Goal: Task Accomplishment & Management: Use online tool/utility

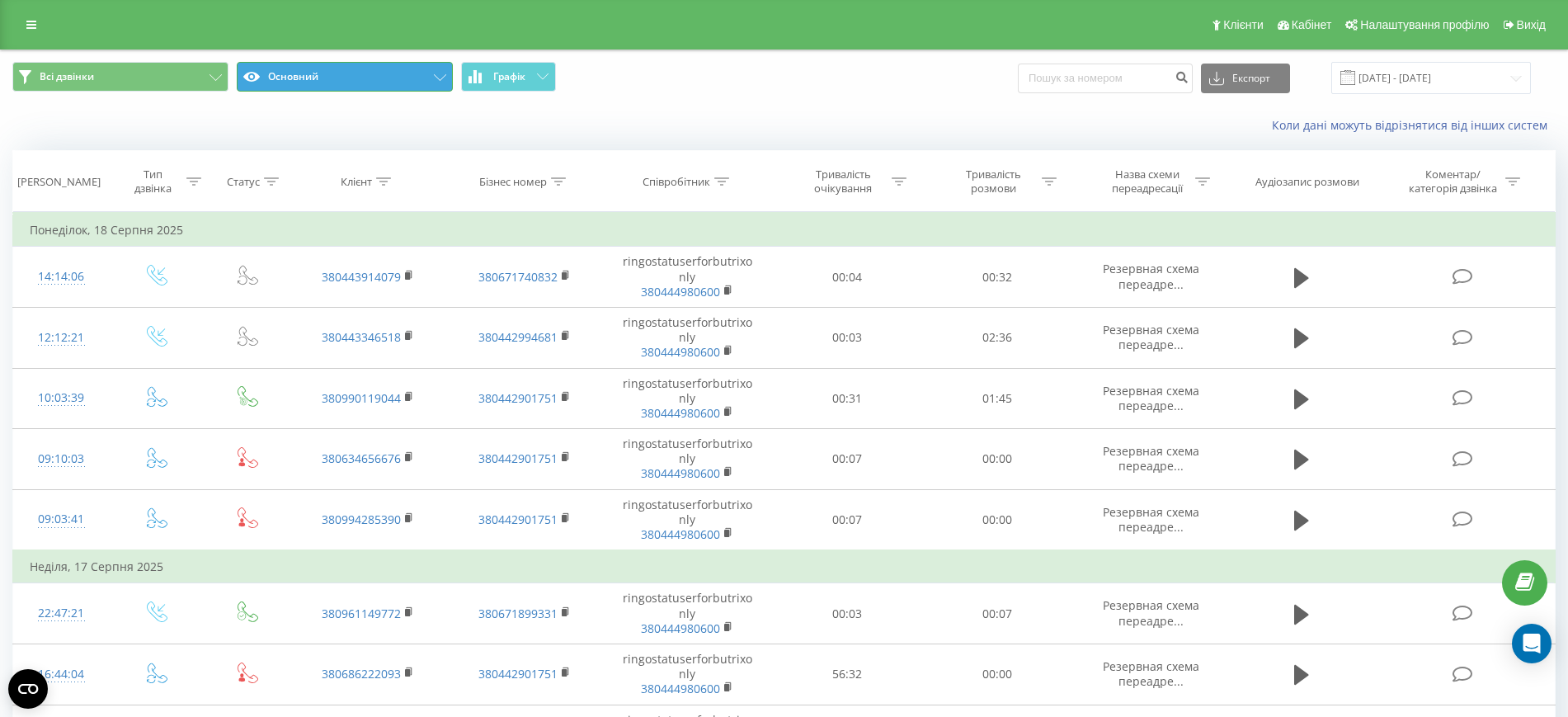
click at [433, 80] on button "Основний" at bounding box center [345, 76] width 216 height 29
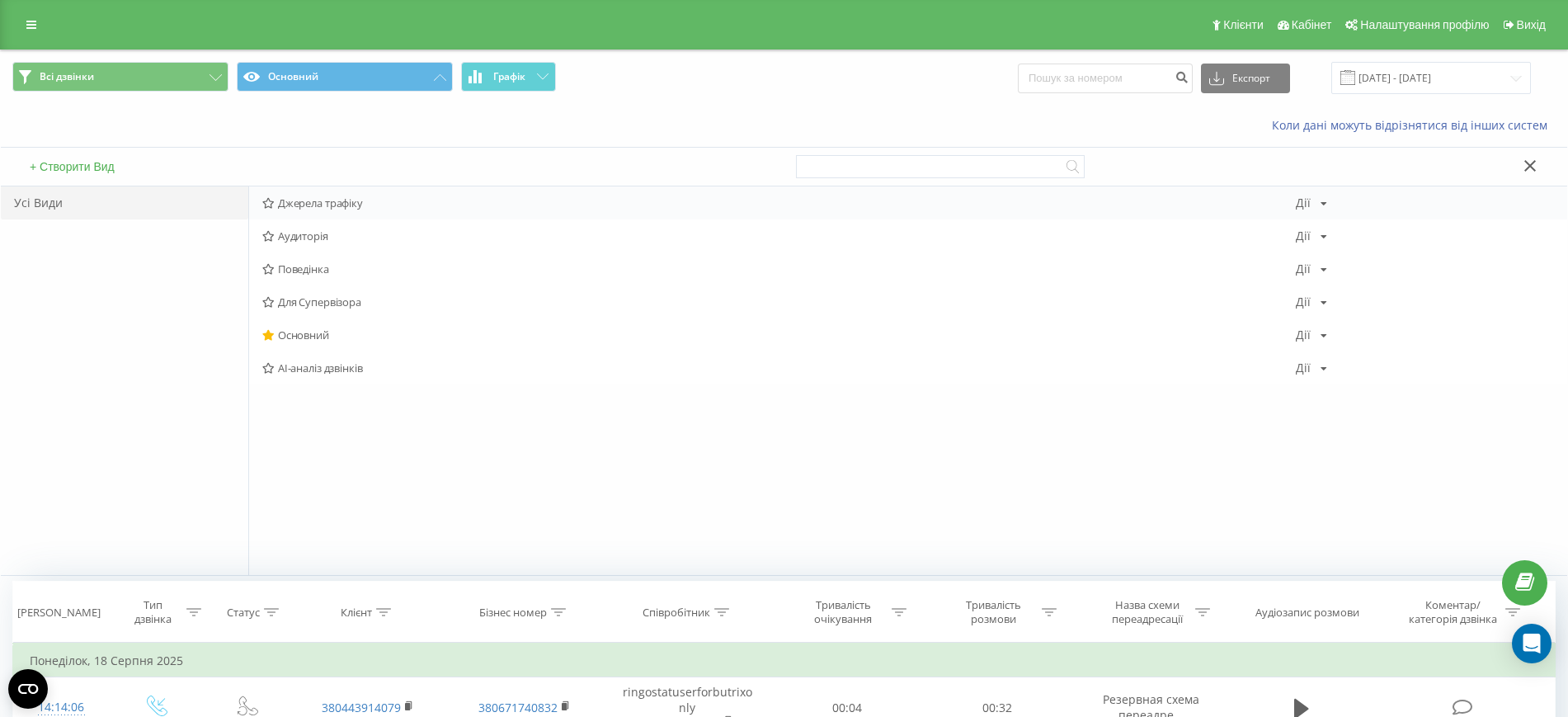
click at [351, 208] on span "Джерела трафіку" at bounding box center [778, 202] width 1033 height 12
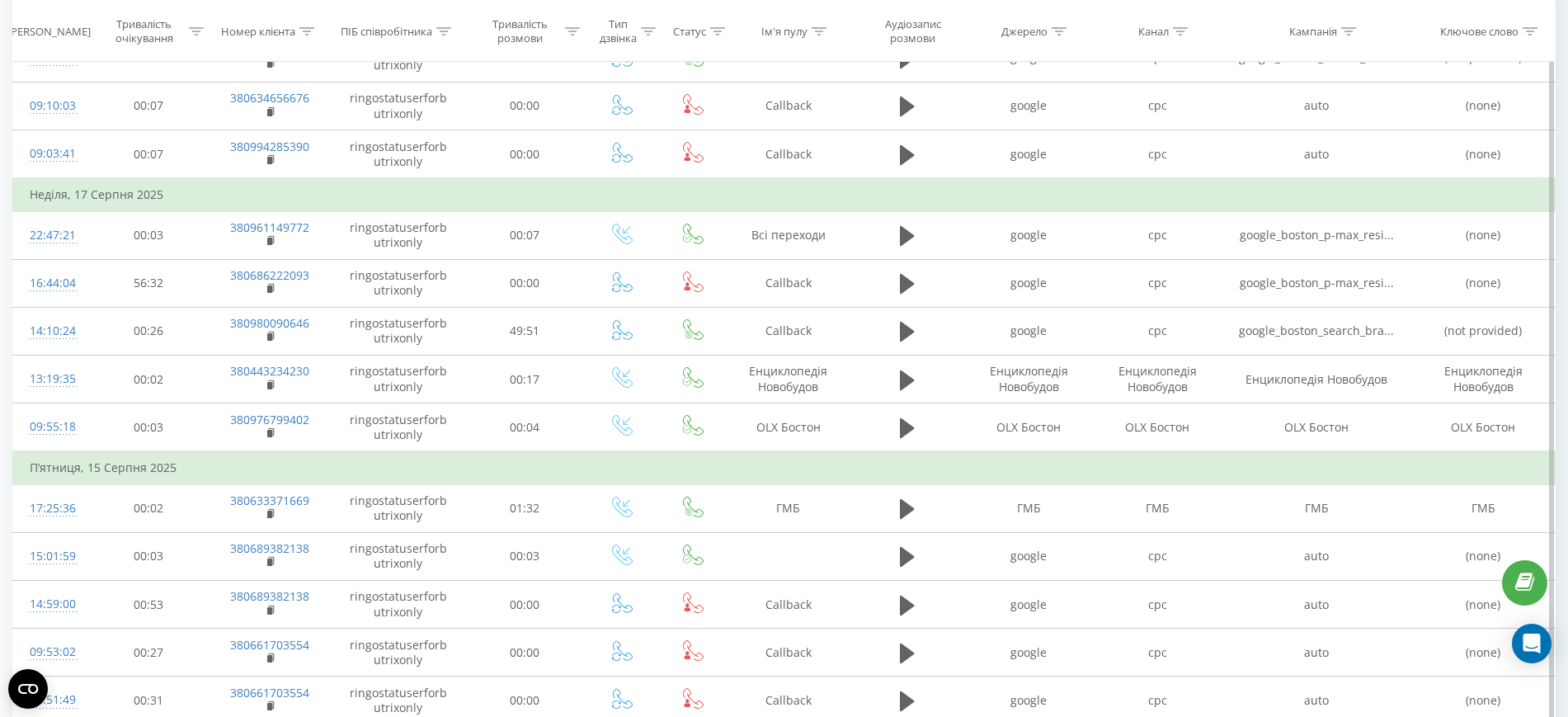
scroll to position [309, 0]
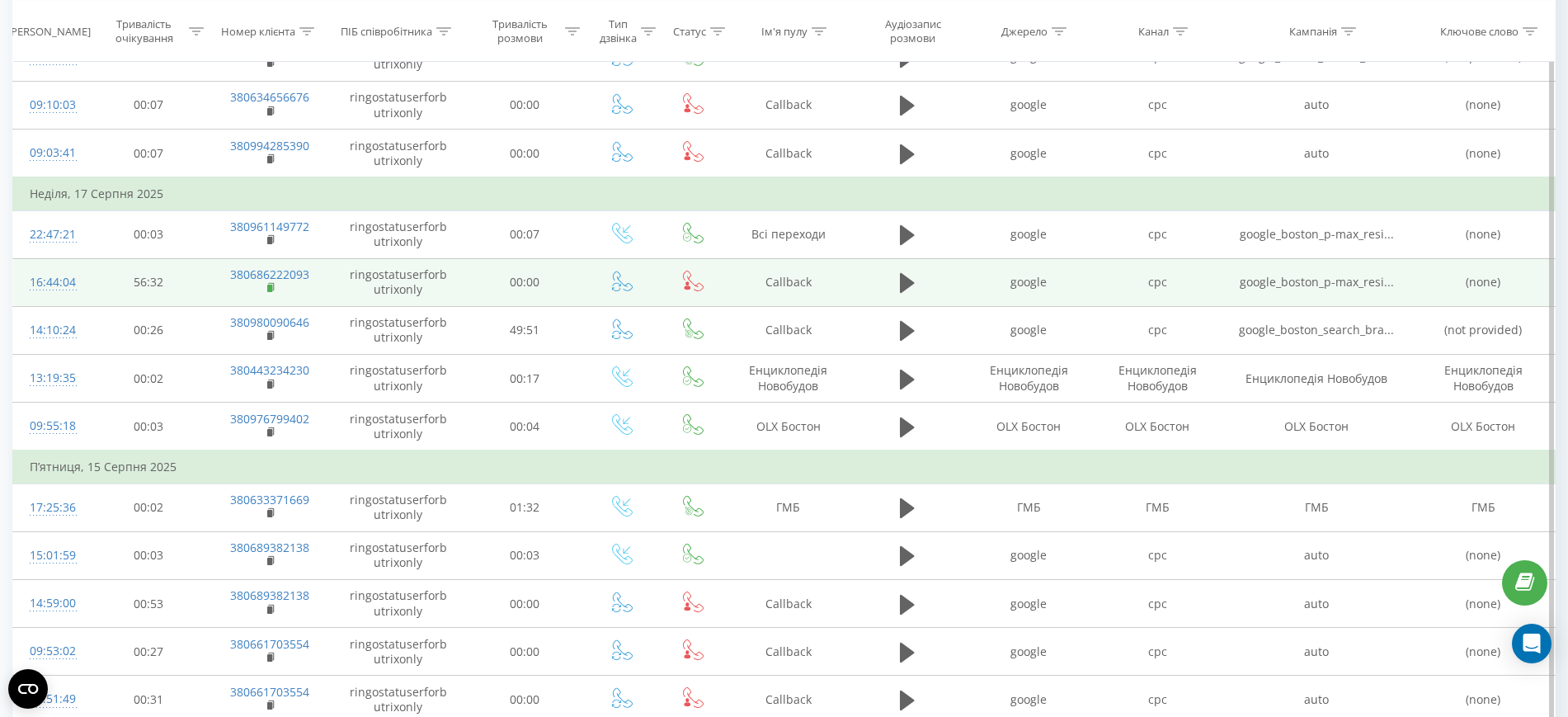
click at [275, 285] on icon at bounding box center [272, 287] width 9 height 12
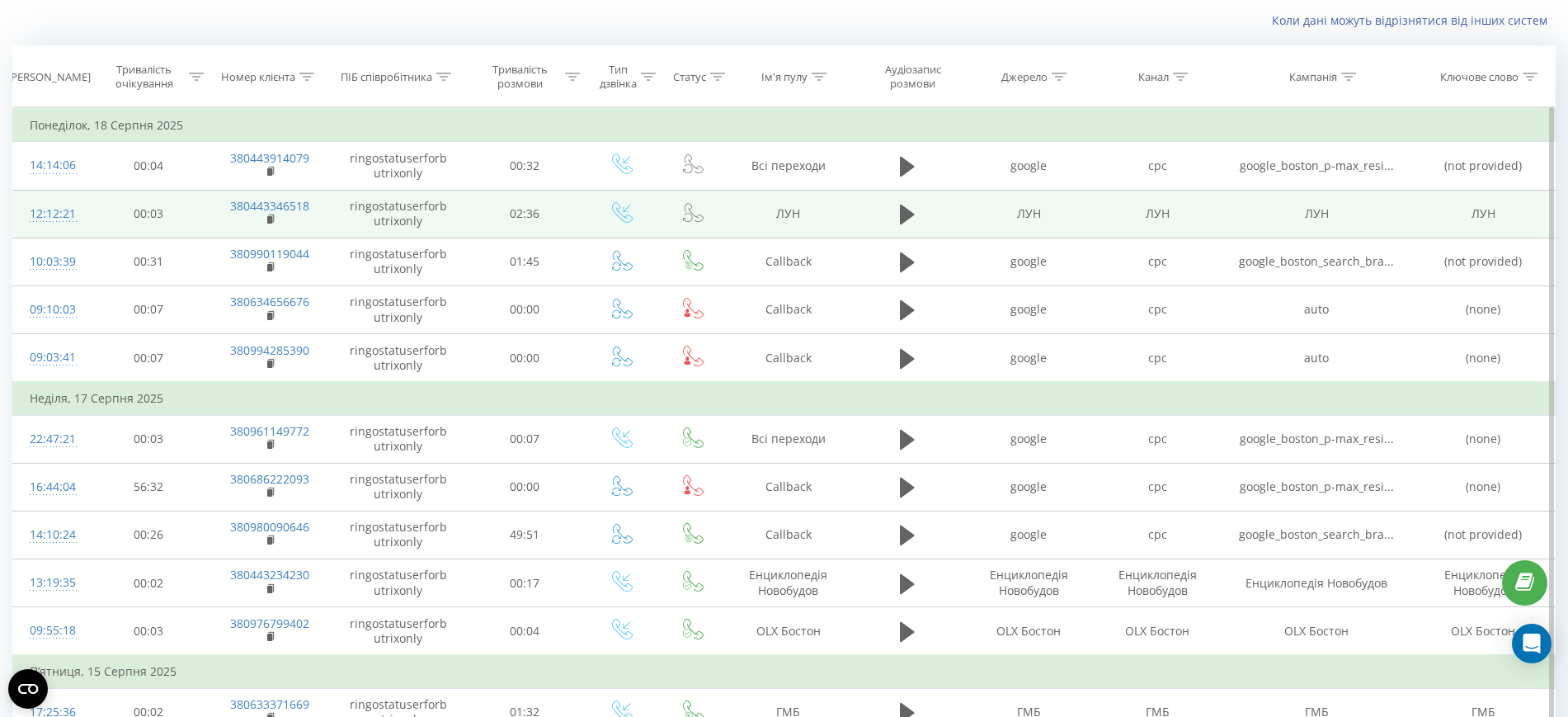
scroll to position [0, 0]
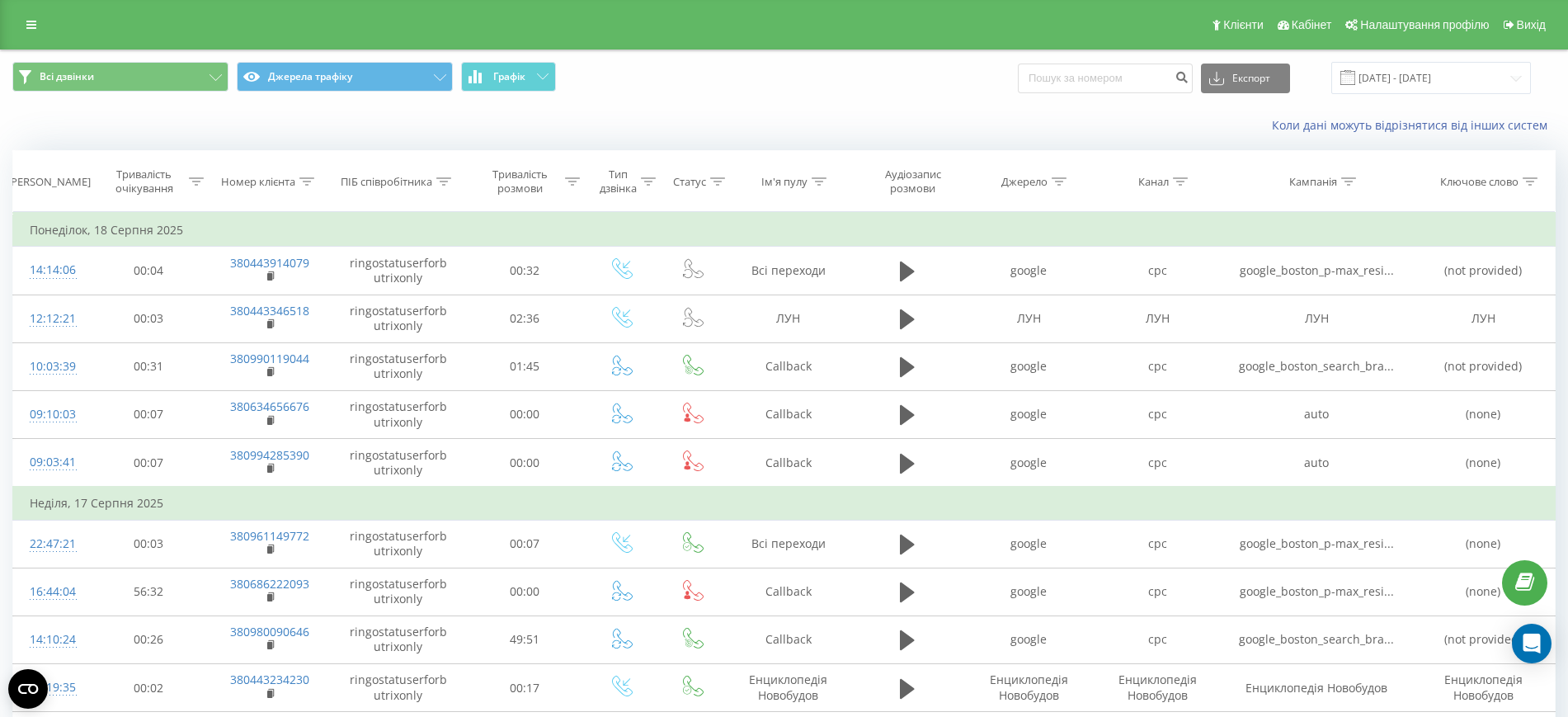
click at [15, 27] on div "Клієнти Кабінет Налаштування профілю Вихід" at bounding box center [784, 25] width 1568 height 50
click at [28, 27] on icon at bounding box center [31, 24] width 10 height 12
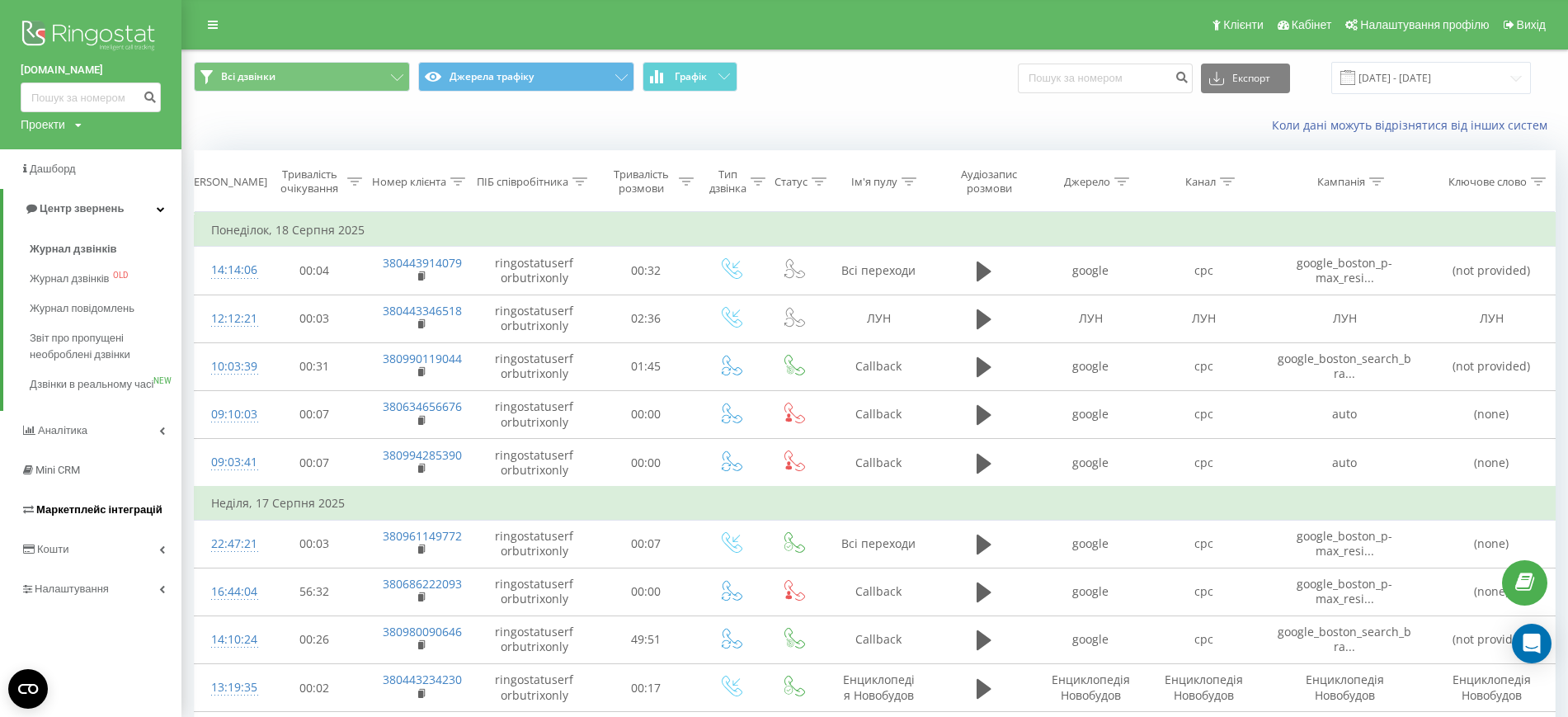
click at [72, 515] on span "Маркетплейс інтеграцій" at bounding box center [100, 509] width 127 height 12
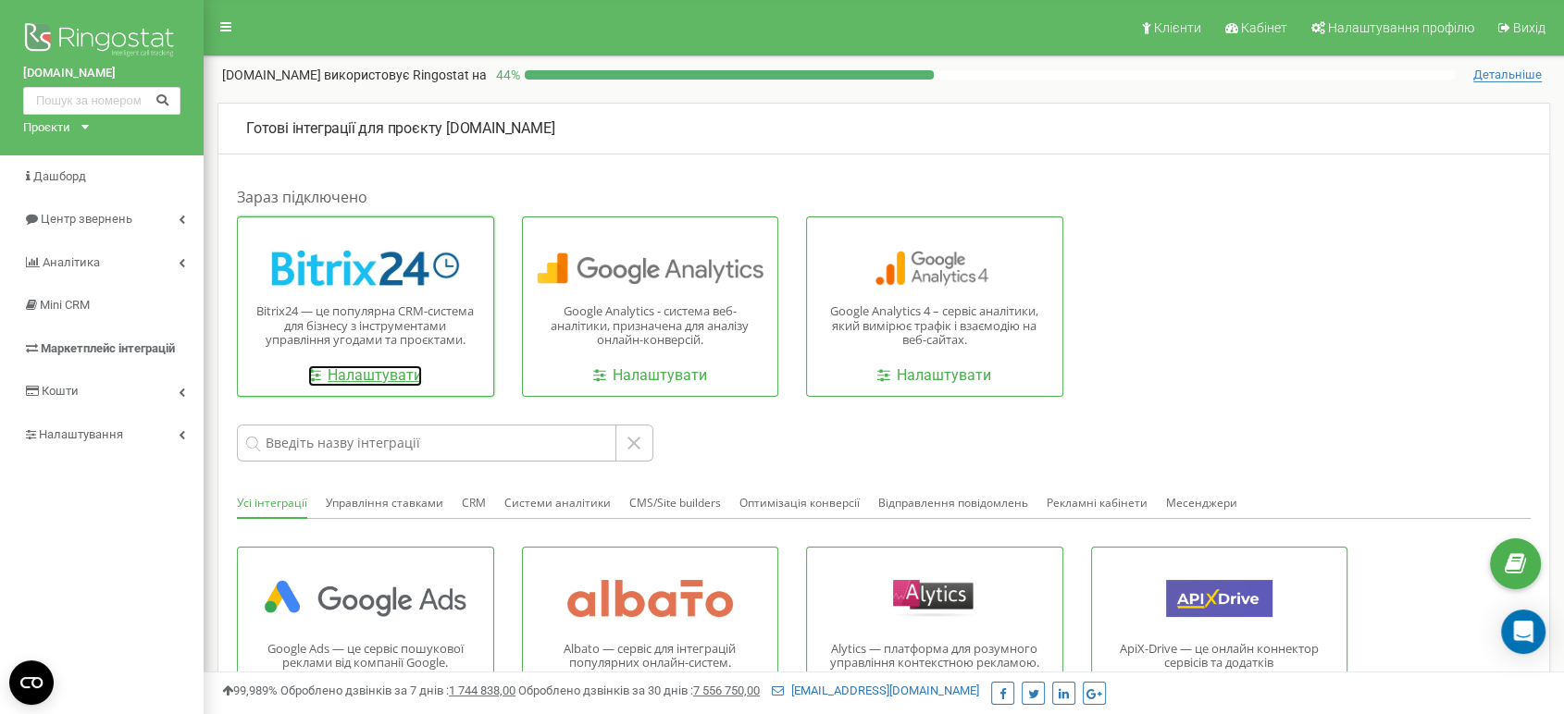
click at [314, 370] on link "Налаштувати" at bounding box center [365, 375] width 114 height 21
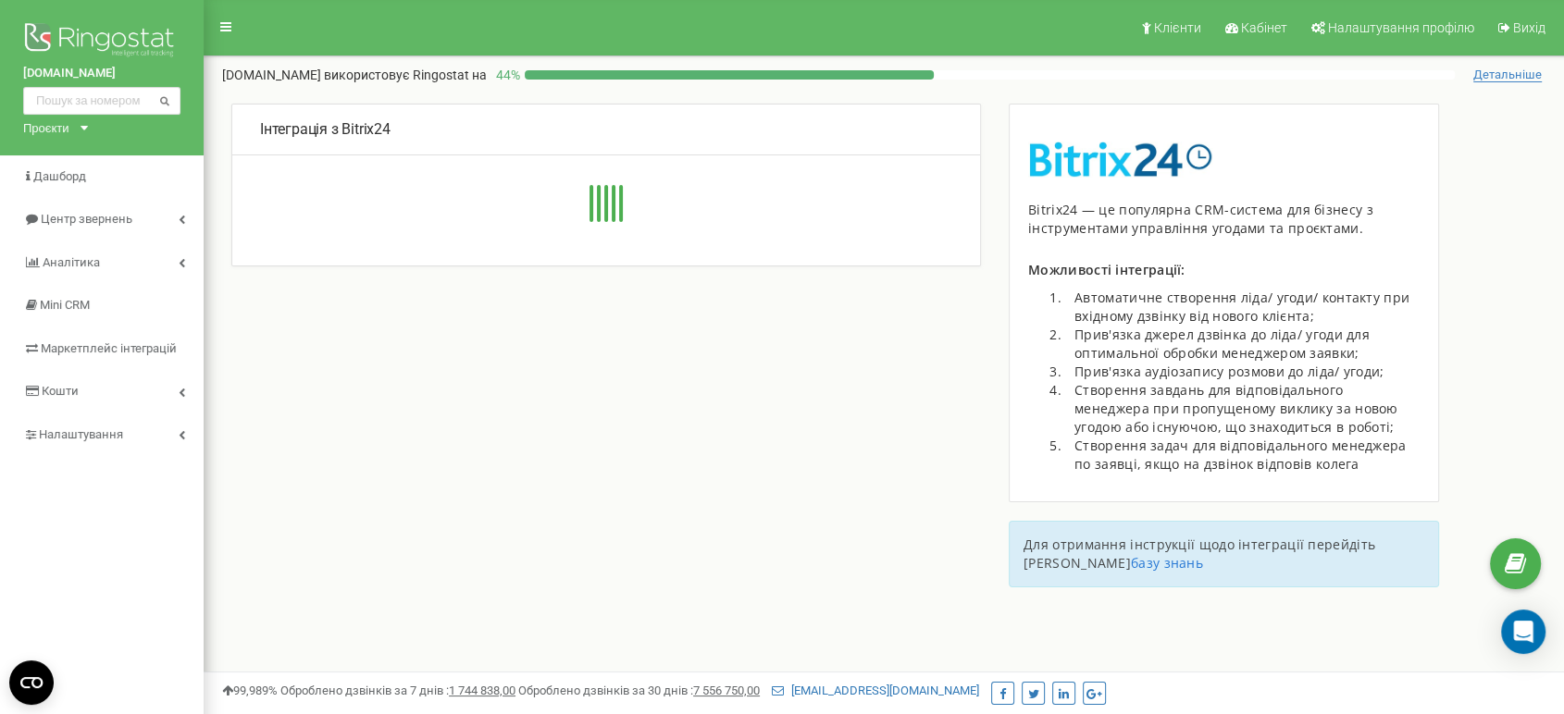
type input "https://riverside-development.bitrix24.eu"
select select "ru"
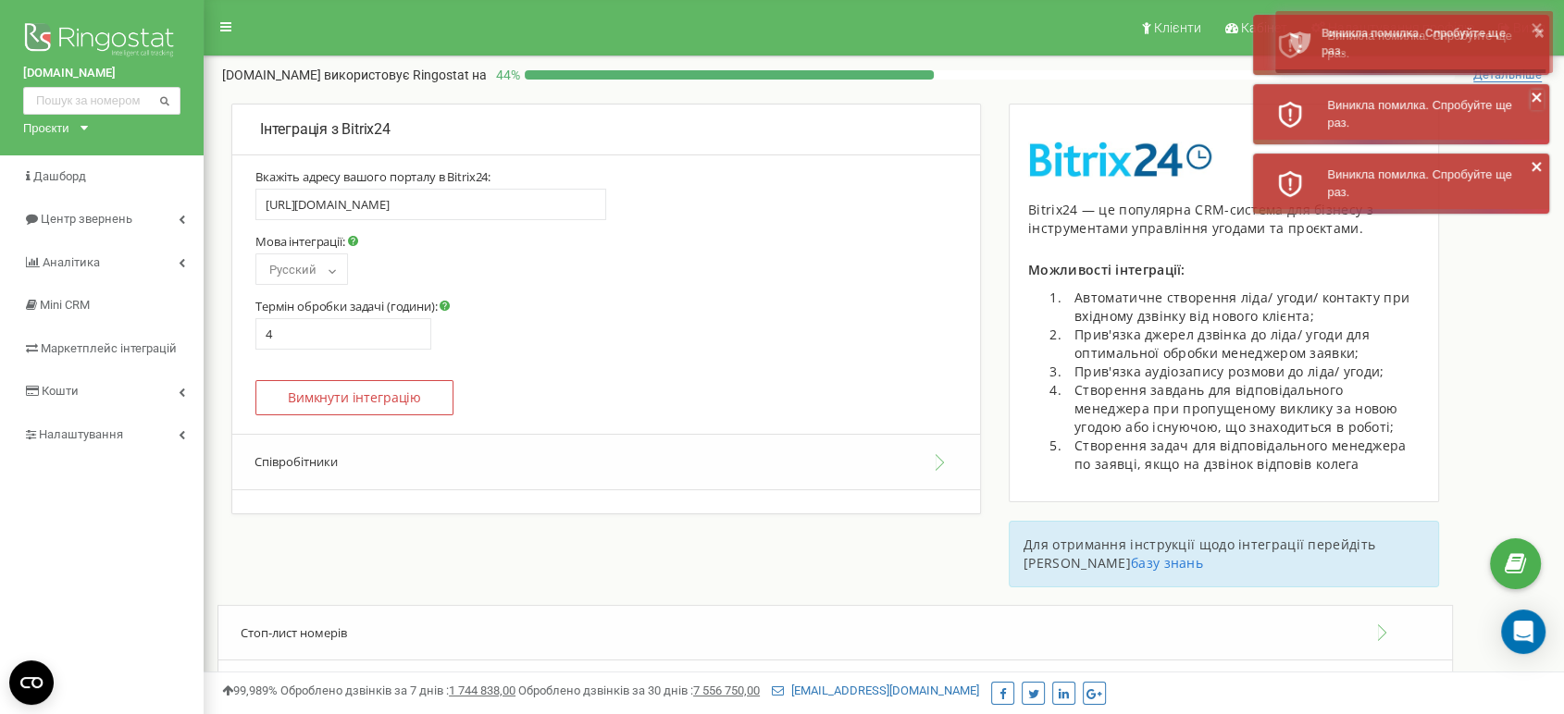
click at [1537, 101] on icon "close" at bounding box center [1536, 97] width 13 height 15
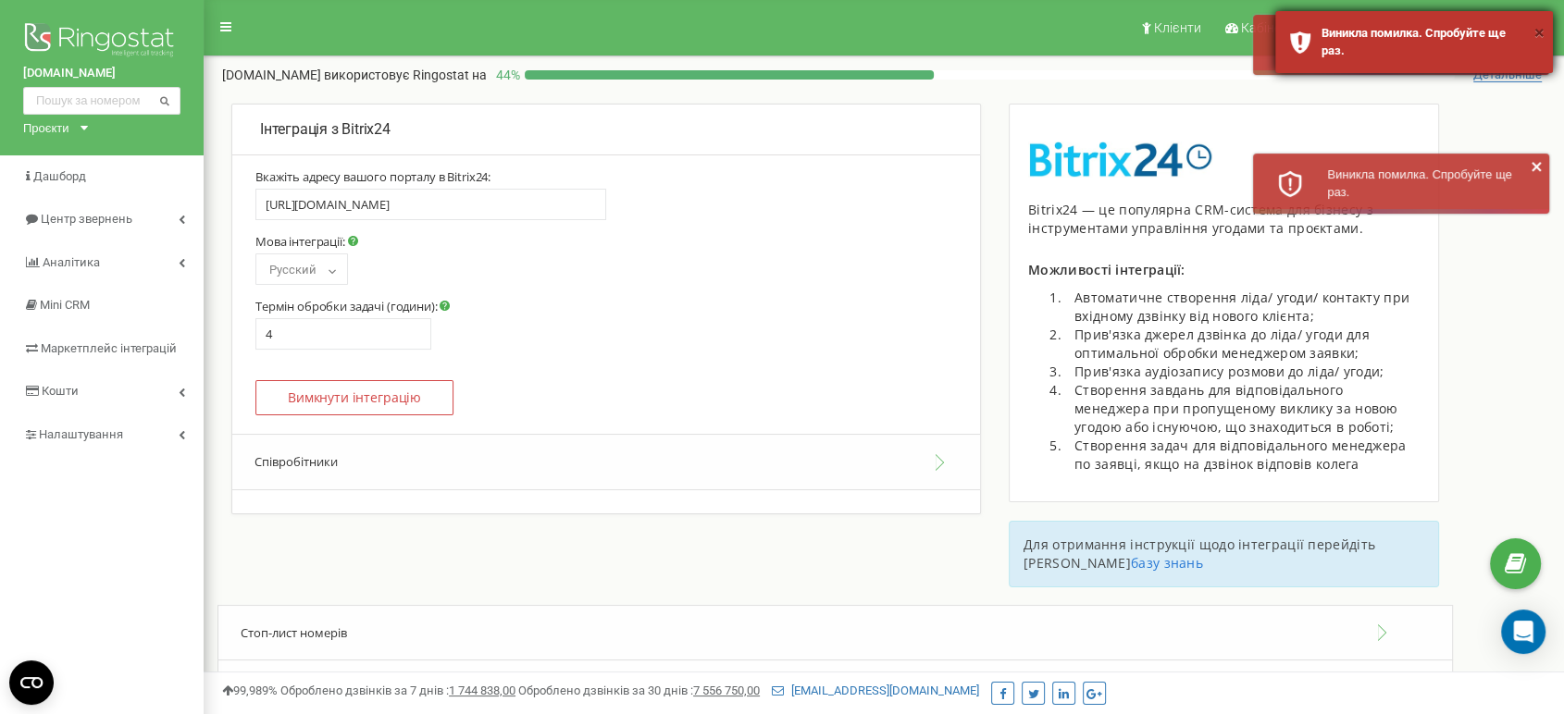
click at [1540, 41] on button "×" at bounding box center [1539, 32] width 10 height 27
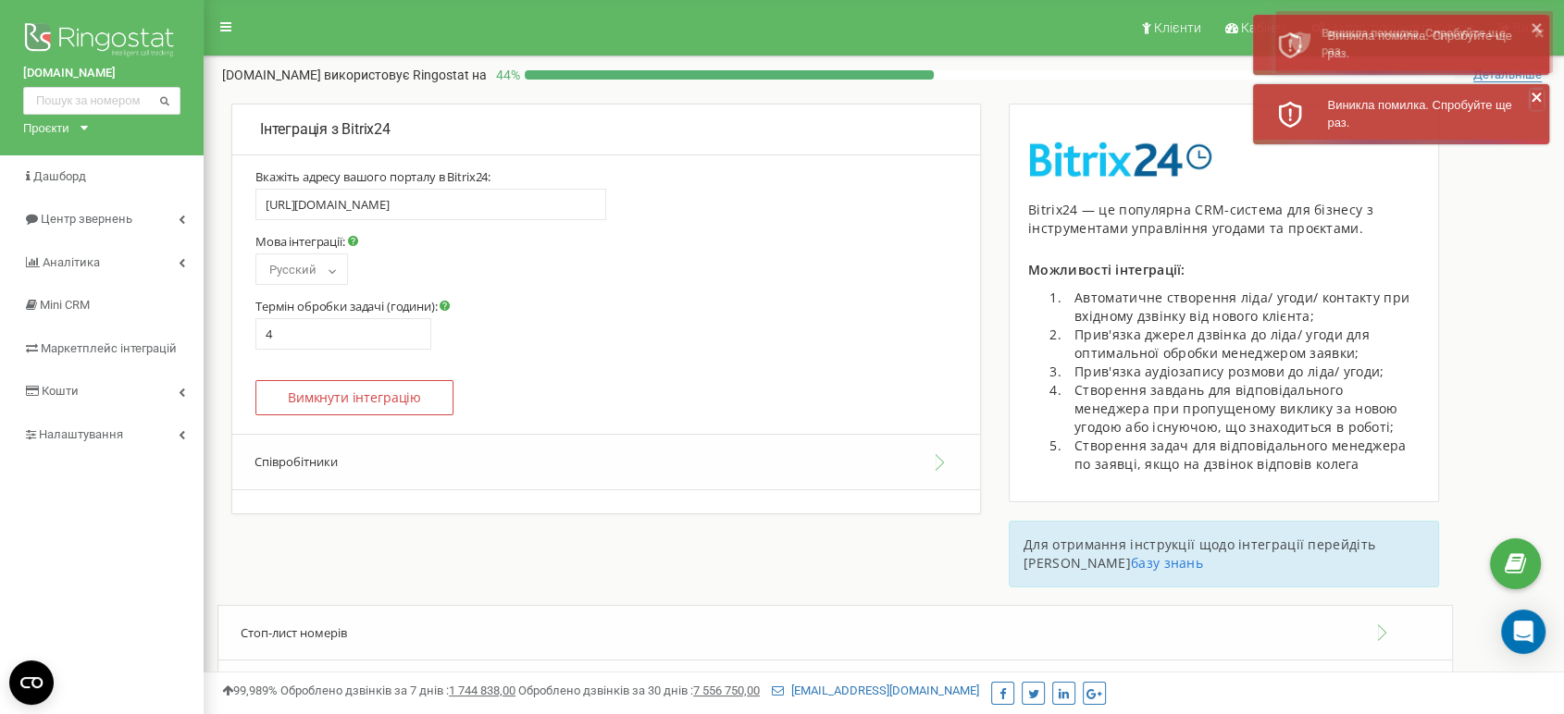
click at [1530, 98] on icon "close" at bounding box center [1536, 97] width 13 height 15
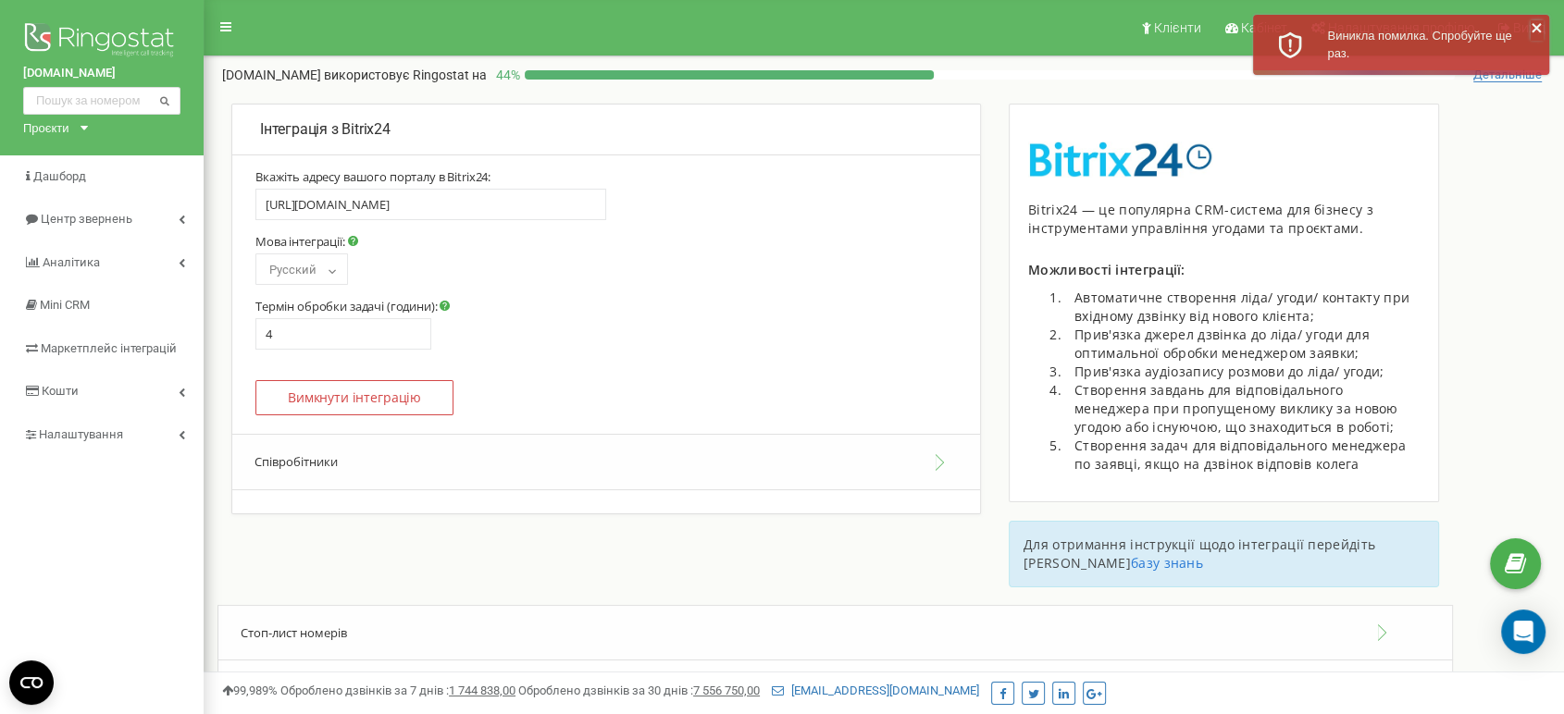
click at [1535, 29] on icon "close" at bounding box center [1535, 27] width 9 height 9
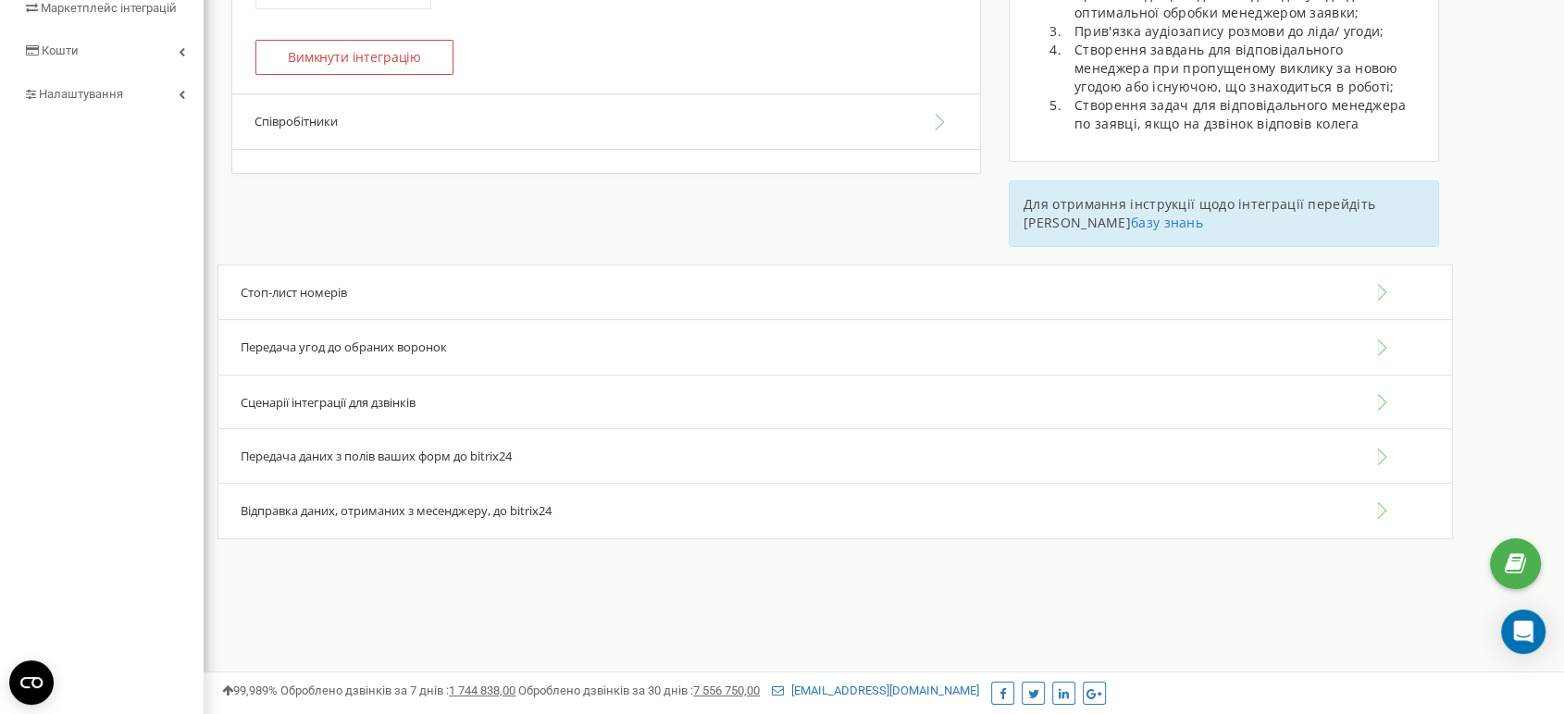
scroll to position [395, 0]
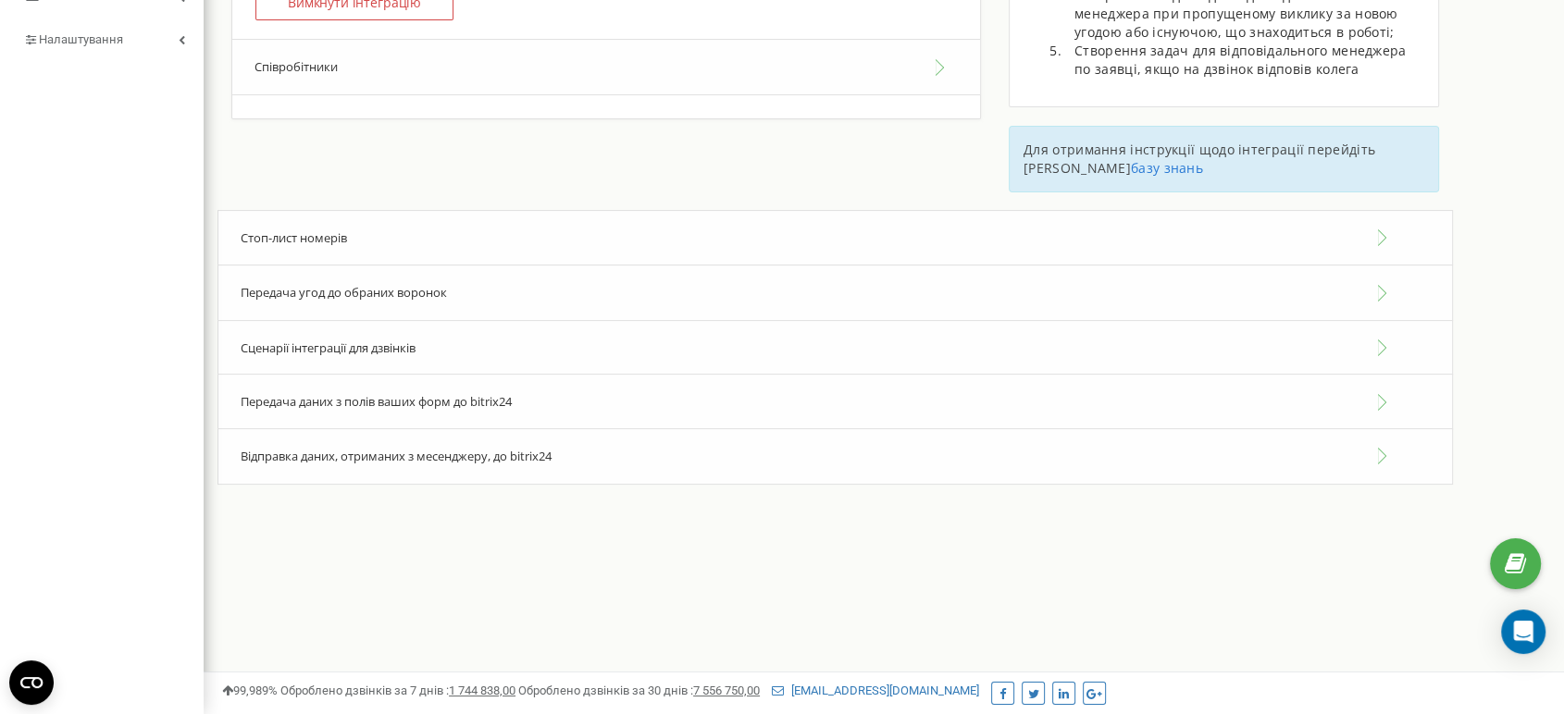
click at [348, 342] on span "Сценарії інтеграції для дзвінків" at bounding box center [328, 348] width 175 height 17
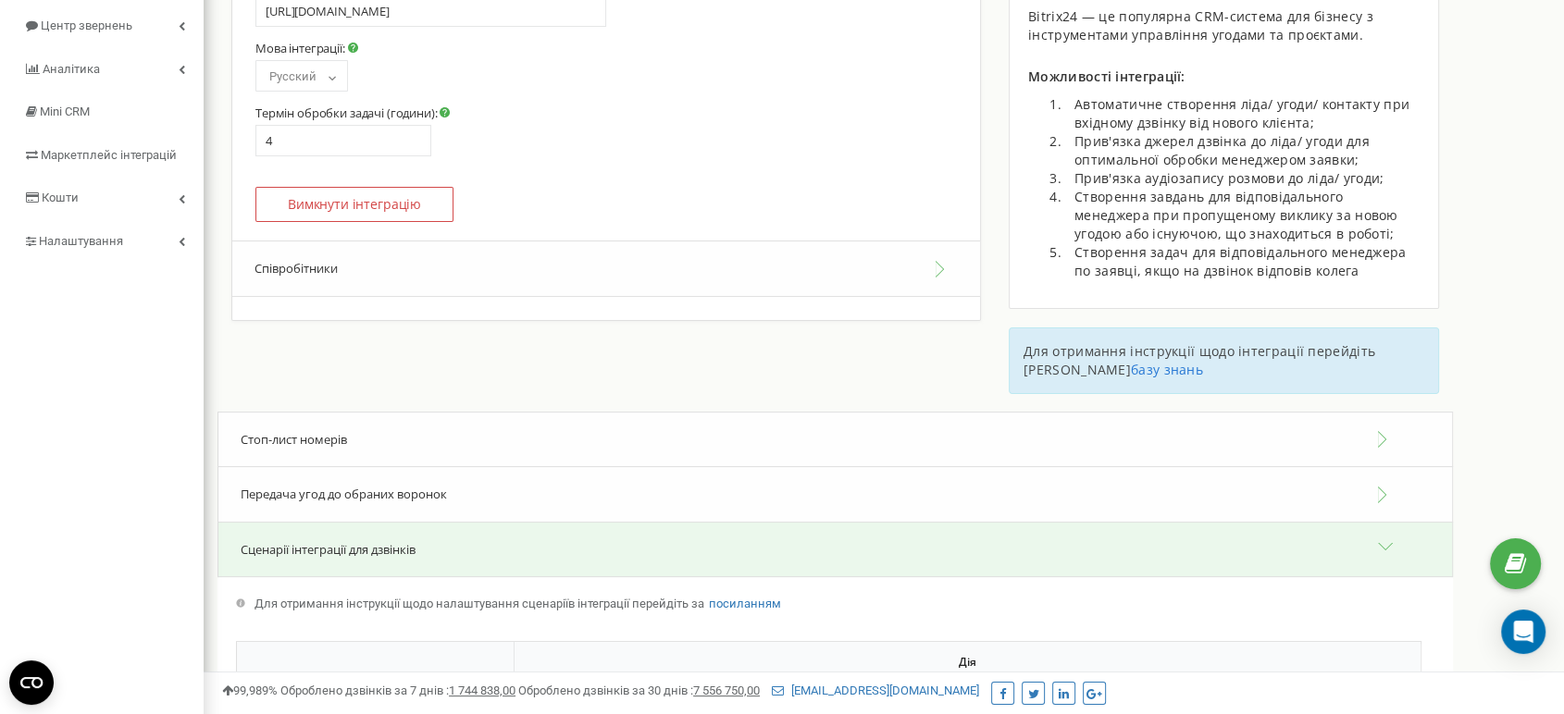
scroll to position [190, 0]
click at [315, 288] on button "Співробітники" at bounding box center [606, 272] width 748 height 56
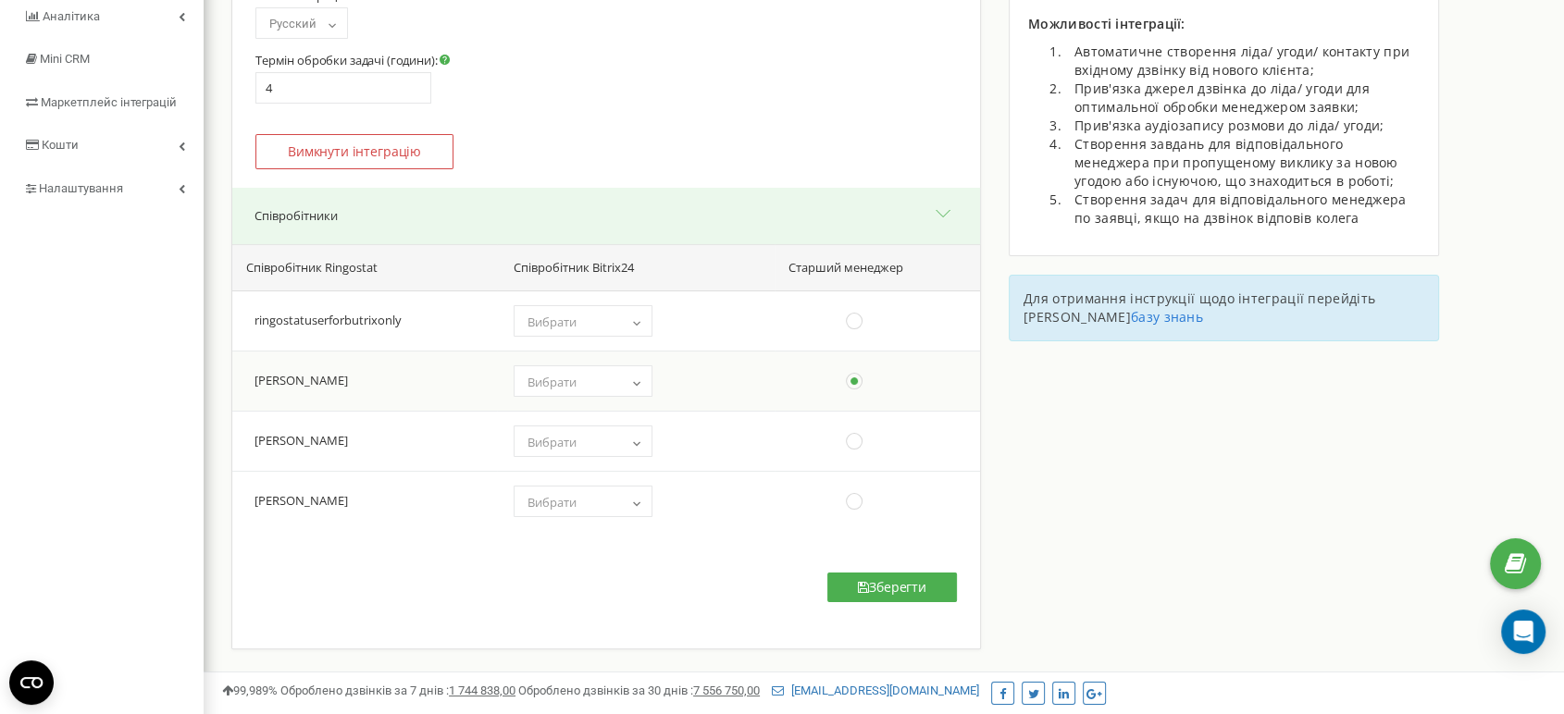
scroll to position [292, 0]
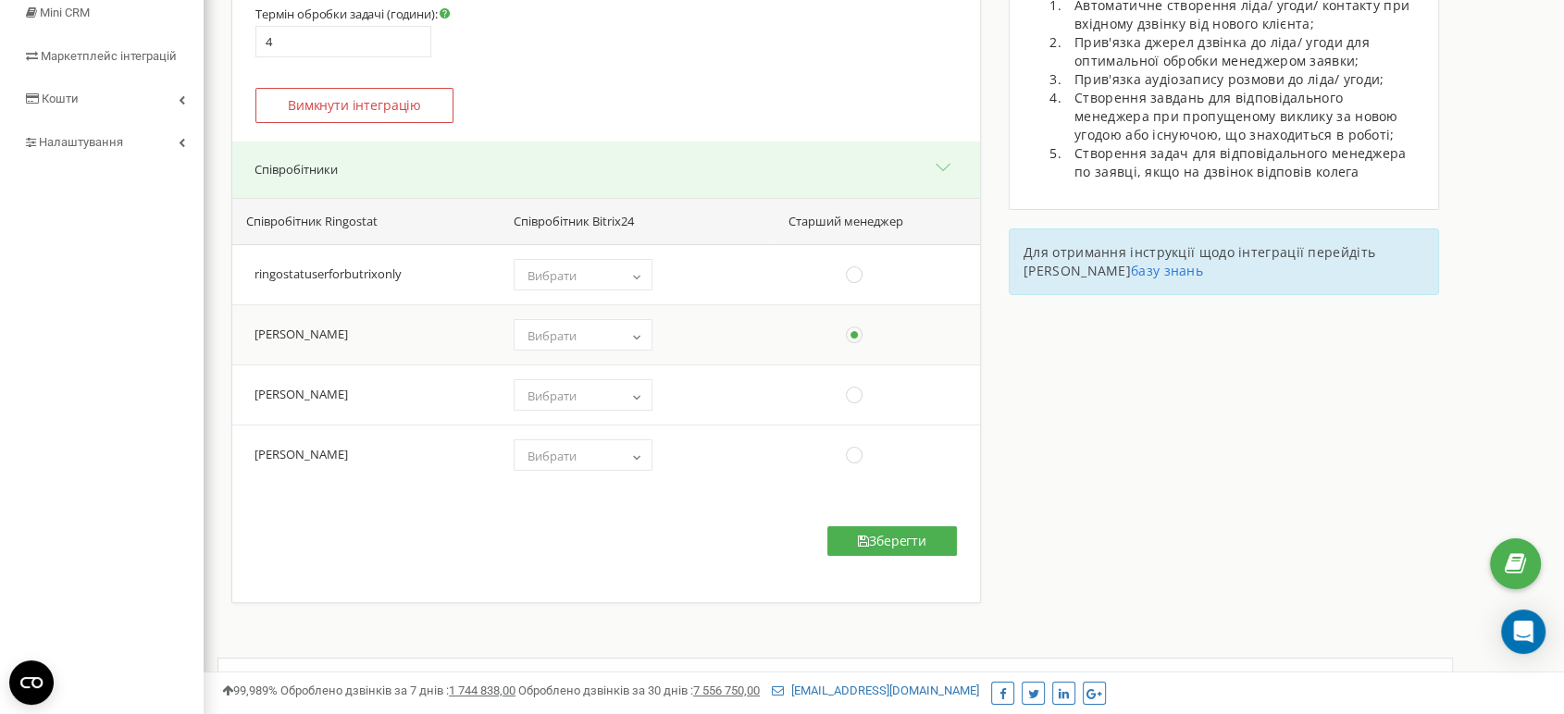
click at [636, 331] on b at bounding box center [636, 335] width 15 height 11
click at [636, 335] on b at bounding box center [636, 335] width 15 height 11
click at [606, 368] on li "No results found" at bounding box center [582, 363] width 137 height 29
click at [607, 361] on li "No results found" at bounding box center [582, 363] width 137 height 29
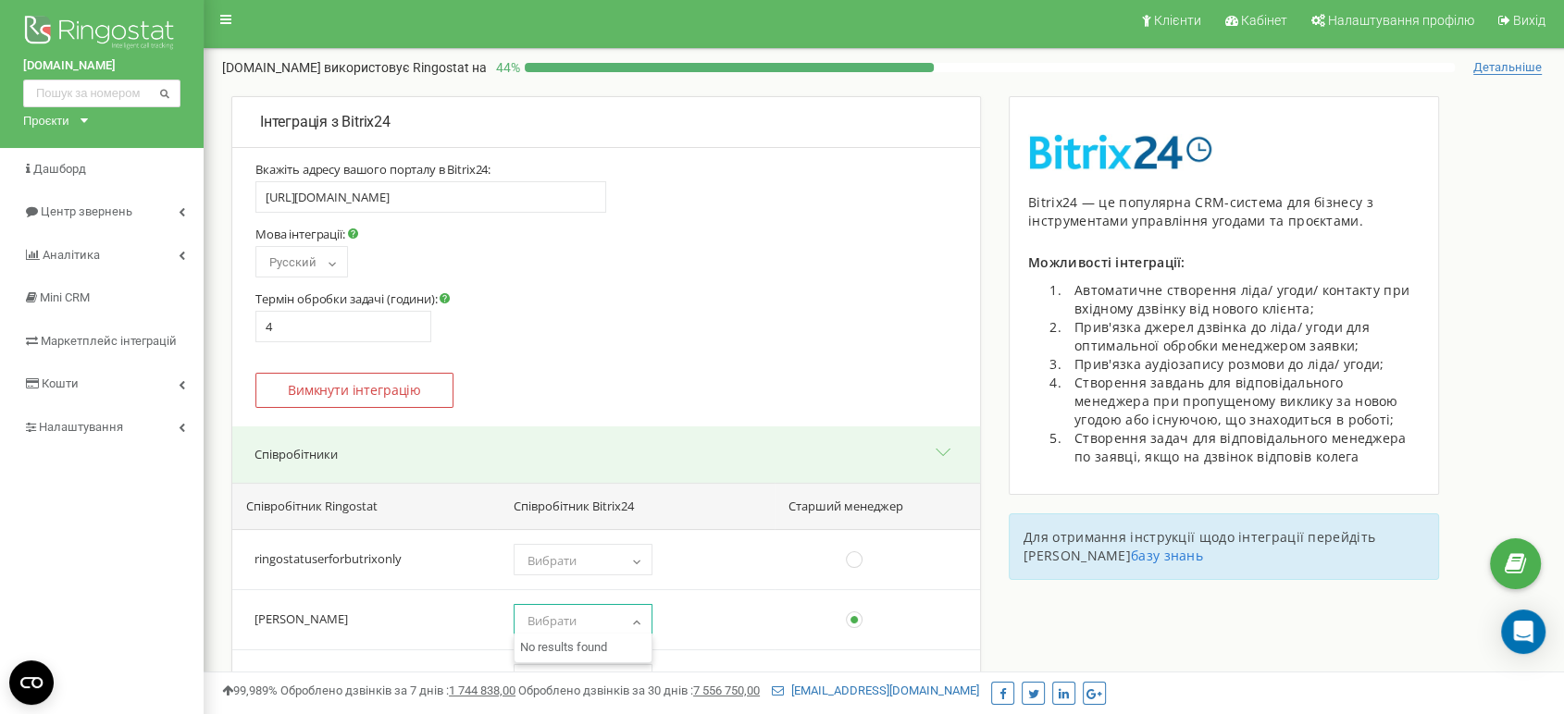
scroll to position [0, 0]
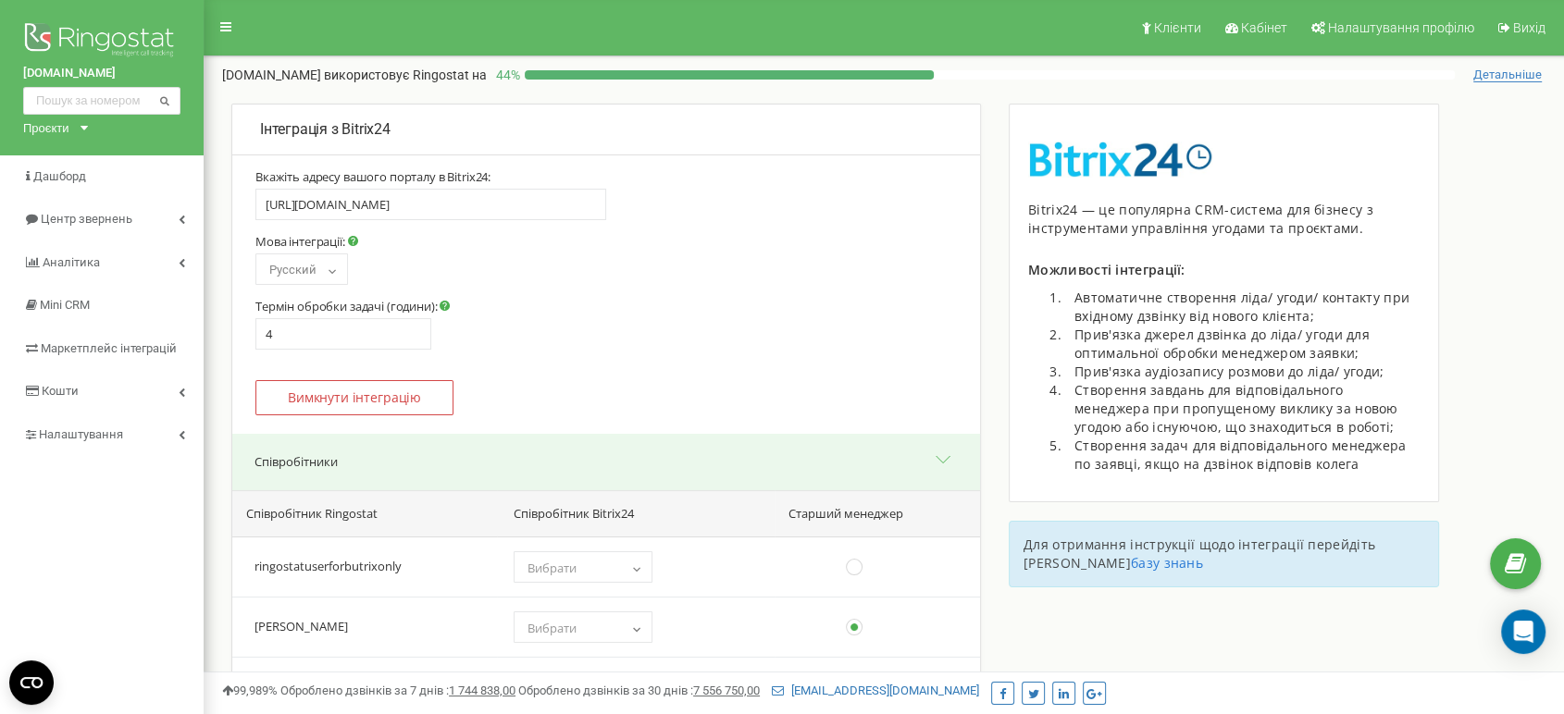
click at [674, 227] on div "https://riverside-development.bitrix24.eu" at bounding box center [605, 211] width 701 height 45
click at [511, 207] on input "https://riverside-development.bitrix24.eu" at bounding box center [430, 204] width 351 height 31
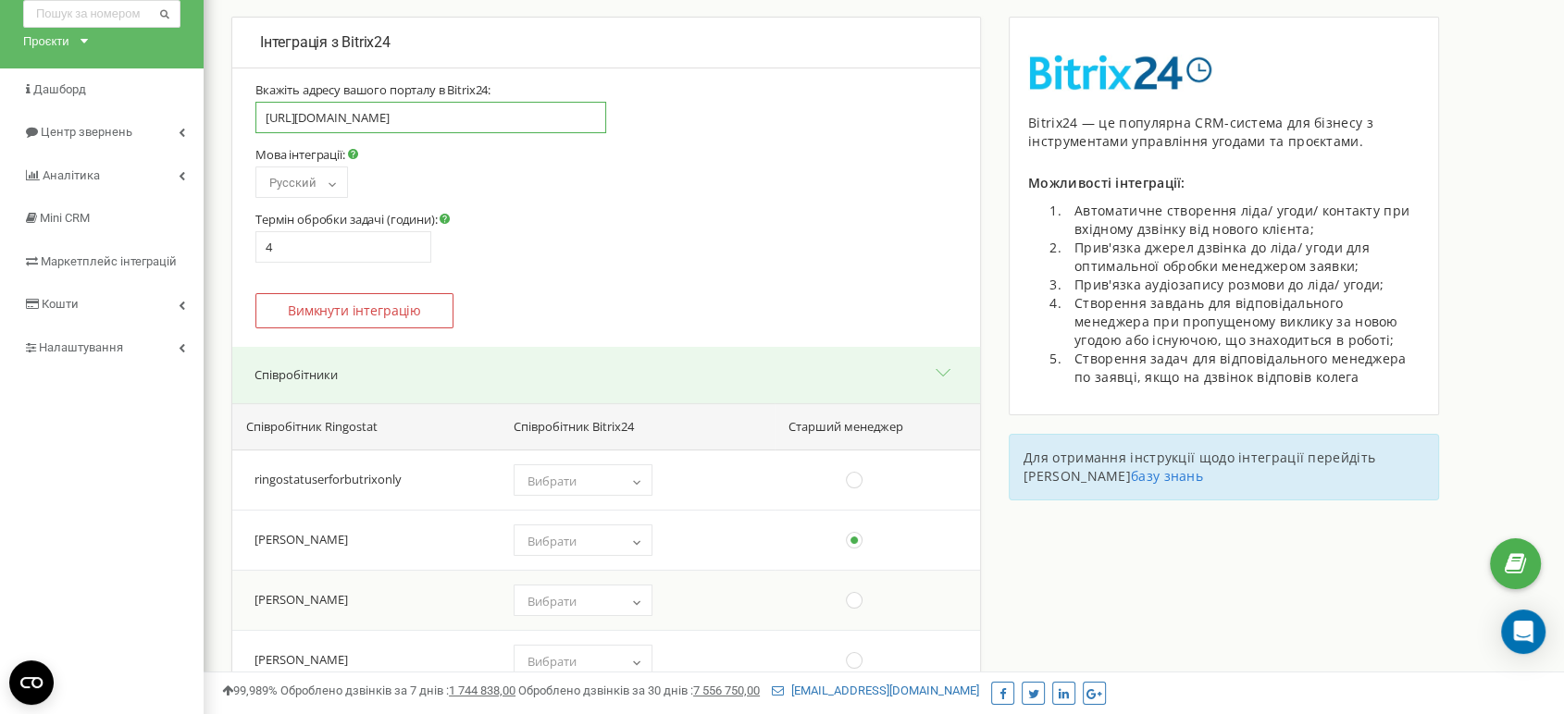
scroll to position [308, 0]
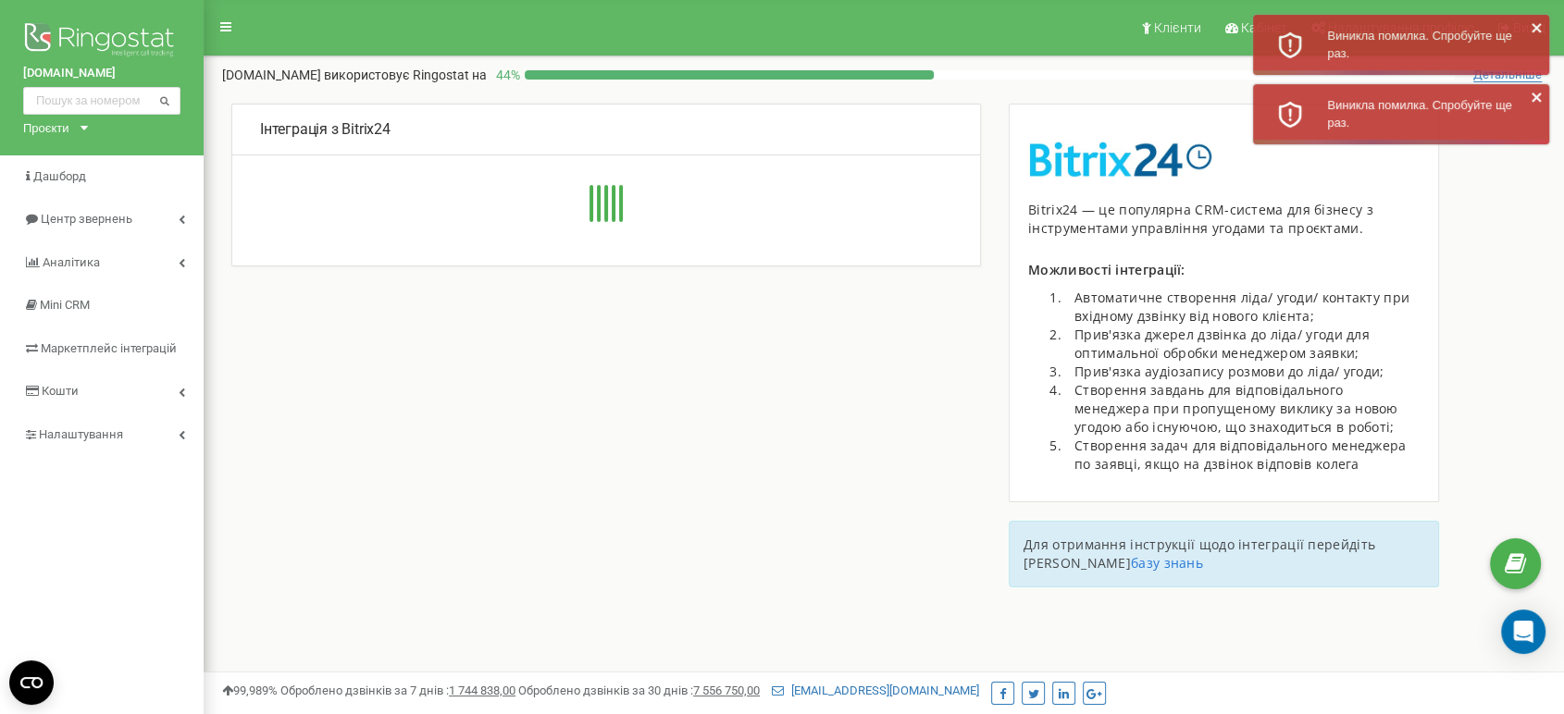
type input "https://riverside-development.bitrix24.eu"
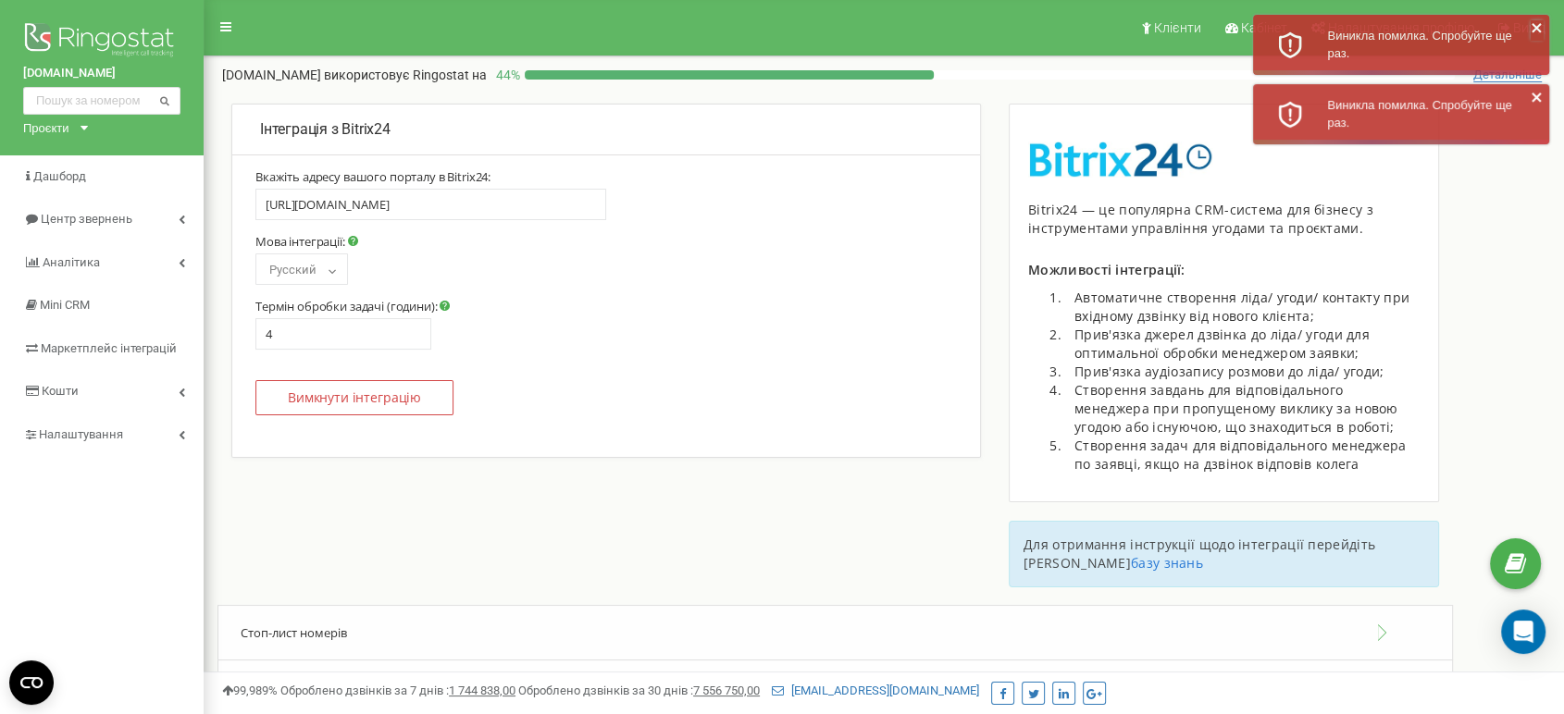
click at [1539, 29] on icon "close" at bounding box center [1536, 27] width 13 height 15
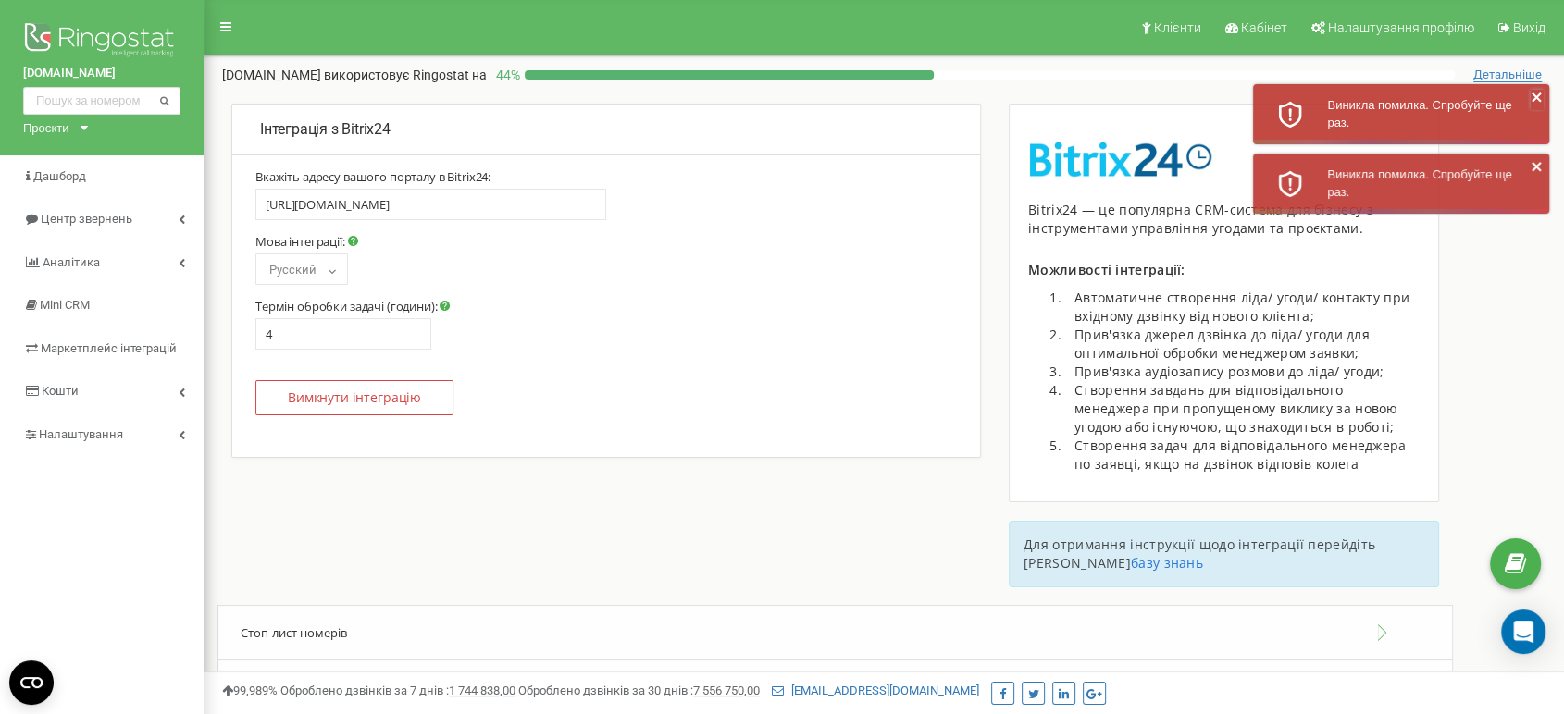
click at [1536, 87] on div "Виникла помилка. Спробуйте ще раз." at bounding box center [1401, 114] width 296 height 60
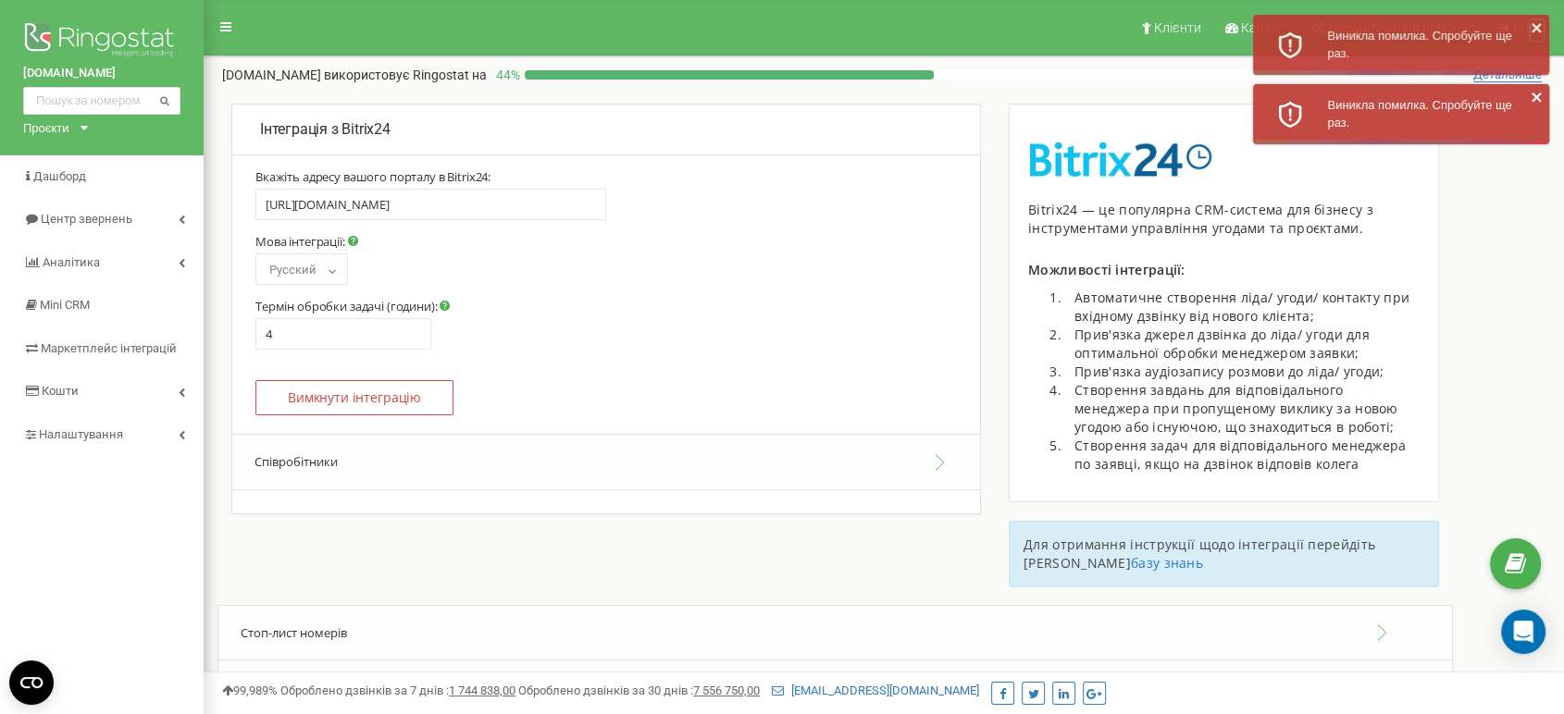
click at [1530, 28] on icon "close" at bounding box center [1536, 27] width 13 height 15
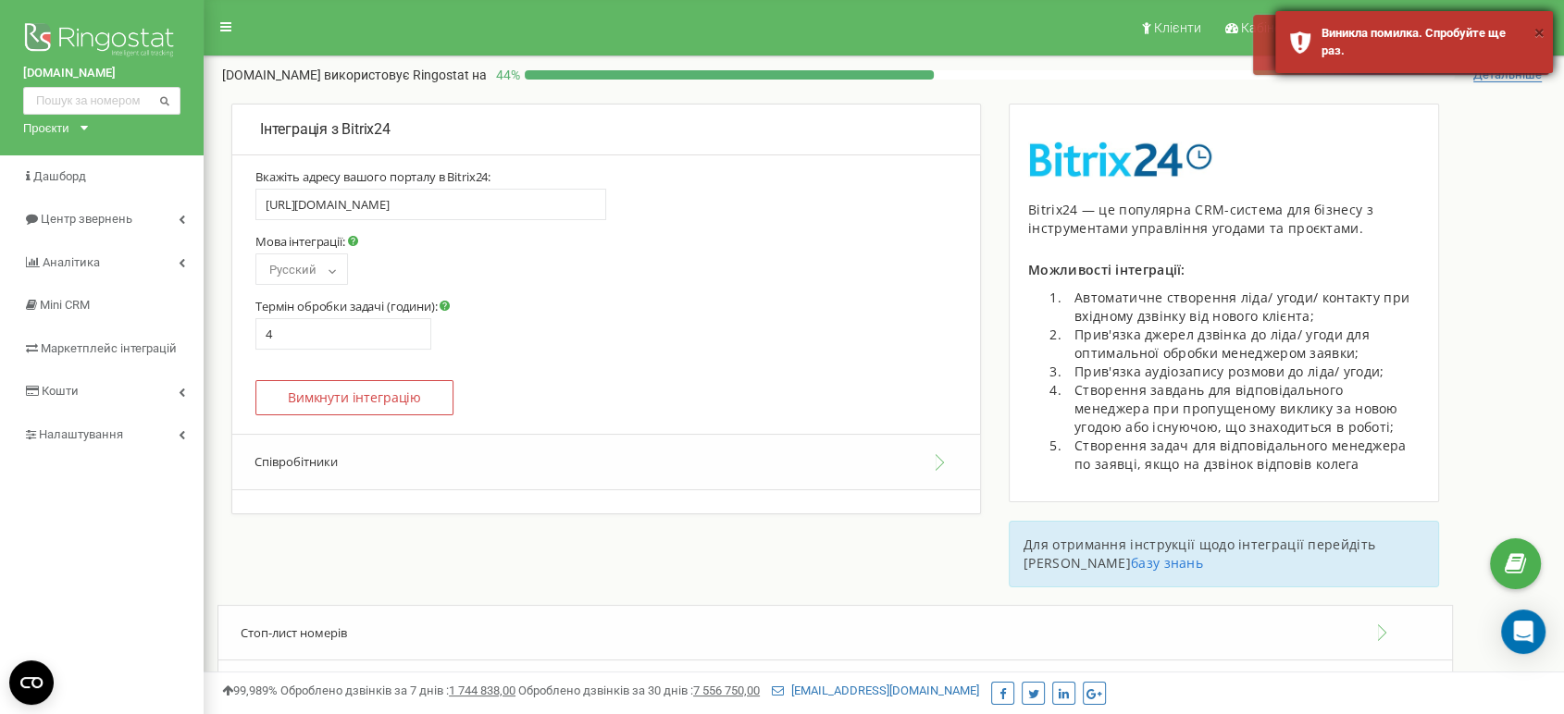
click at [1536, 33] on button "×" at bounding box center [1539, 32] width 10 height 27
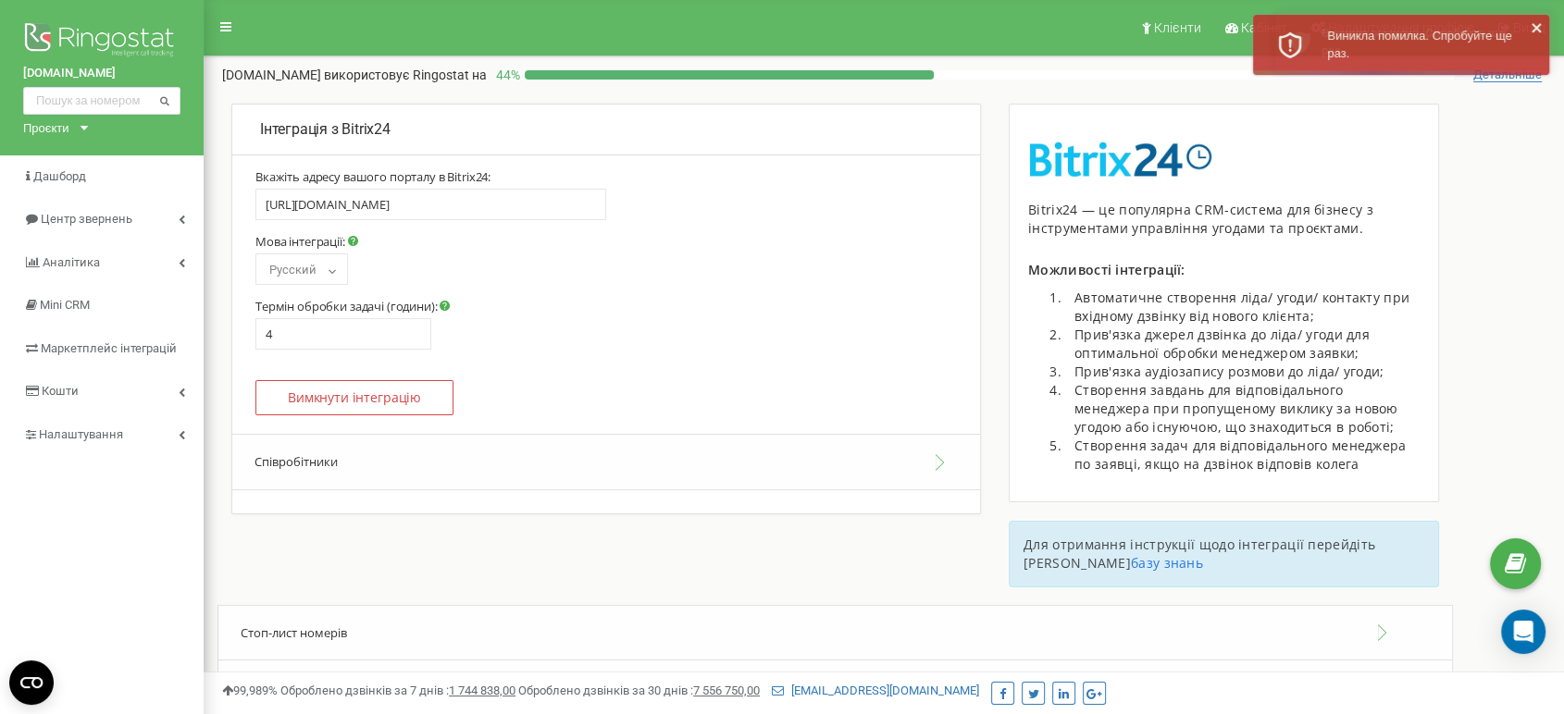
click at [1537, 30] on button "×" at bounding box center [1539, 32] width 10 height 27
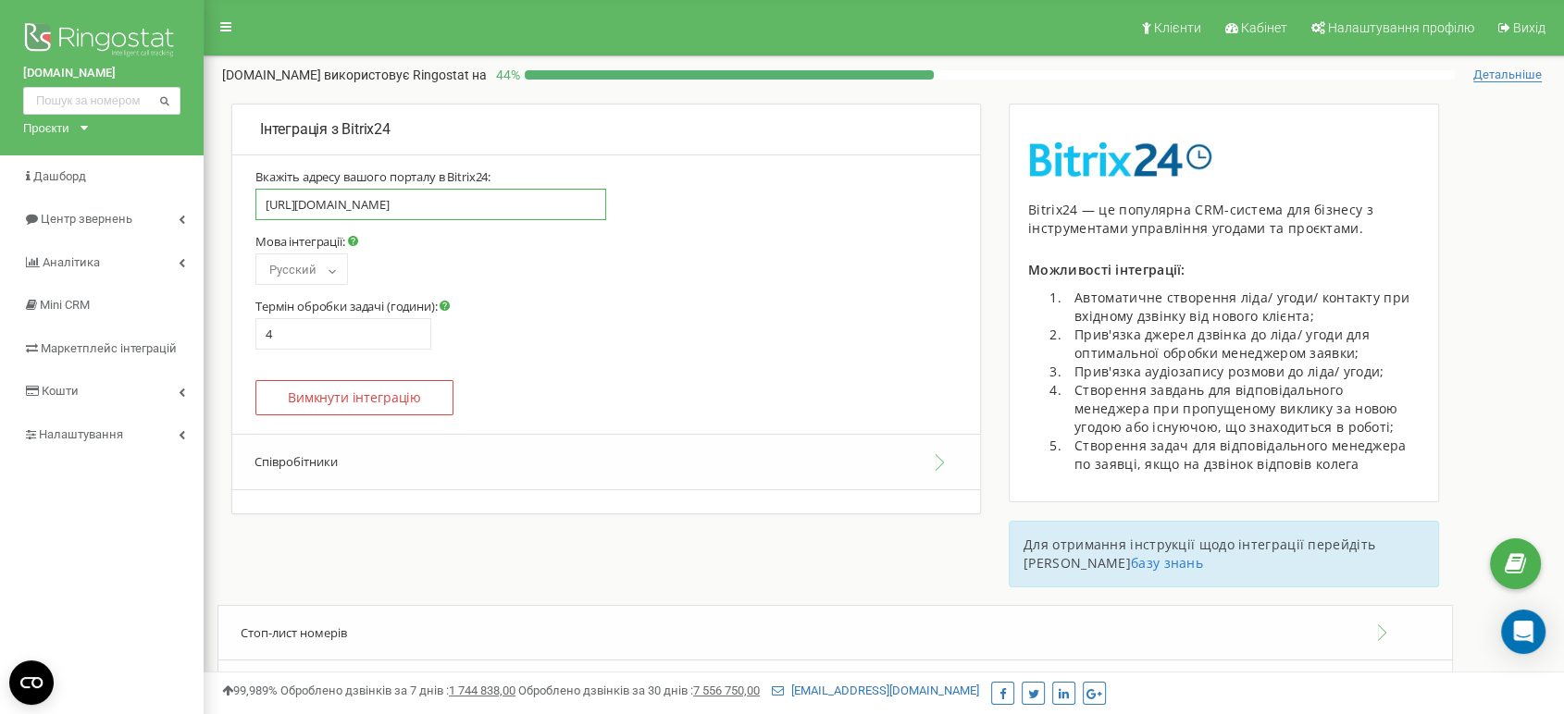
click at [509, 198] on input "https://riverside-development.bitrix24.eu" at bounding box center [430, 204] width 351 height 31
click at [326, 269] on b at bounding box center [332, 270] width 15 height 11
select select "ua"
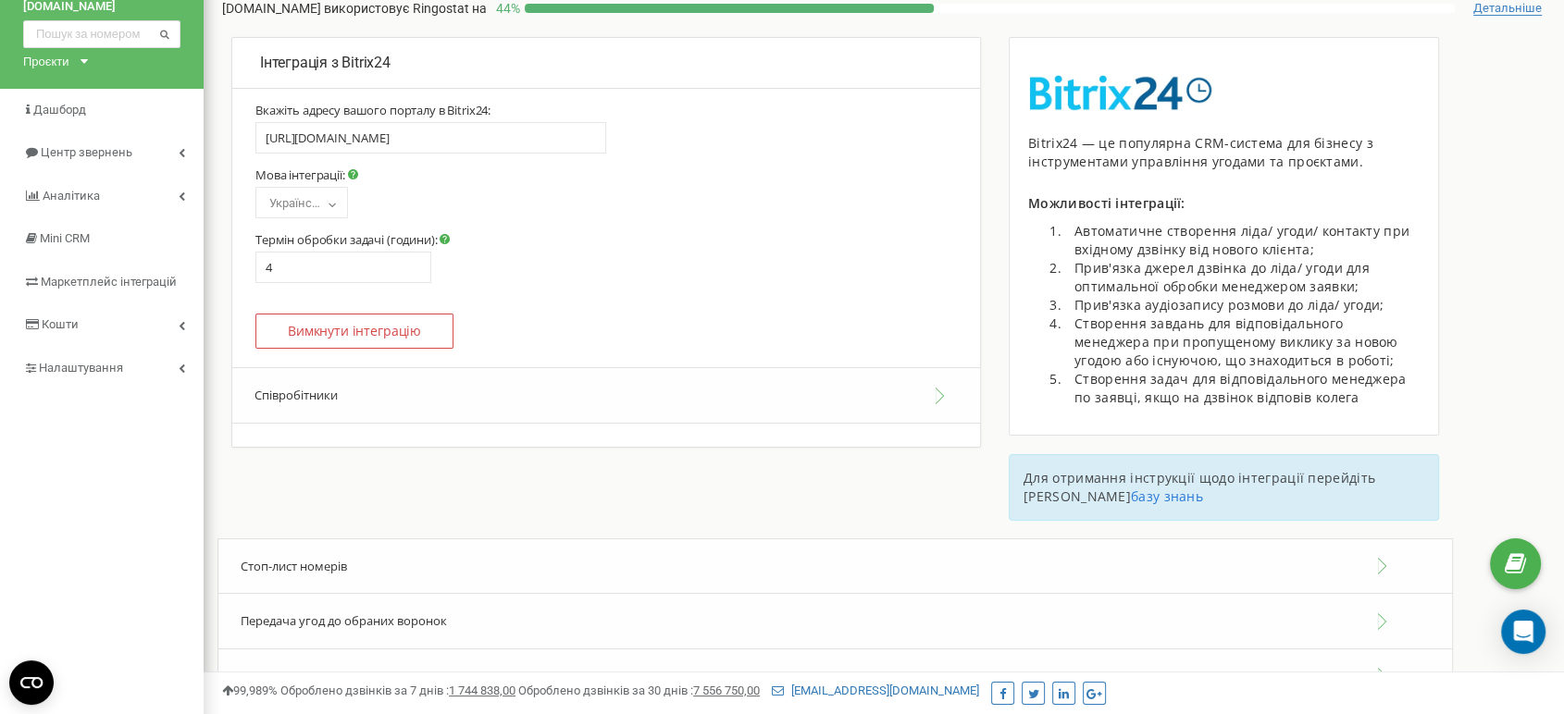
scroll to position [103, 0]
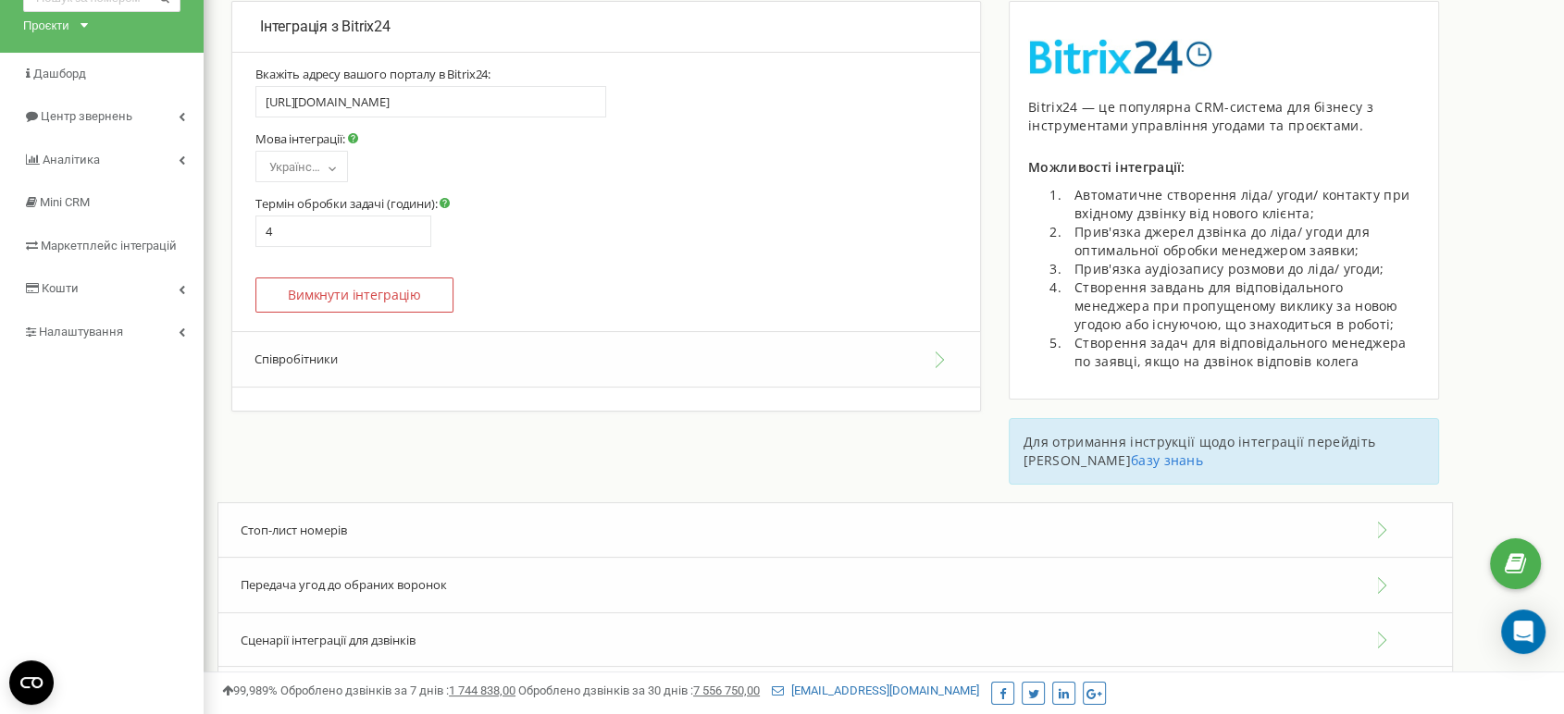
click at [281, 367] on button "Співробітники" at bounding box center [606, 359] width 748 height 56
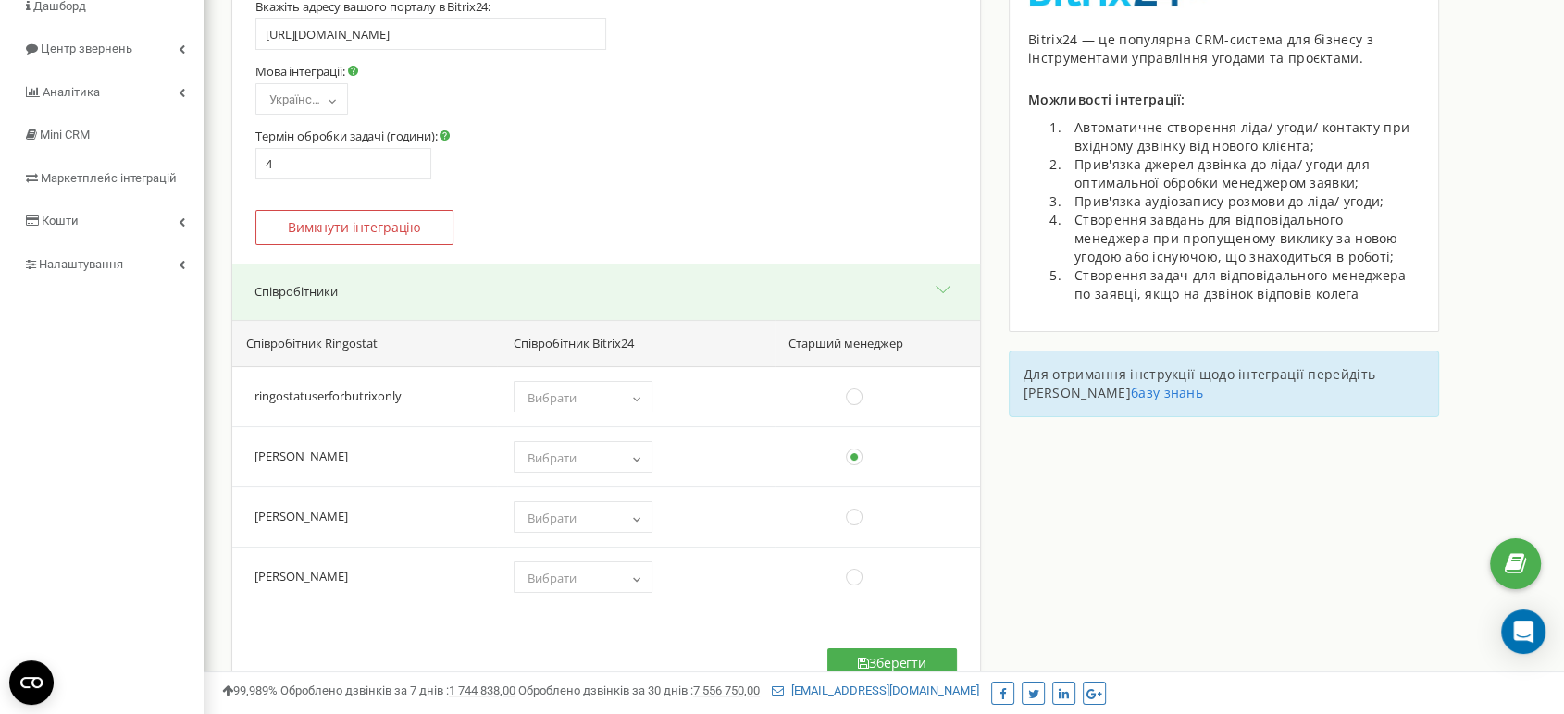
scroll to position [205, 0]
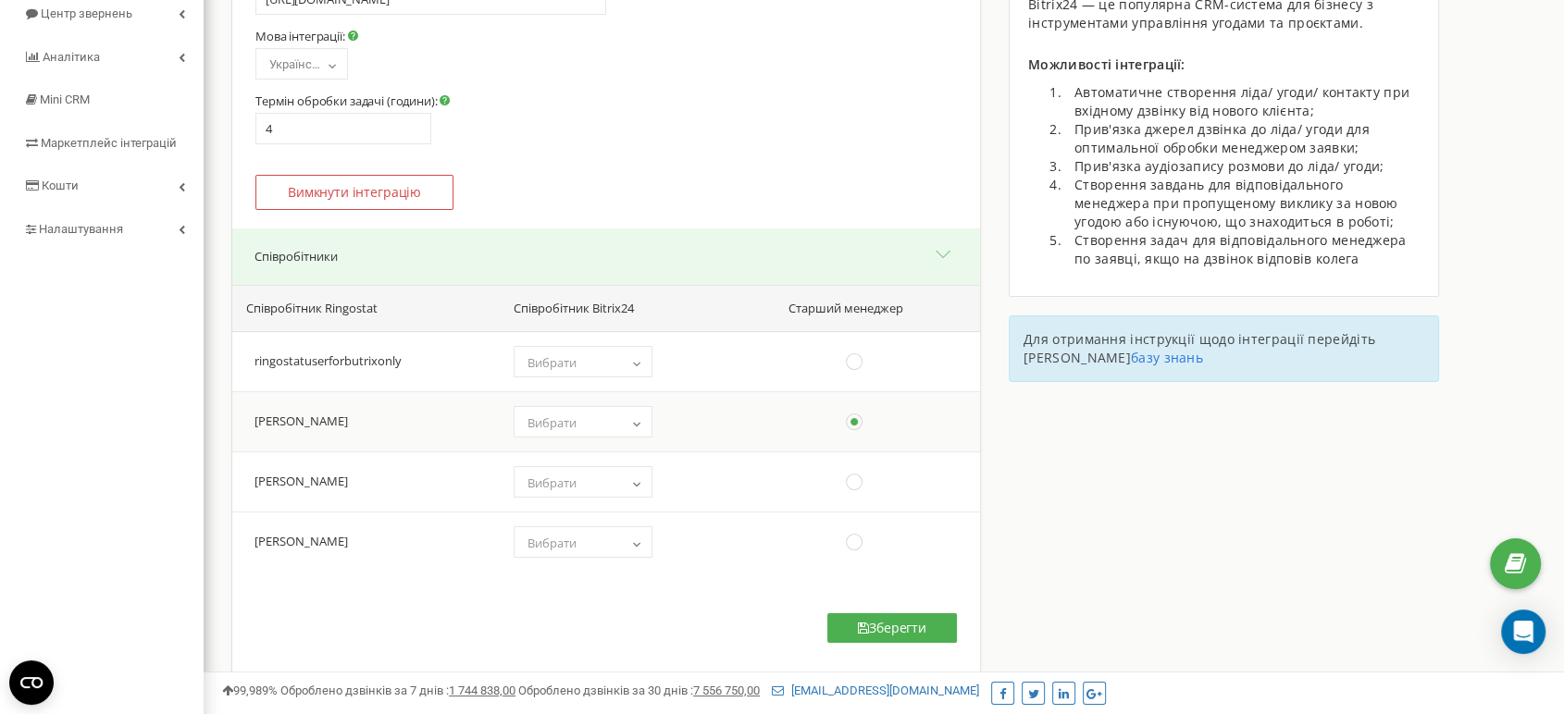
click at [600, 416] on span "Вибрати" at bounding box center [583, 423] width 126 height 26
click at [590, 457] on li "No results found" at bounding box center [582, 450] width 137 height 29
drag, startPoint x: 593, startPoint y: 450, endPoint x: 600, endPoint y: 439, distance: 12.1
click at [594, 450] on li "No results found" at bounding box center [582, 450] width 137 height 29
click at [932, 103] on div "Мова інтеграції: Русский Українська English Български Polski Українська Термін …" at bounding box center [605, 87] width 701 height 116
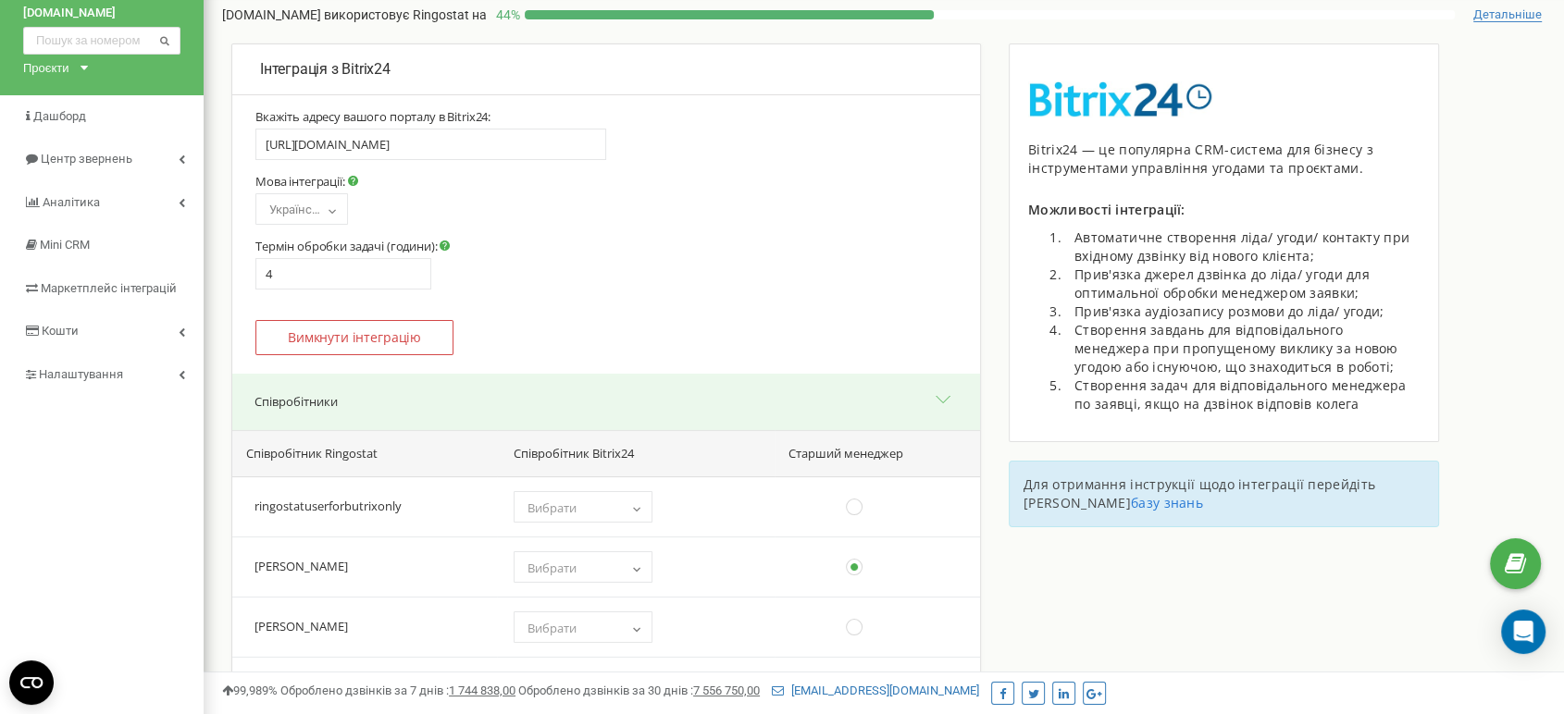
scroll to position [0, 0]
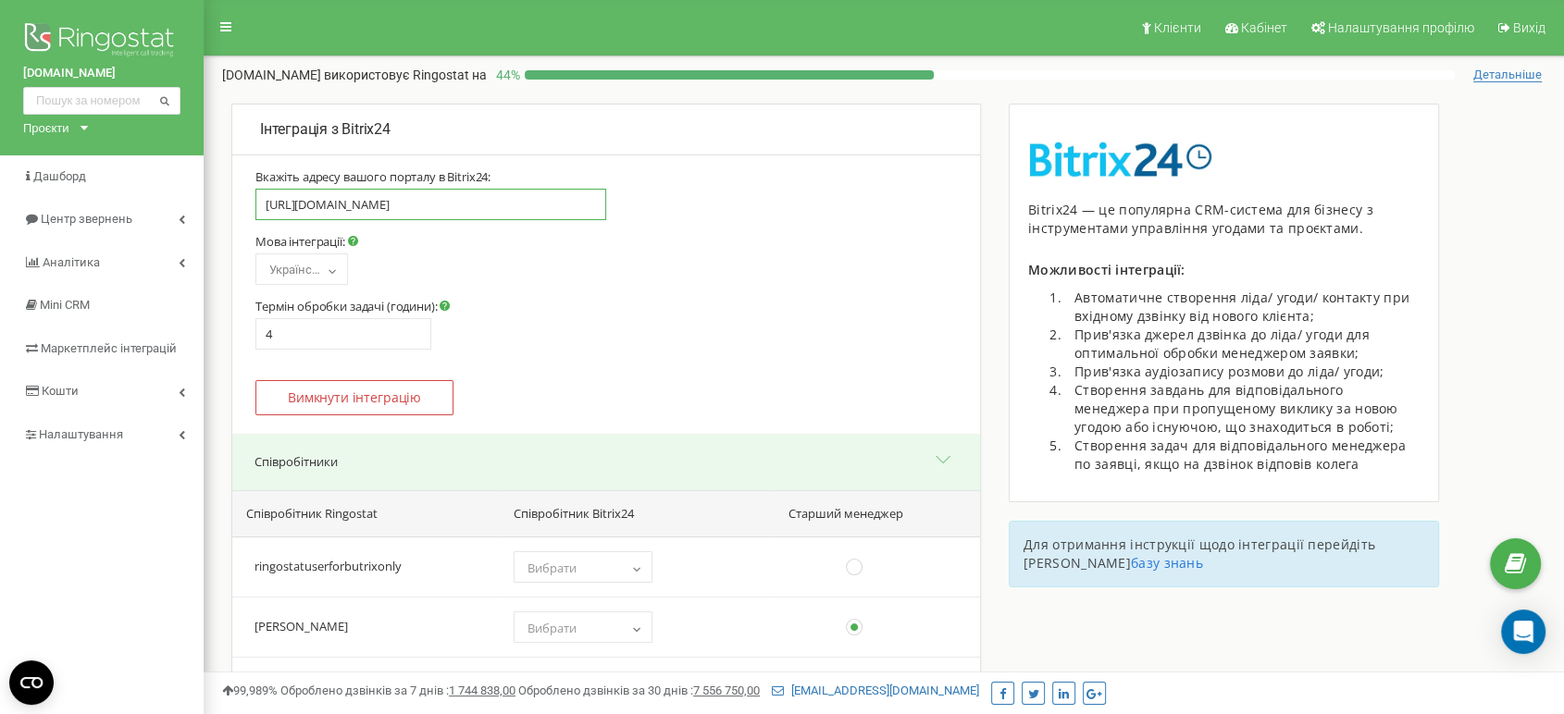
click at [453, 201] on input "https://riverside-development.bitrix24.eu" at bounding box center [430, 204] width 351 height 31
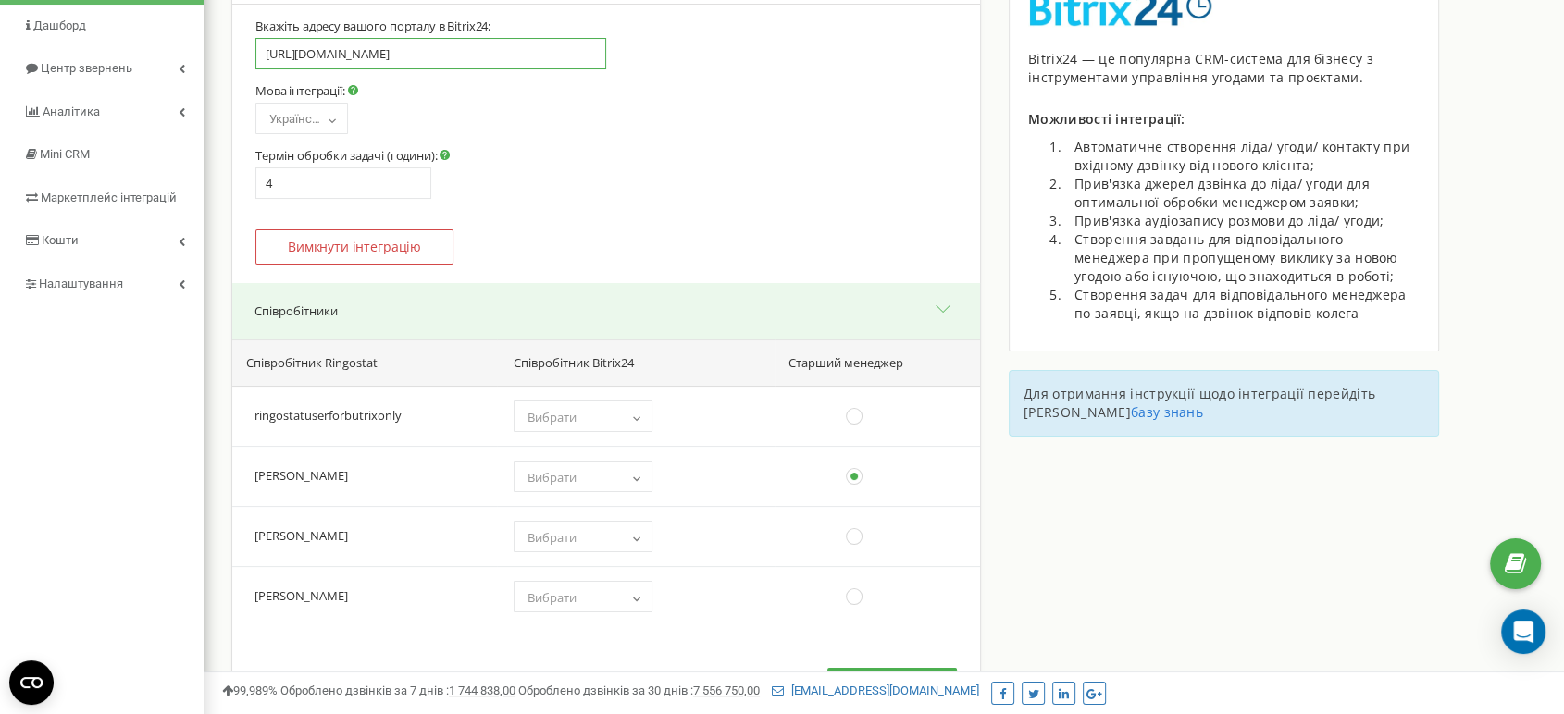
scroll to position [308, 0]
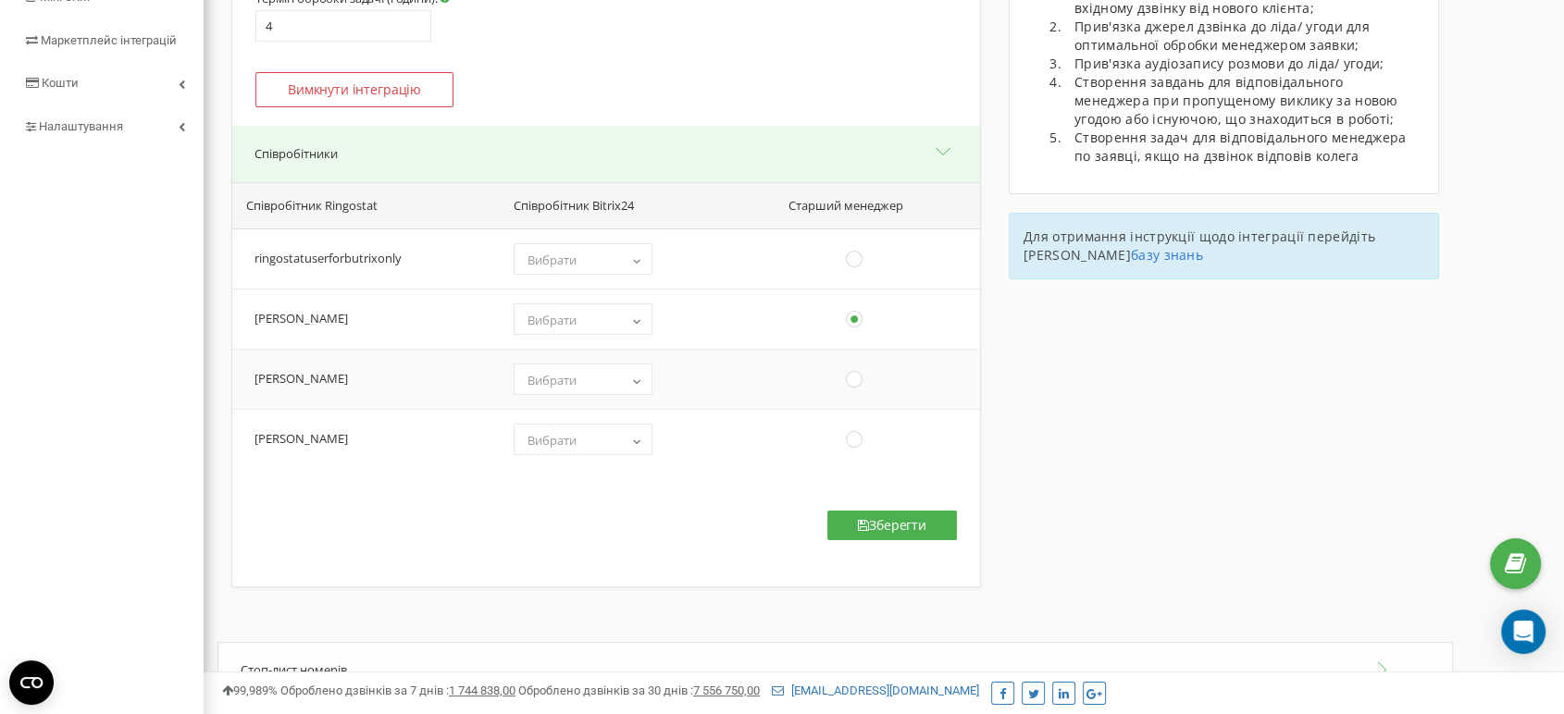
click at [615, 365] on td "(choose one) Вибрати" at bounding box center [636, 379] width 278 height 60
click at [618, 370] on span "Вибрати" at bounding box center [583, 380] width 126 height 26
click at [617, 383] on span "Вибрати" at bounding box center [583, 380] width 126 height 26
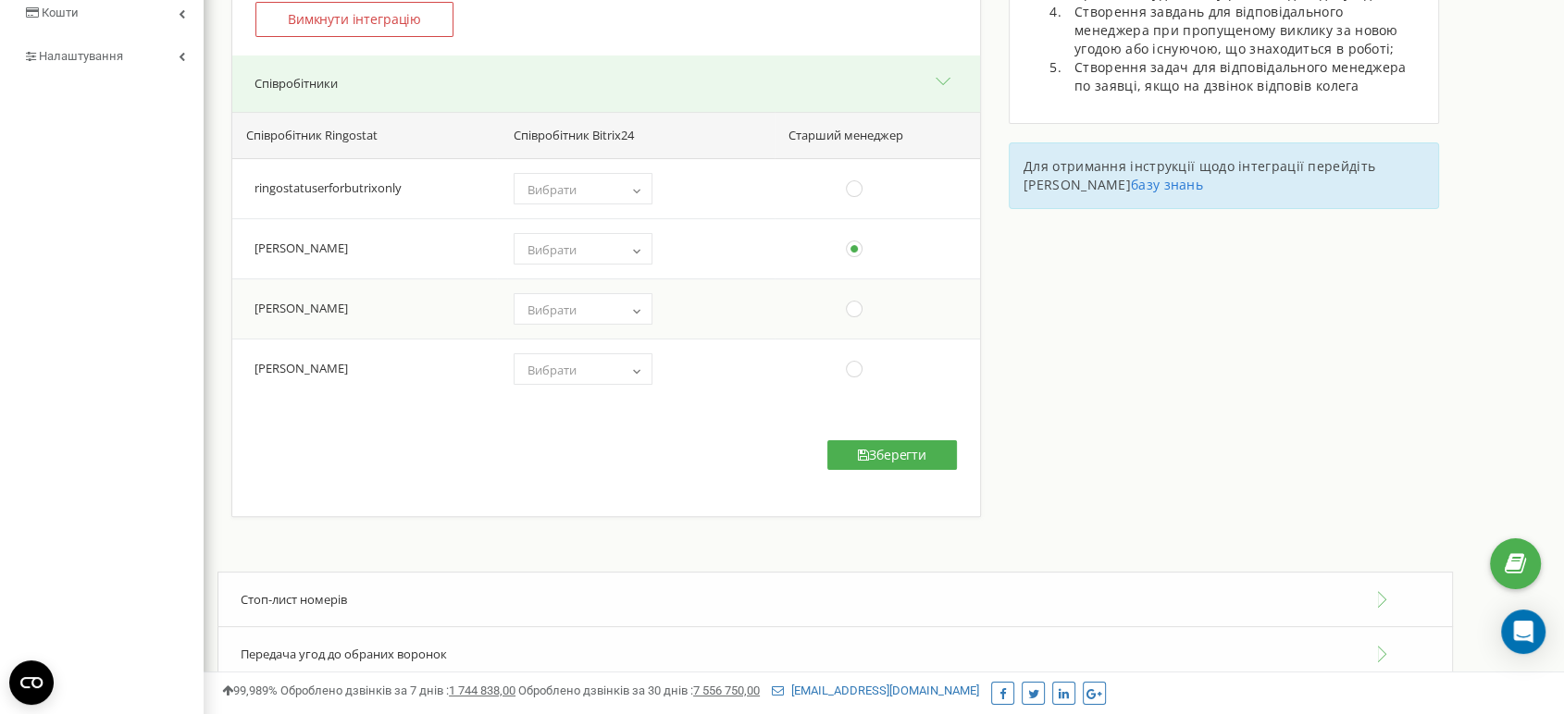
scroll to position [153, 0]
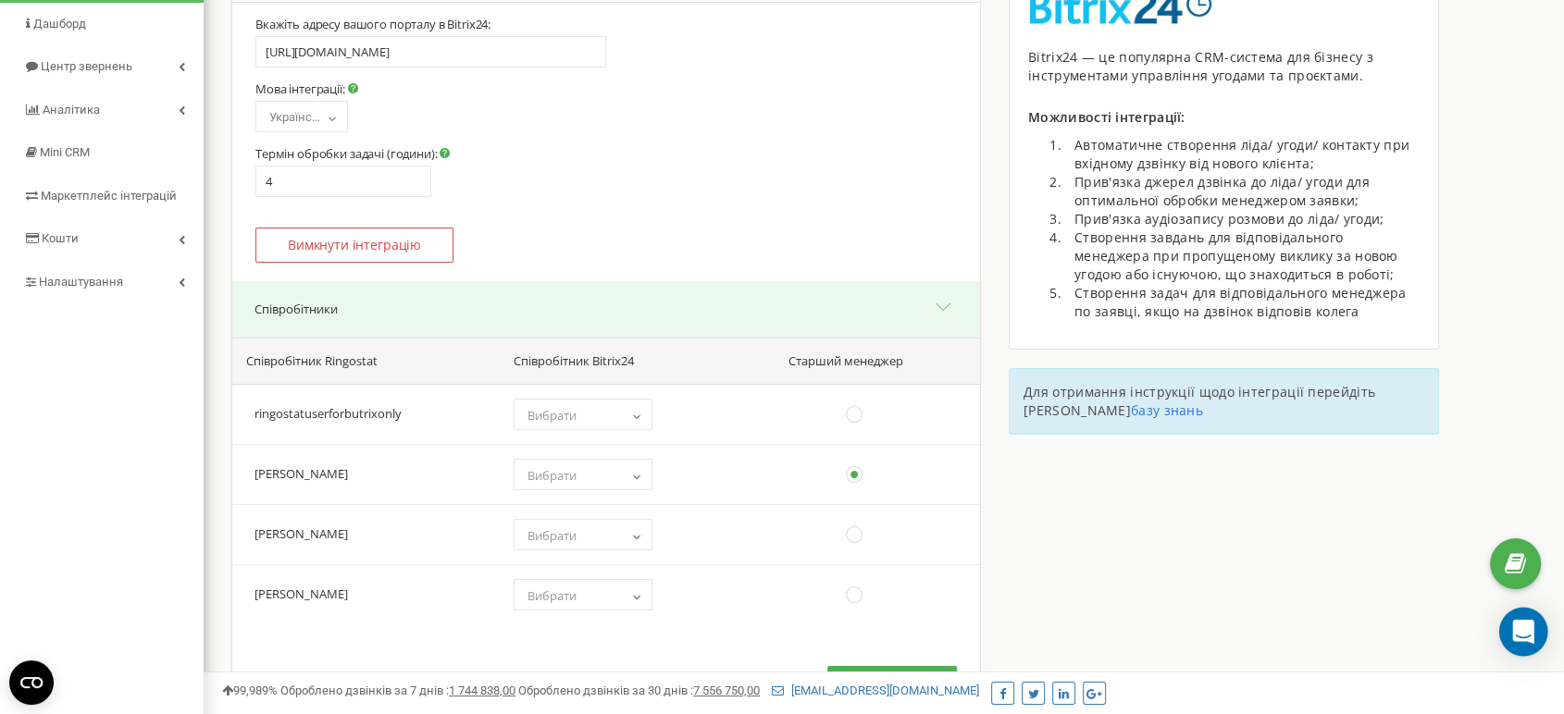
click at [1529, 625] on icon "Open Intercom Messenger" at bounding box center [1522, 632] width 21 height 24
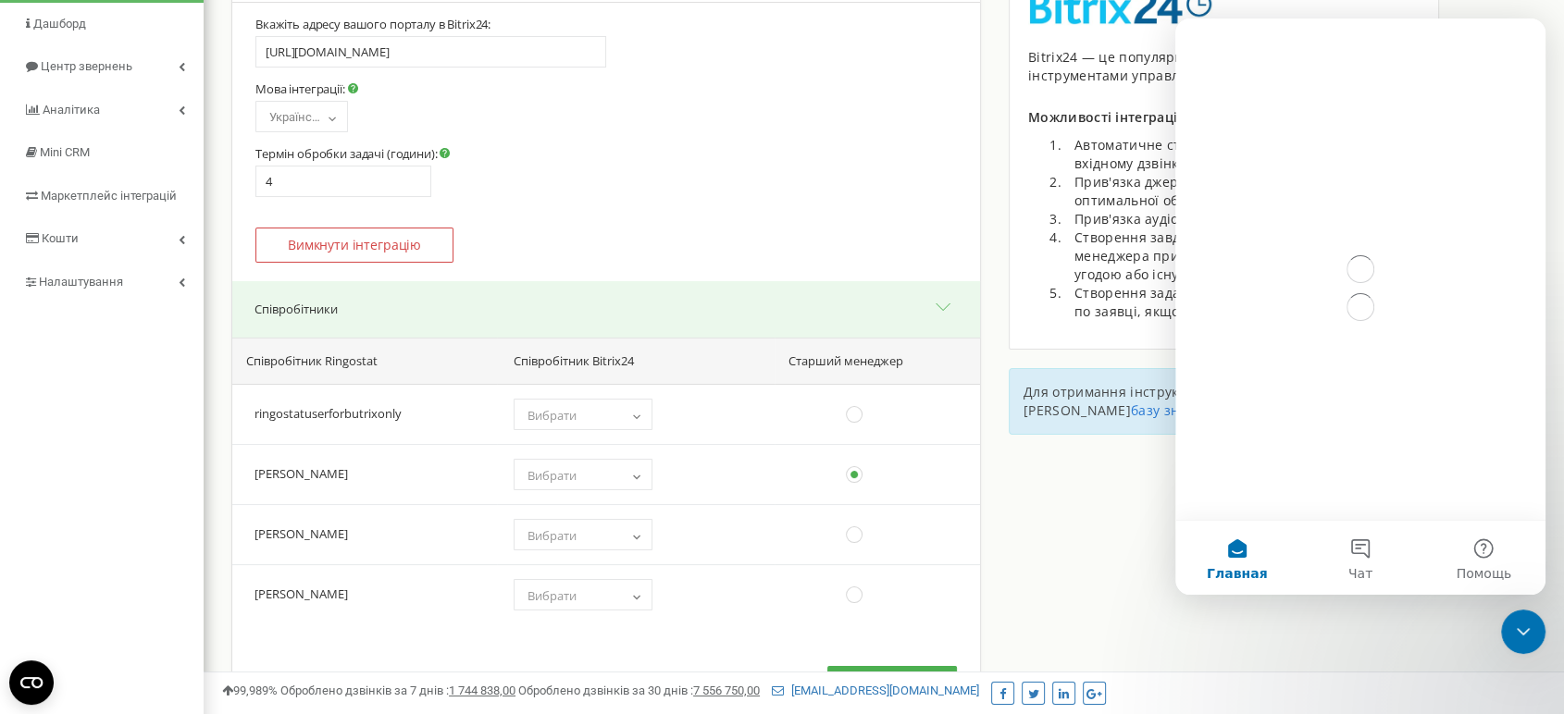
scroll to position [0, 0]
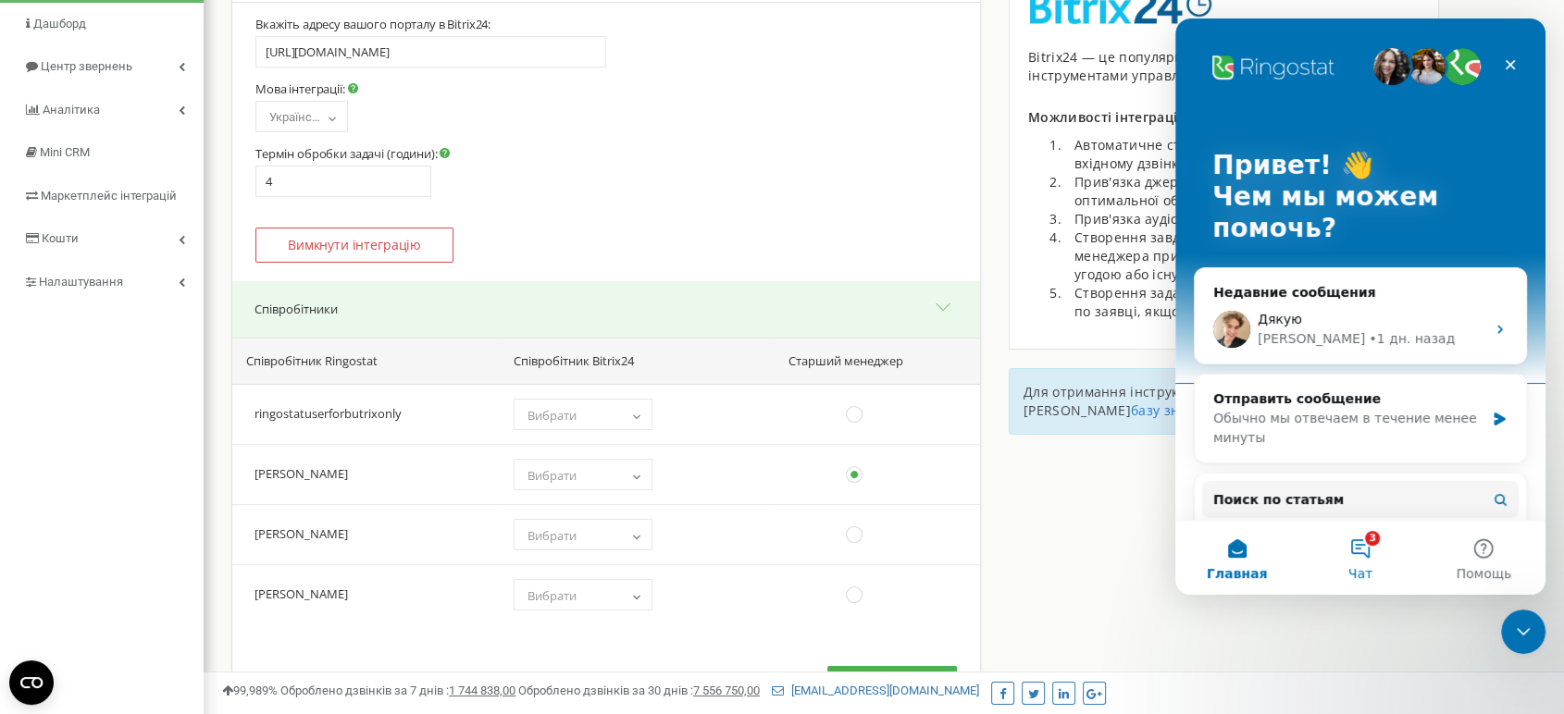
click at [1369, 560] on button "3 Чат" at bounding box center [1359, 558] width 123 height 74
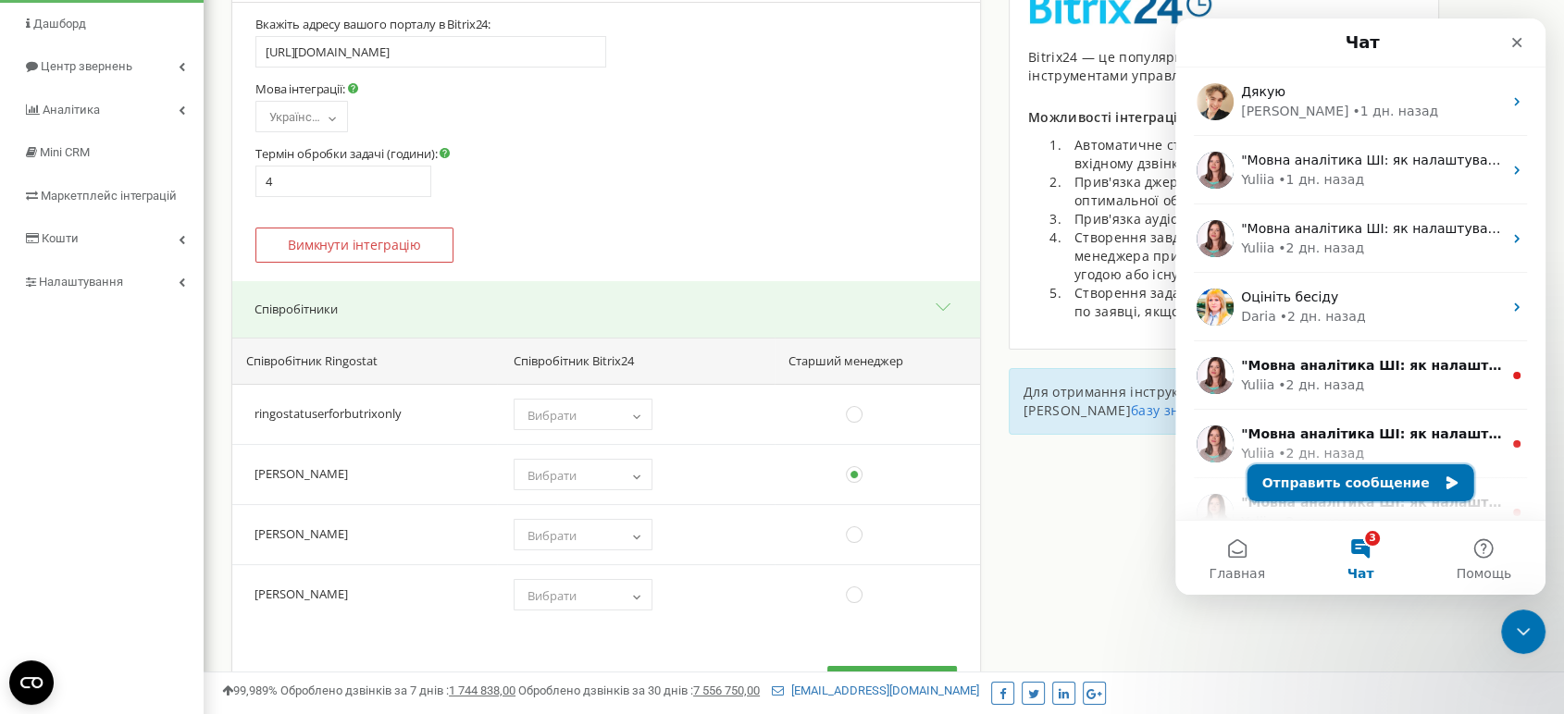
click at [1334, 487] on button "Отправить сообщение" at bounding box center [1360, 482] width 227 height 37
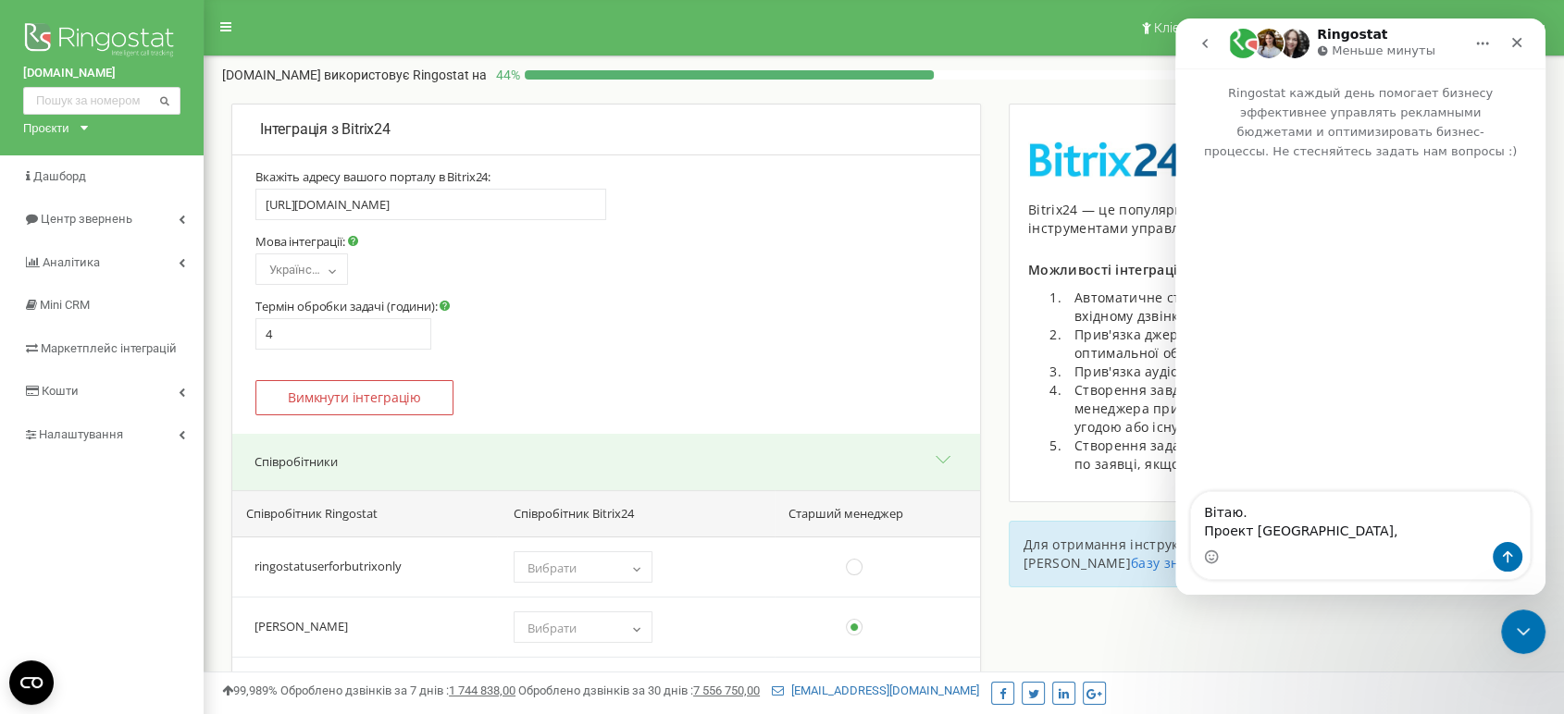
drag, startPoint x: 9, startPoint y: 71, endPoint x: 141, endPoint y: 72, distance: 131.4
click at [141, 72] on div "boston-house.kiev.ua Проєкти r-v.com.ua perfect-group.ua rybalsky.com.ua parkav…" at bounding box center [102, 77] width 204 height 155
copy link "[DOMAIN_NAME]"
drag, startPoint x: 1304, startPoint y: 530, endPoint x: 1252, endPoint y: 533, distance: 51.9
click at [1252, 533] on textarea "Вітаю. Проект Бостон," at bounding box center [1360, 517] width 339 height 50
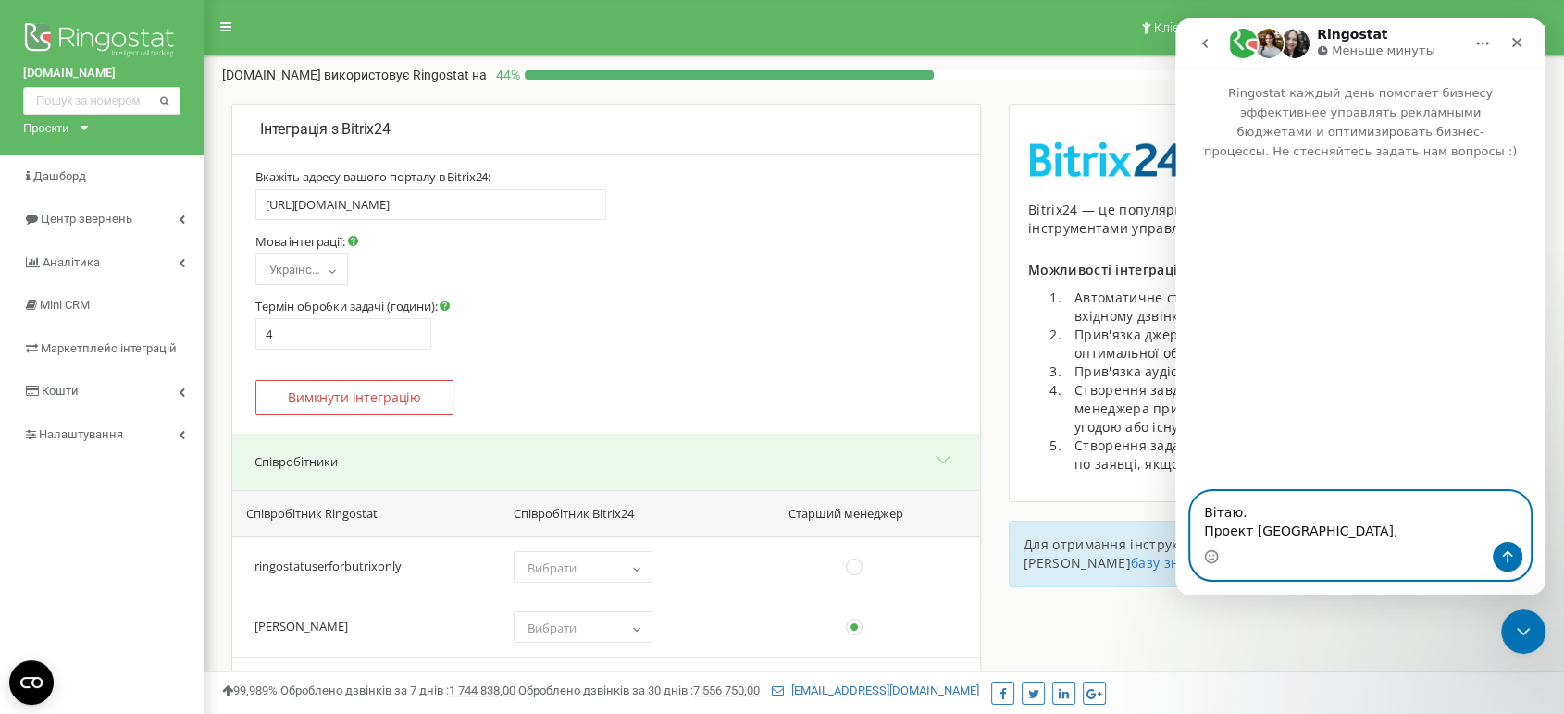
paste textarea "[DOMAIN_NAME]"
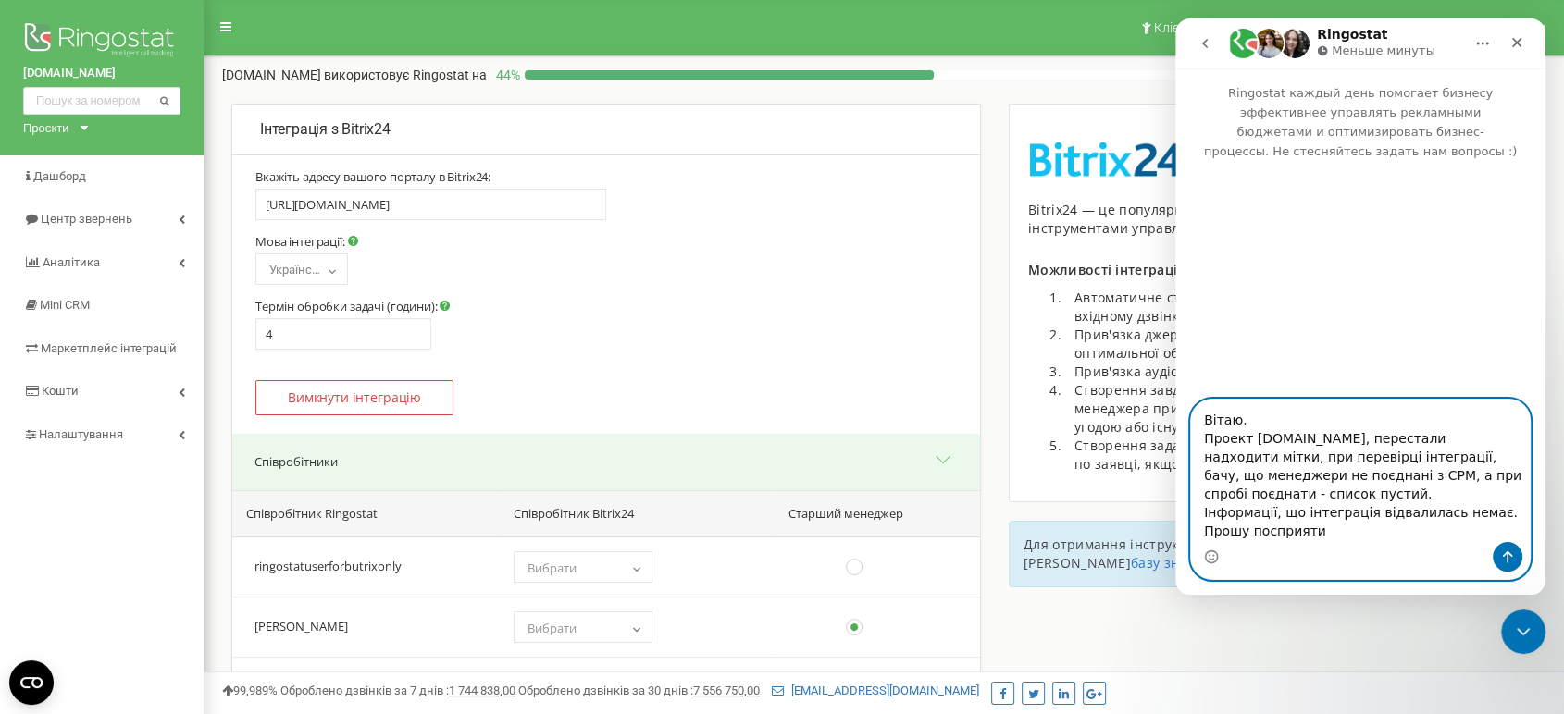
type textarea "Вітаю. Проект boston-house.kiev.ua, перестали надходити мітки, при перевірці ін…"
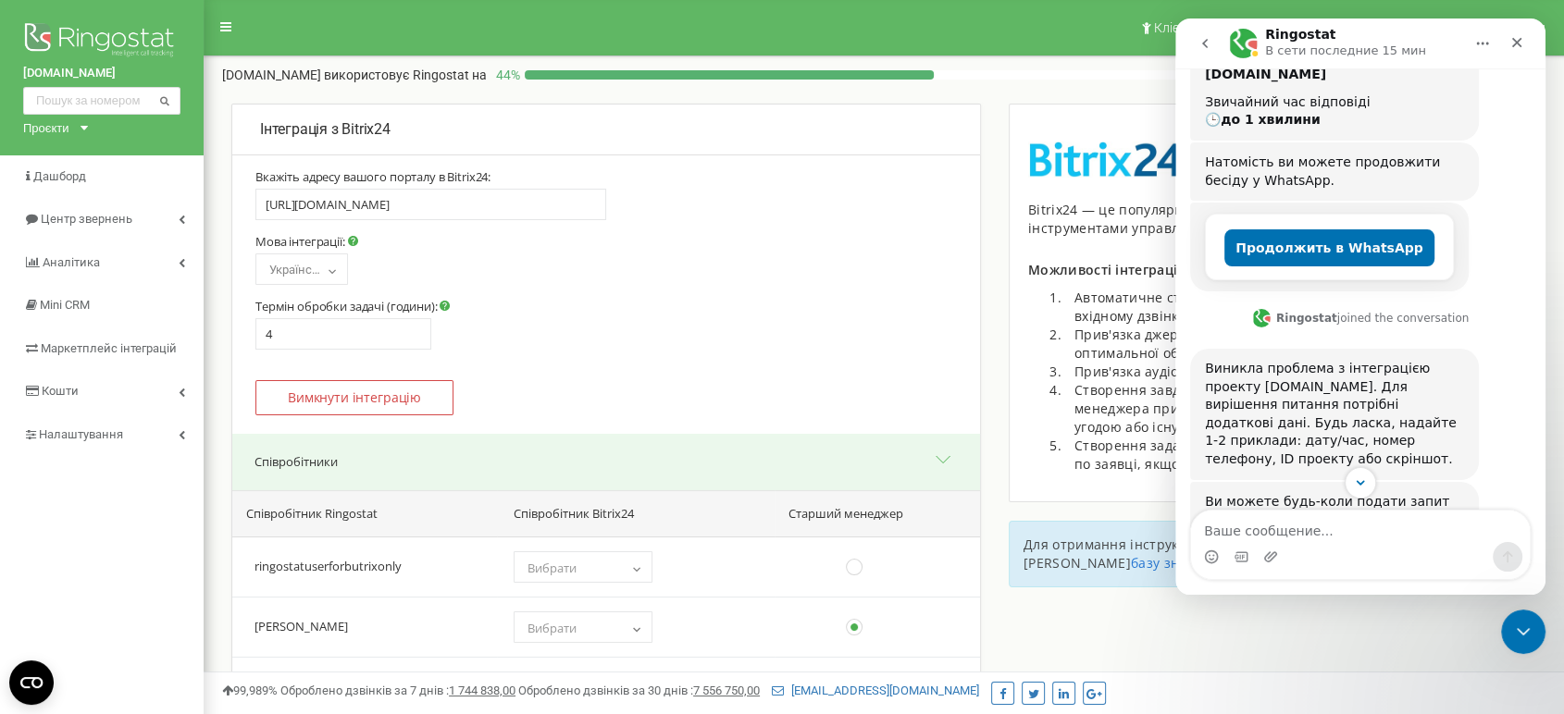
scroll to position [430, 0]
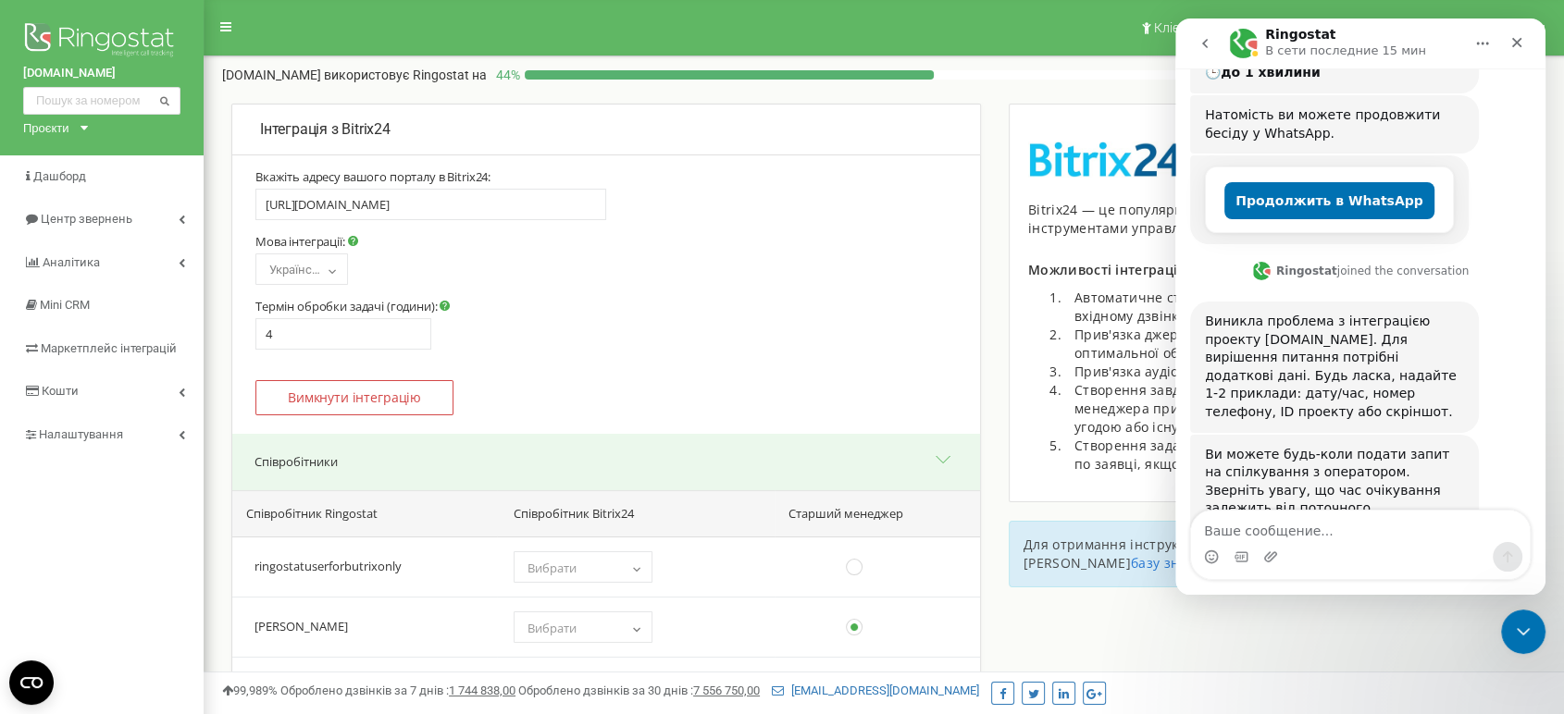
drag, startPoint x: 1210, startPoint y: 454, endPoint x: 1336, endPoint y: 463, distance: 126.1
click at [1334, 463] on div "Ви можете будь-коли подати запит на спілкування з оператором. Зверніть увагу, щ…" at bounding box center [1334, 500] width 289 height 131
click at [1347, 455] on div "Ви можете будь-коли подати запит на спілкування з оператором. Зверніть увагу, щ…" at bounding box center [1334, 500] width 259 height 109
drag, startPoint x: 1353, startPoint y: 456, endPoint x: 1207, endPoint y: 455, distance: 145.3
click at [1207, 455] on div "Ви можете будь-коли подати запит на спілкування з оператором. Зверніть увагу, щ…" at bounding box center [1334, 500] width 259 height 109
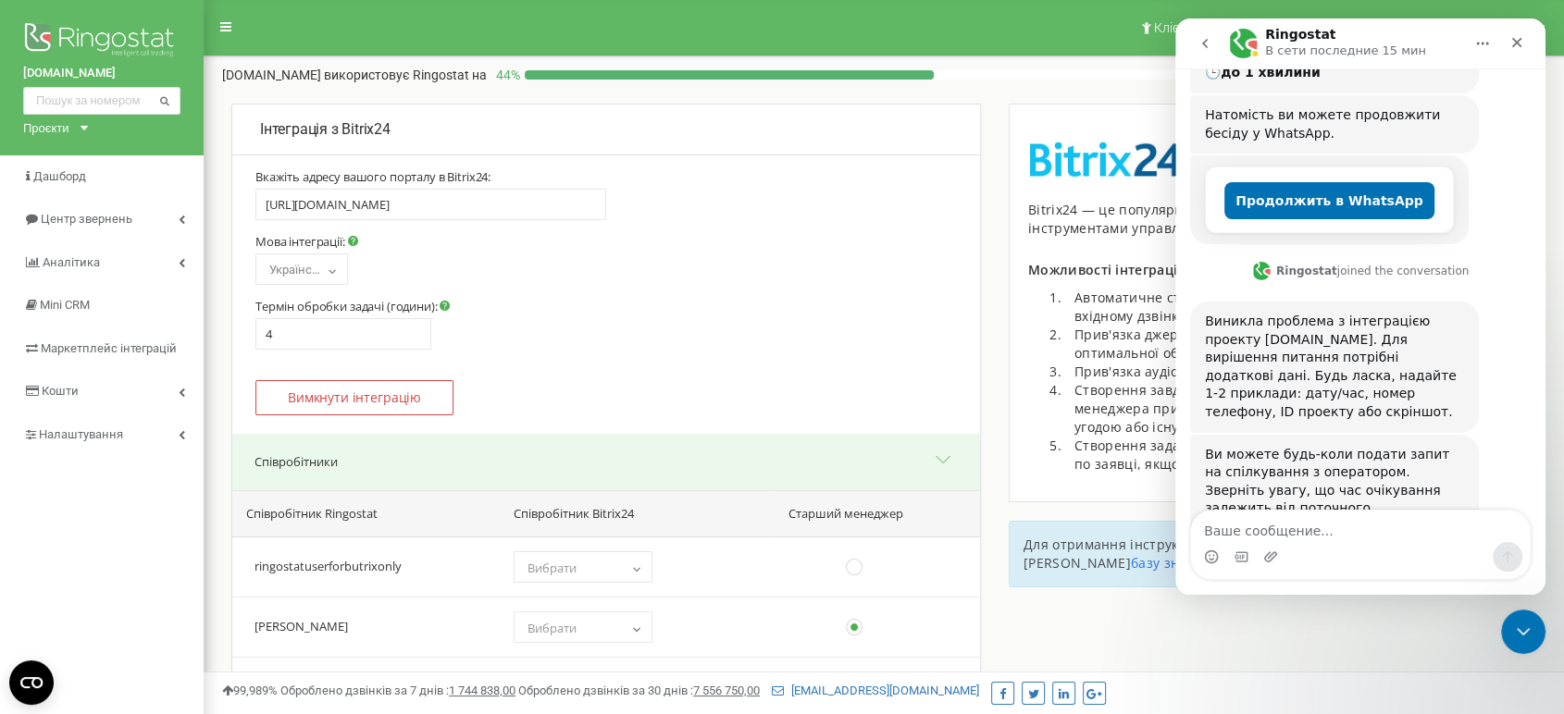
copy div "Зв'язатись з оператором"
click at [1260, 545] on div "Мессенджер Intercom" at bounding box center [1360, 557] width 339 height 30
click at [1260, 532] on textarea "Ваше сообщение..." at bounding box center [1360, 526] width 339 height 31
paste textarea "Зв'язатись з оператором"
type textarea "Зв'язатись з оператором"
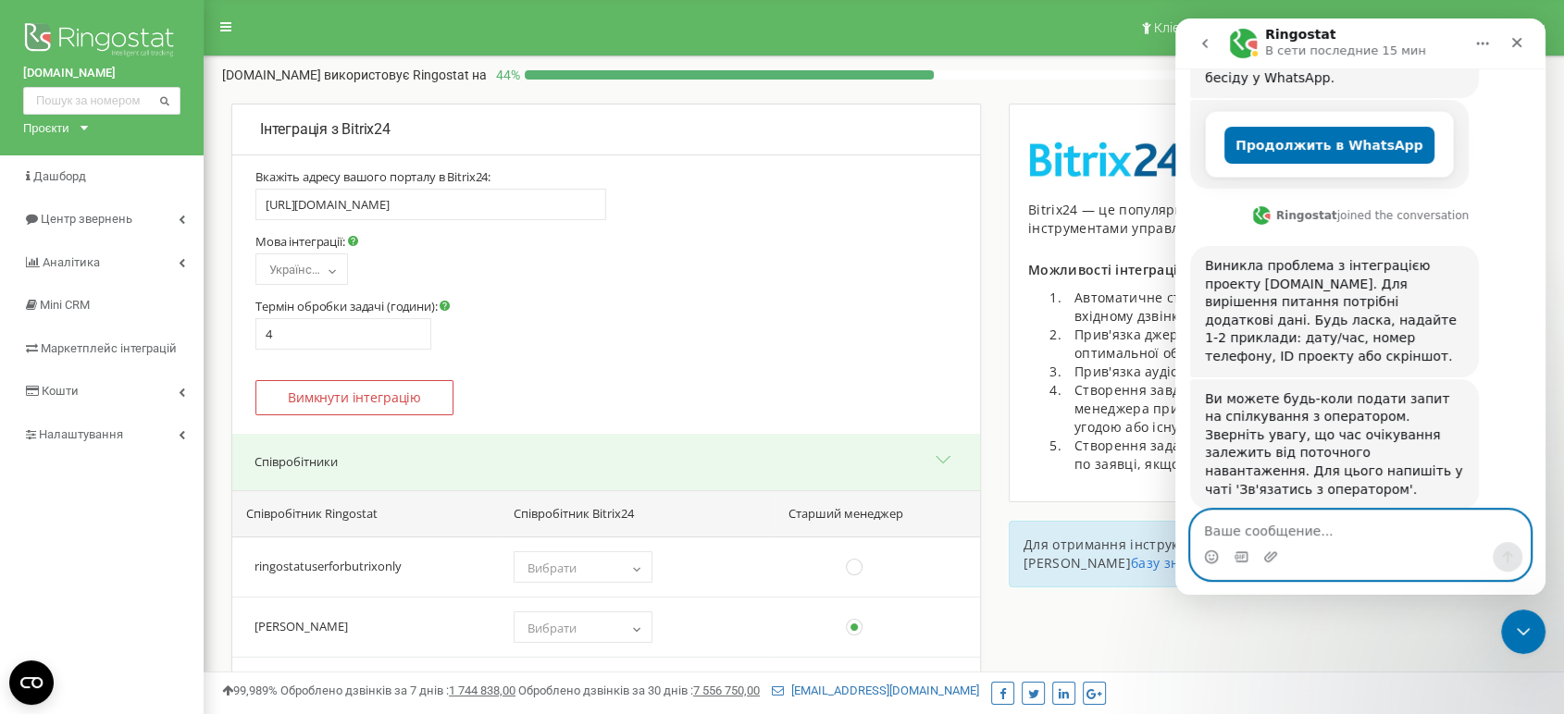
scroll to position [596, 0]
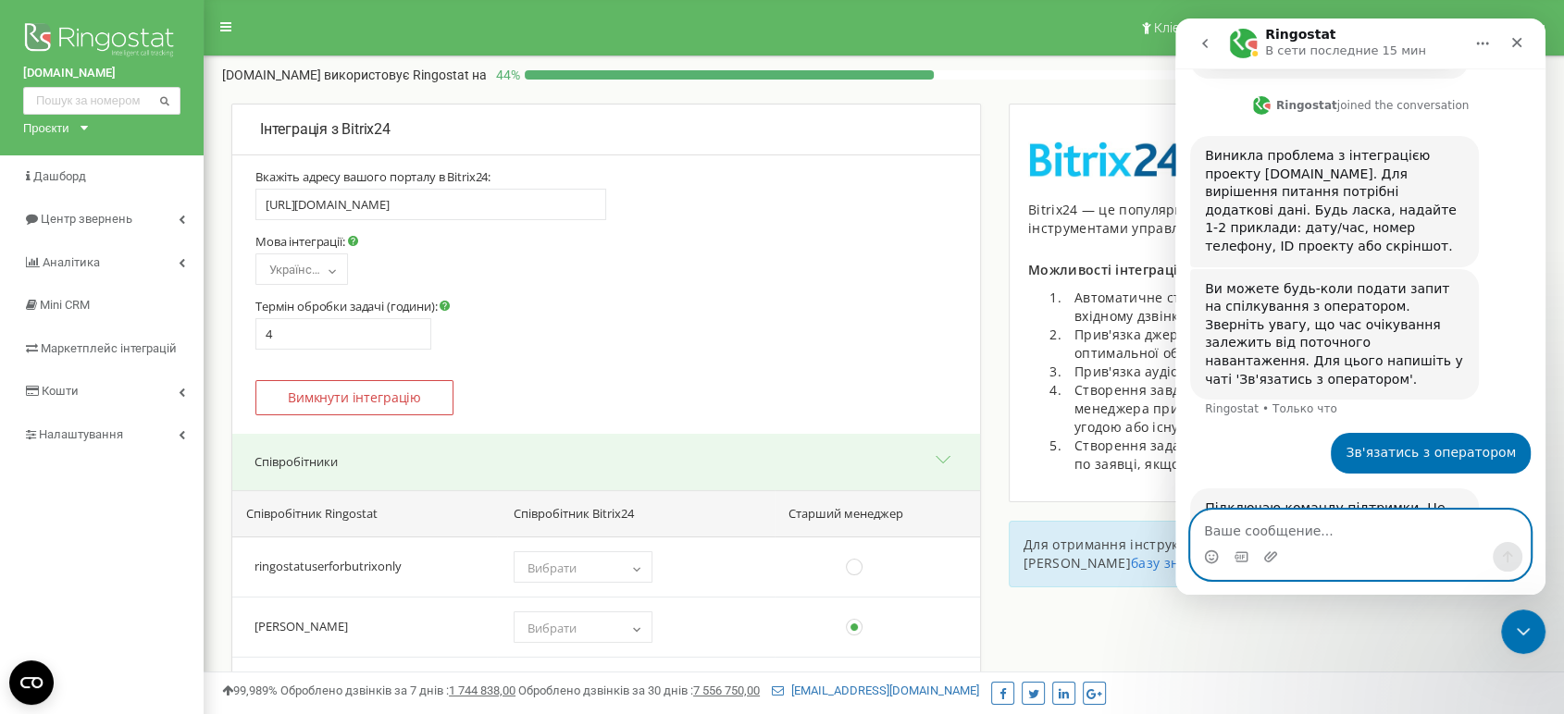
paste textarea "Ваше сообщение..."
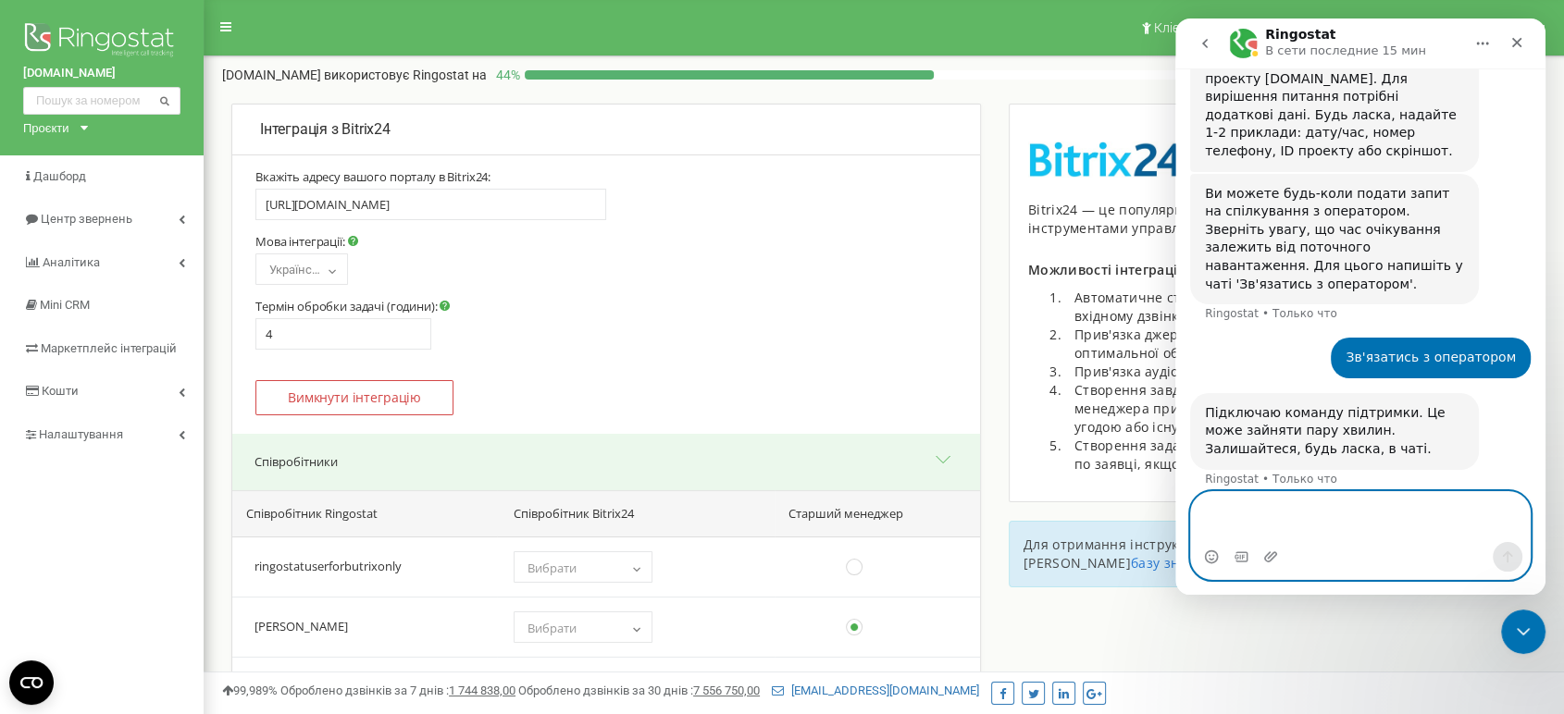
scroll to position [711, 0]
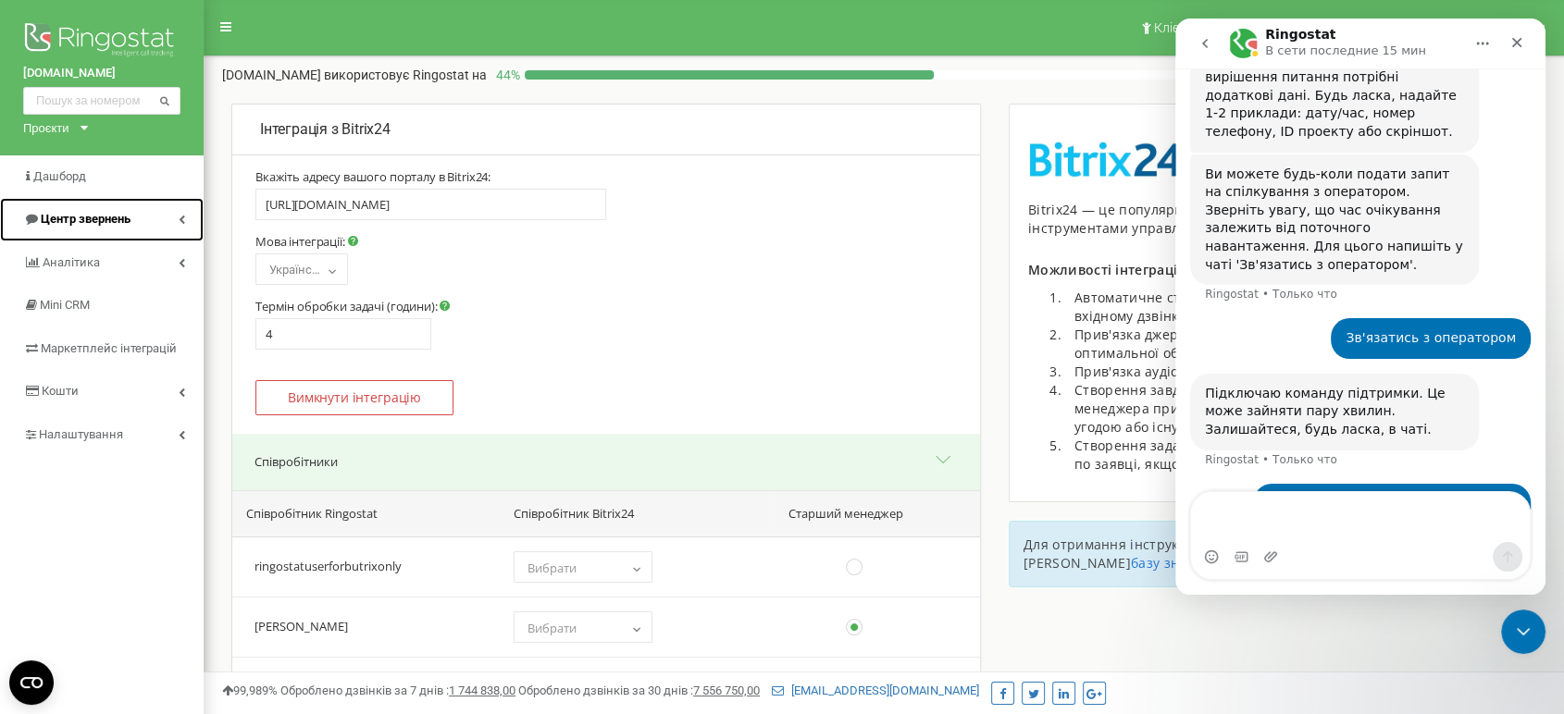
click at [80, 207] on link "Центр звернень" at bounding box center [102, 219] width 204 height 43
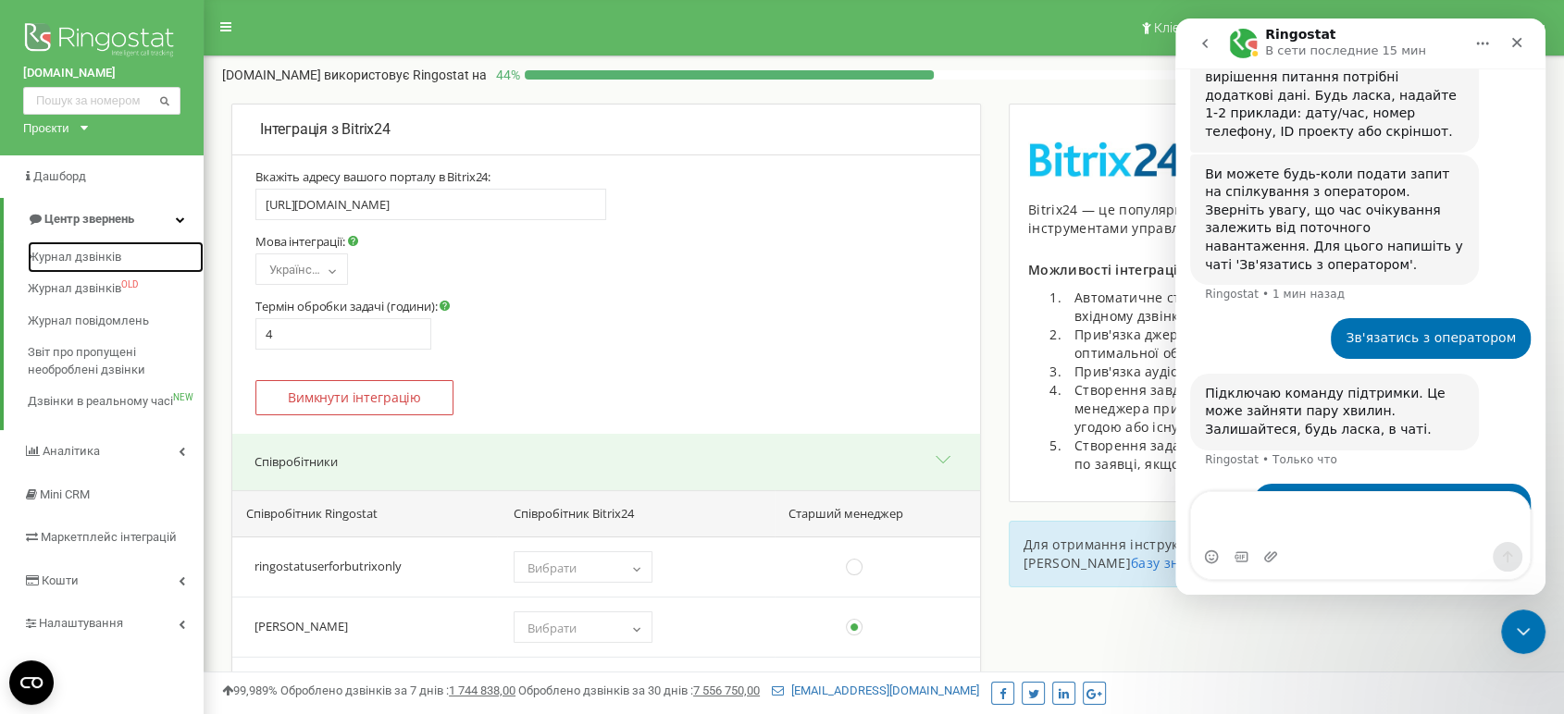
click at [101, 248] on link "Журнал дзвінків" at bounding box center [116, 257] width 176 height 32
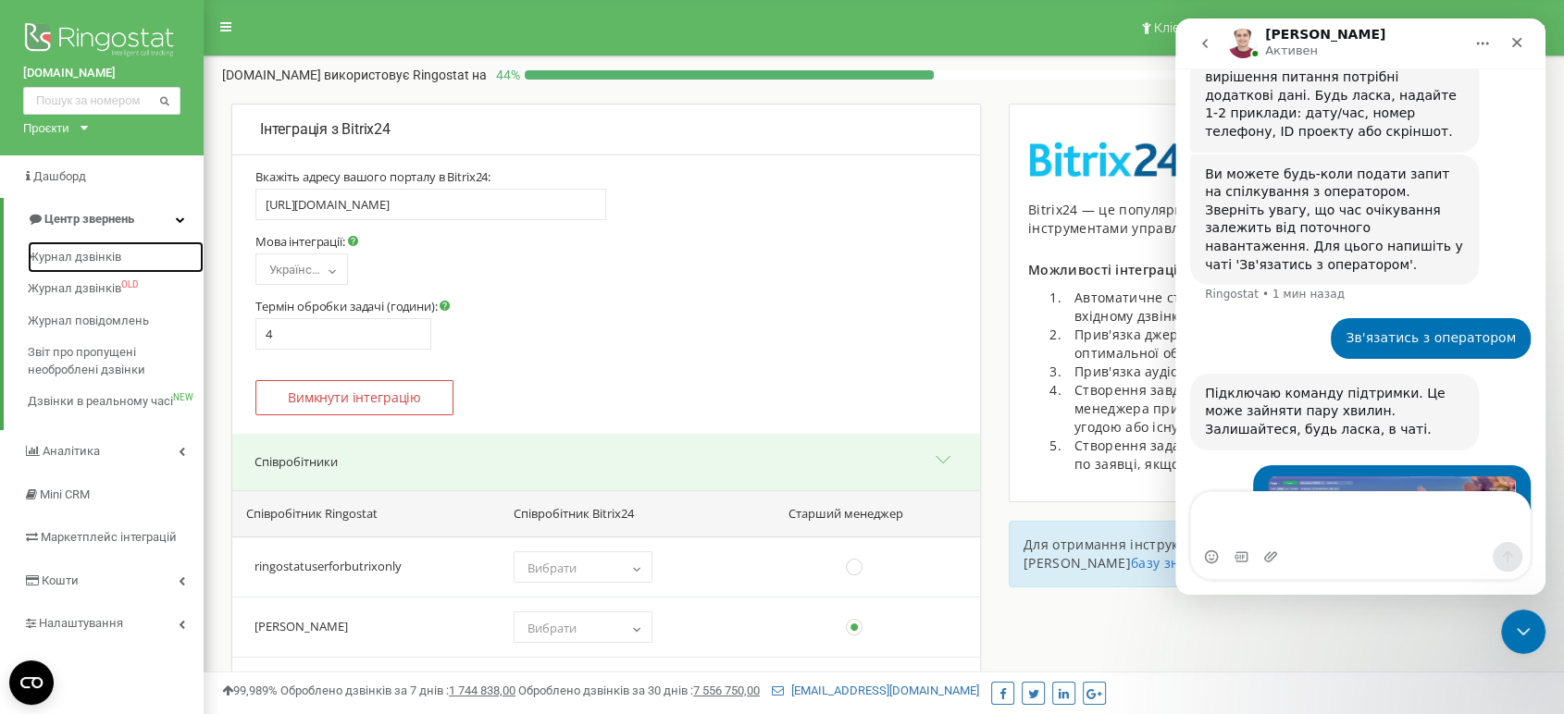
scroll to position [825, 0]
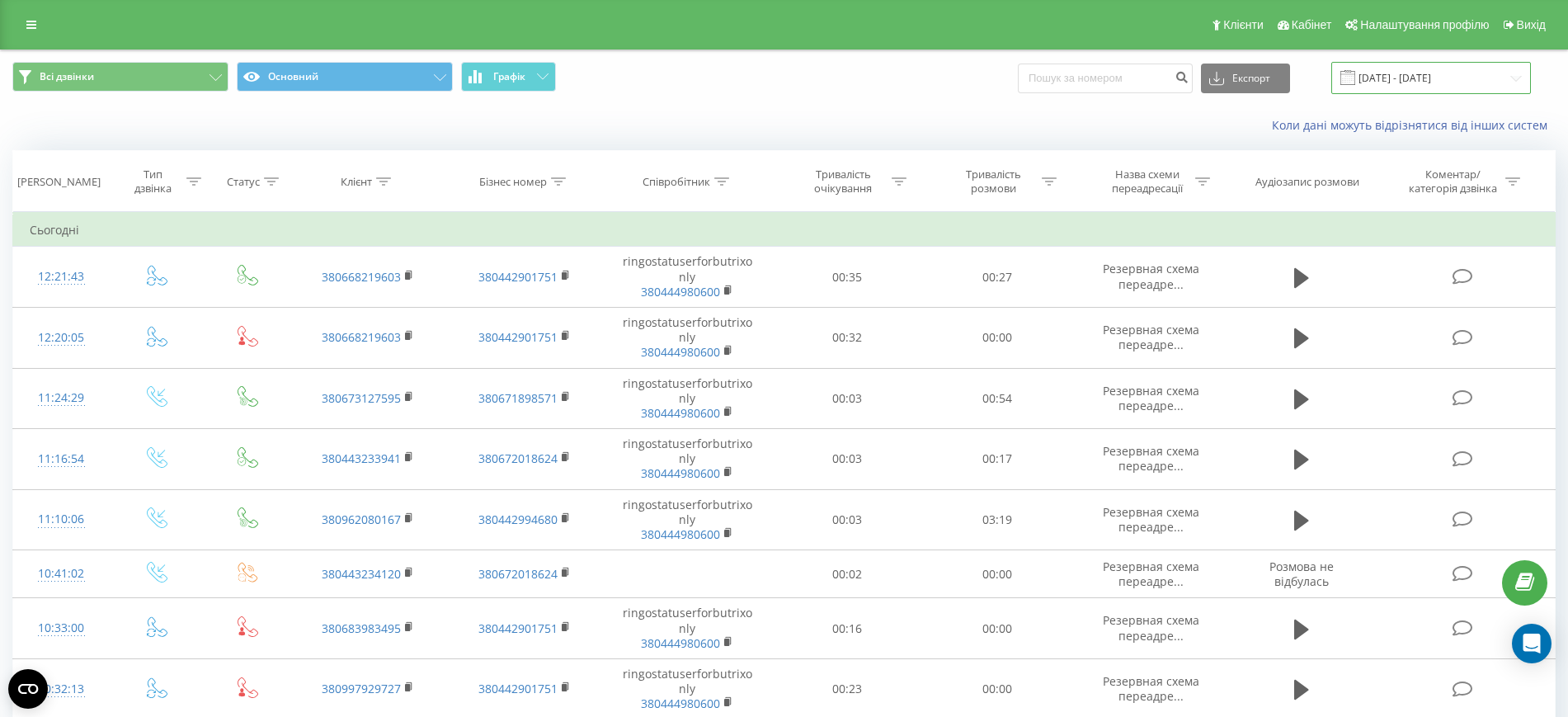
click at [1497, 76] on input "[DATE] - [DATE]" at bounding box center [1431, 78] width 200 height 32
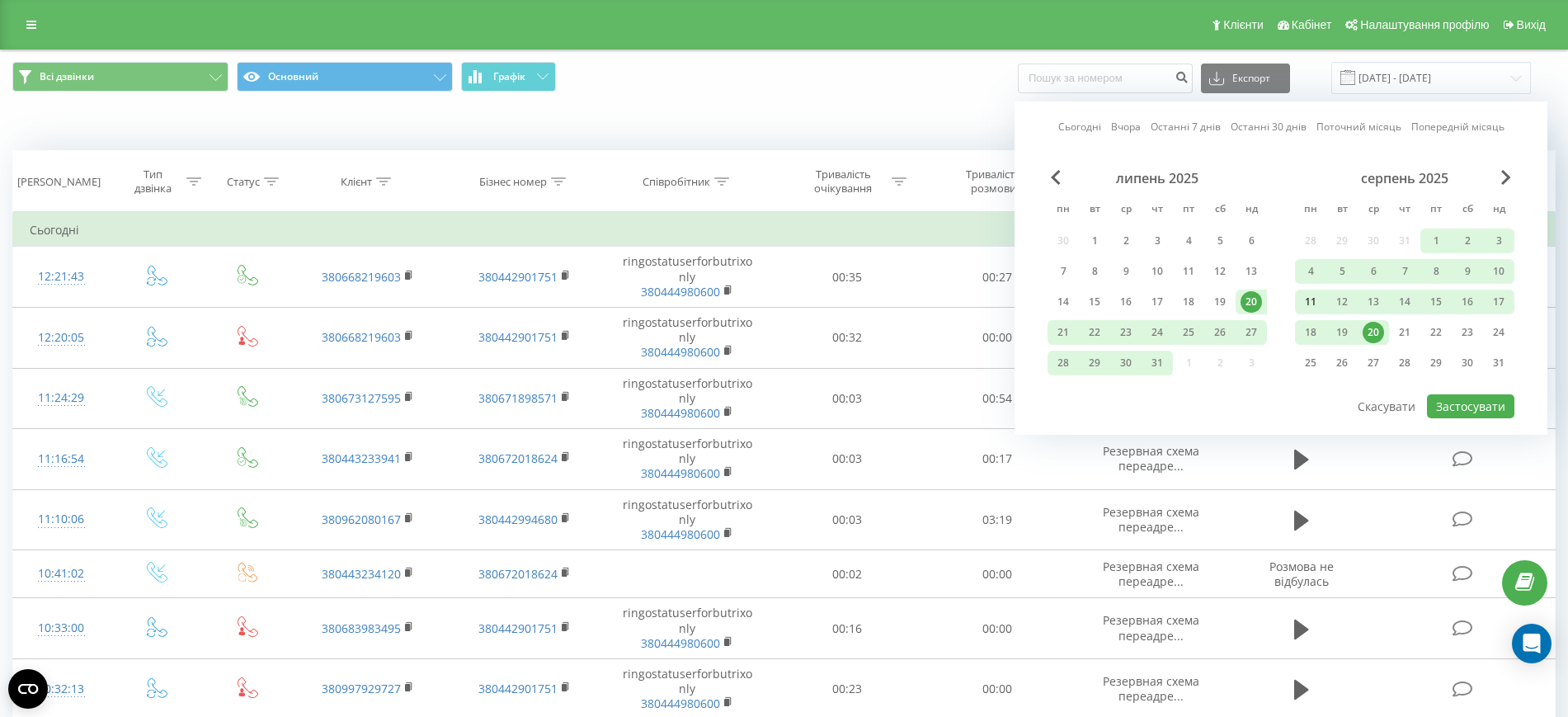
click at [1316, 301] on div "11" at bounding box center [1310, 302] width 21 height 21
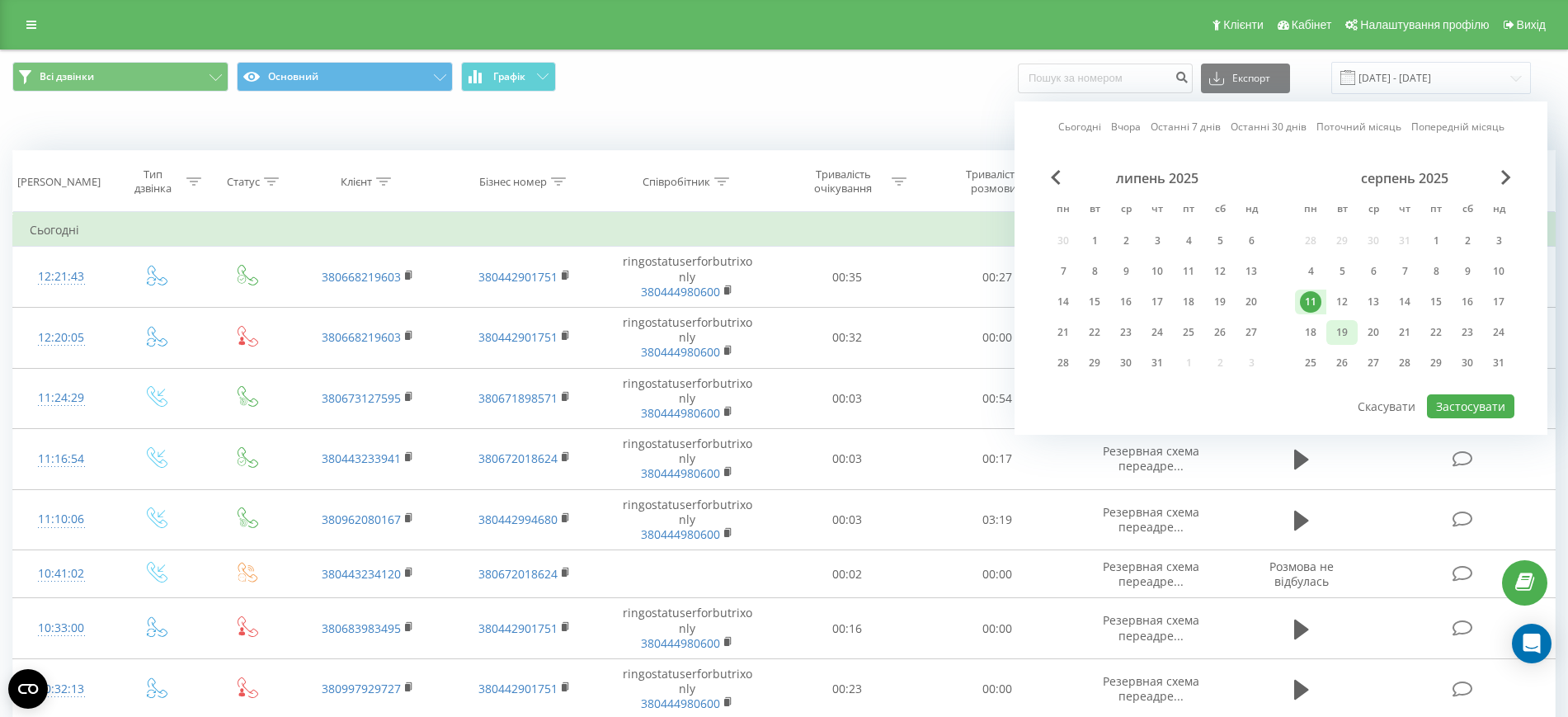
drag, startPoint x: 1318, startPoint y: 331, endPoint x: 1336, endPoint y: 339, distance: 19.7
click at [1318, 334] on div "18" at bounding box center [1310, 333] width 21 height 21
click at [1472, 415] on button "Застосувати" at bounding box center [1471, 406] width 87 height 24
type input "11.08.2025 - 18.08.2025"
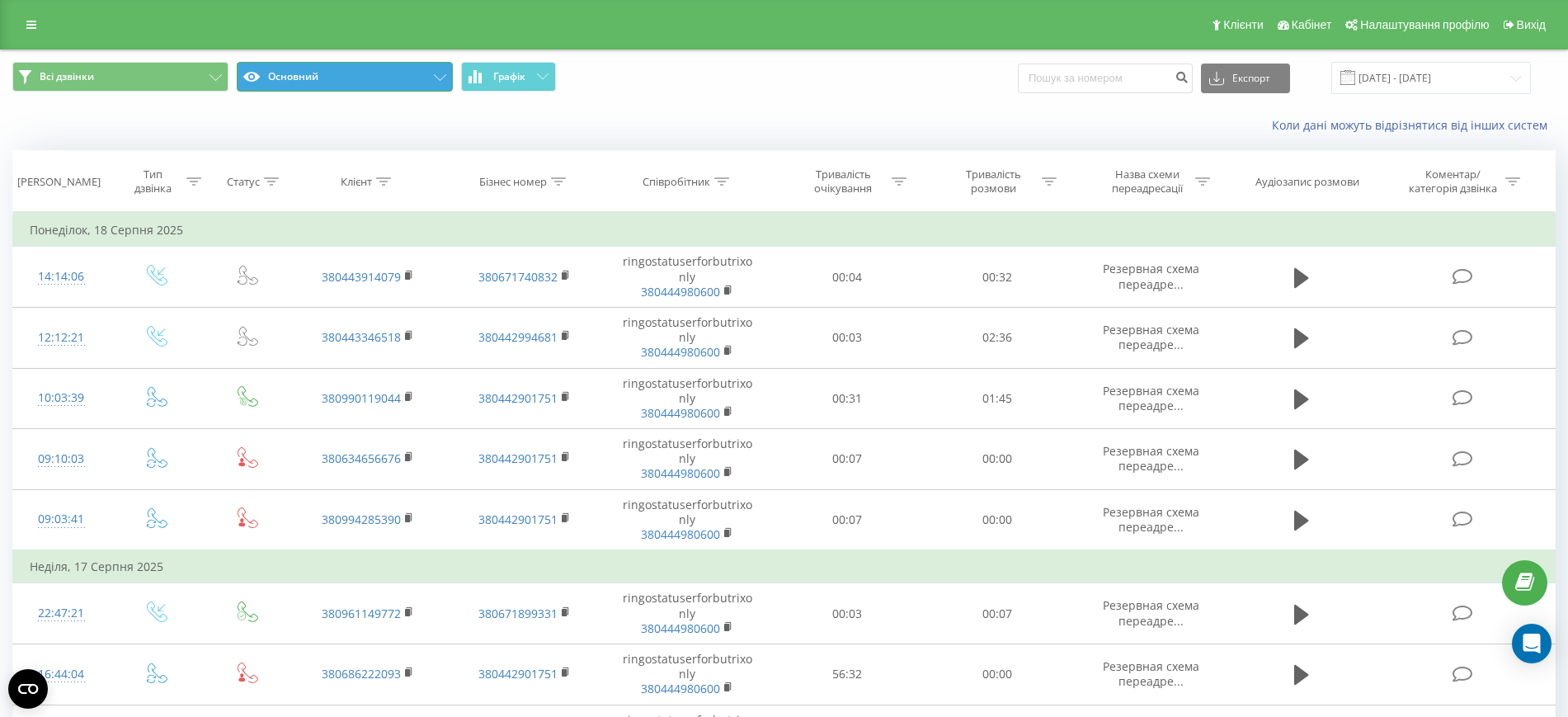
click at [357, 75] on button "Основний" at bounding box center [345, 76] width 216 height 29
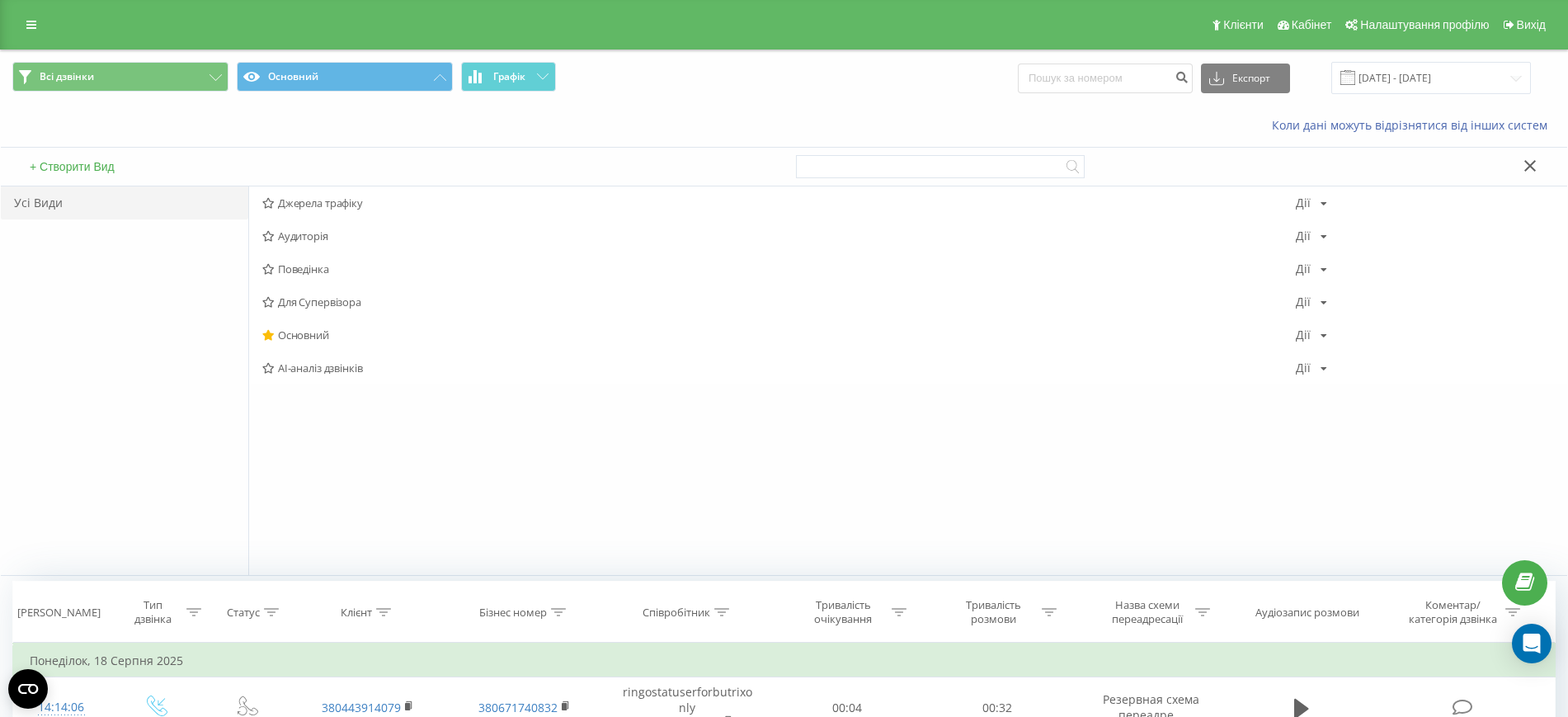
click at [309, 209] on span "Джерела трафіку" at bounding box center [778, 202] width 1033 height 12
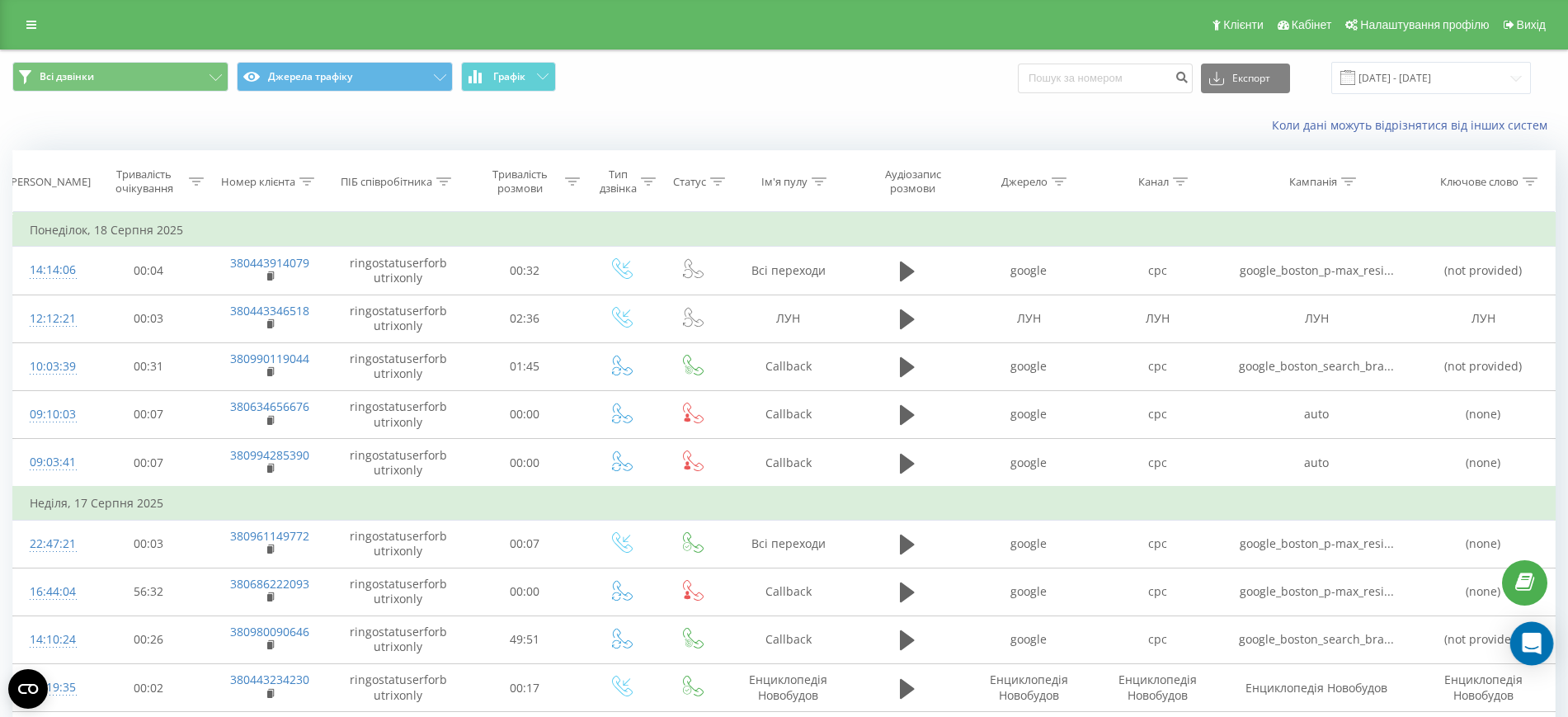
click at [1536, 641] on icon "Open Intercom Messenger" at bounding box center [1531, 644] width 19 height 21
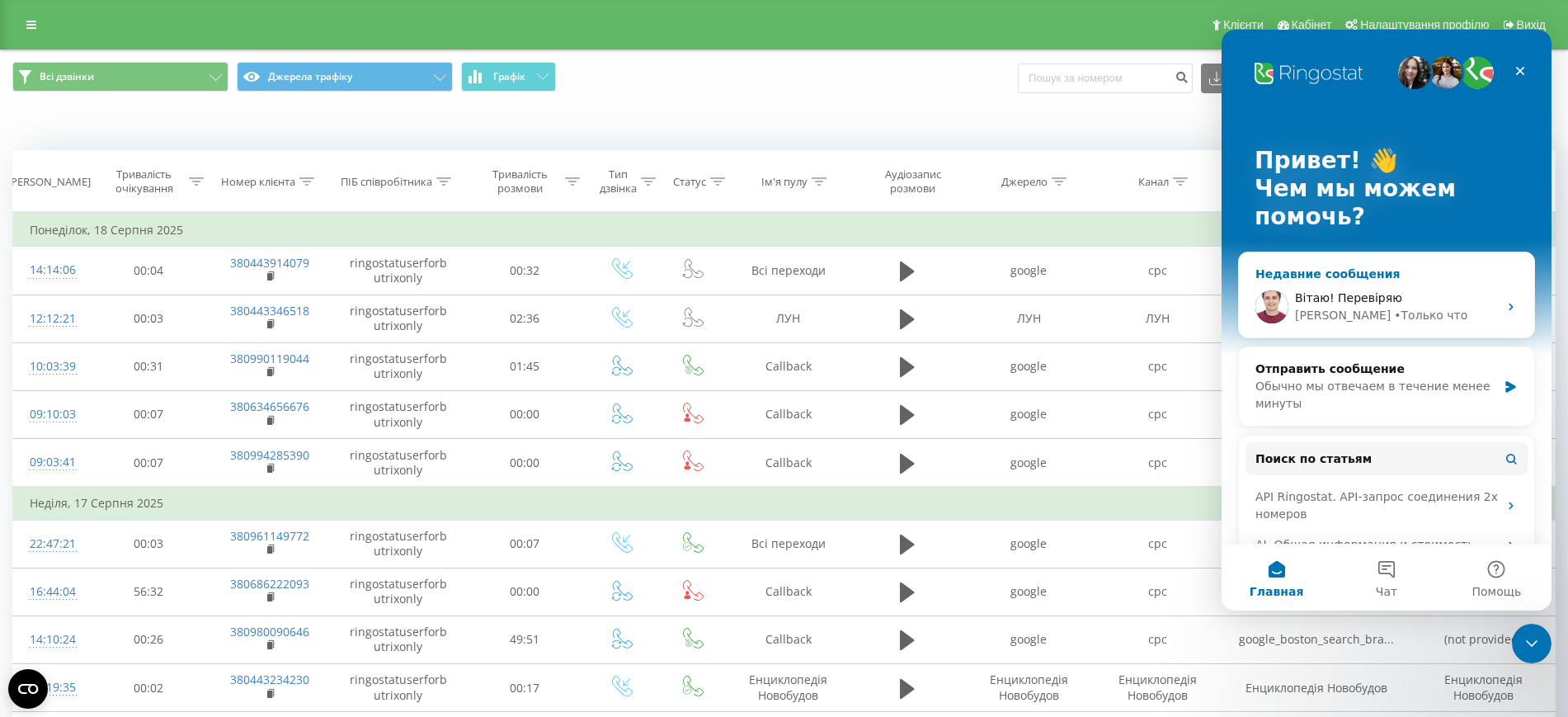
click at [1394, 309] on div "Artur • Только что" at bounding box center [1397, 315] width 203 height 17
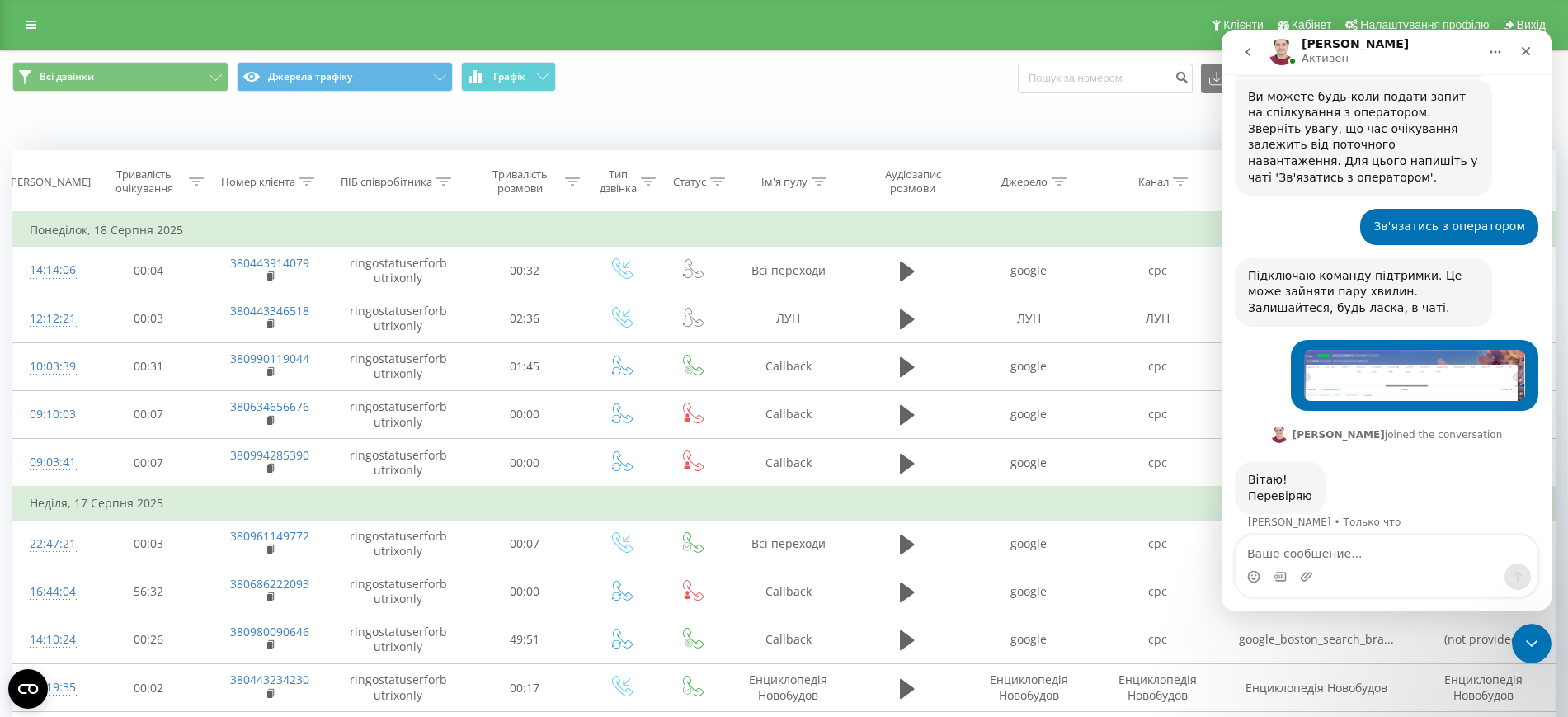
scroll to position [723, 0]
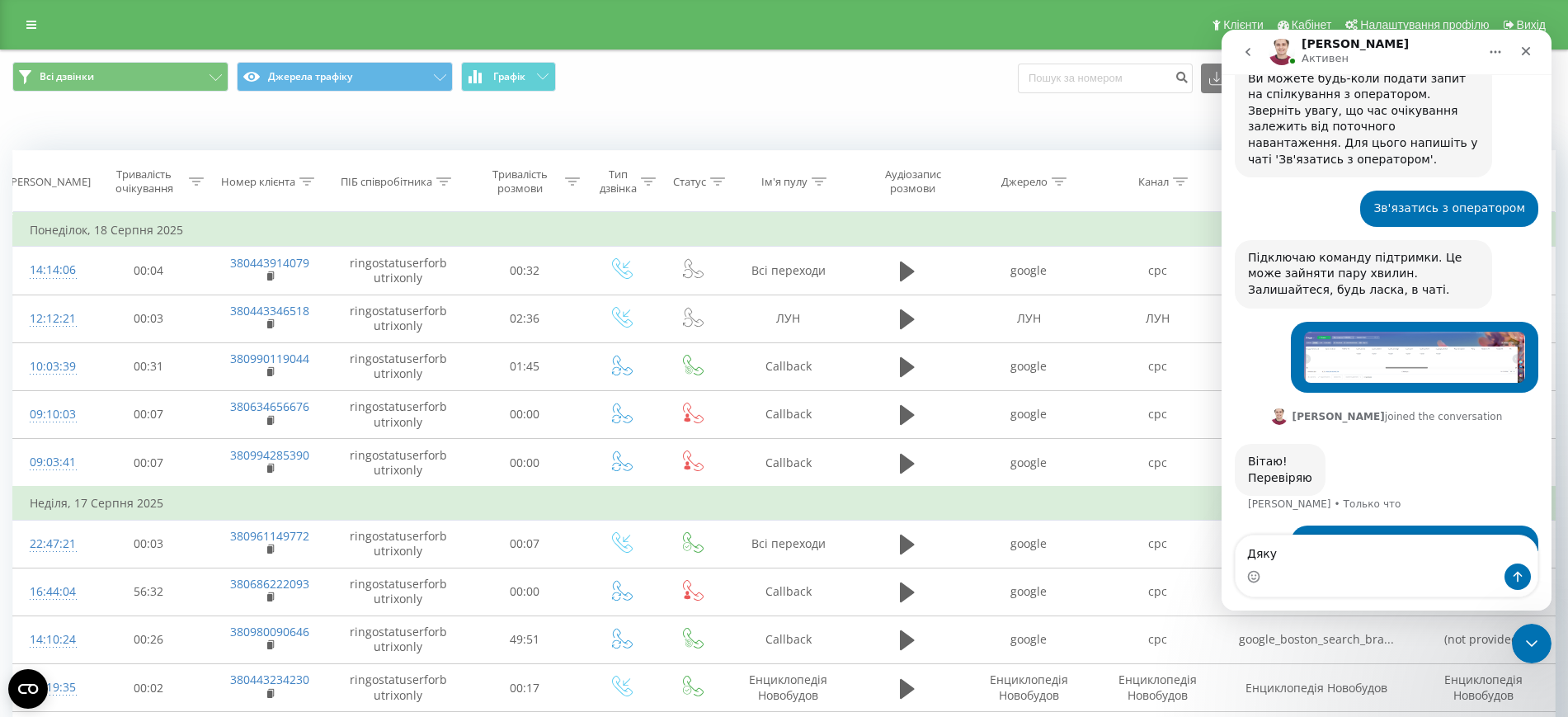
type textarea "Дякую"
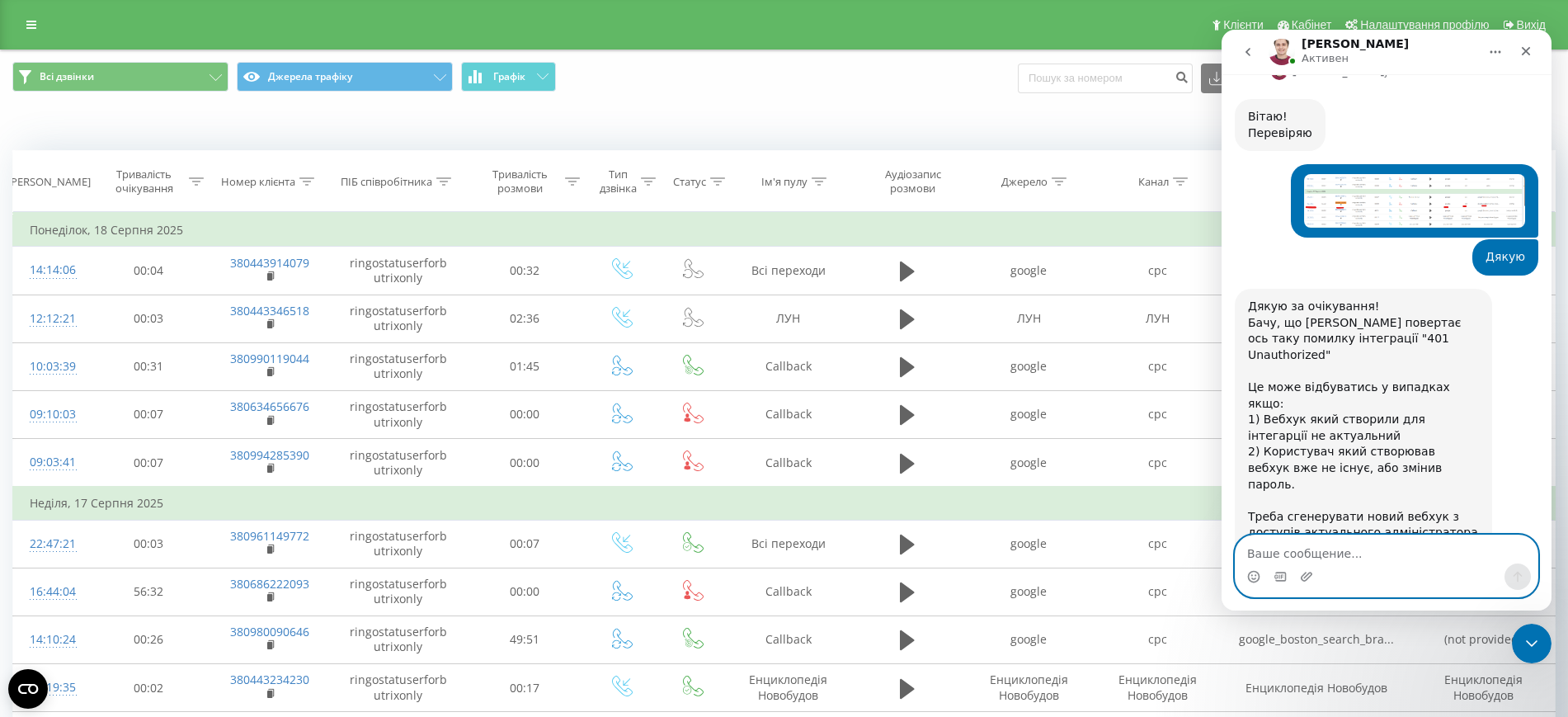
scroll to position [1069, 0]
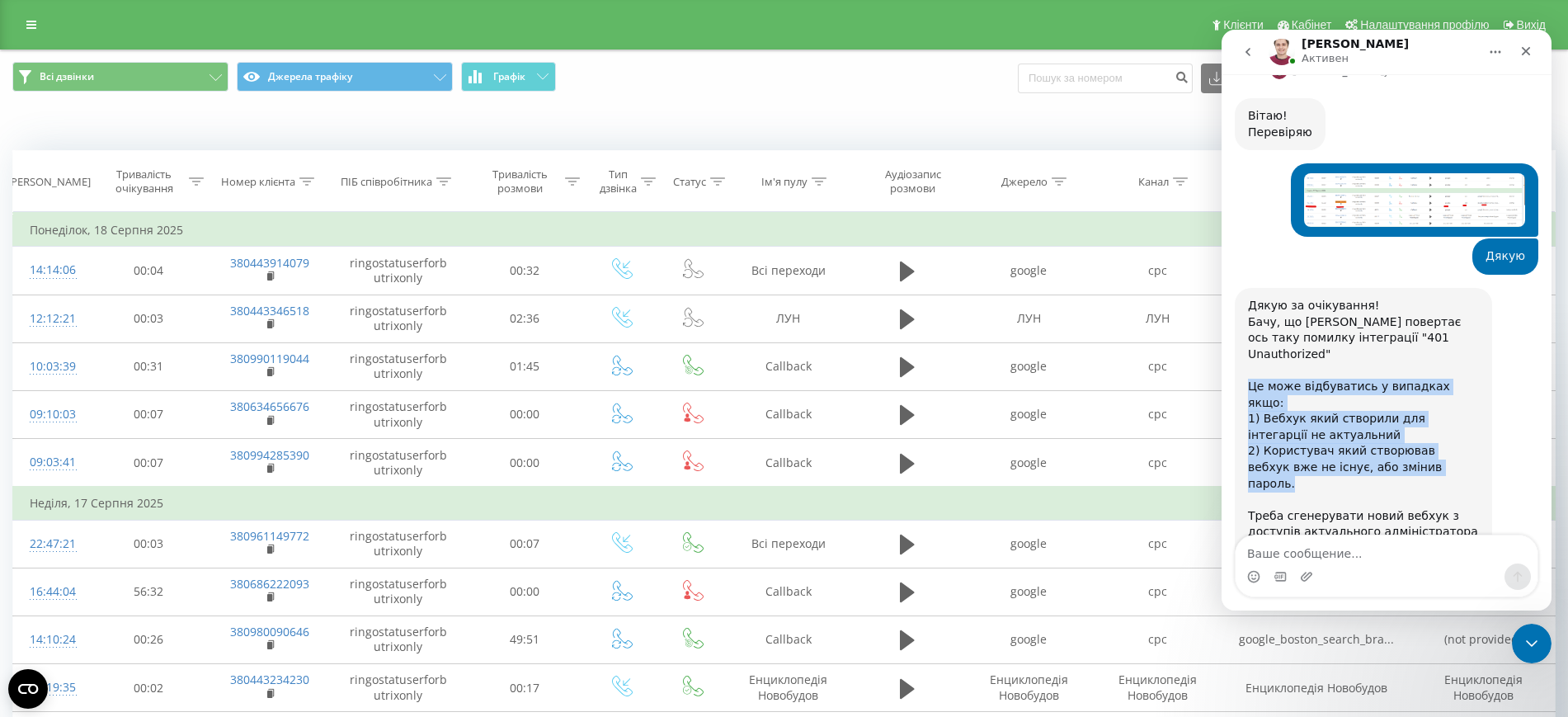
drag, startPoint x: 1408, startPoint y: 348, endPoint x: 1251, endPoint y: 293, distance: 166.4
click at [1251, 298] on div "Дякую за очікування! Бачу, що Бітрікс повертає ось таку помилку інтеграції "401…" at bounding box center [1363, 467] width 231 height 339
copy div "Це може відбуватись у випадках якщо: 1) Вебхук який створили для інтегарції не …"
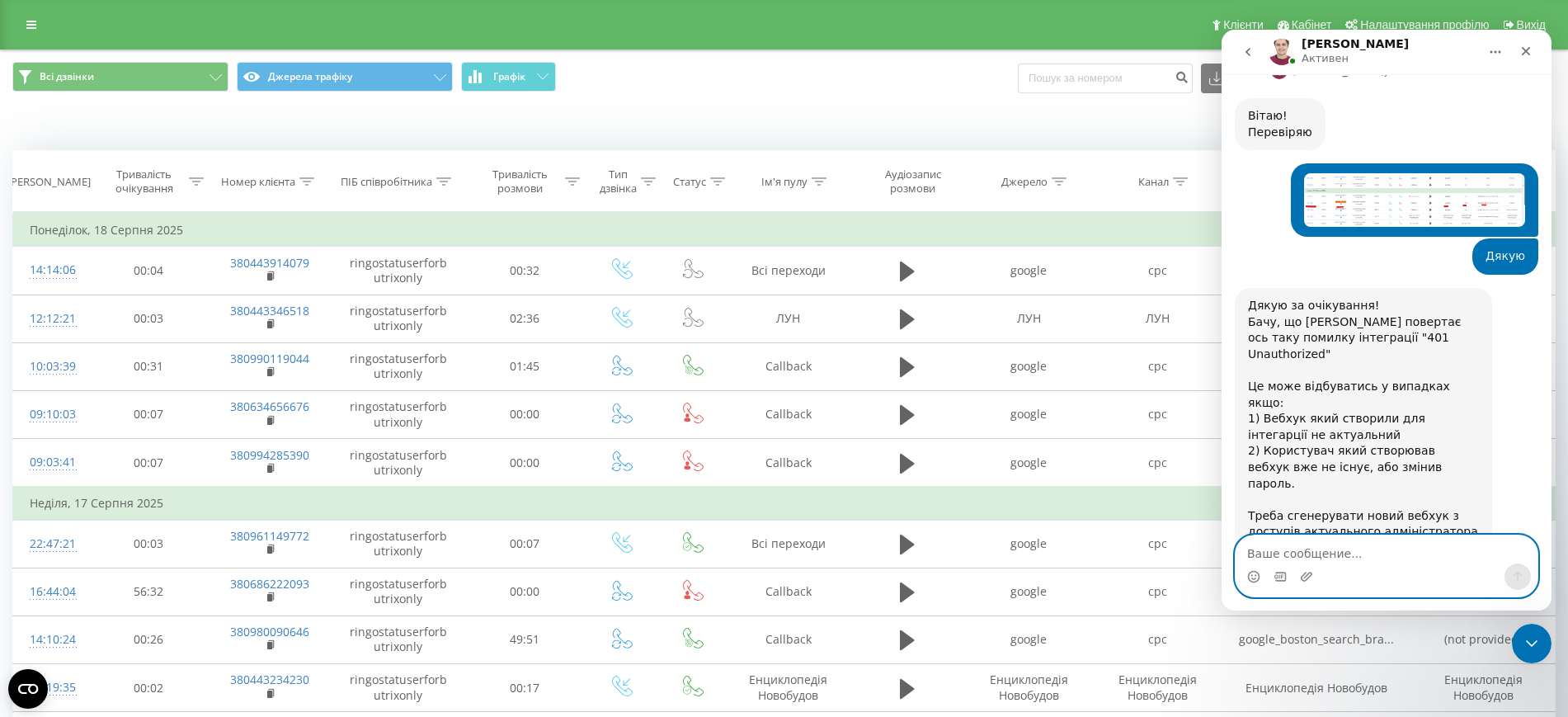
click at [1373, 558] on textarea "Ваше сообщение..." at bounding box center [1386, 548] width 302 height 28
type textarea "Я зрозумів, дякую"
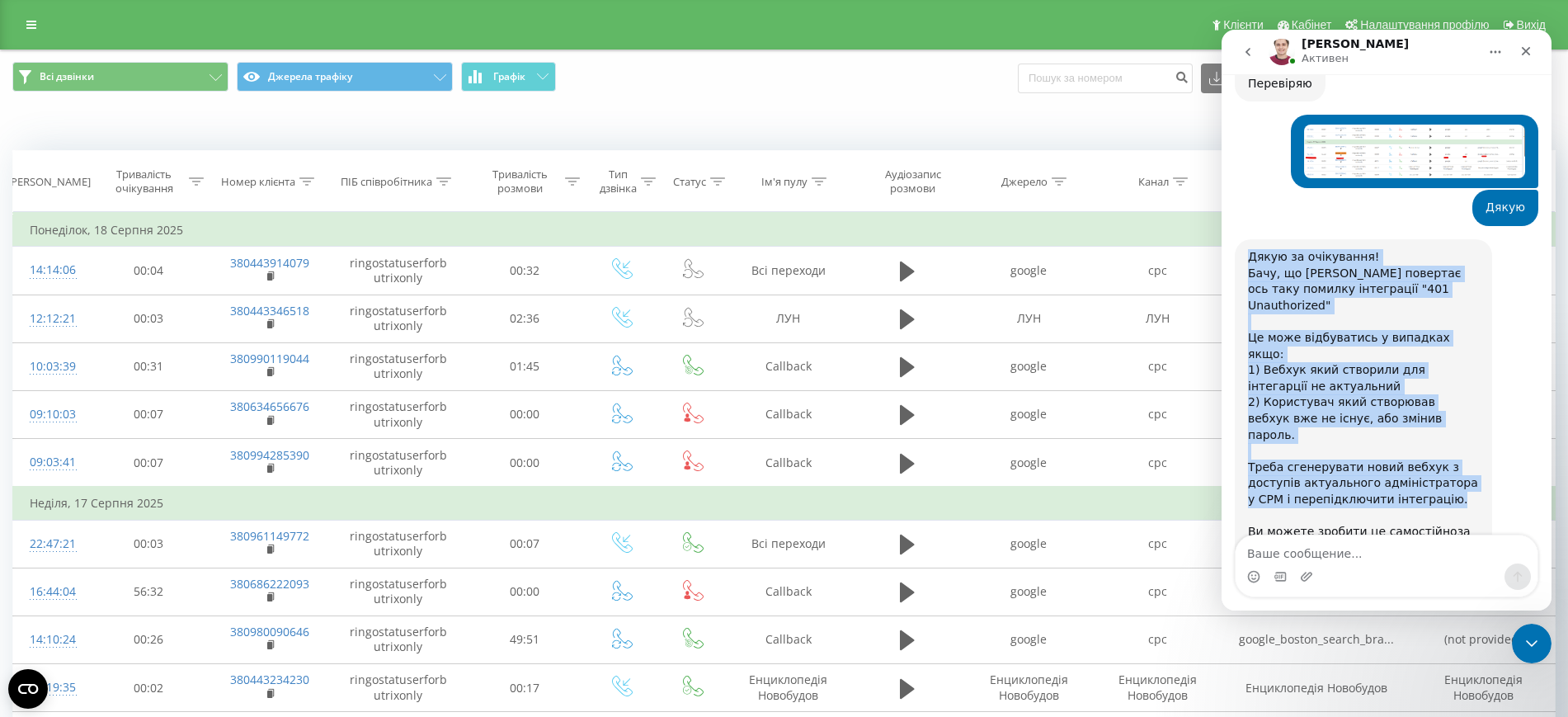
drag, startPoint x: 1241, startPoint y: 171, endPoint x: 1398, endPoint y: 374, distance: 256.6
click at [1398, 374] on div "Дякую за очікування! Бачу, що Бітрікс повертає ось таку помилку інтеграції "401…" at bounding box center [1363, 418] width 258 height 358
copy div "Дякую за очікування! Бачу, що Бітрікс повертає ось таку помилку інтеграції "401…"
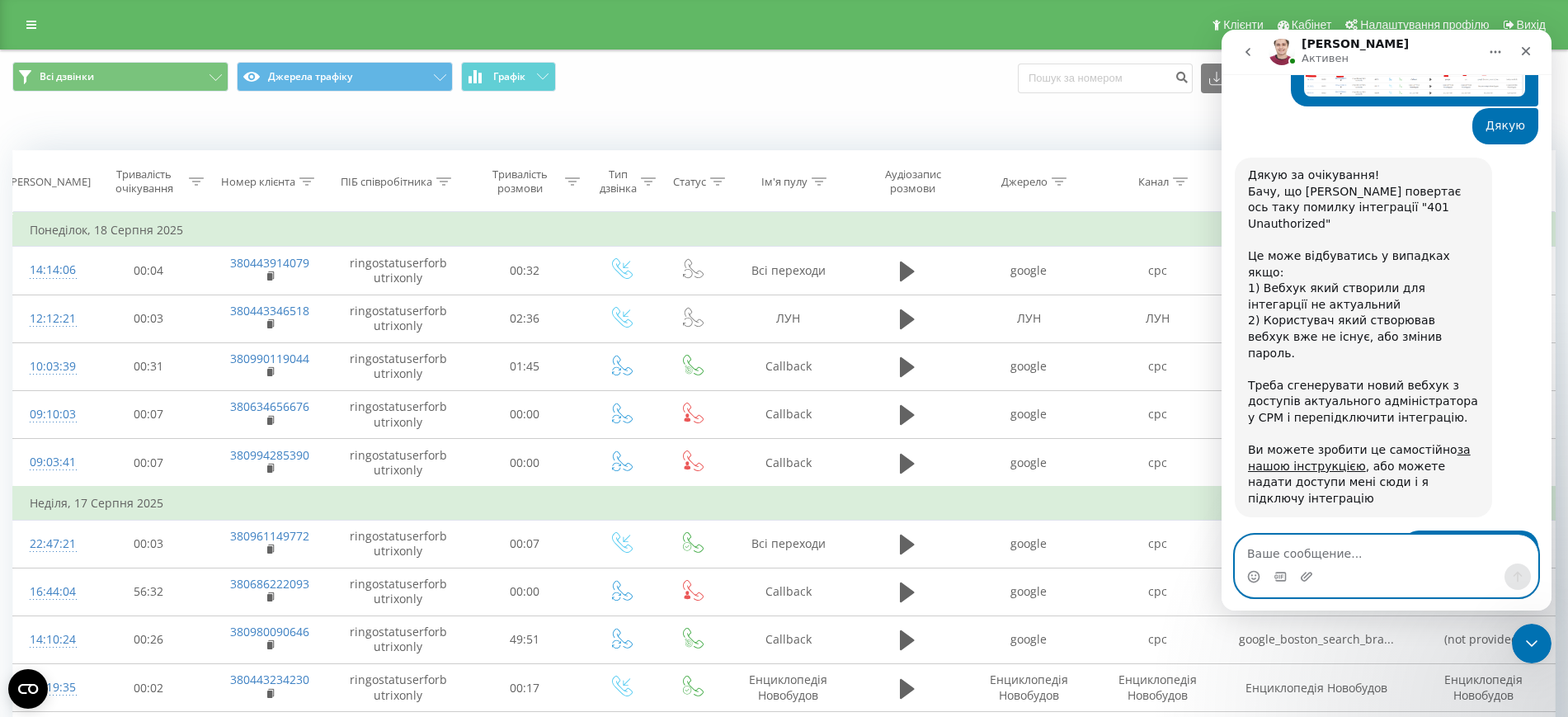
click at [1324, 556] on textarea "Ваше сообщение..." at bounding box center [1386, 548] width 302 height 28
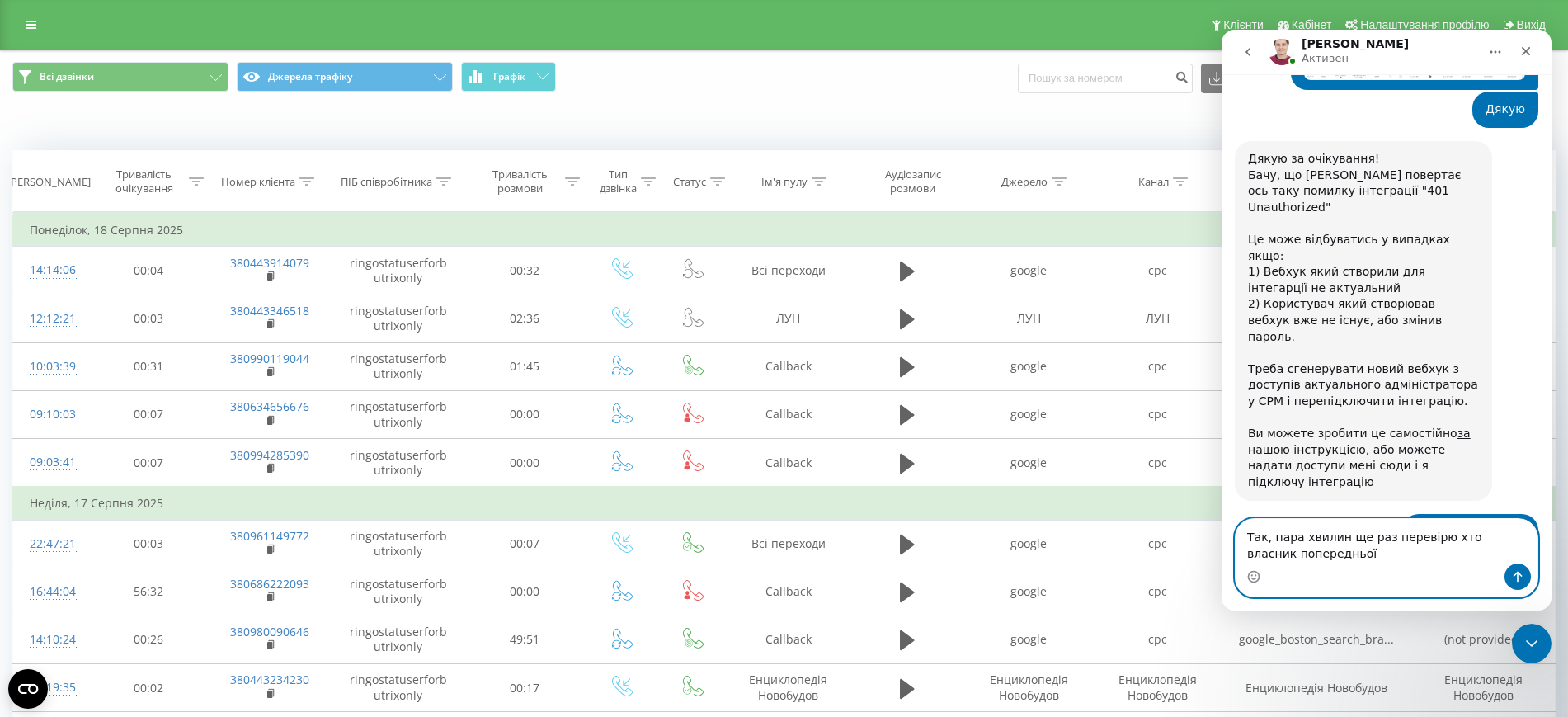
type textarea "Так, пара хвилин ще раз перевірю хто власник попередньої"
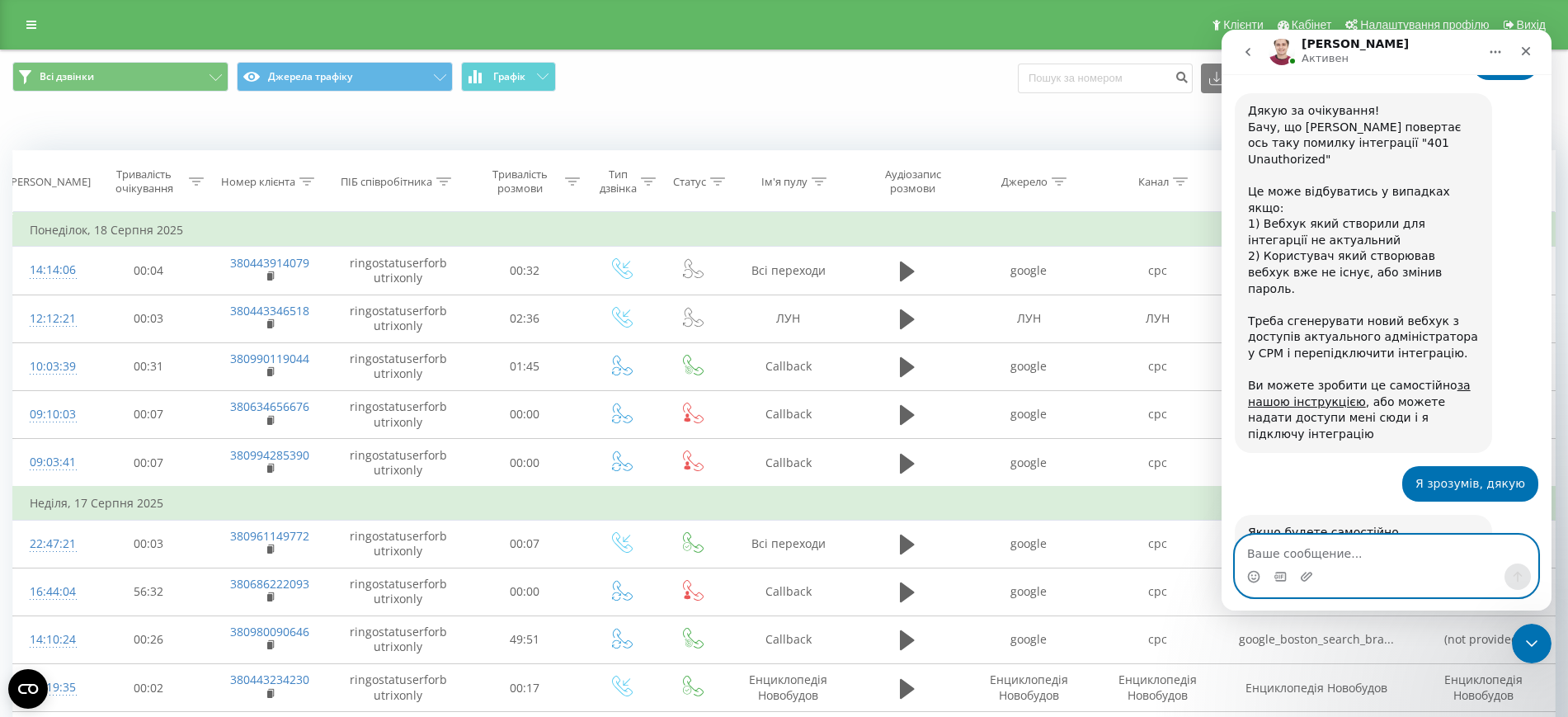
scroll to position [1265, 0]
click at [24, 4] on div "Клієнти Кабінет Налаштування профілю Вихід" at bounding box center [784, 25] width 1568 height 50
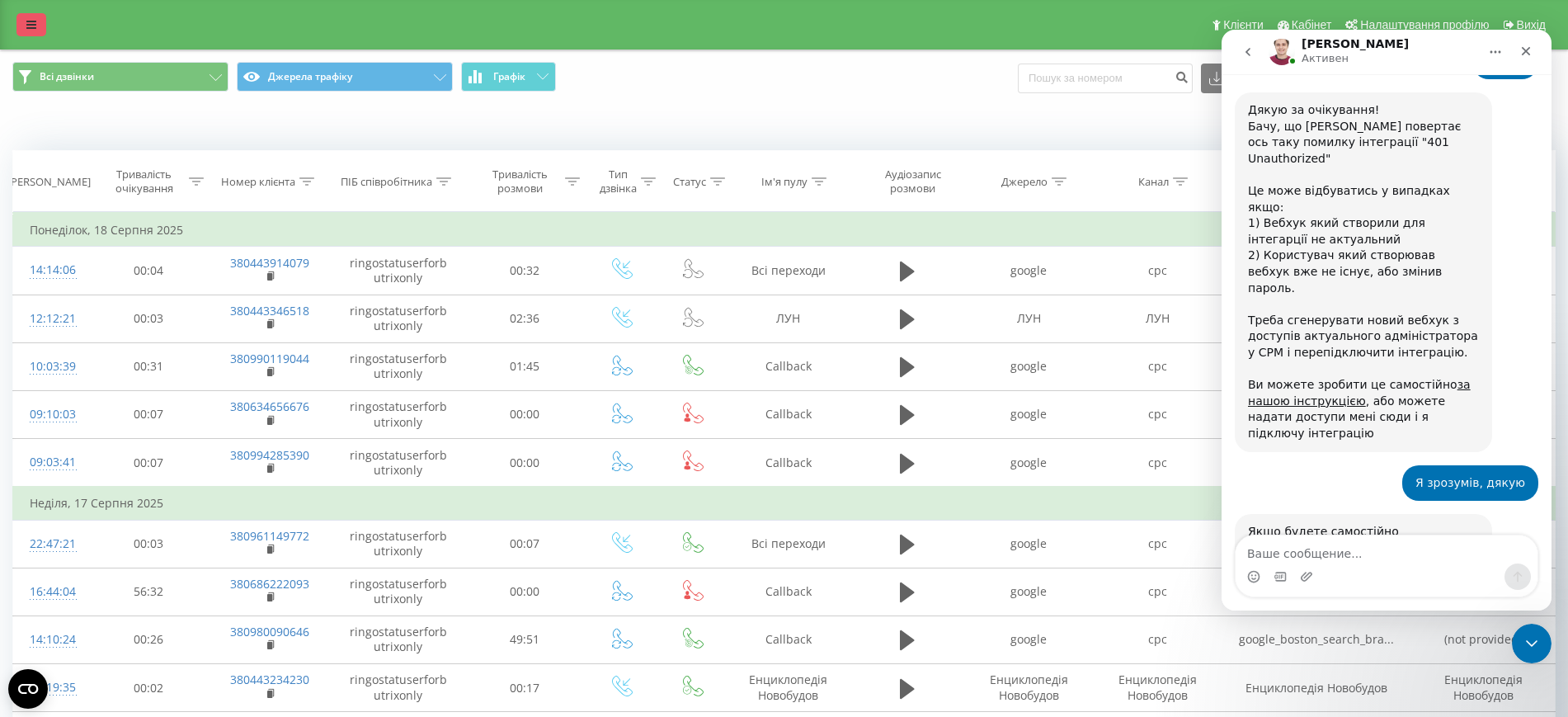
click at [27, 20] on icon at bounding box center [31, 24] width 10 height 12
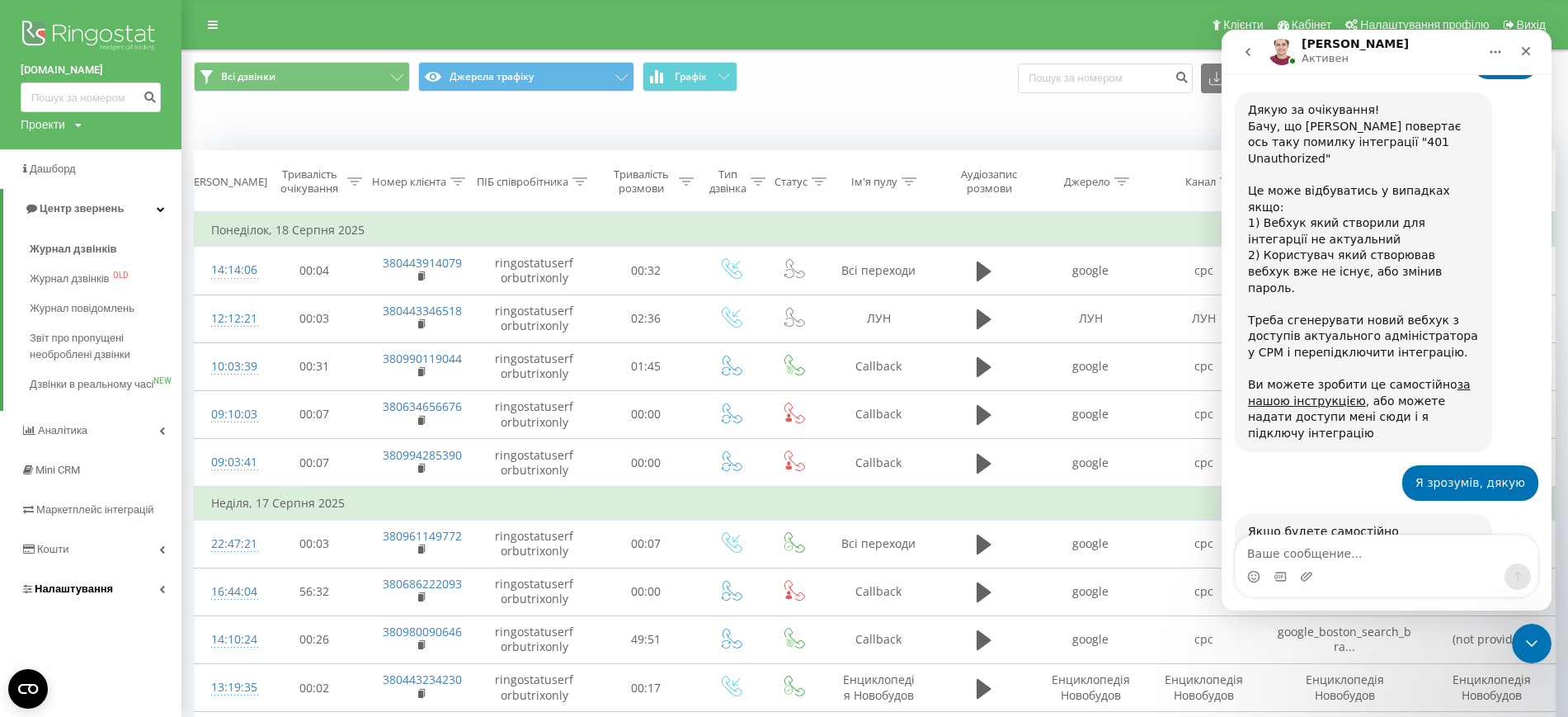
click at [74, 595] on span "Налаштування" at bounding box center [74, 589] width 78 height 12
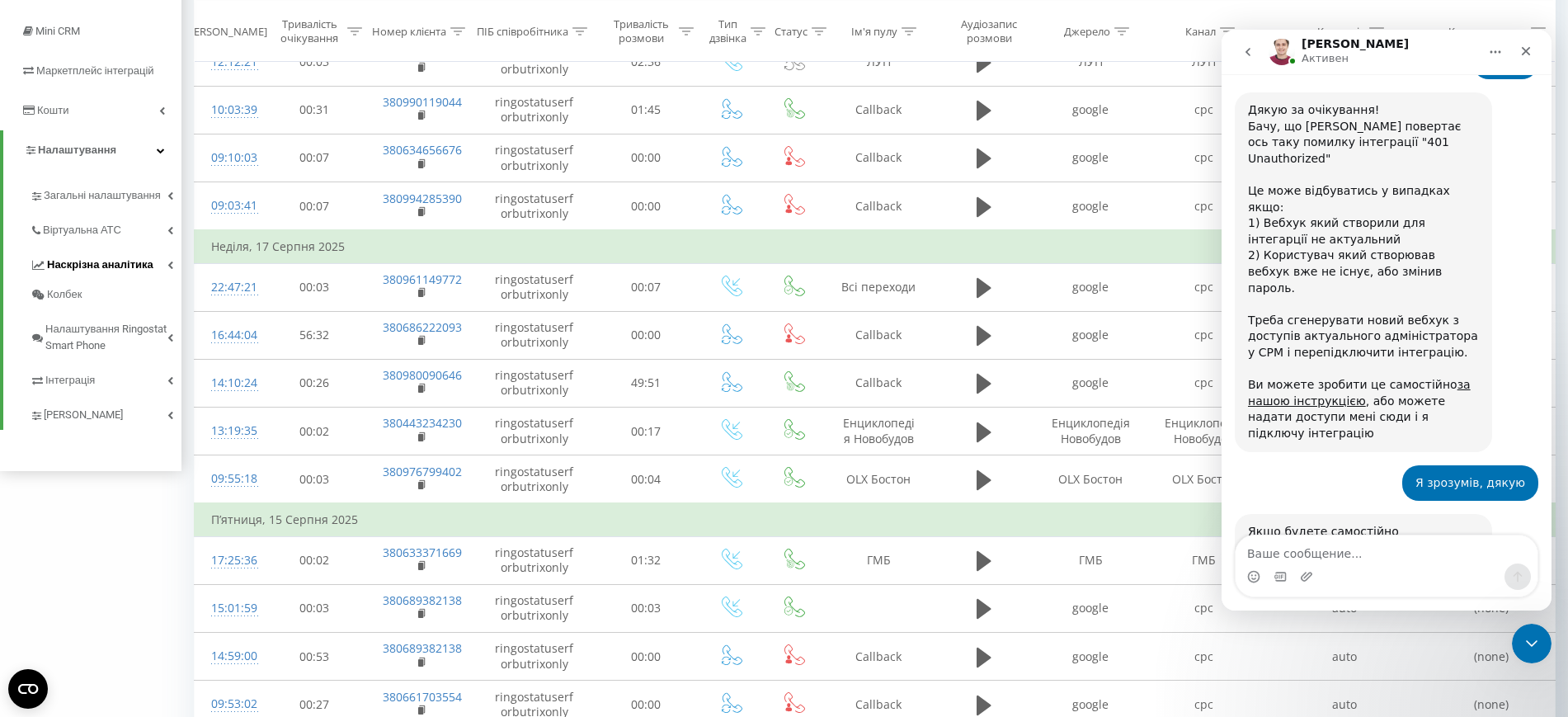
scroll to position [206, 0]
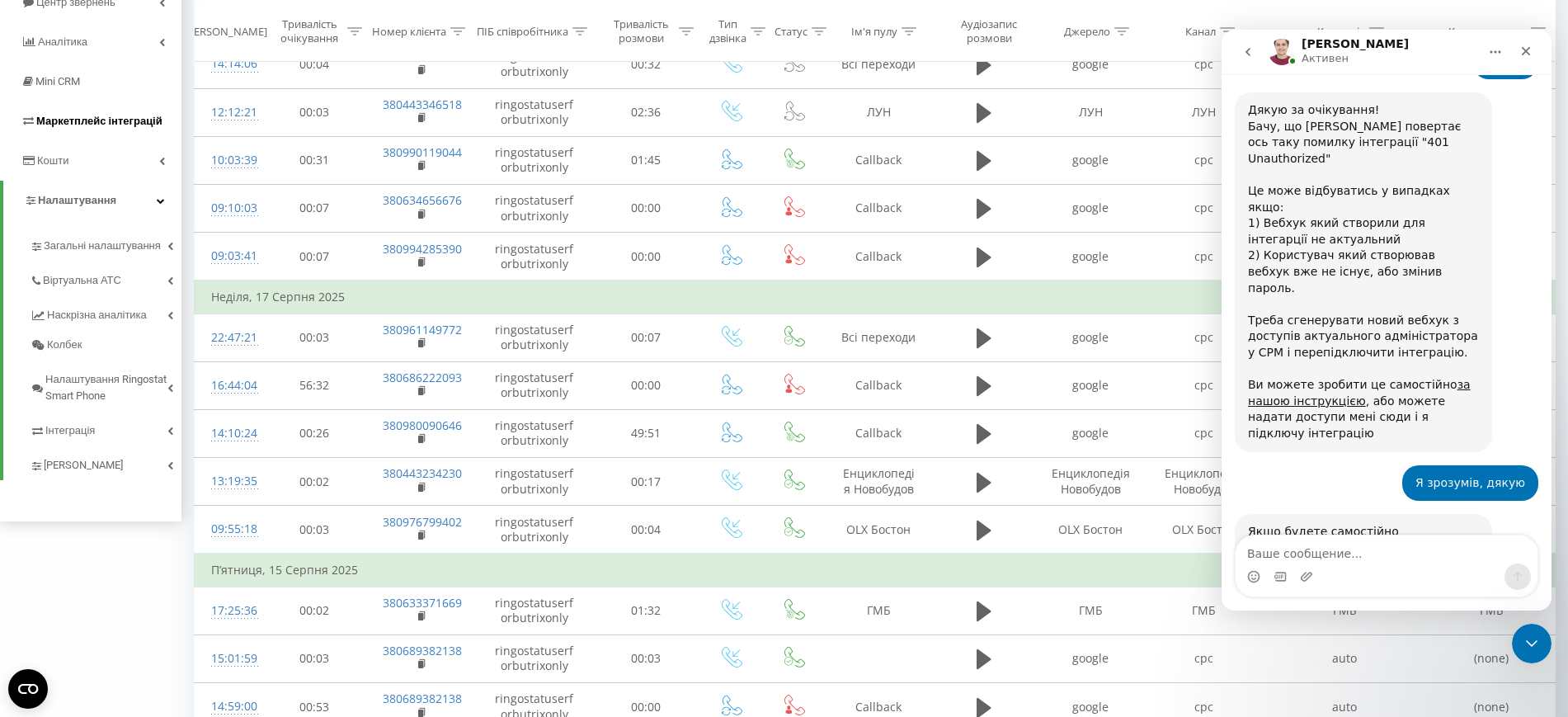
click at [99, 132] on link "Маркетплейс інтеграцій" at bounding box center [91, 121] width 182 height 39
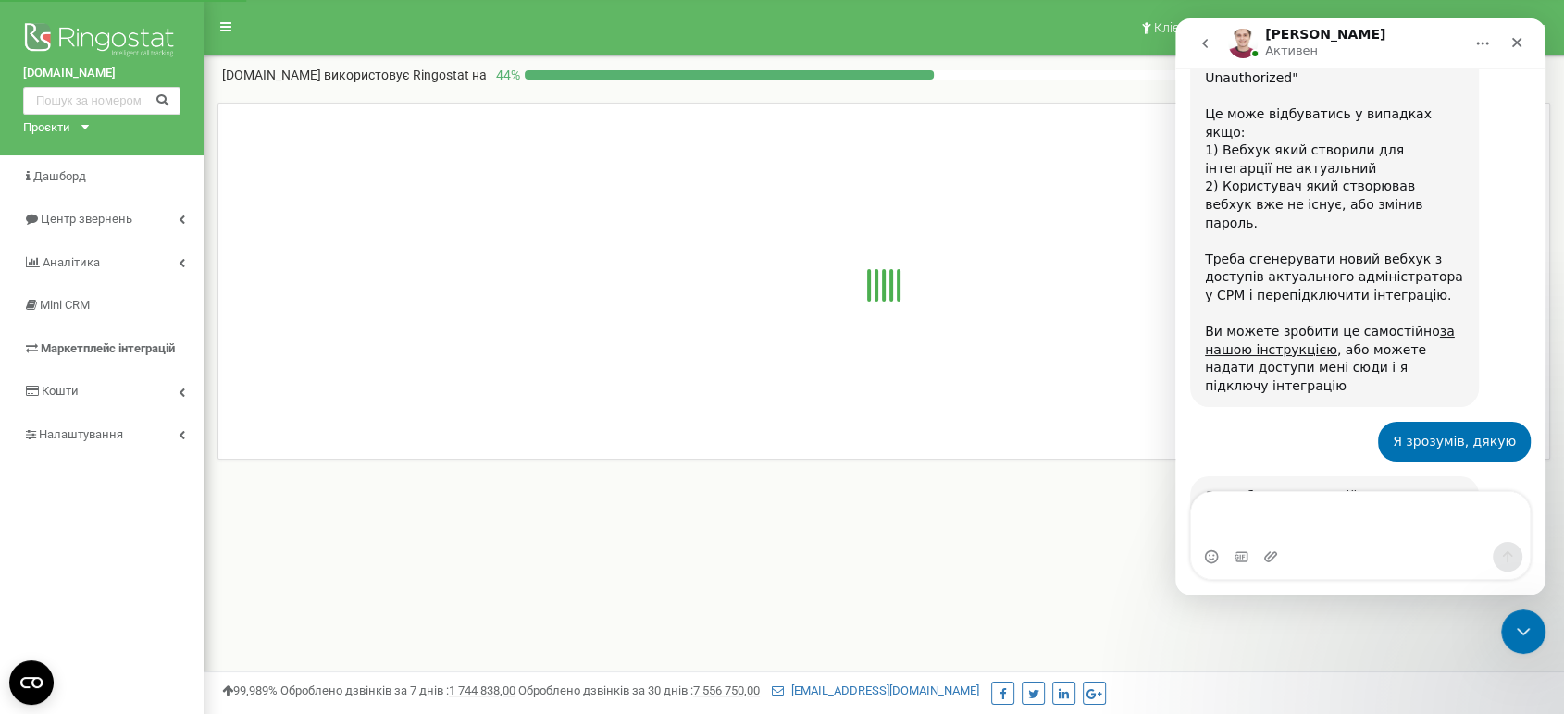
scroll to position [1511, 0]
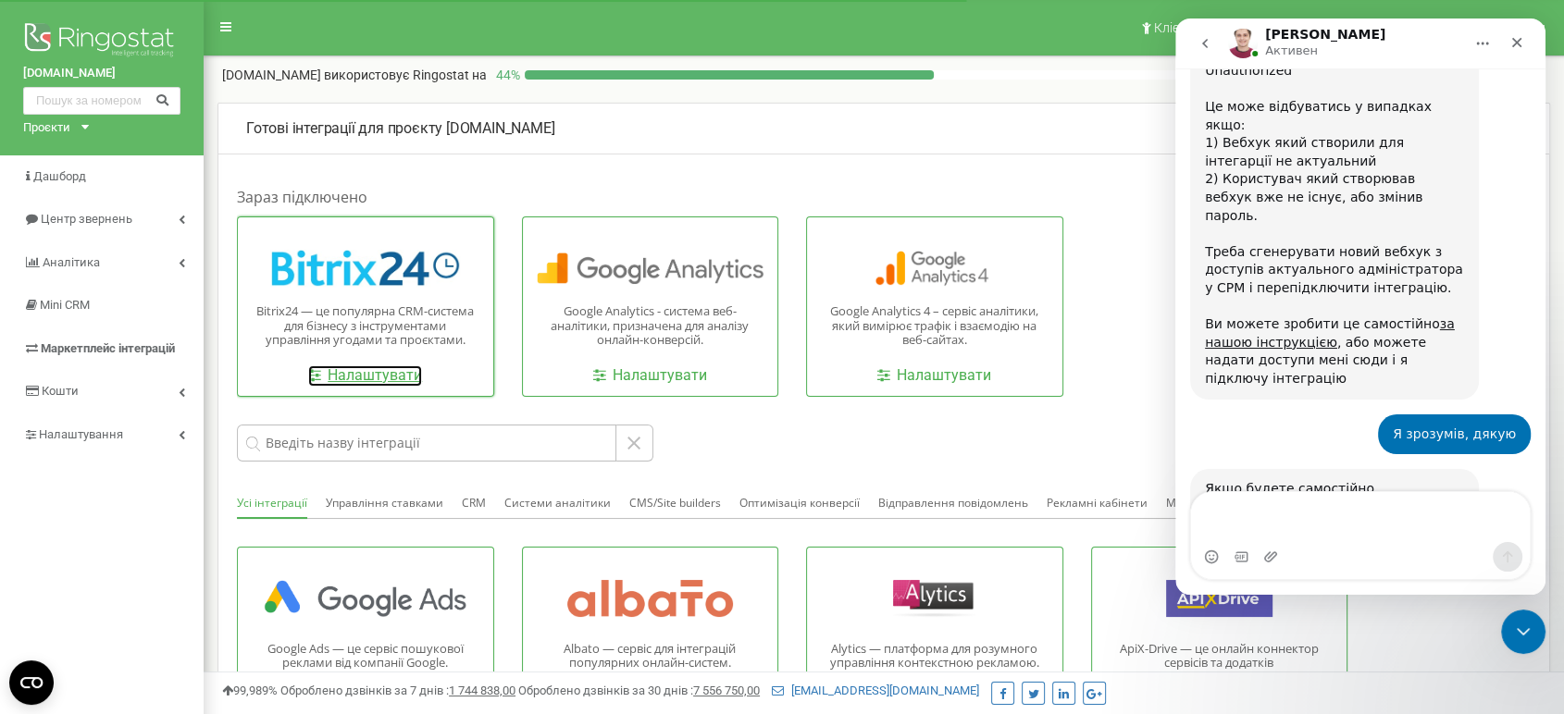
click at [323, 380] on link "Налаштувати" at bounding box center [365, 375] width 114 height 21
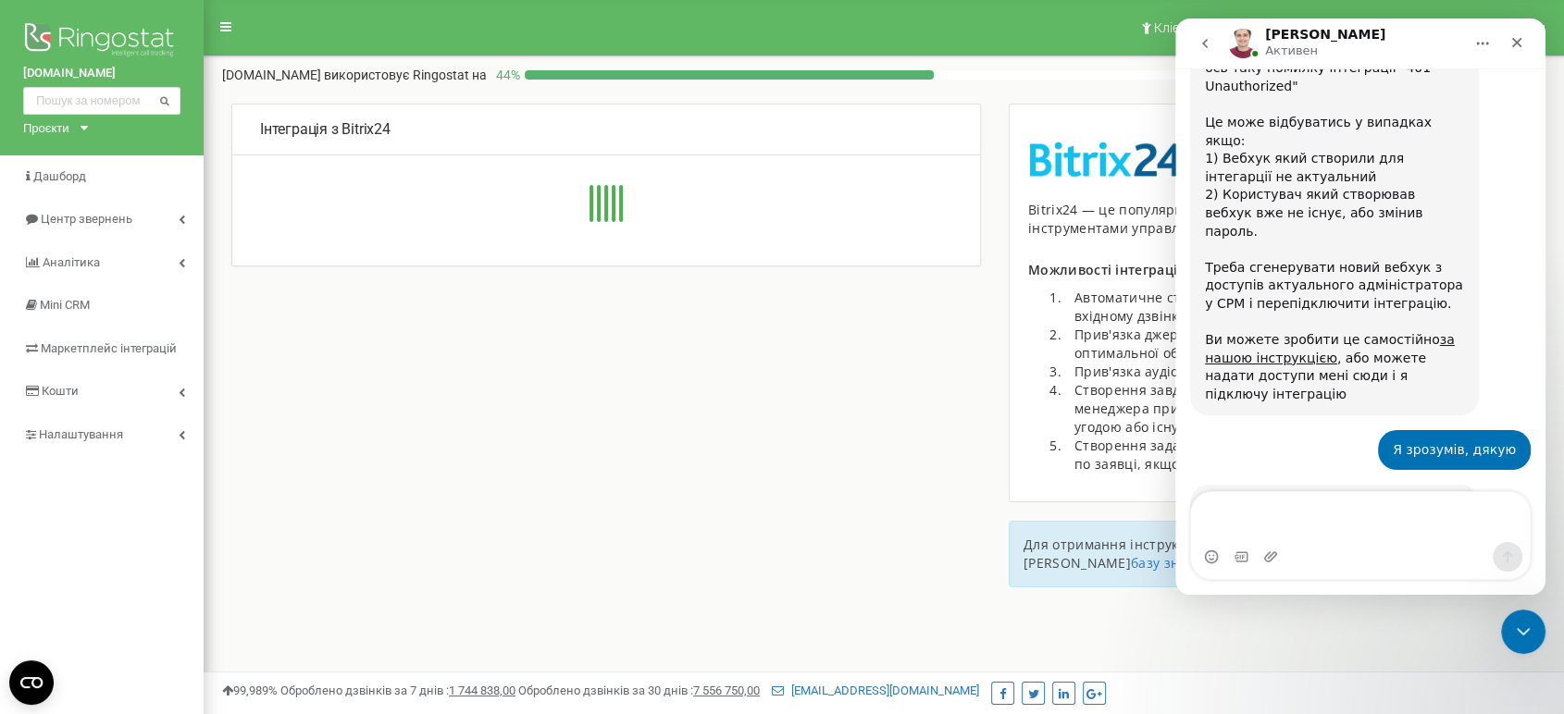
scroll to position [1511, 0]
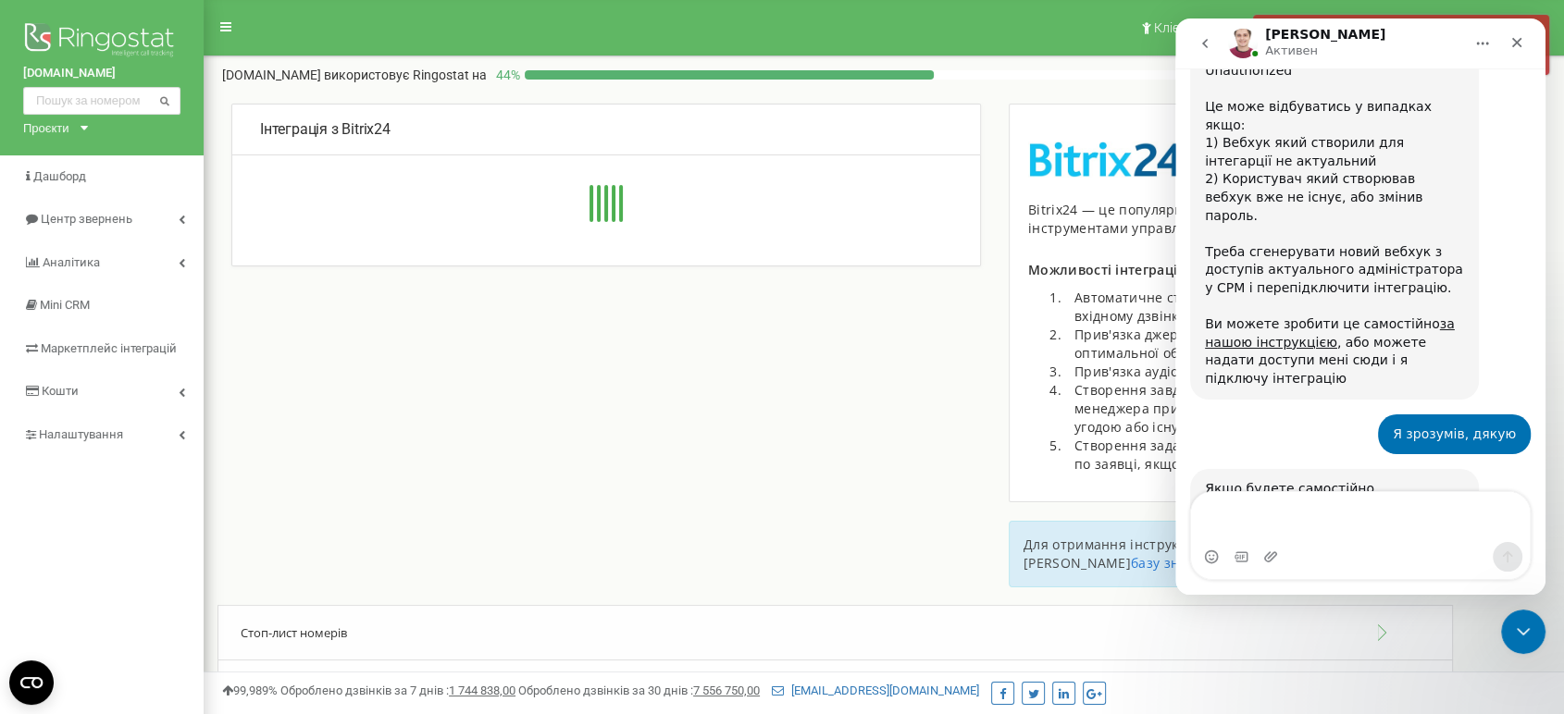
type input "[URL][DOMAIN_NAME]"
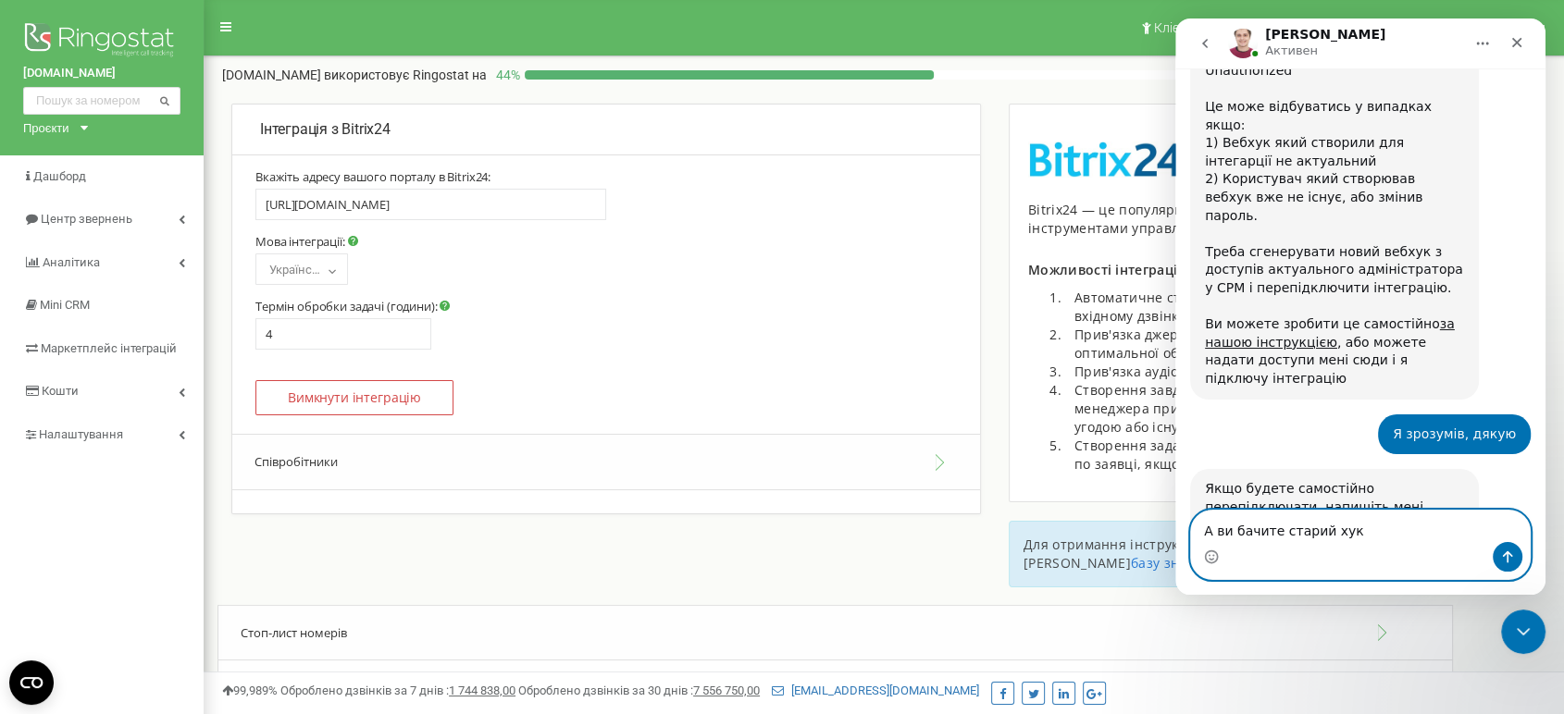
type textarea "А ви бачите старий хук?"
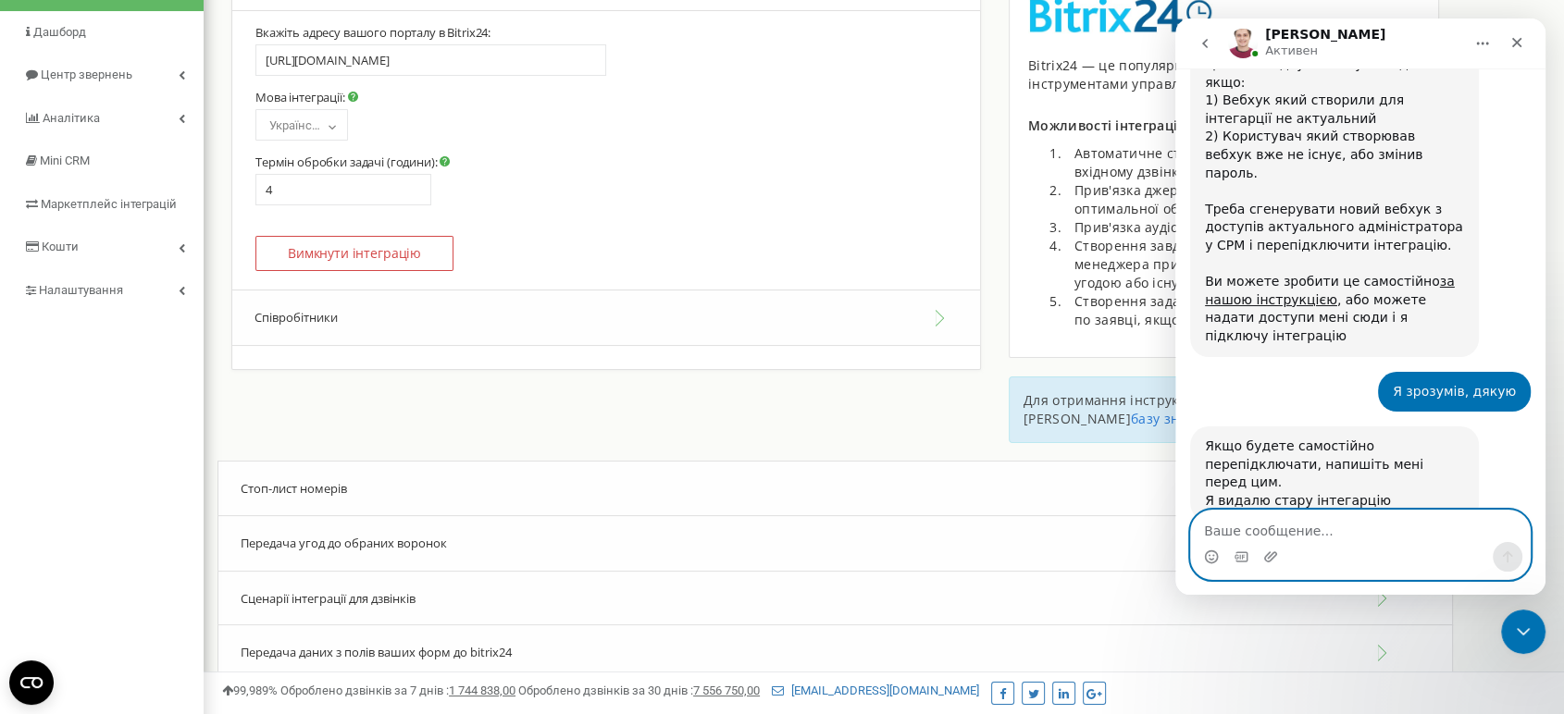
scroll to position [395, 0]
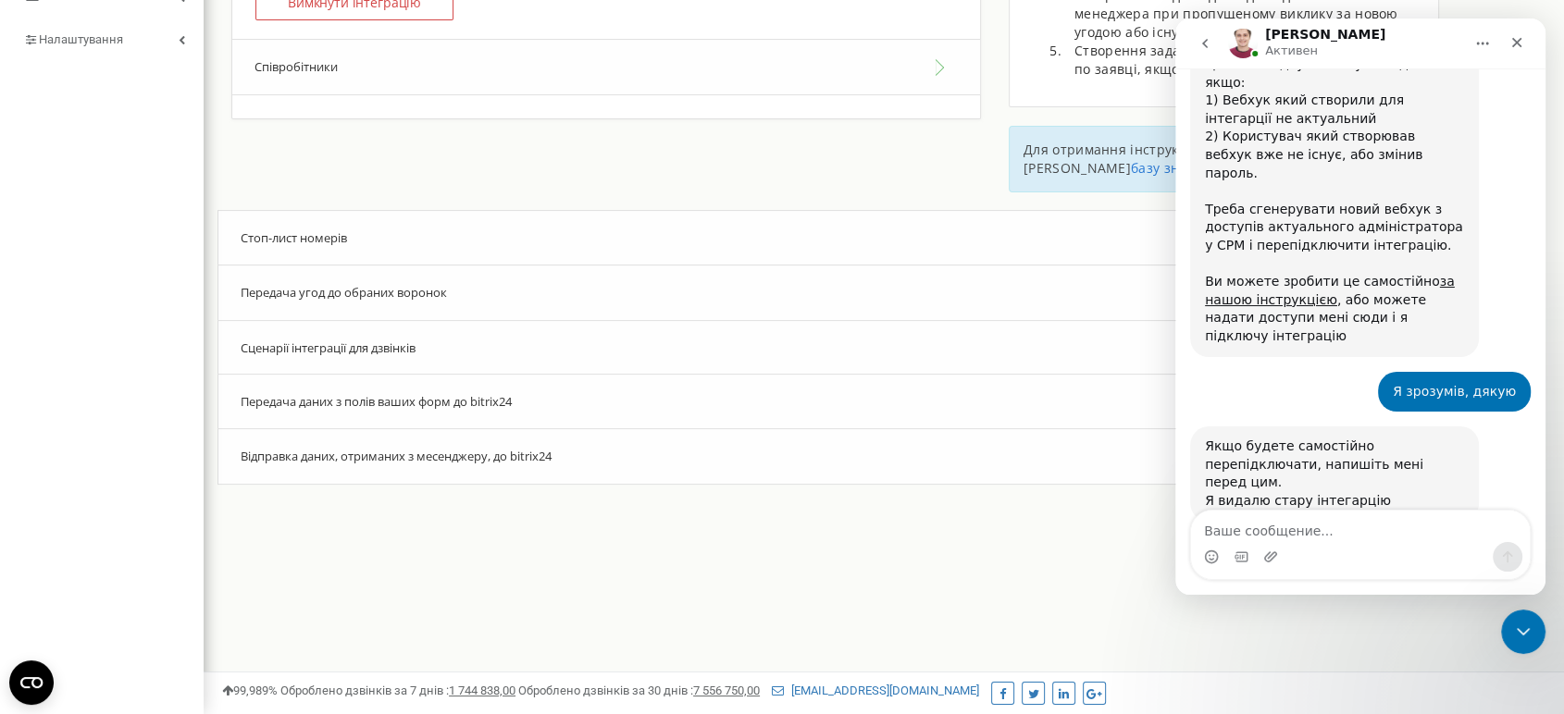
click at [299, 393] on span "Передача даних з полів ваших форм до bitrix24" at bounding box center [376, 401] width 271 height 17
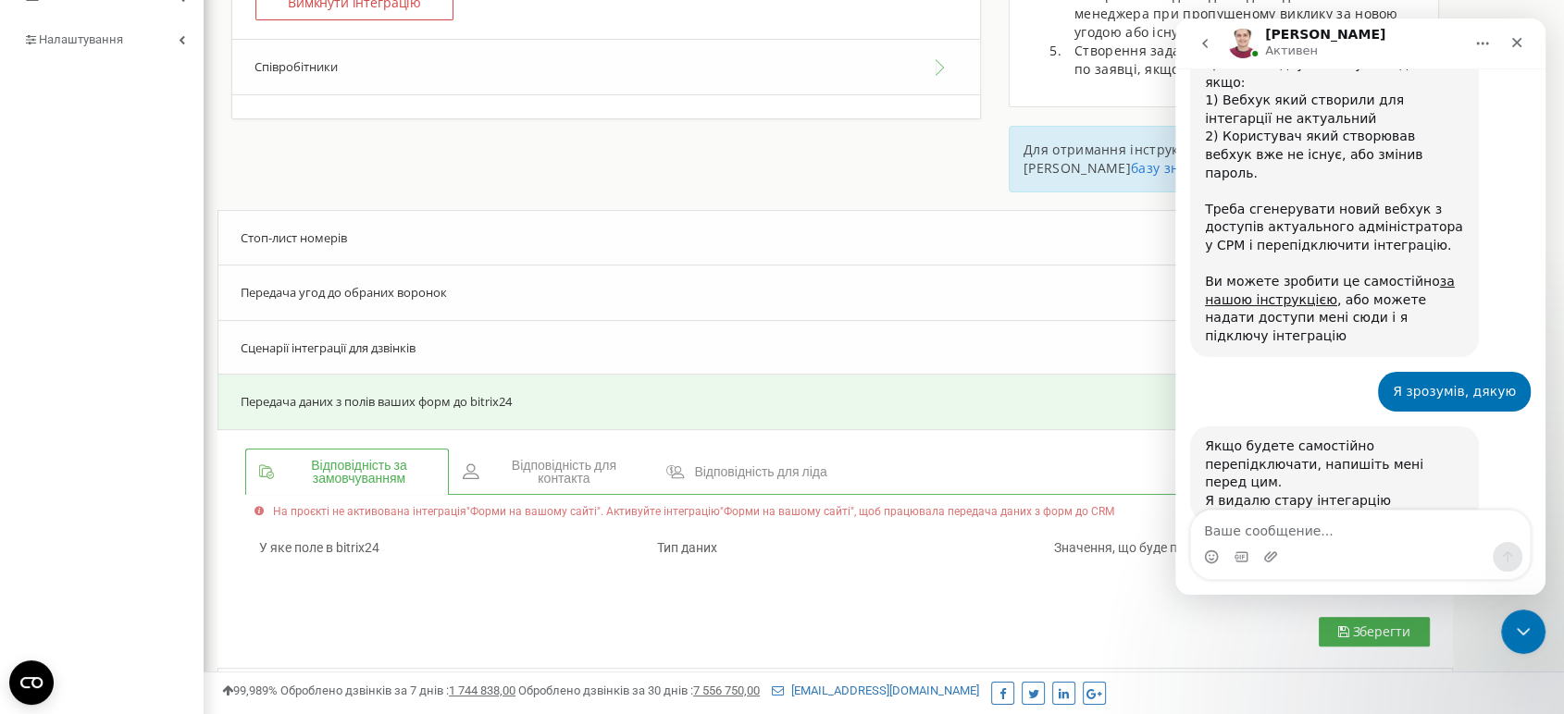
click at [299, 393] on span "Передача даних з полів ваших форм до bitrix24" at bounding box center [376, 401] width 271 height 17
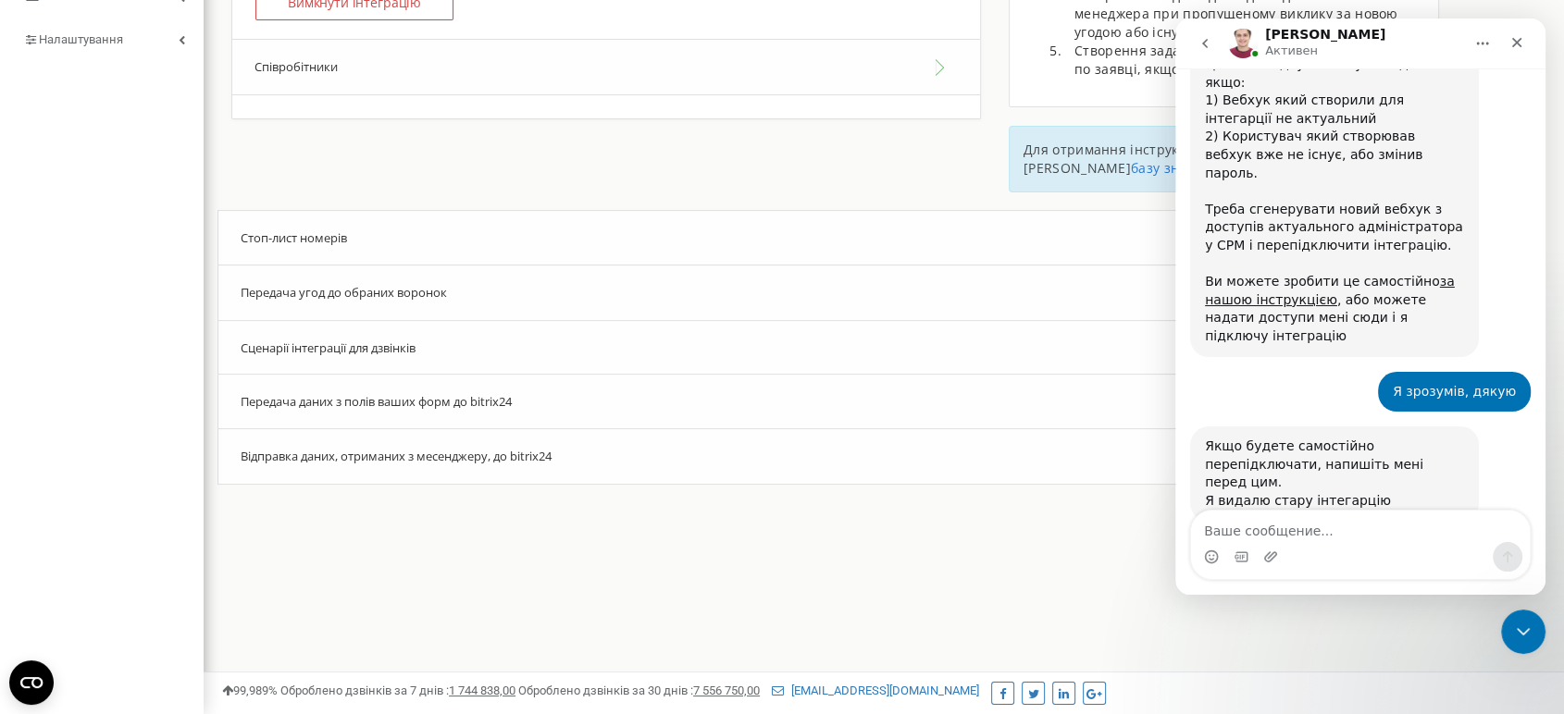
click at [299, 354] on div "Сценарії інтеграції для дзвінків" at bounding box center [834, 348] width 1235 height 56
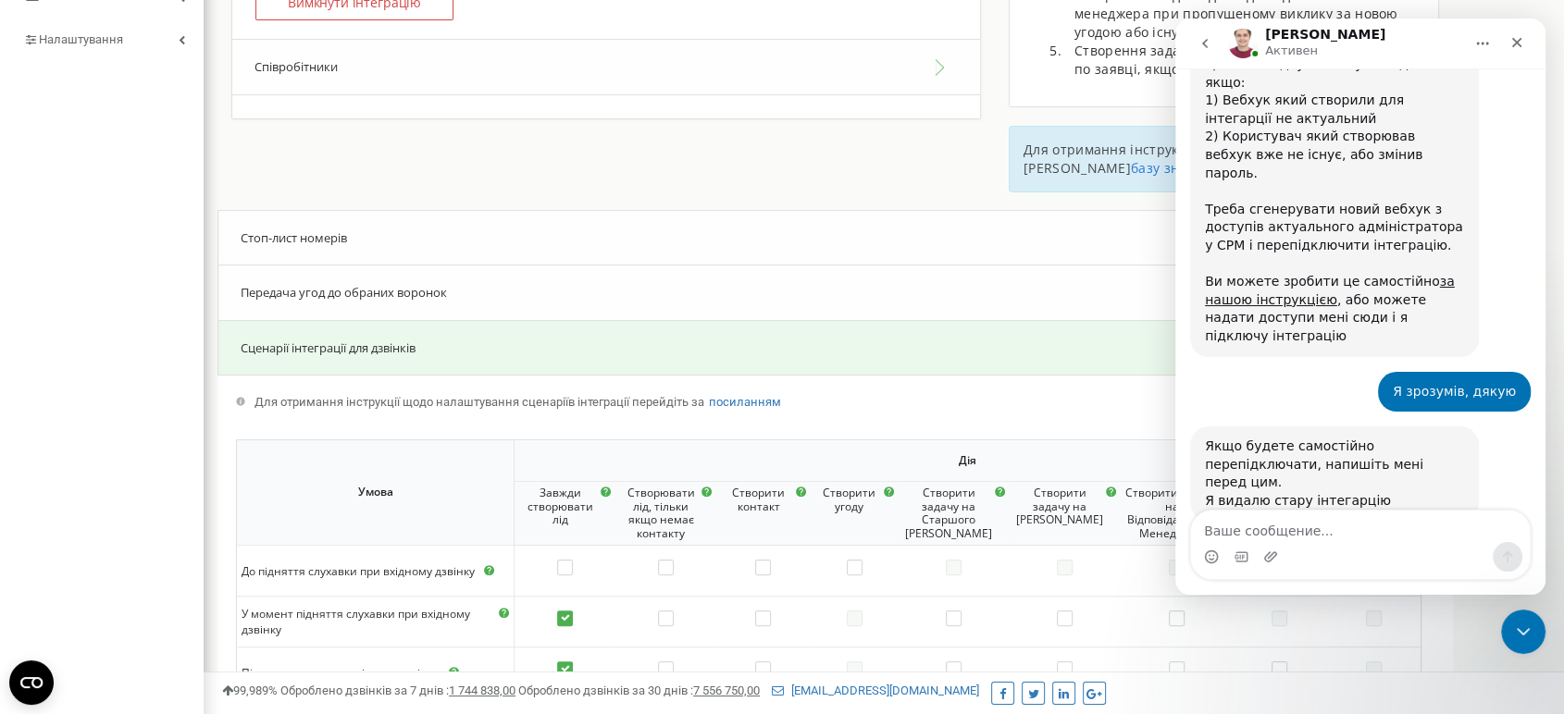
click at [299, 352] on span "Сценарії інтеграції для дзвінків" at bounding box center [328, 348] width 175 height 17
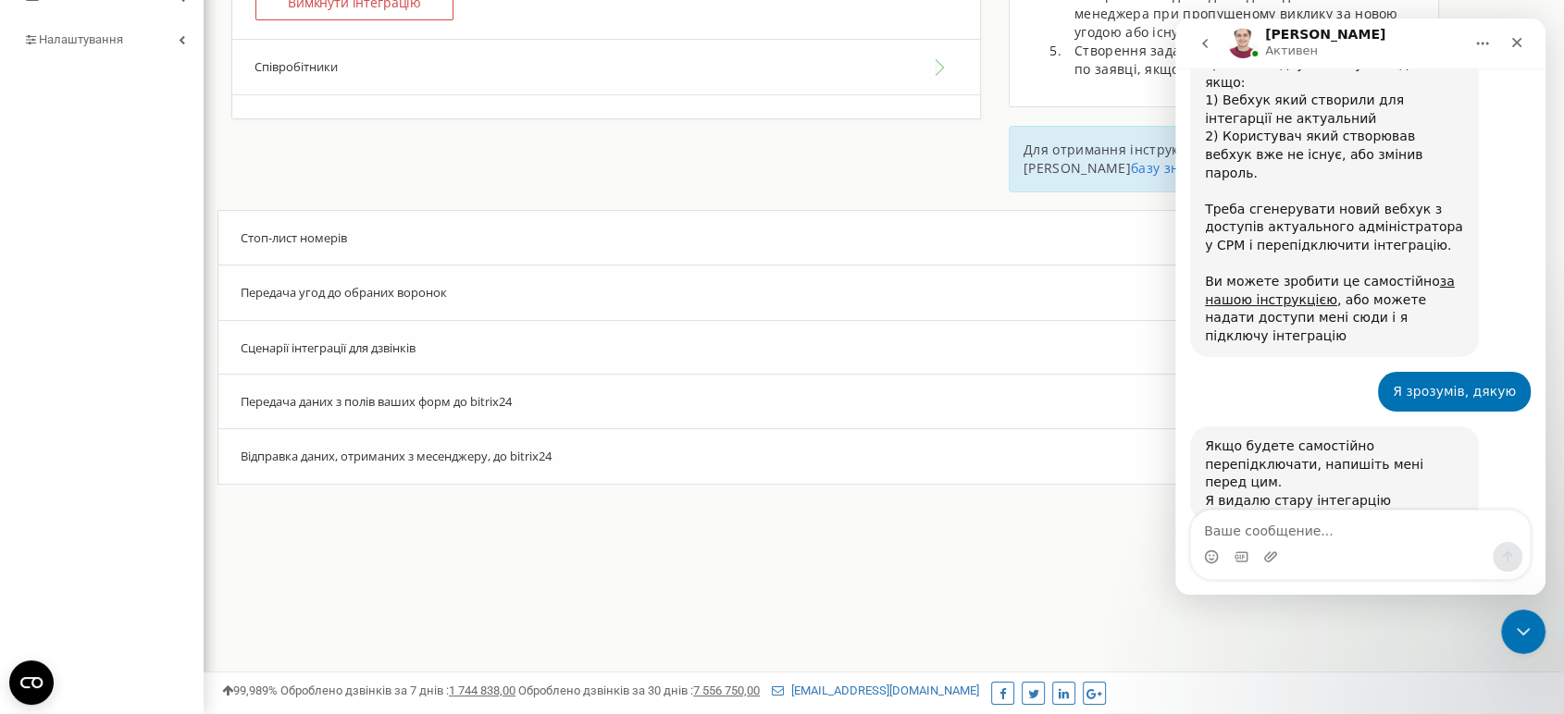
click at [296, 305] on div "Передача угод до обраних воронок" at bounding box center [834, 293] width 1235 height 56
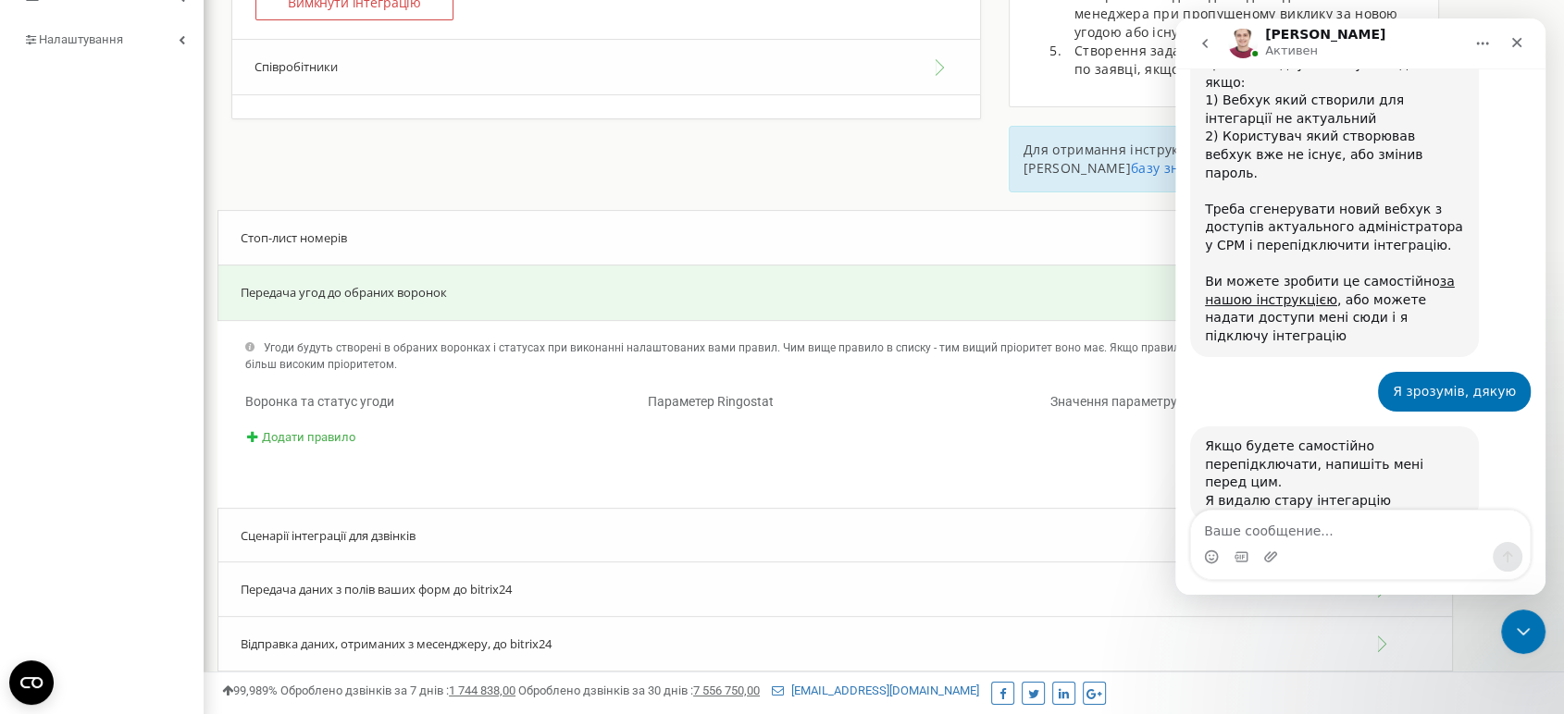
scroll to position [1624, 0]
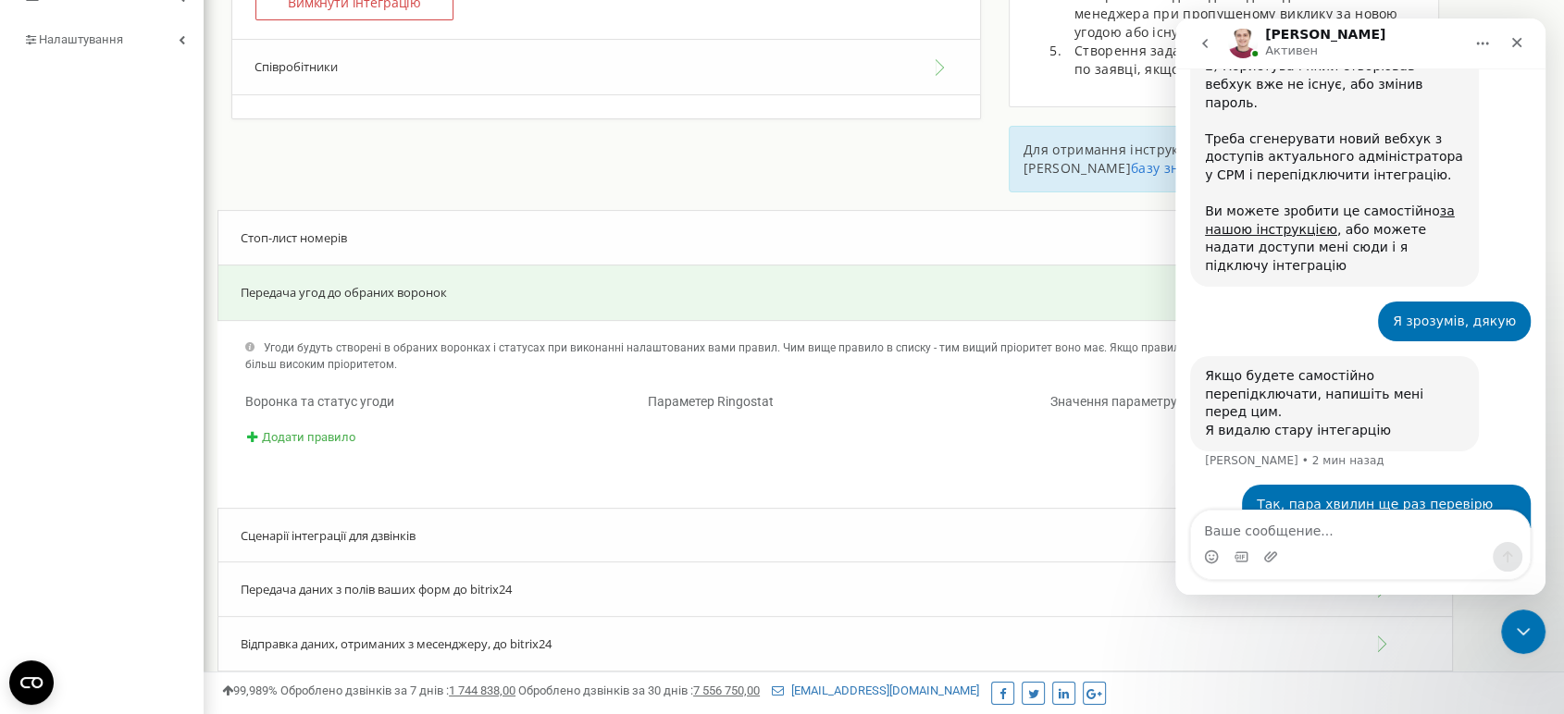
click at [296, 303] on div "Передача угод до обраних воронок" at bounding box center [834, 293] width 1235 height 56
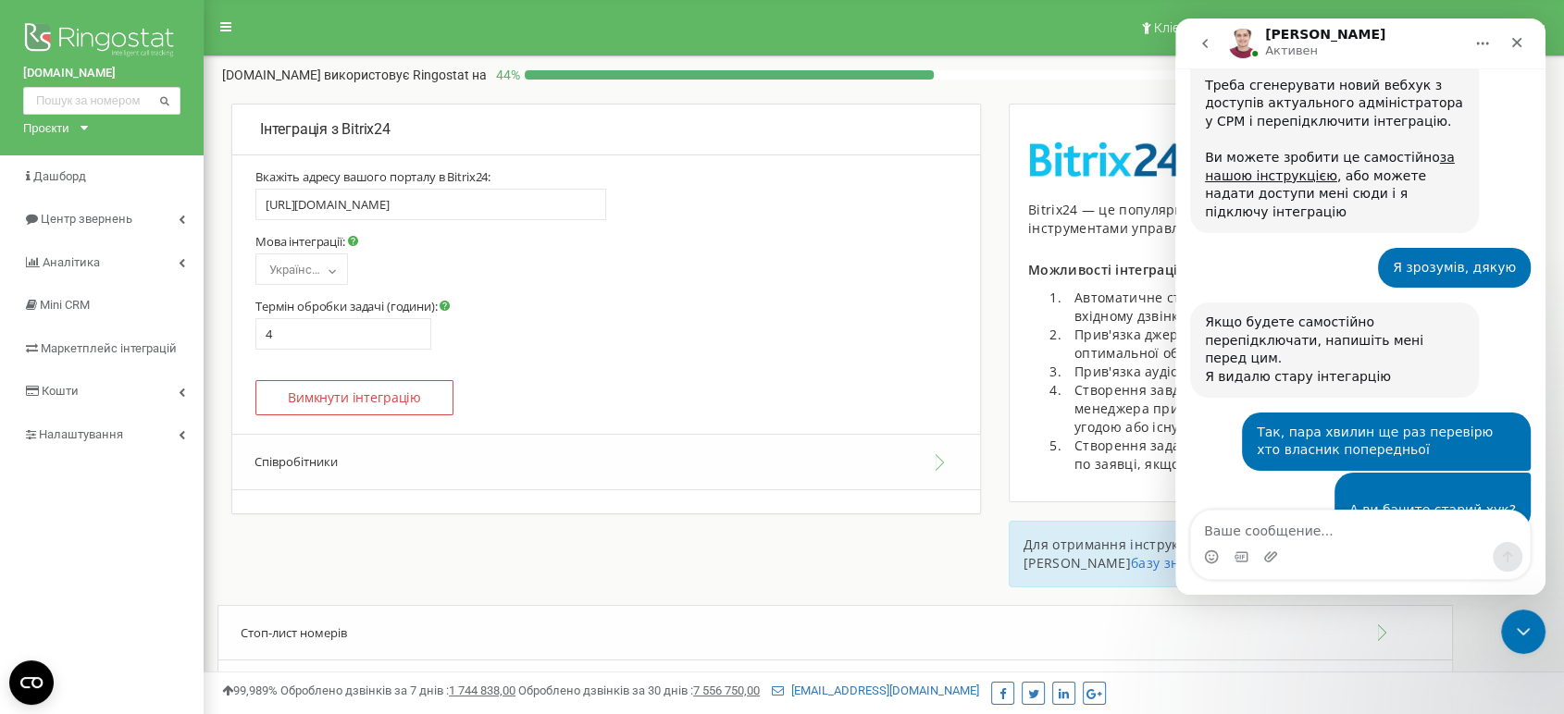
scroll to position [1680, 0]
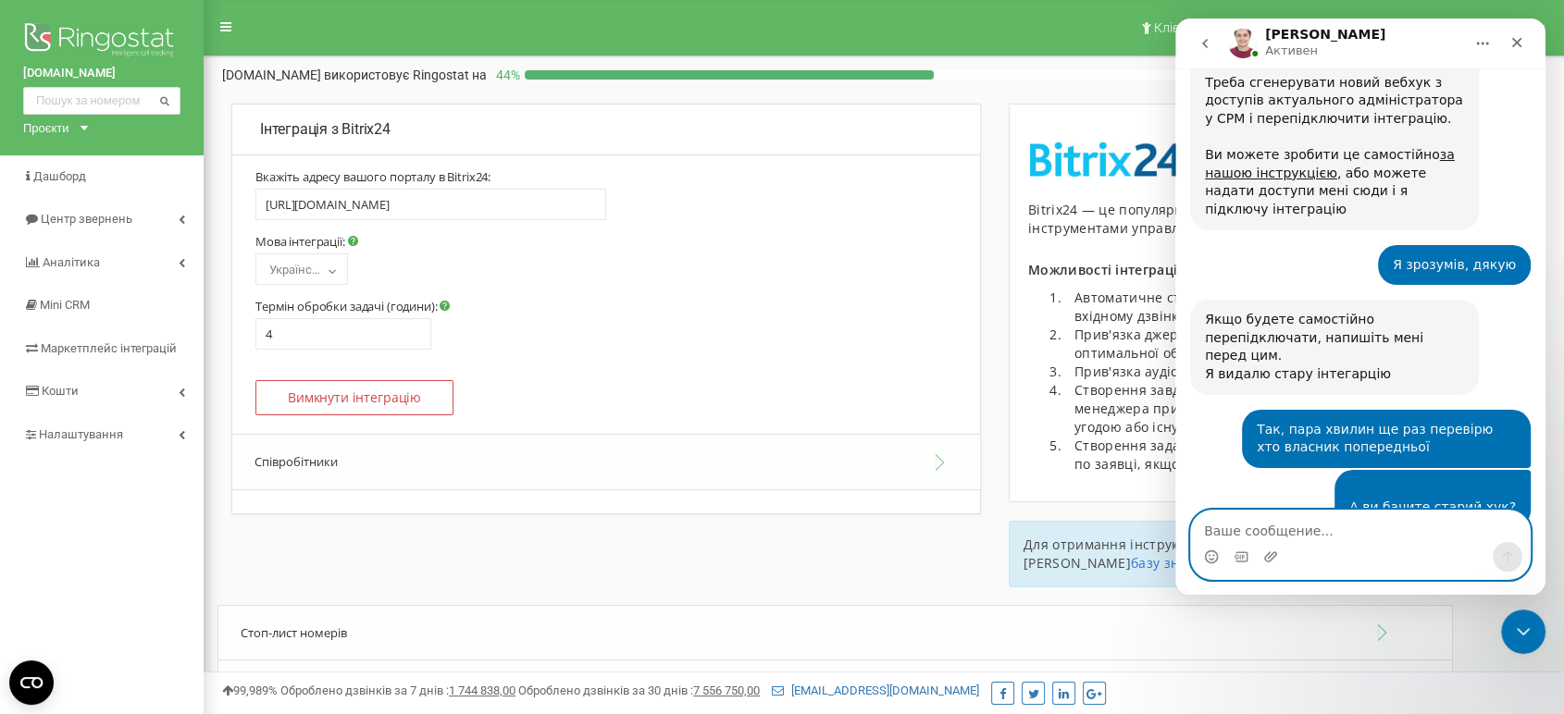
click at [1316, 530] on textarea "Ваше сообщение..." at bounding box center [1360, 526] width 339 height 31
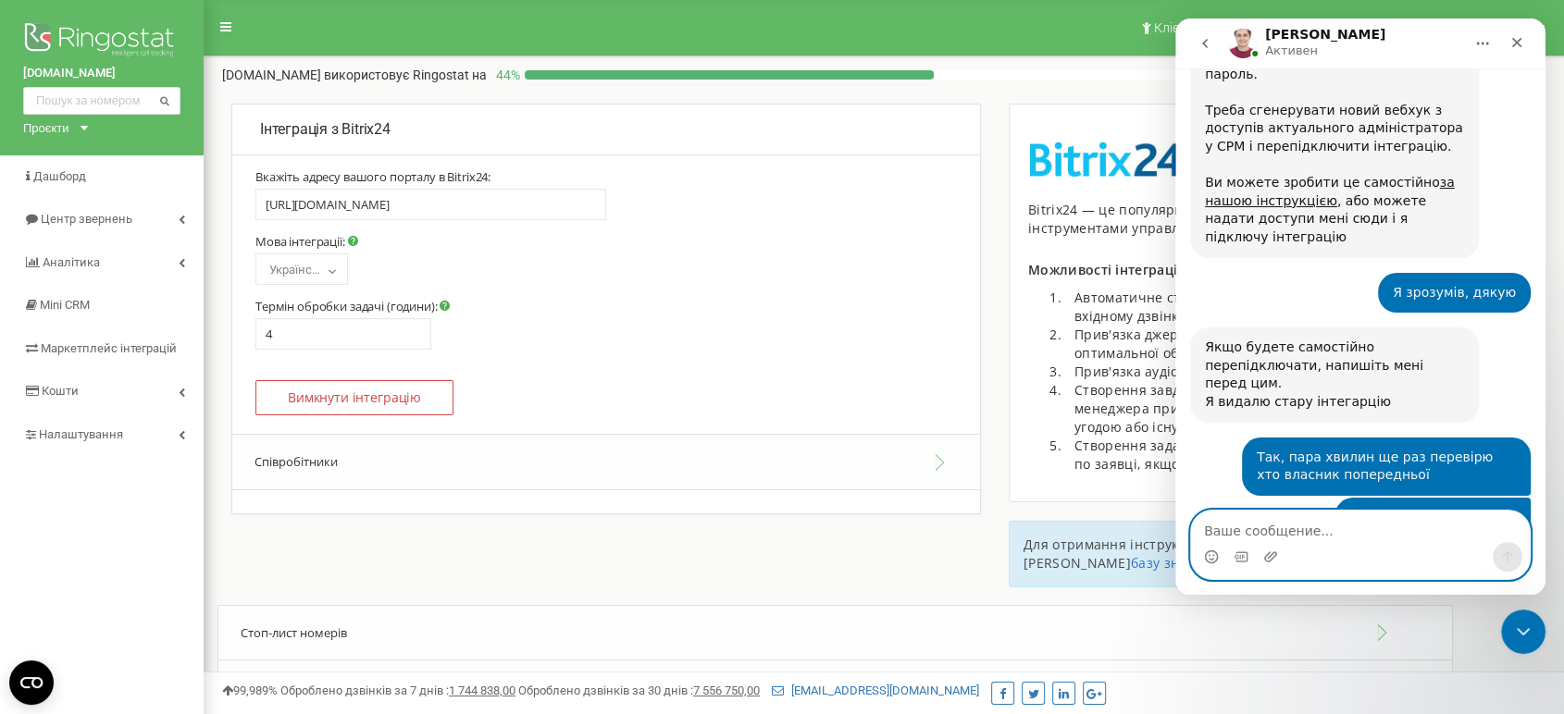
scroll to position [1651, 0]
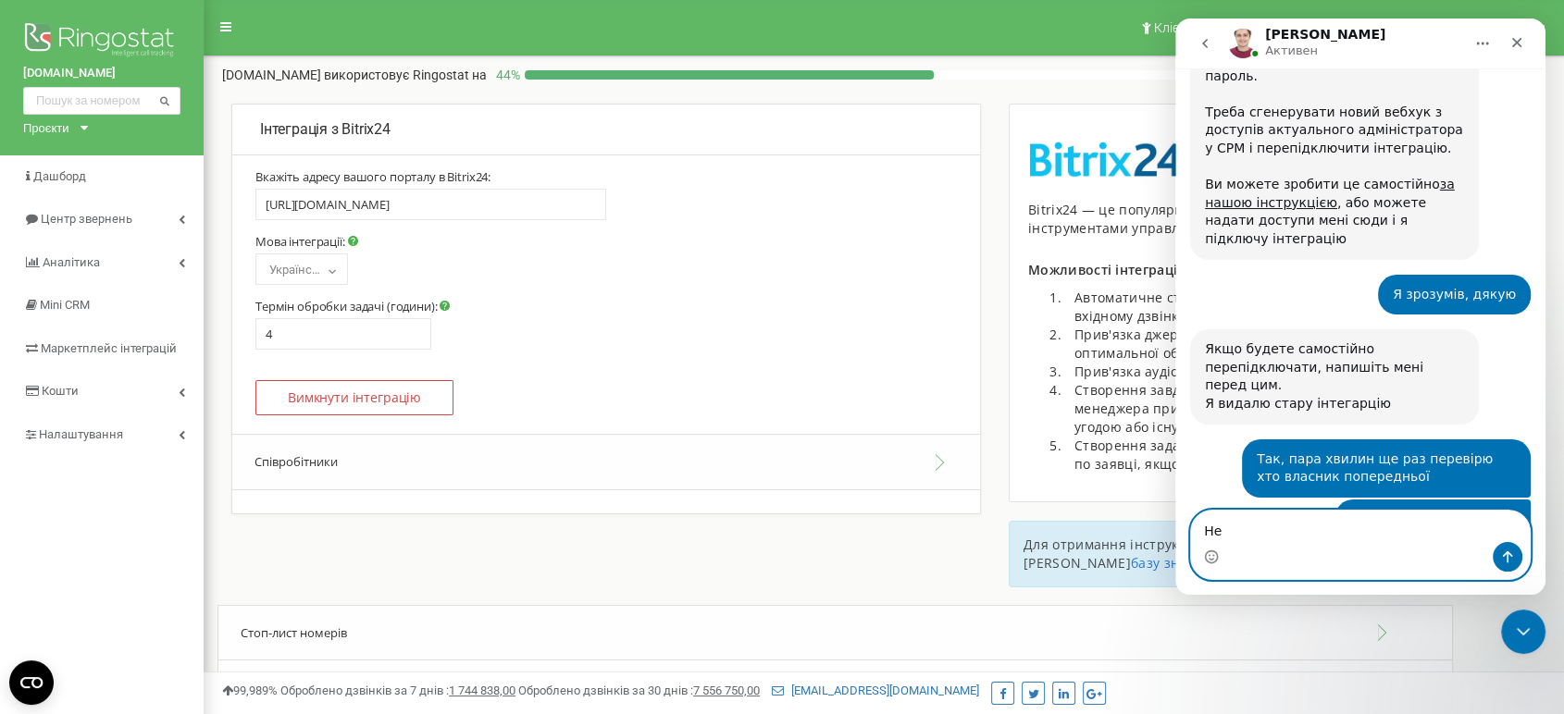
type textarea "[PERSON_NAME]"
type textarea "Це портал"
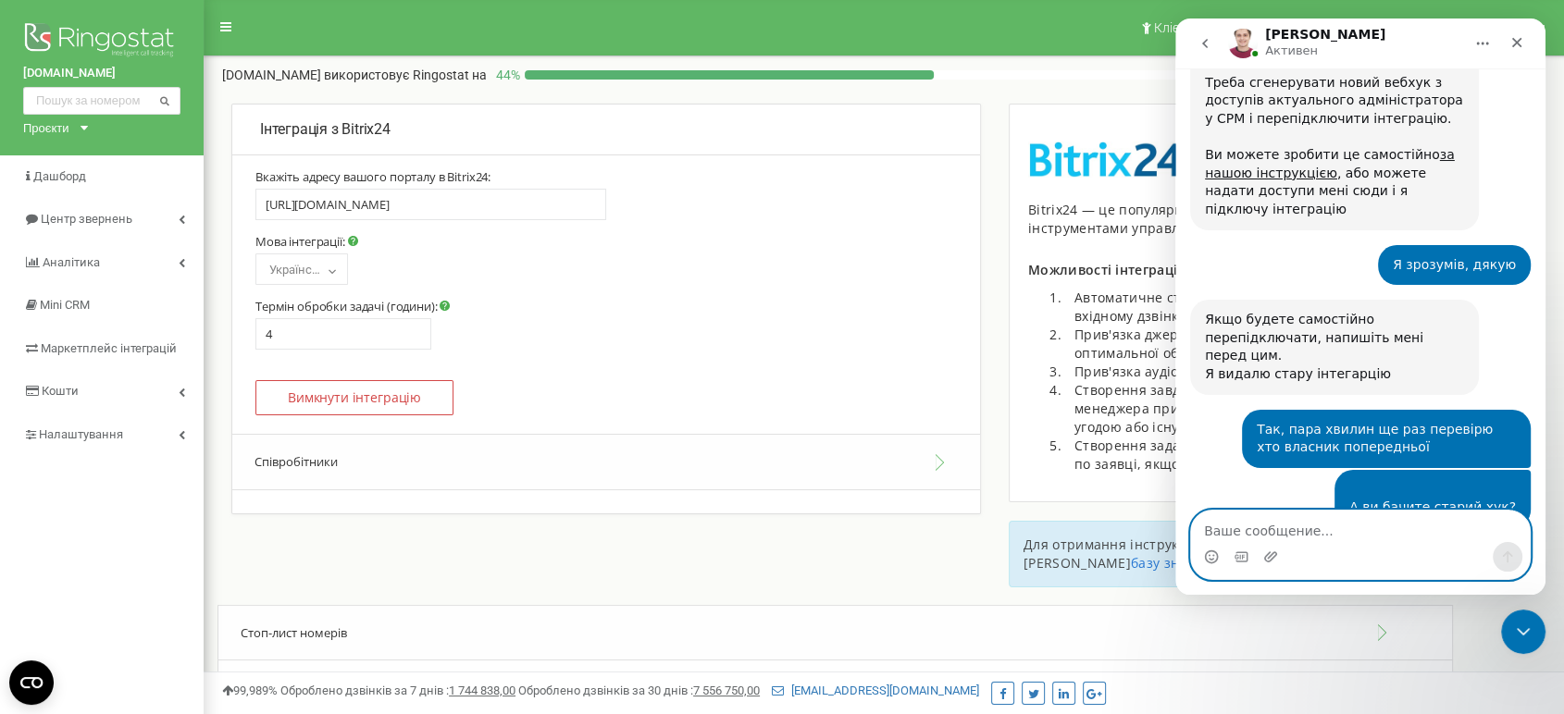
scroll to position [1705, 0]
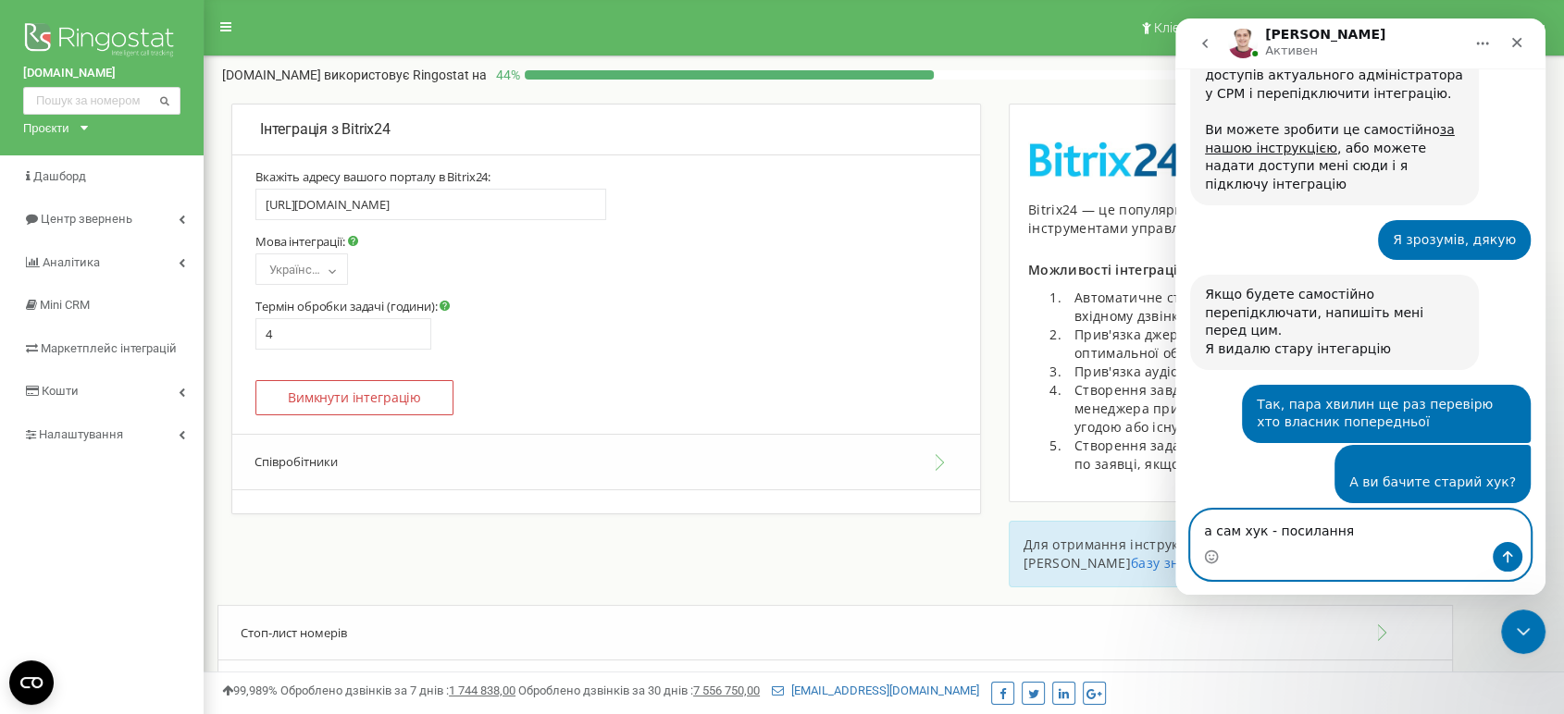
type textarea "а сам хук - посилання?"
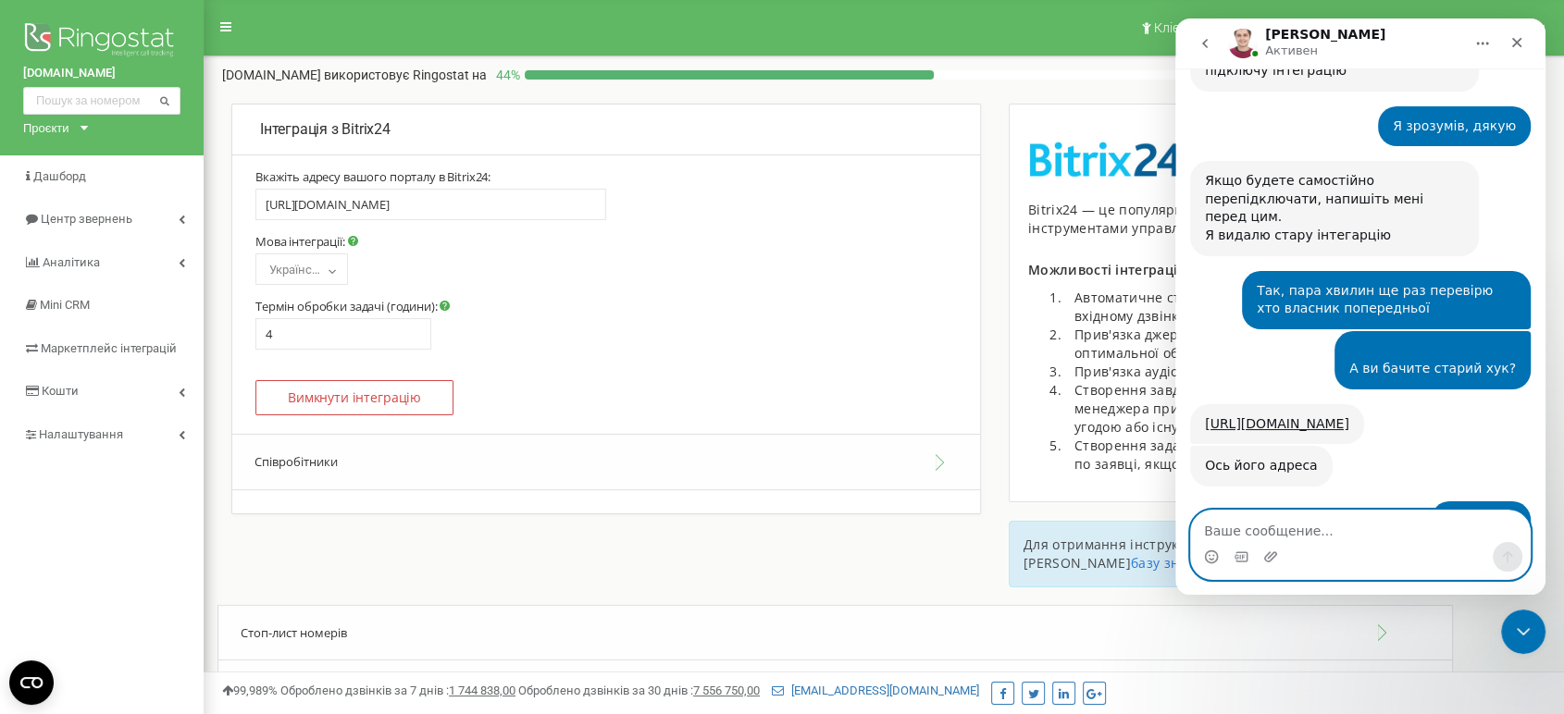
scroll to position [1821, 0]
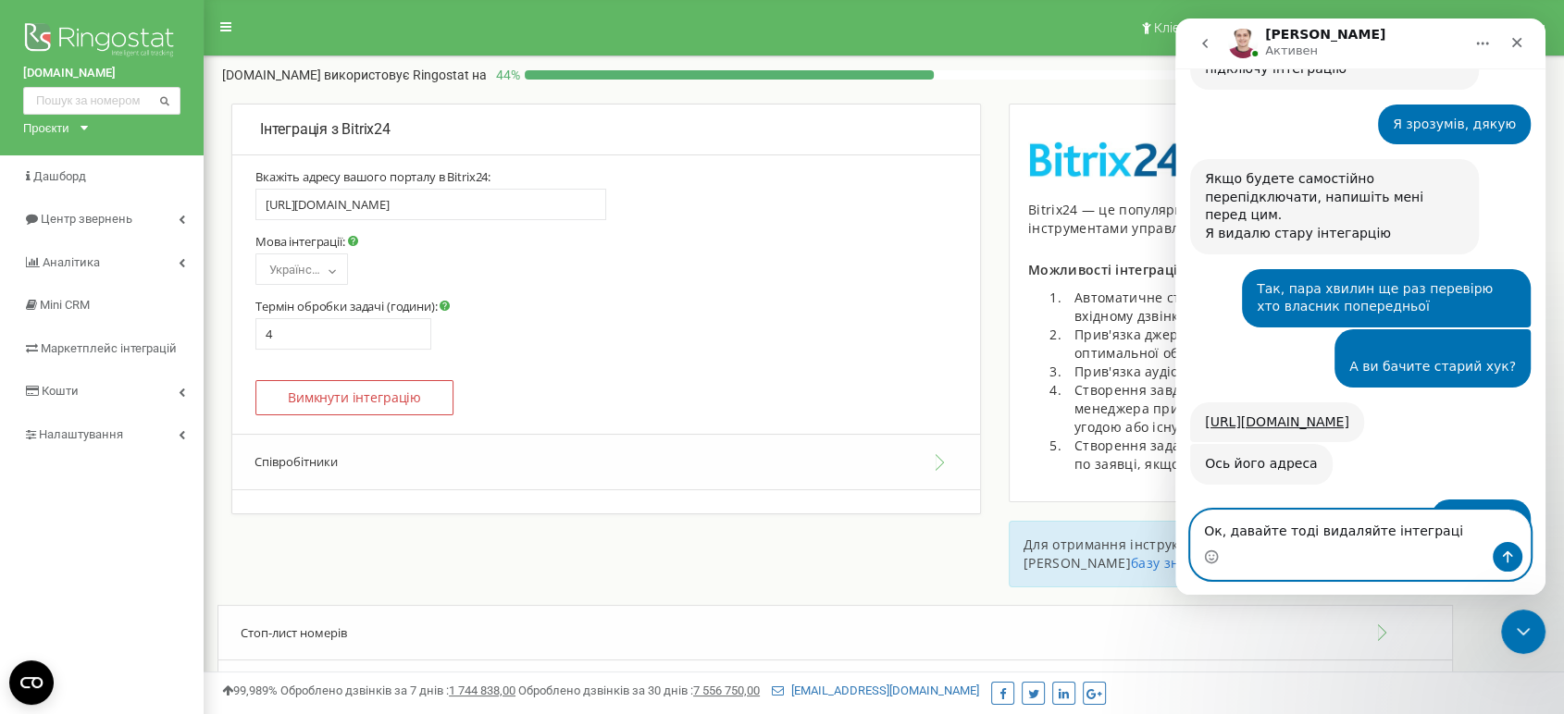
type textarea "Ок, давайте тоді видаляйте інтеграцію"
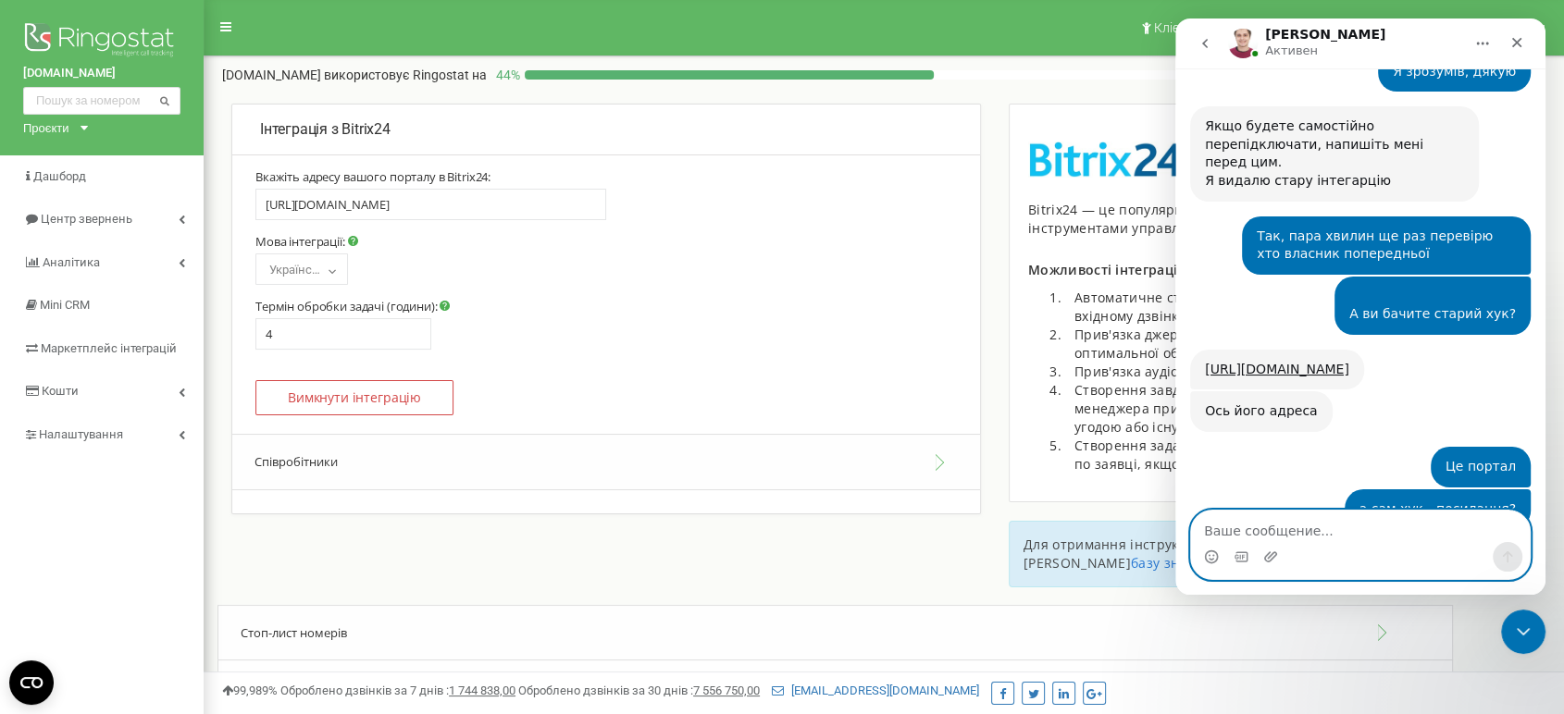
scroll to position [1876, 0]
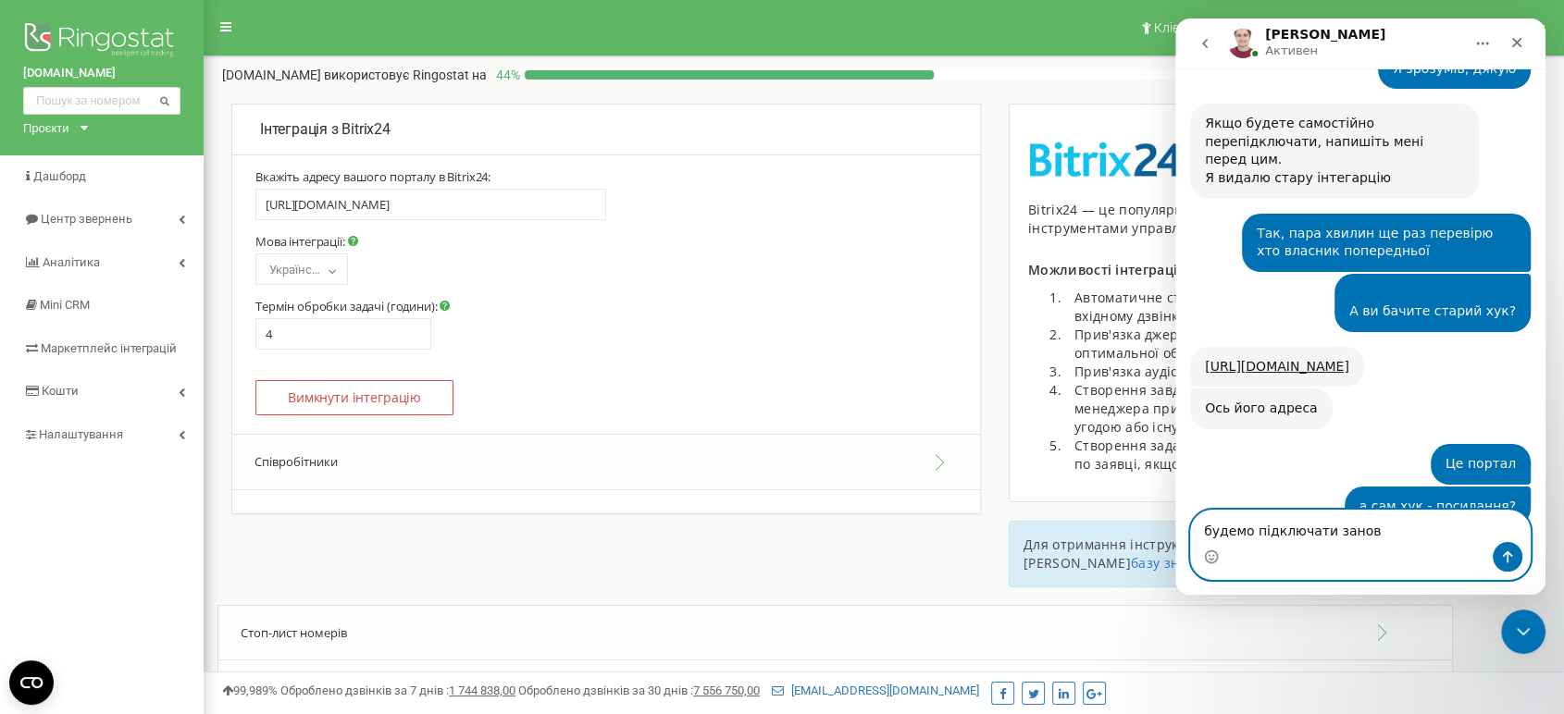
type textarea "будемо підключати заново"
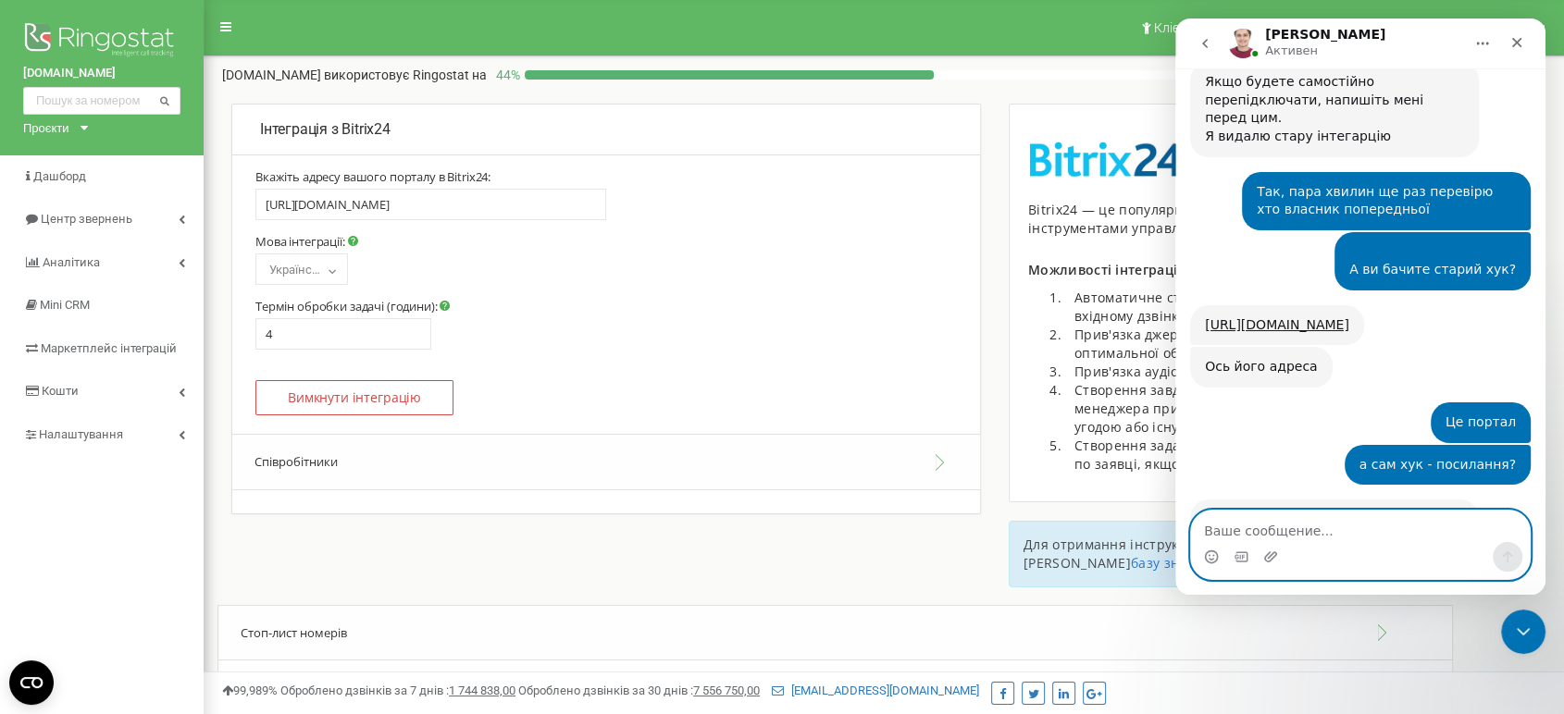
scroll to position [1973, 0]
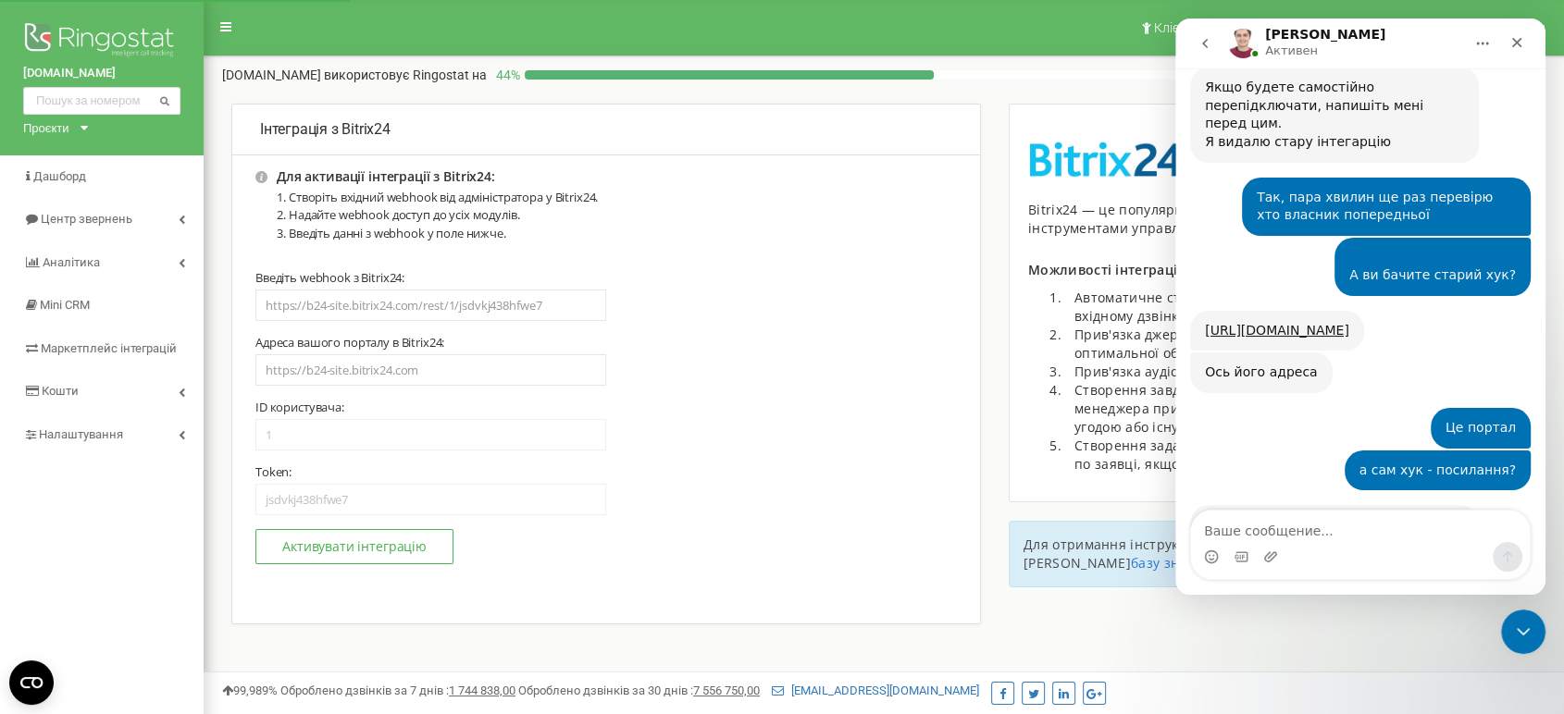
scroll to position [1973, 0]
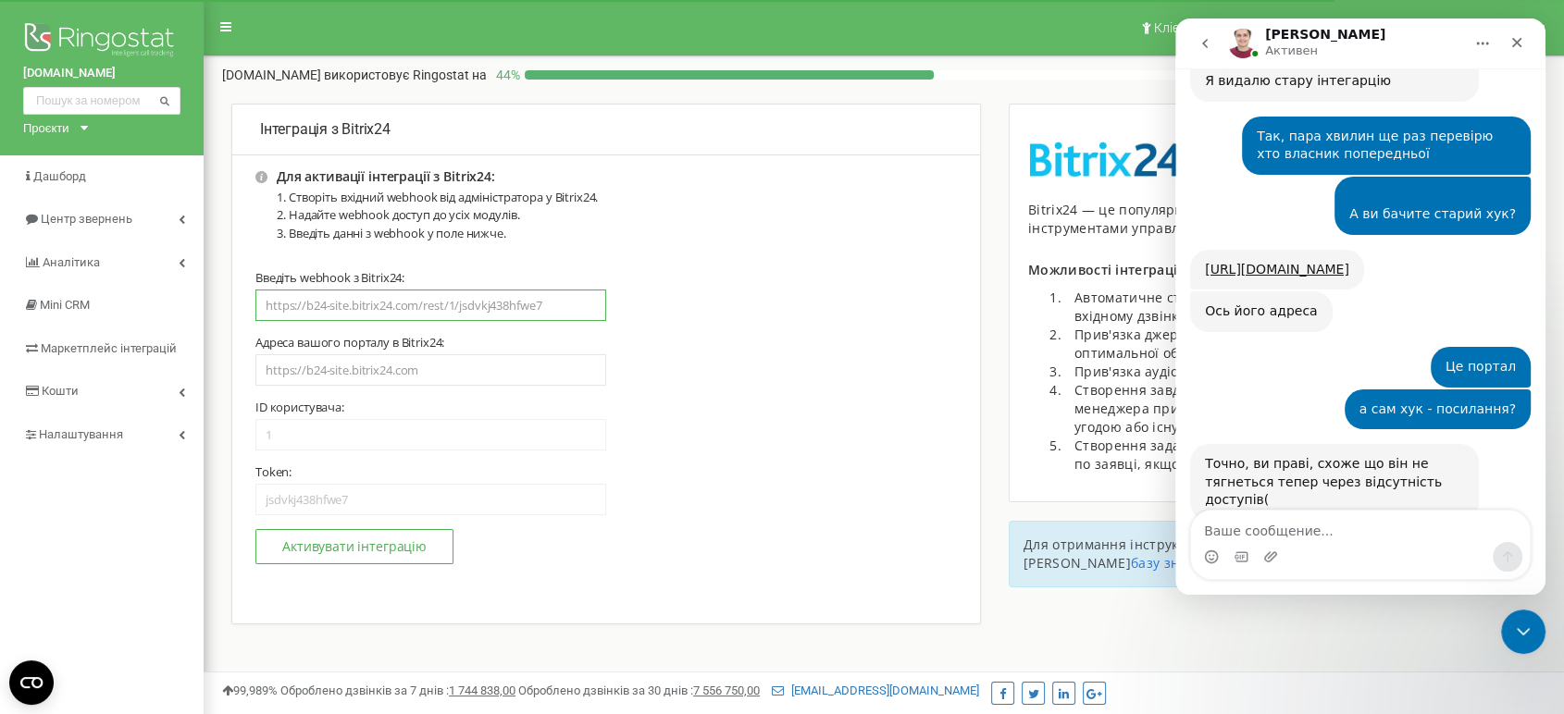
paste input "[URL][DOMAIN_NAME]"
type input "[URL][DOMAIN_NAME]"
type input "8274"
type input "nyhaxfpc0wkuuq2h"
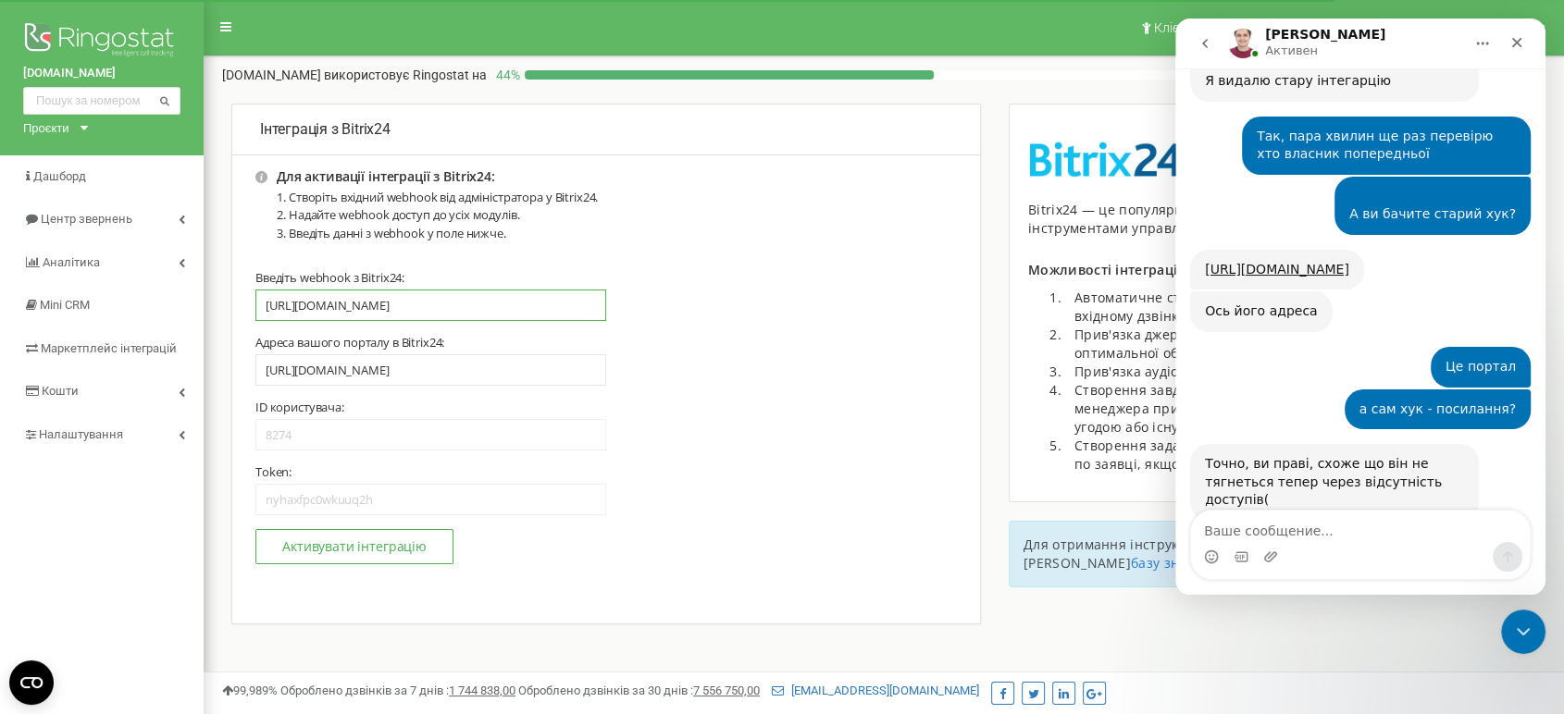
scroll to position [0, 67]
drag, startPoint x: 333, startPoint y: 308, endPoint x: 357, endPoint y: 278, distance: 38.9
click at [333, 306] on input "[URL][DOMAIN_NAME]" at bounding box center [430, 305] width 351 height 31
type input "[URL][DOMAIN_NAME]"
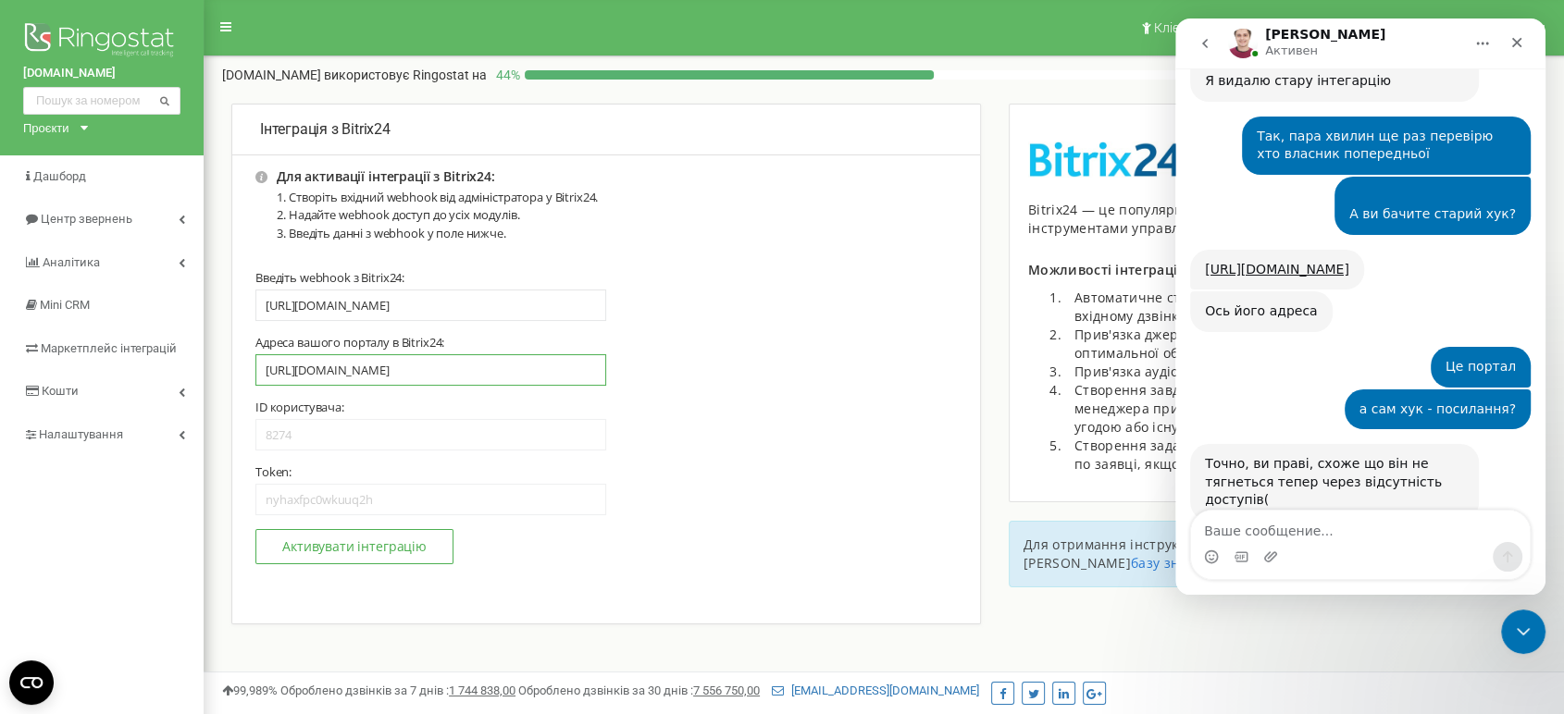
click at [515, 360] on input "[URL][DOMAIN_NAME]" at bounding box center [430, 369] width 351 height 31
click at [359, 442] on input "8274" at bounding box center [430, 434] width 351 height 31
click at [360, 440] on input "8274" at bounding box center [430, 434] width 351 height 31
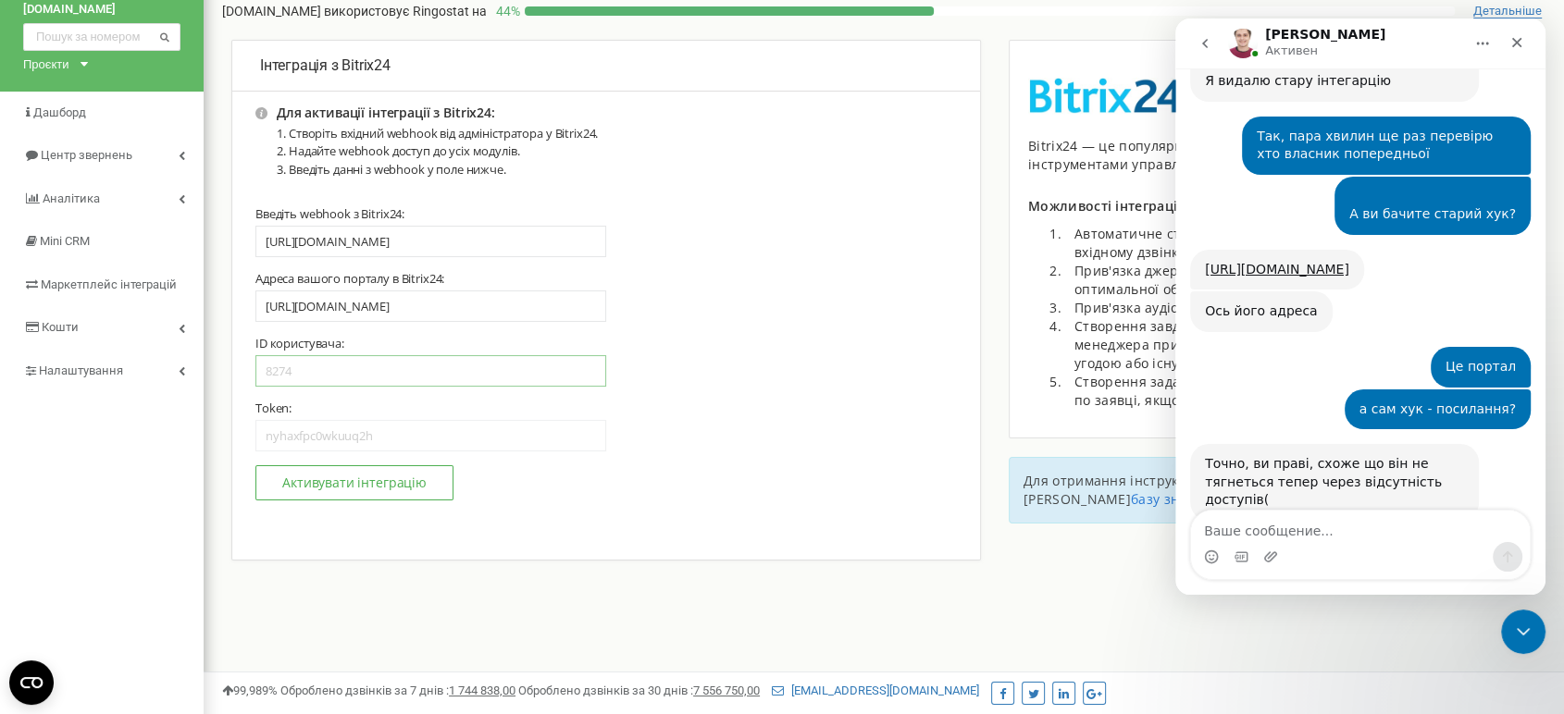
scroll to position [308, 0]
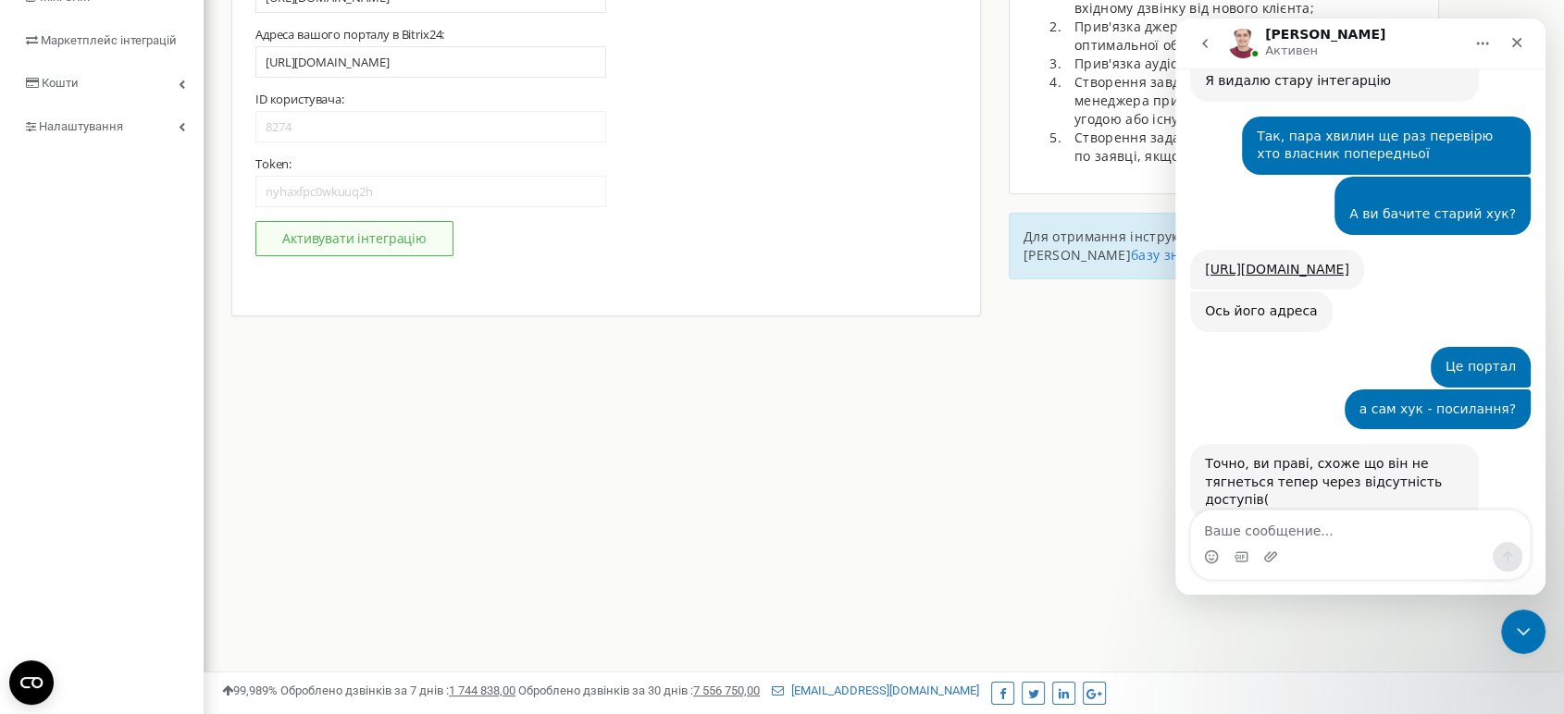
click at [363, 238] on button "Активувати інтеграцію" at bounding box center [354, 238] width 198 height 35
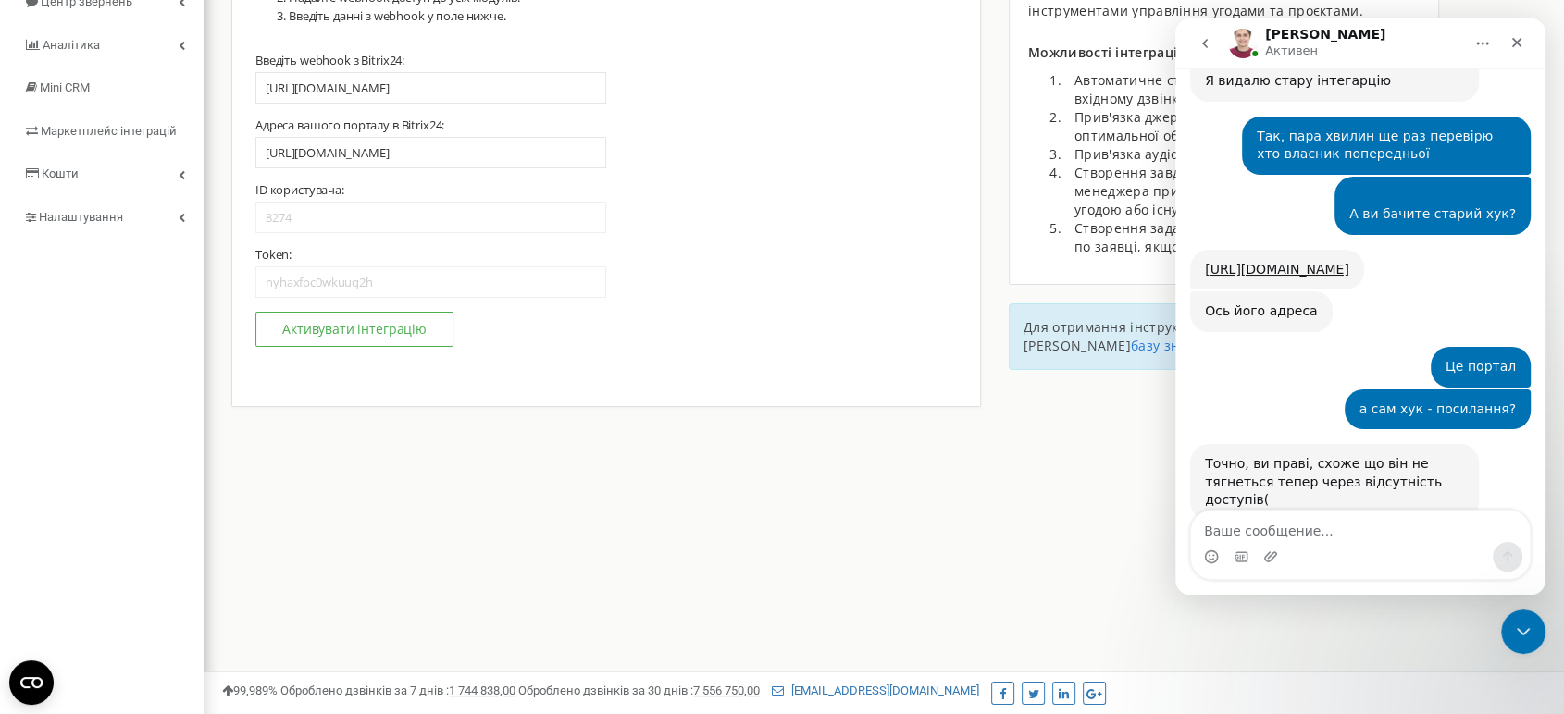
scroll to position [0, 0]
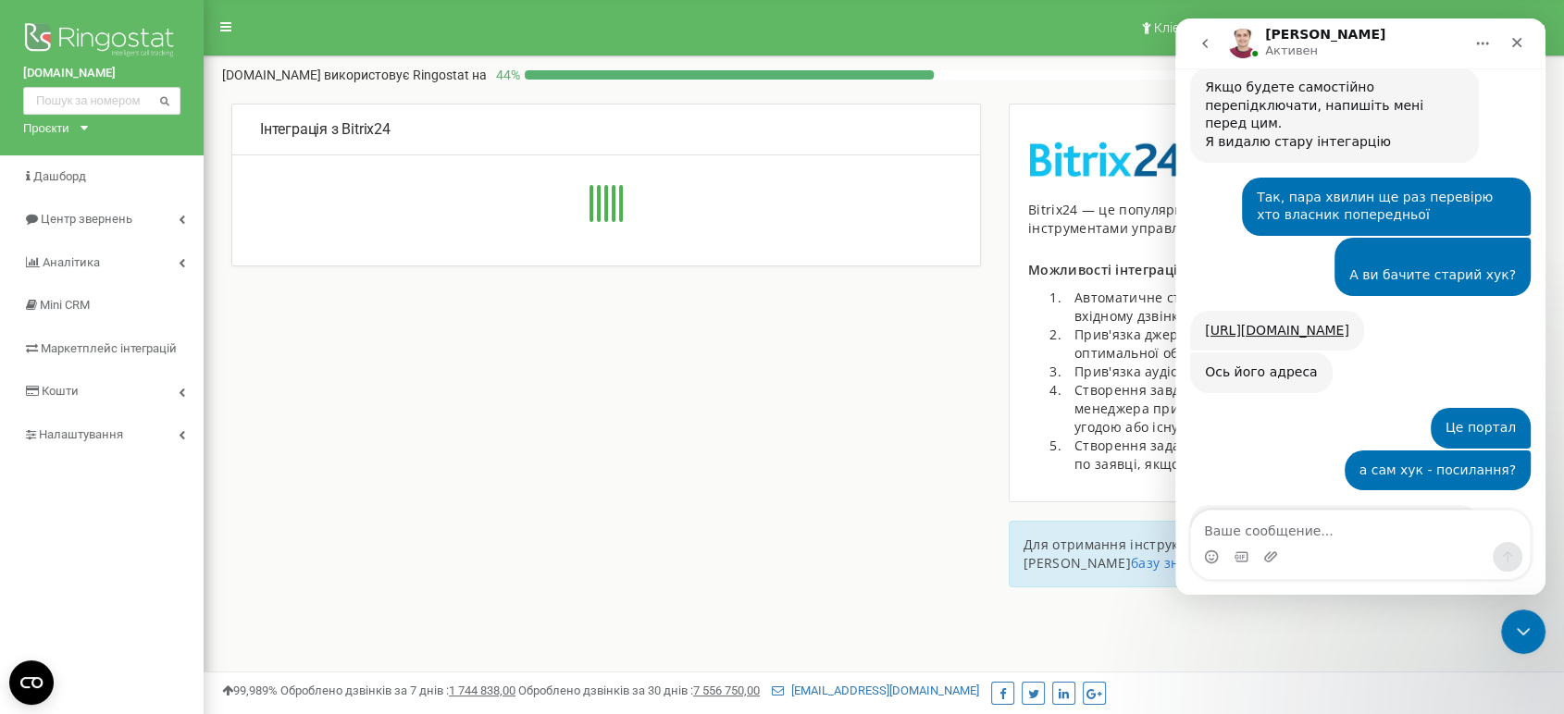
scroll to position [1973, 0]
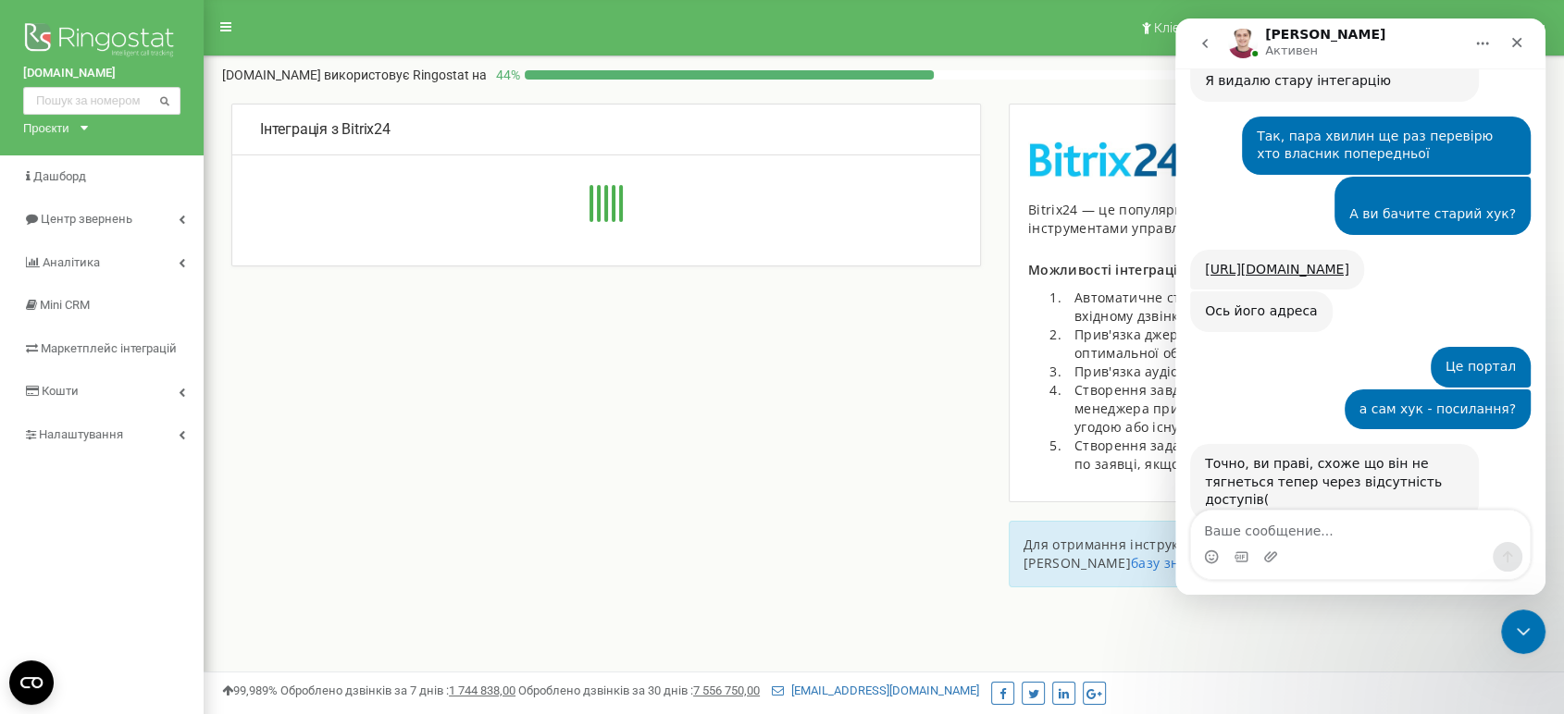
type input "[URL][DOMAIN_NAME]"
type input "8274"
type input "nyhaxfpc0wkuuq2h"
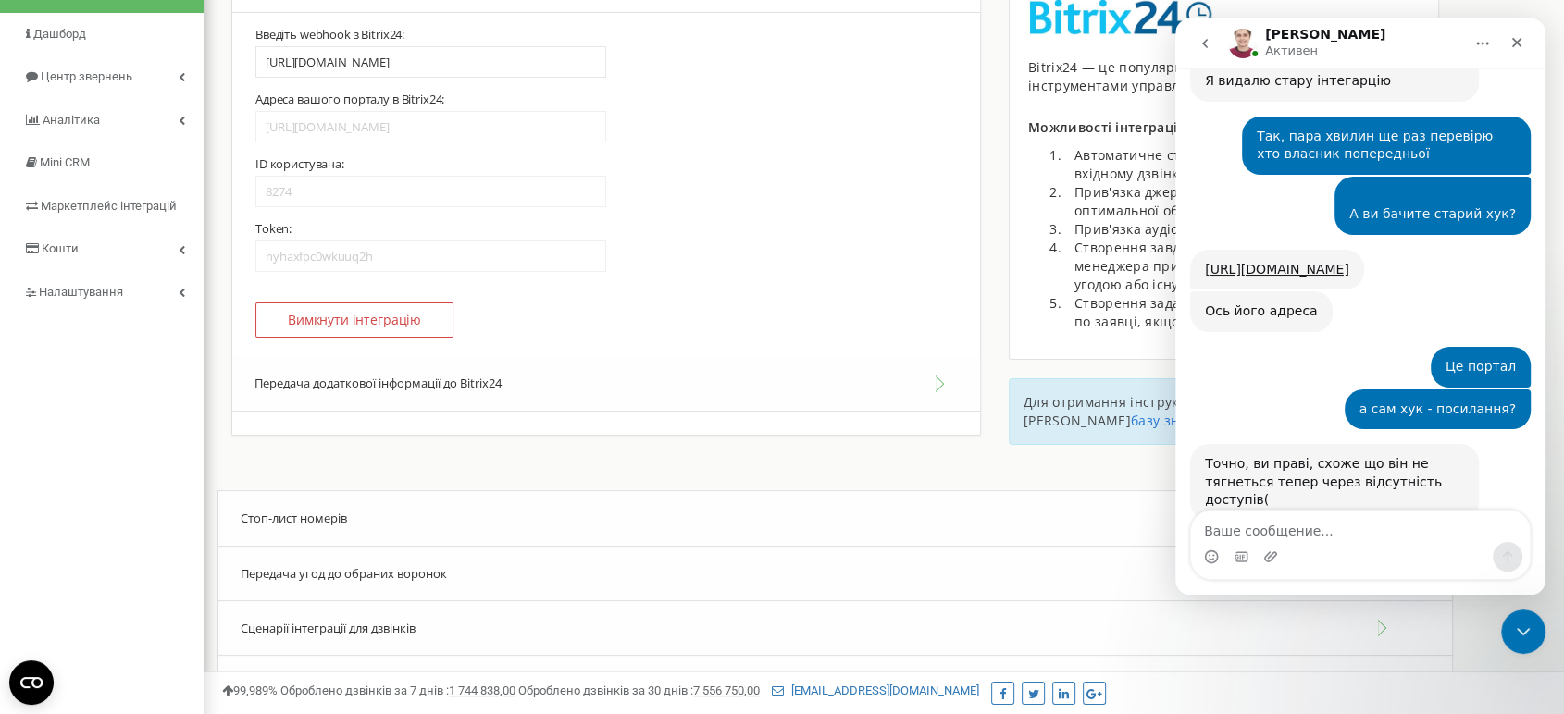
scroll to position [395, 0]
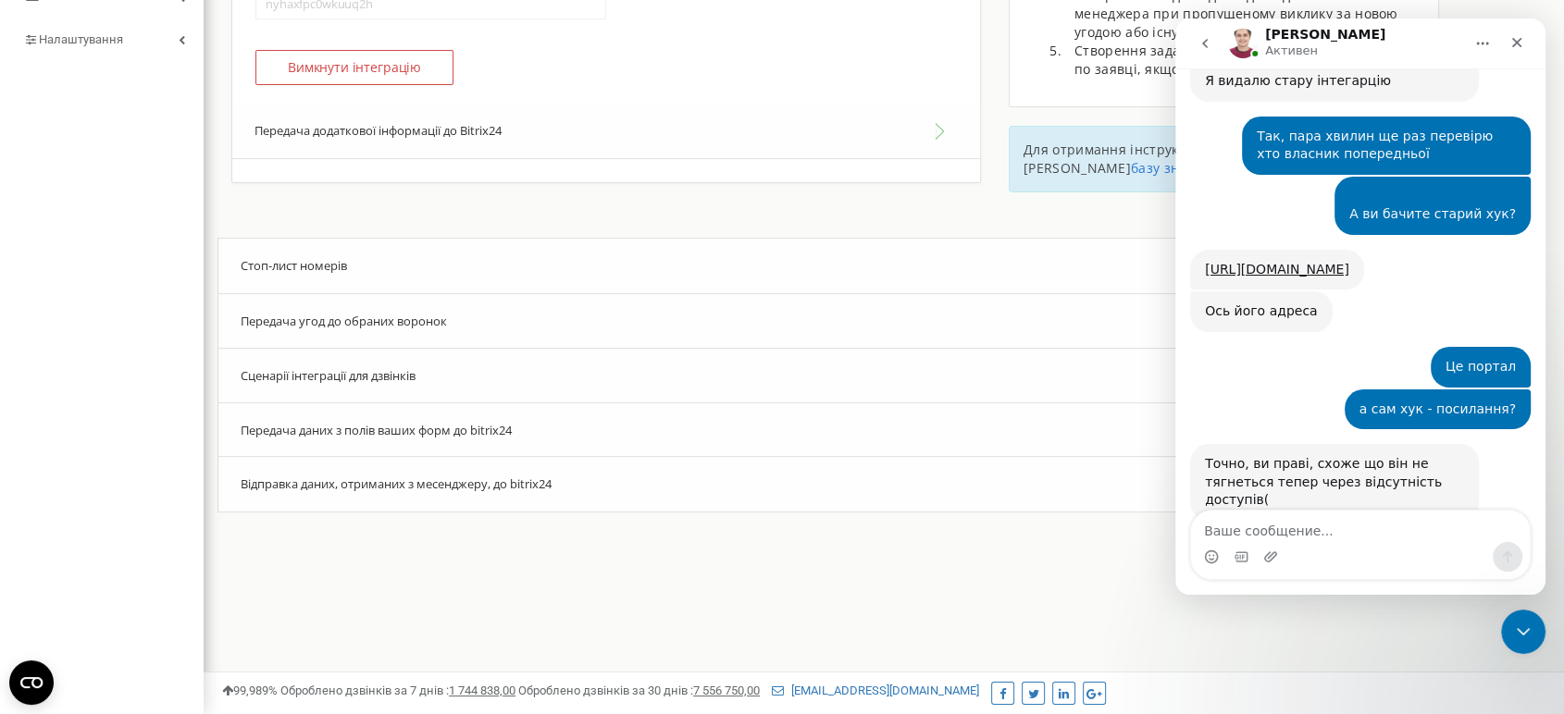
click at [288, 138] on button "Передача додаткової інформації до Bitrix24" at bounding box center [606, 132] width 748 height 56
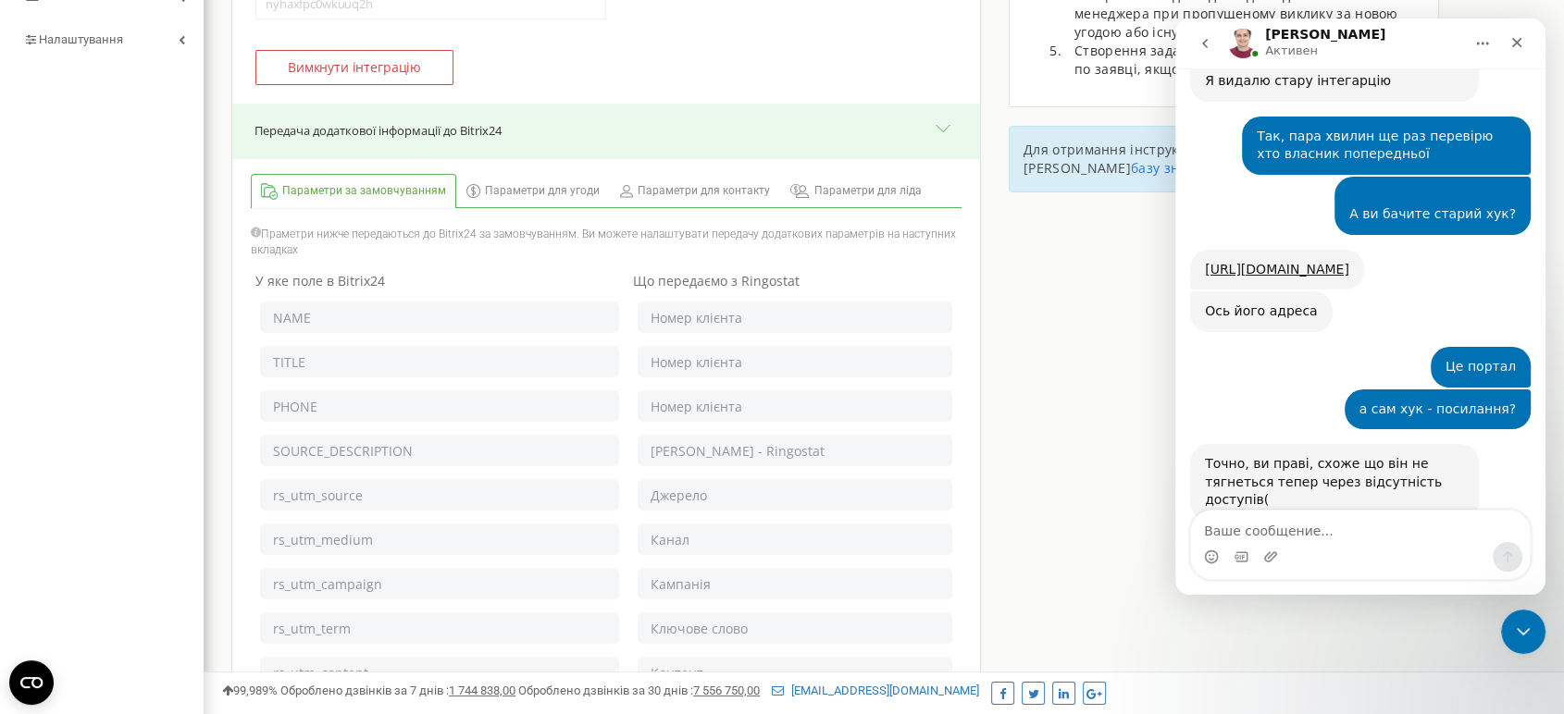
click at [288, 138] on button "Передача додаткової інформації до Bitrix24" at bounding box center [606, 132] width 748 height 56
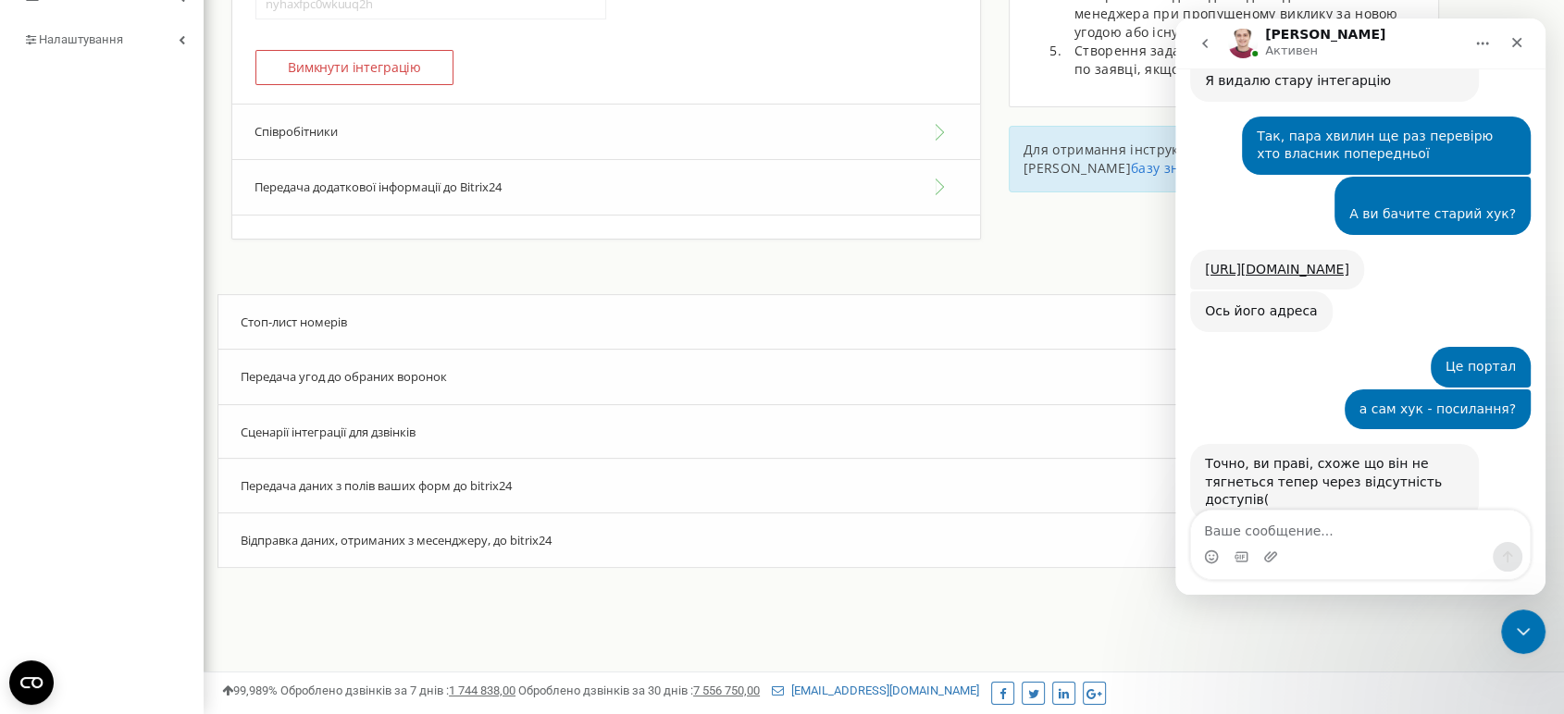
click at [289, 131] on button "Співробітники" at bounding box center [606, 132] width 748 height 56
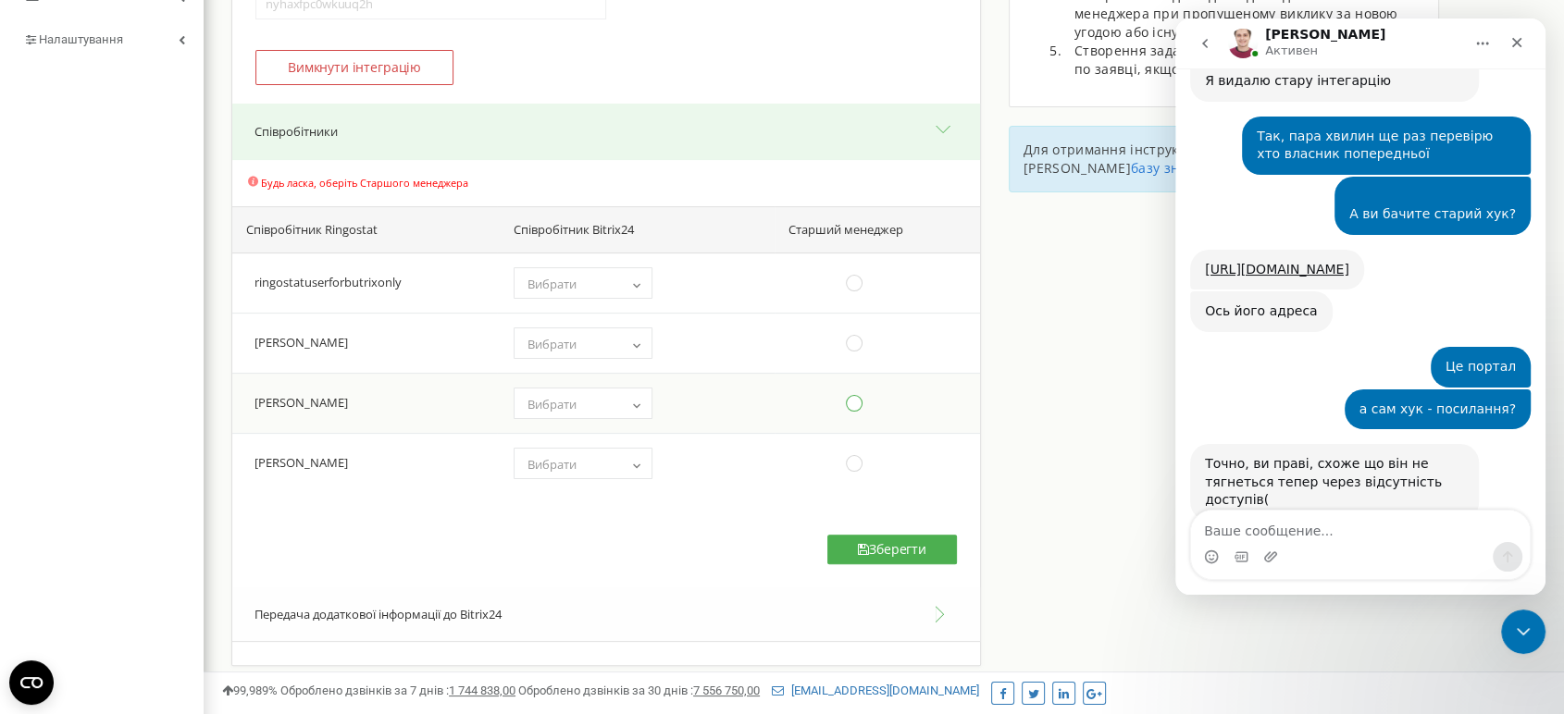
click at [847, 409] on ins at bounding box center [854, 403] width 20 height 20
radio input "true"
click at [629, 405] on b at bounding box center [636, 404] width 15 height 11
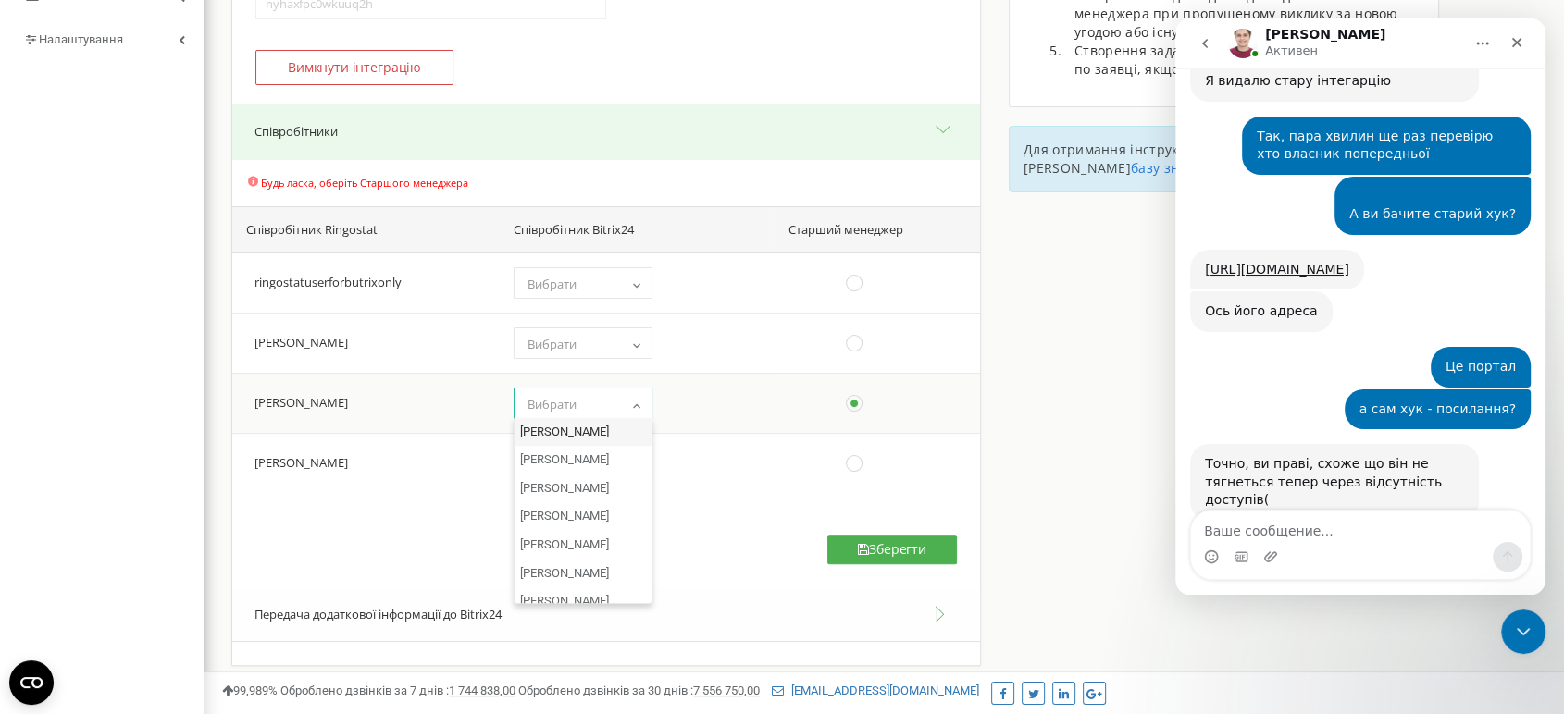
click at [629, 404] on b at bounding box center [636, 404] width 15 height 11
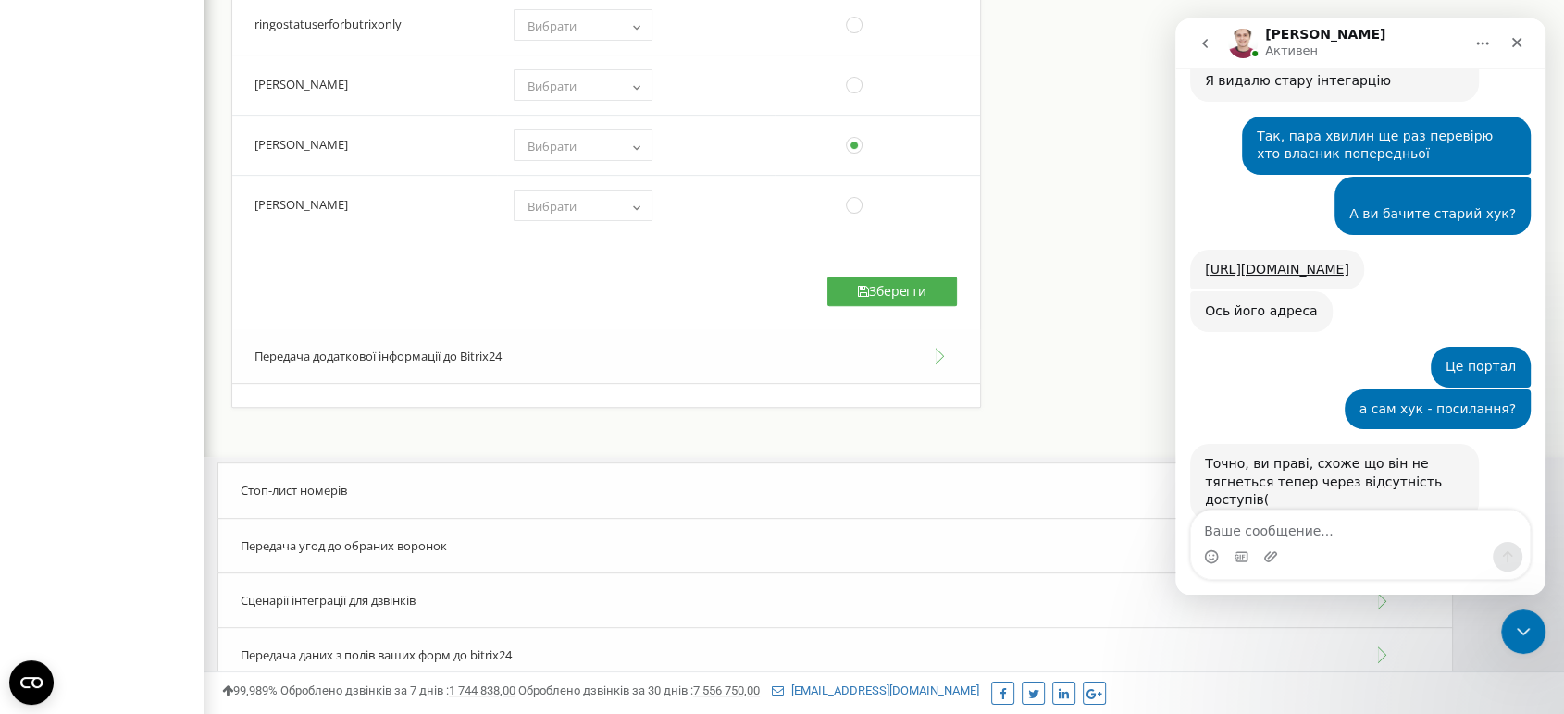
scroll to position [730, 0]
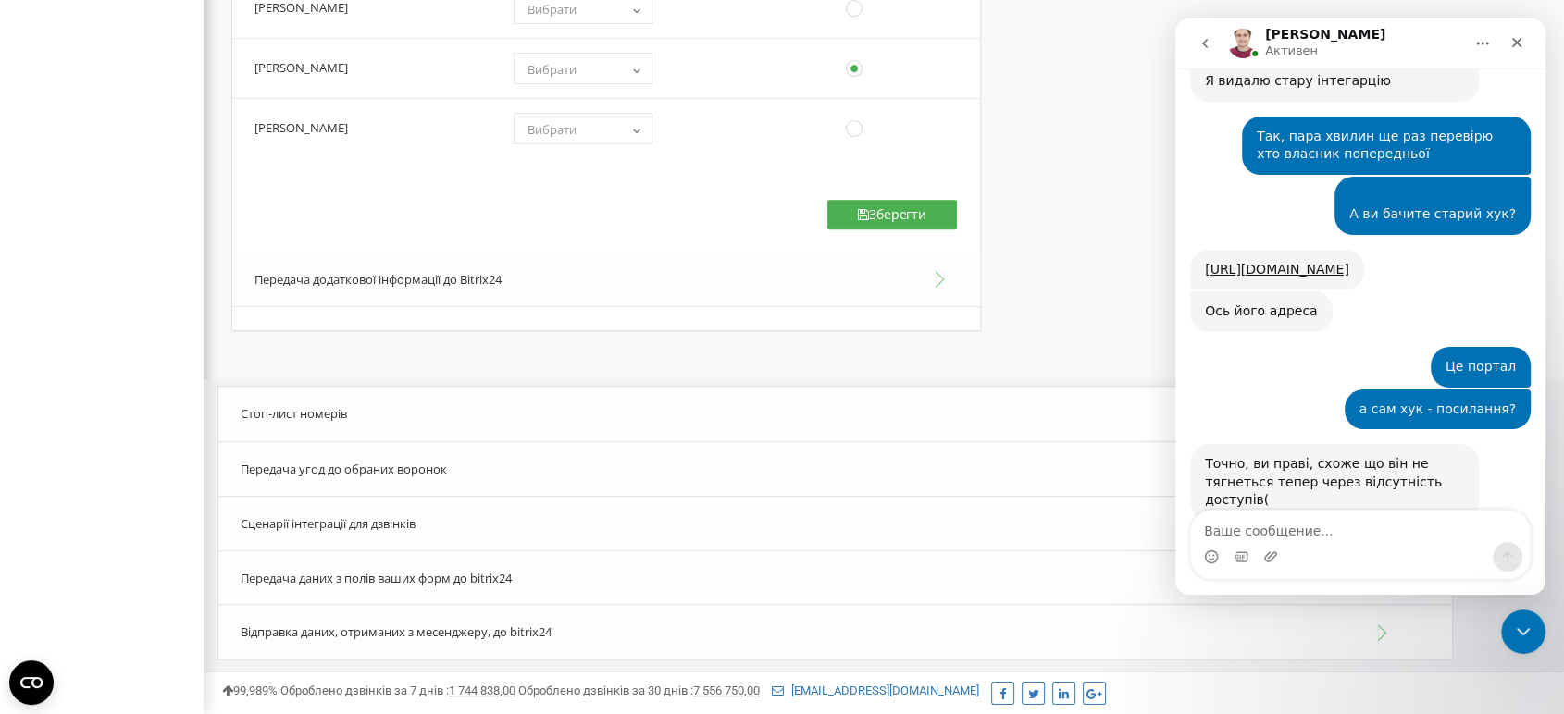
click at [302, 509] on div "Сценарії інтеграції для дзвінків" at bounding box center [834, 524] width 1235 height 56
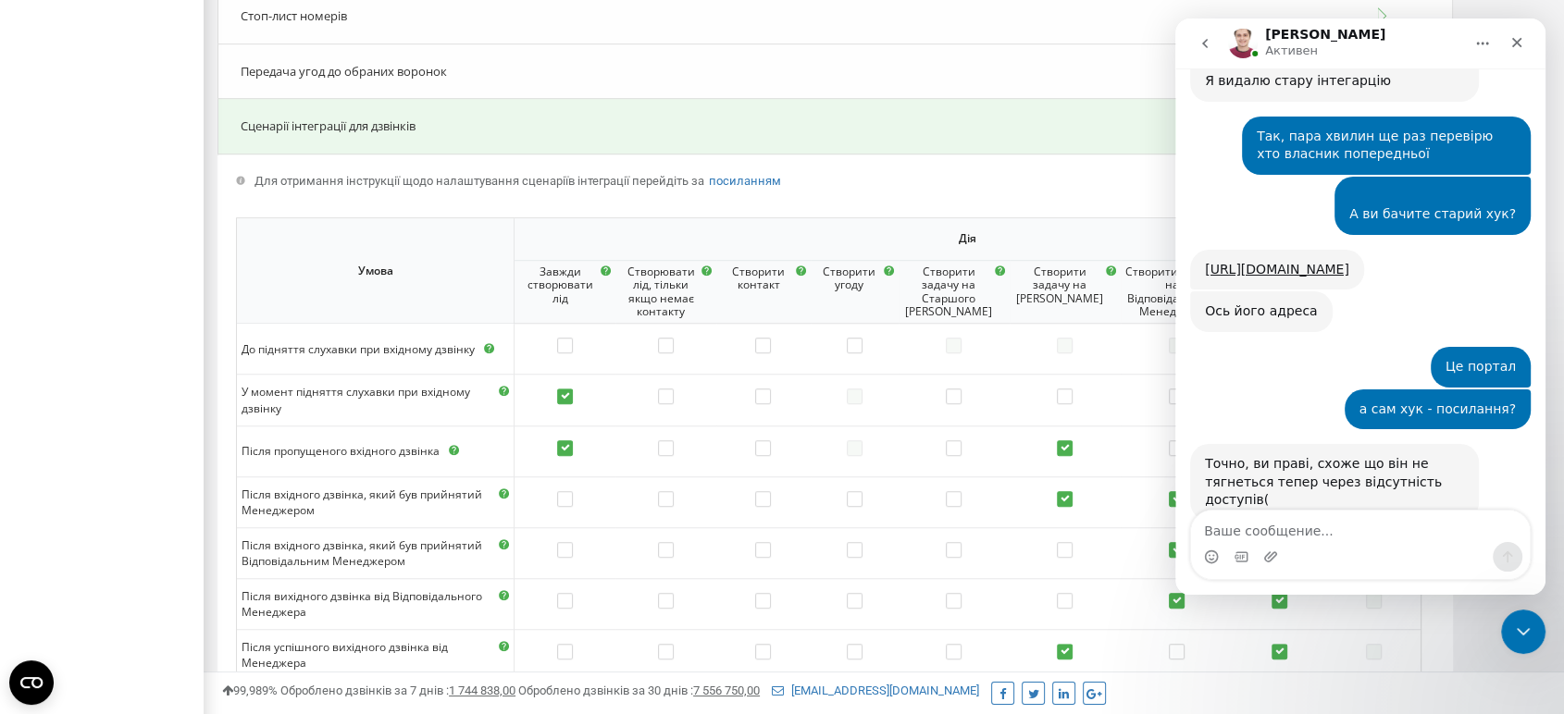
scroll to position [1347, 0]
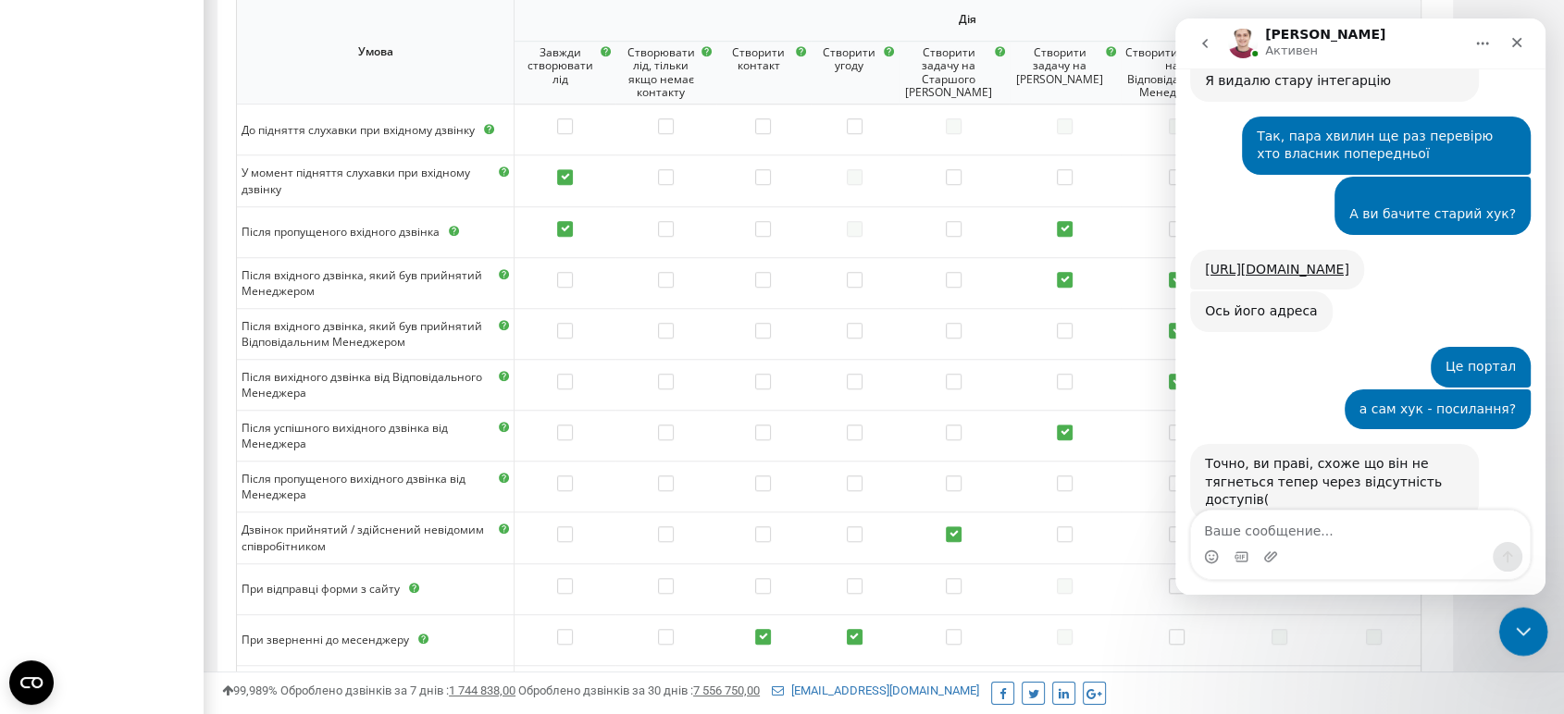
click at [1509, 618] on icon "Закрыть службу сообщений Intercom" at bounding box center [1520, 629] width 22 height 22
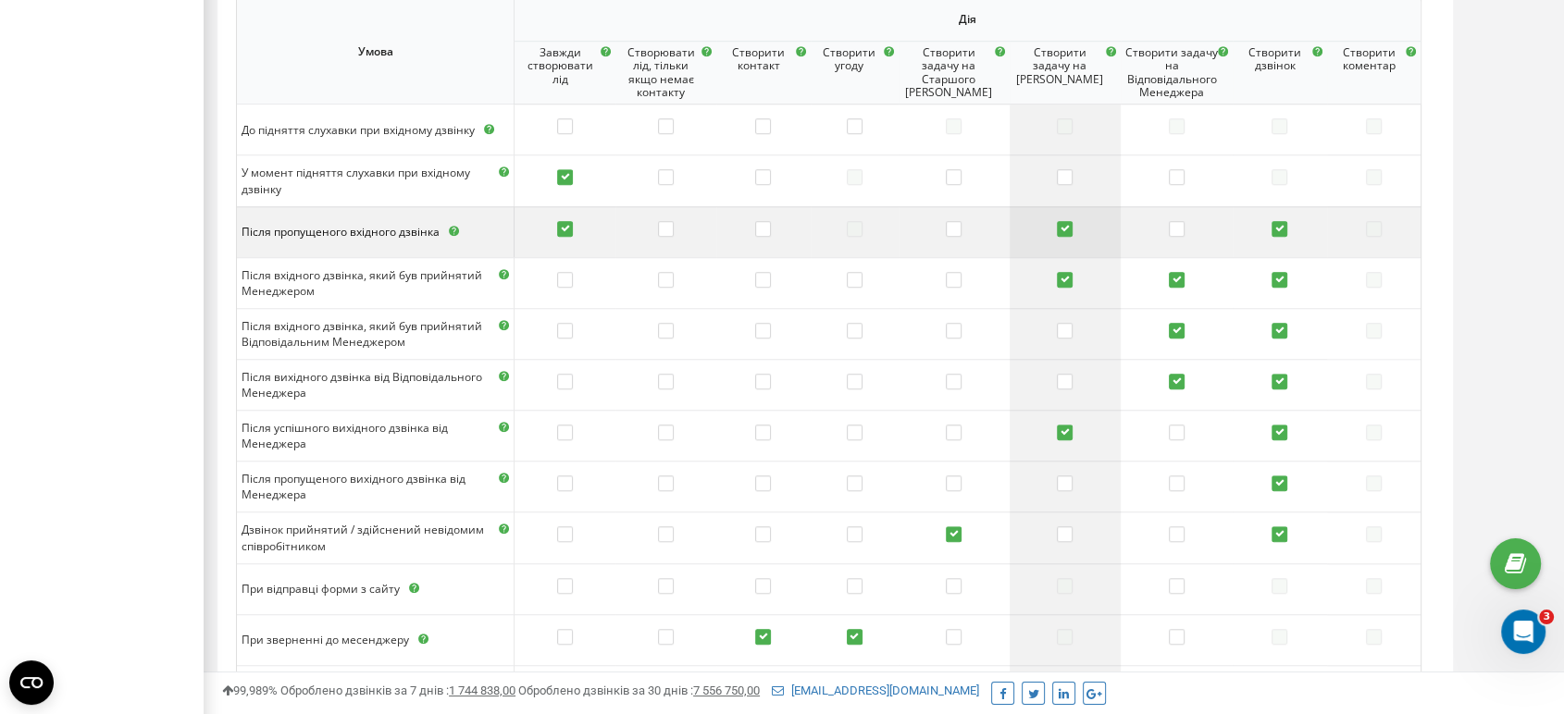
scroll to position [1973, 0]
click at [1058, 228] on label at bounding box center [1065, 230] width 16 height 19
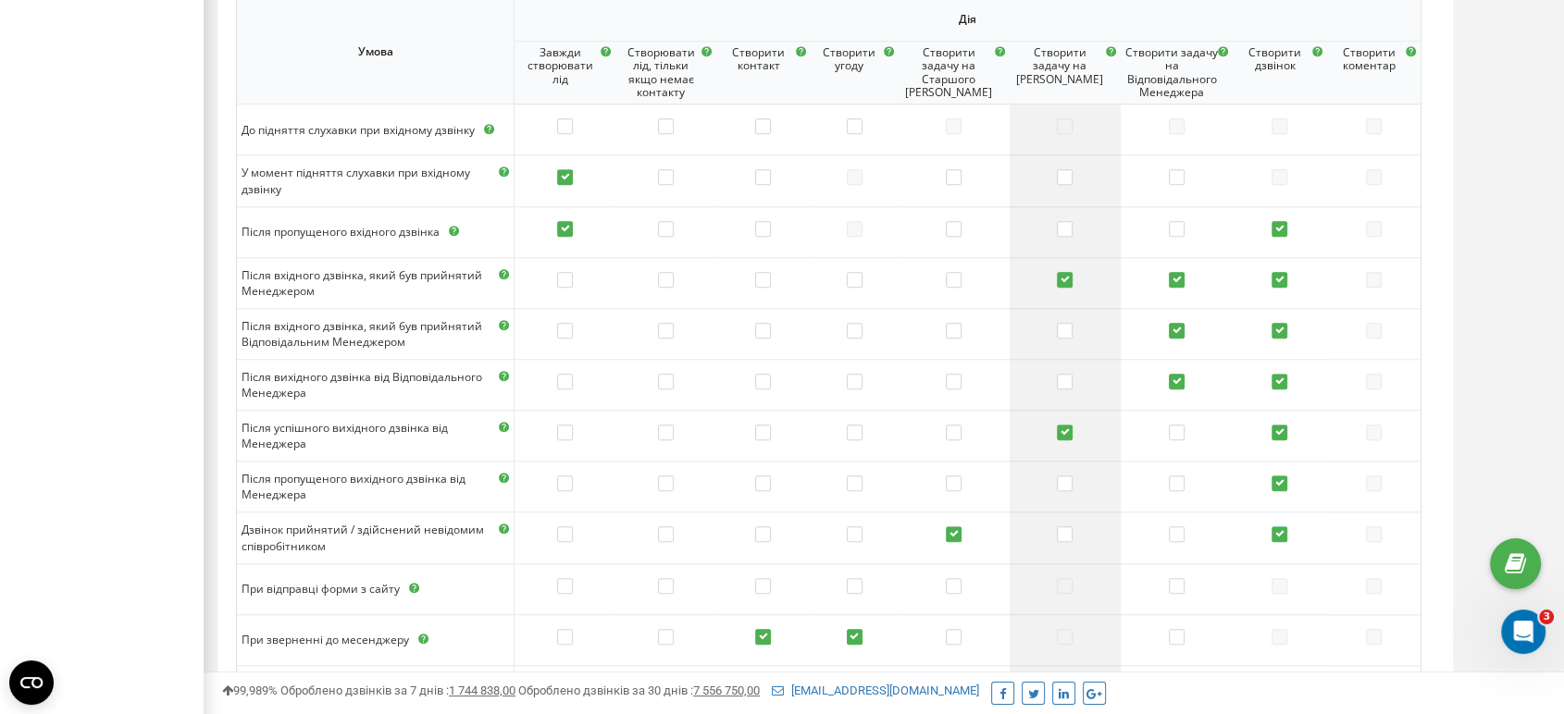
click at [1058, 266] on td at bounding box center [1064, 282] width 111 height 51
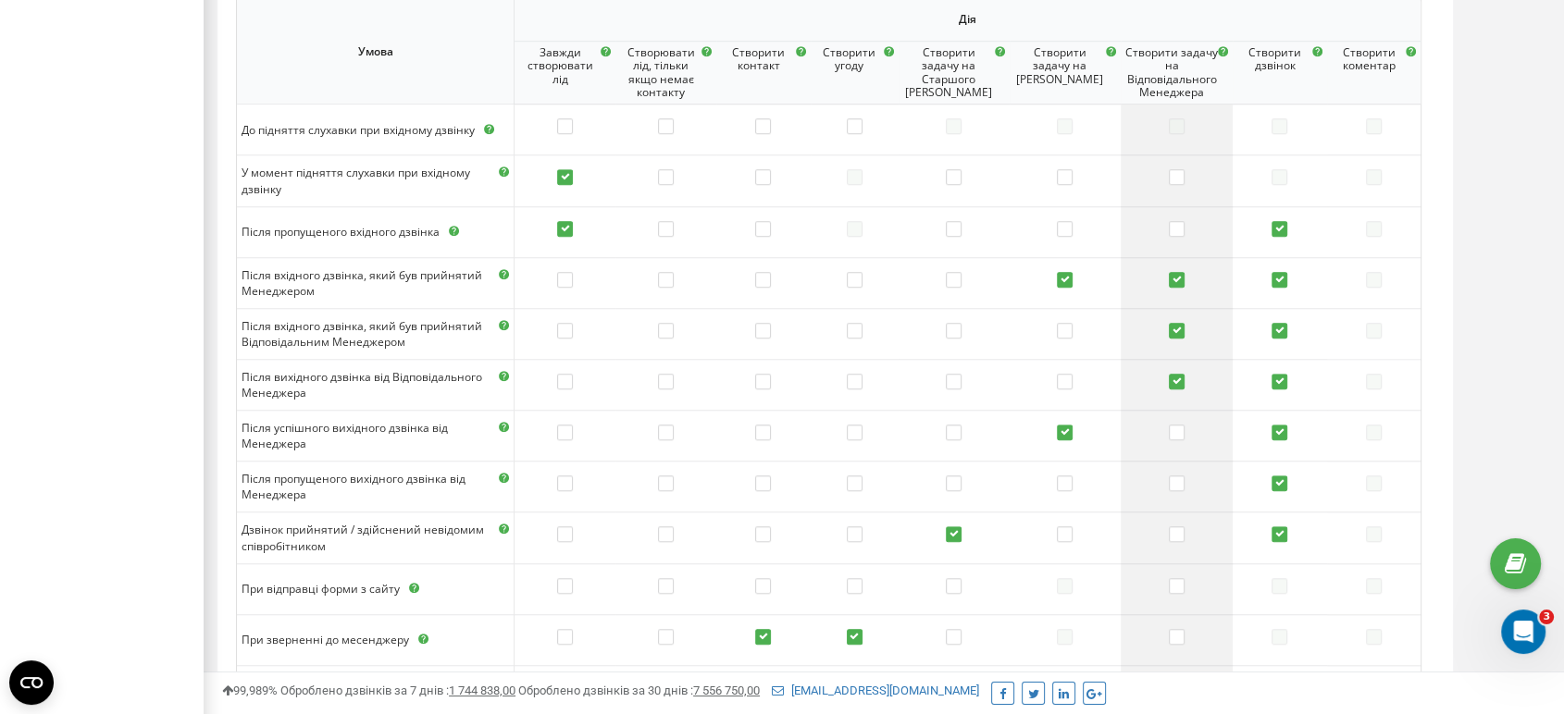
click at [1159, 279] on td at bounding box center [1176, 282] width 112 height 51
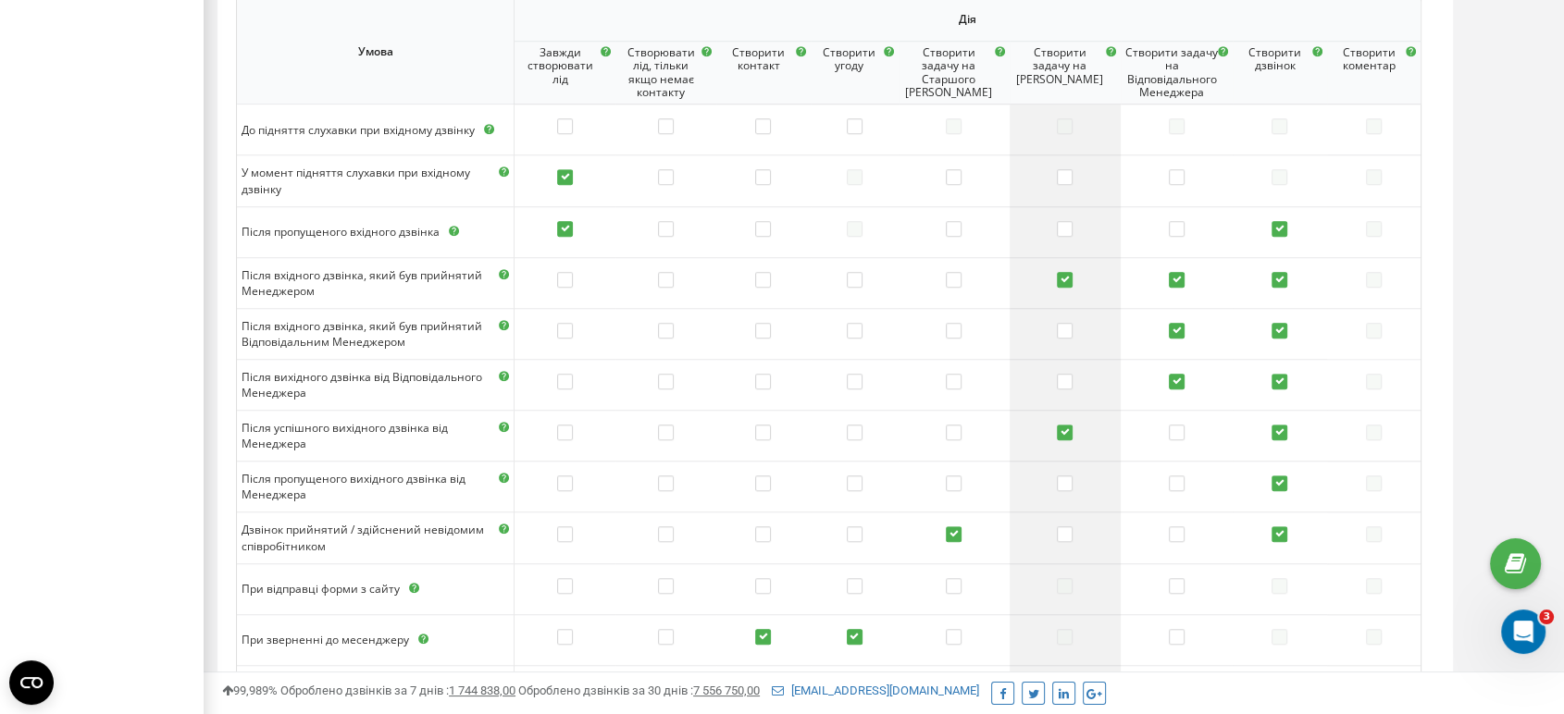
click at [1062, 276] on label at bounding box center [1065, 281] width 16 height 19
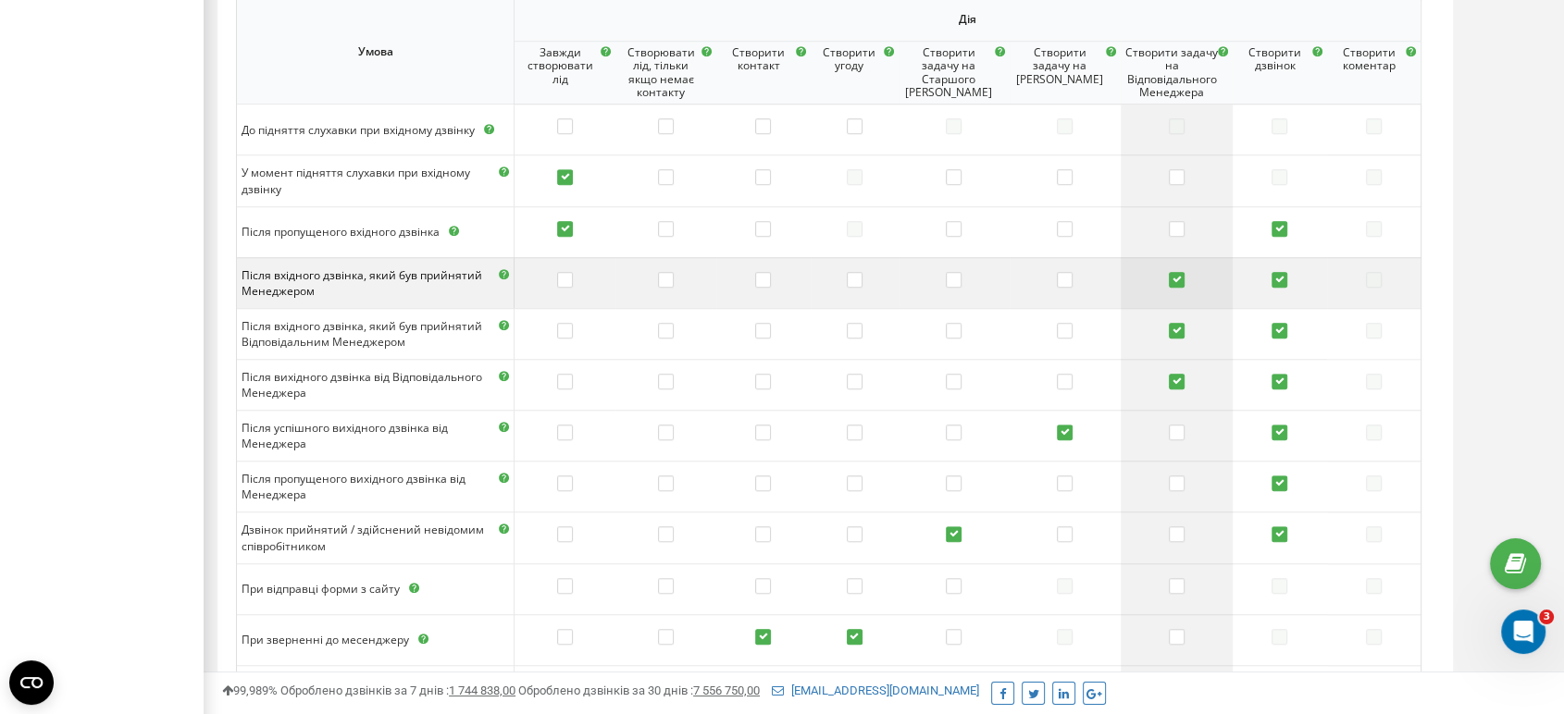
click at [1169, 278] on label at bounding box center [1177, 281] width 16 height 19
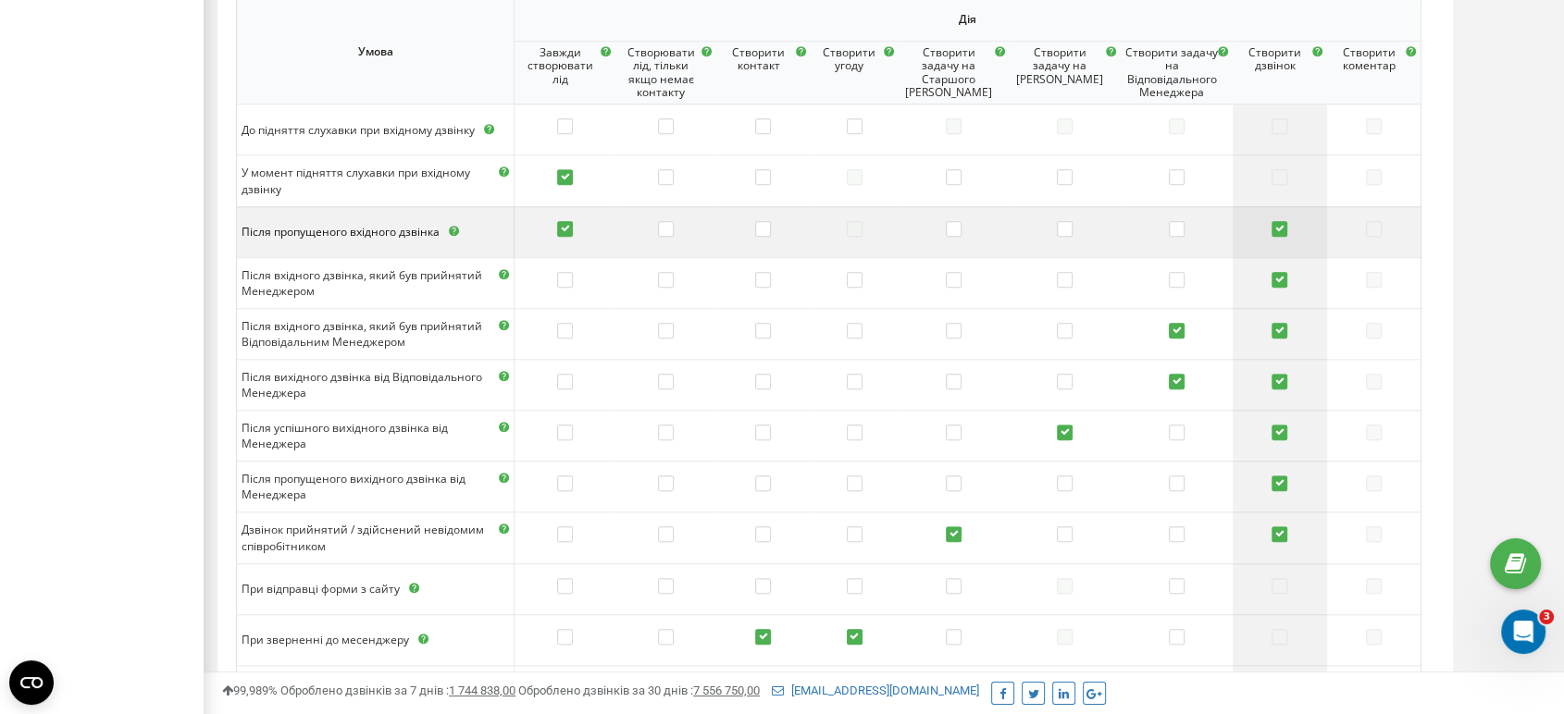
click at [1283, 222] on label at bounding box center [1279, 230] width 16 height 19
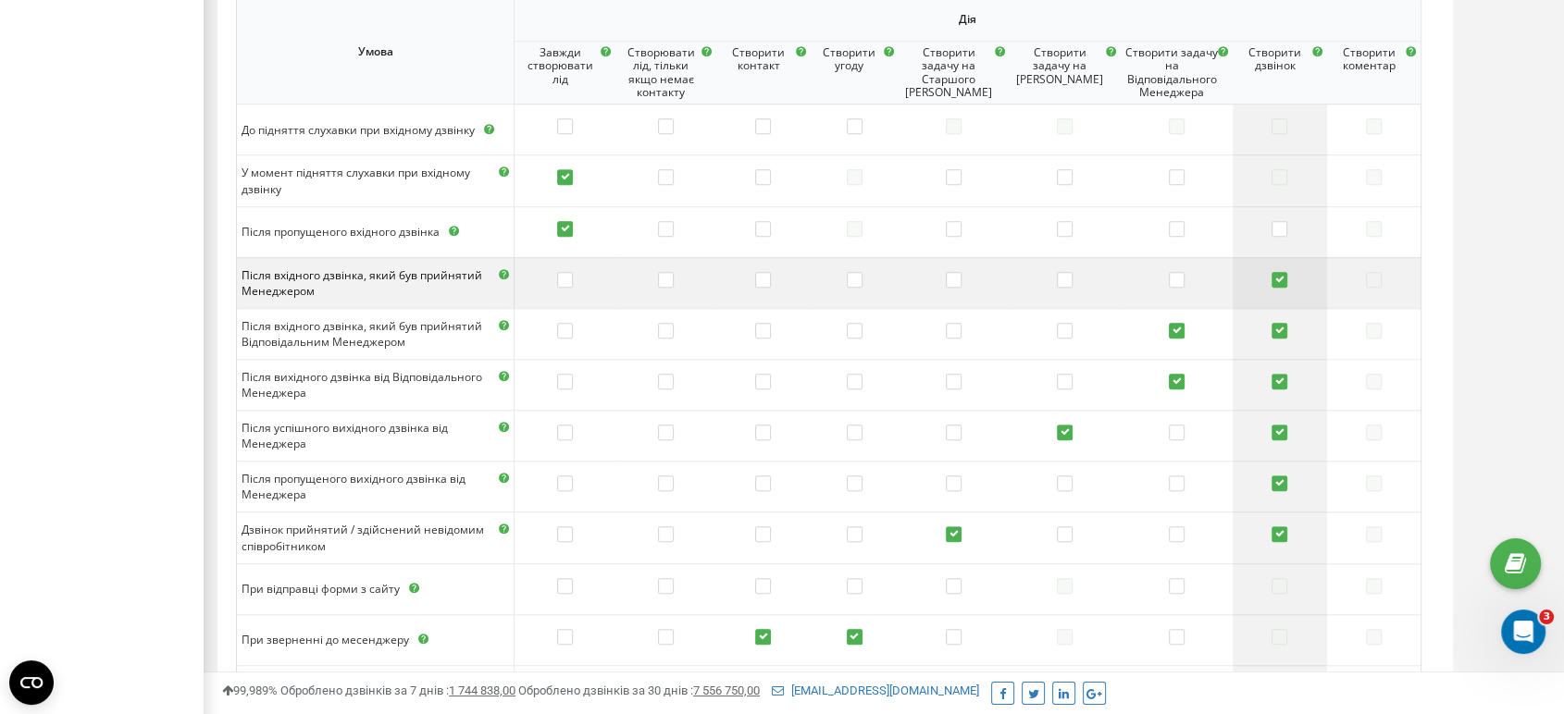
click at [1280, 277] on label at bounding box center [1279, 281] width 16 height 19
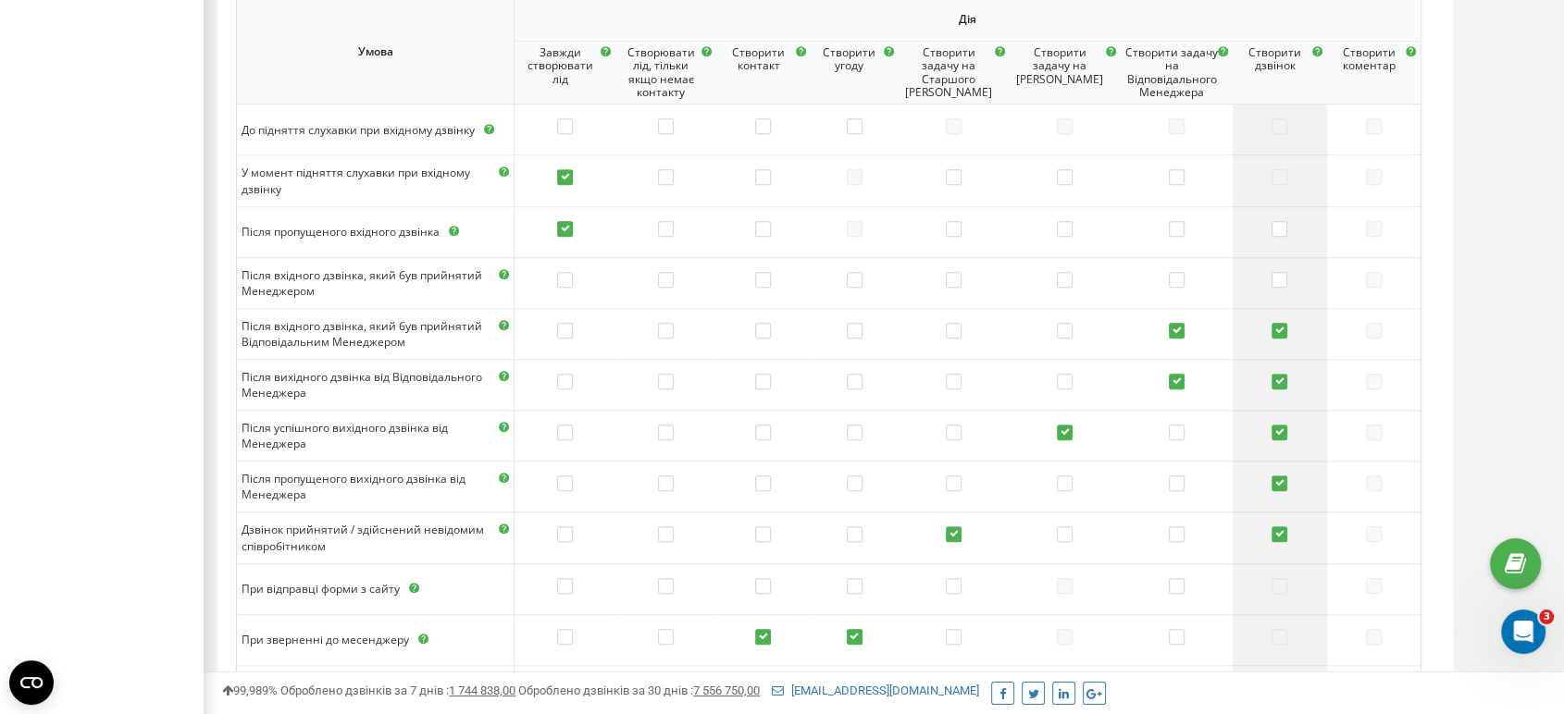
click at [1277, 330] on label at bounding box center [1279, 332] width 16 height 19
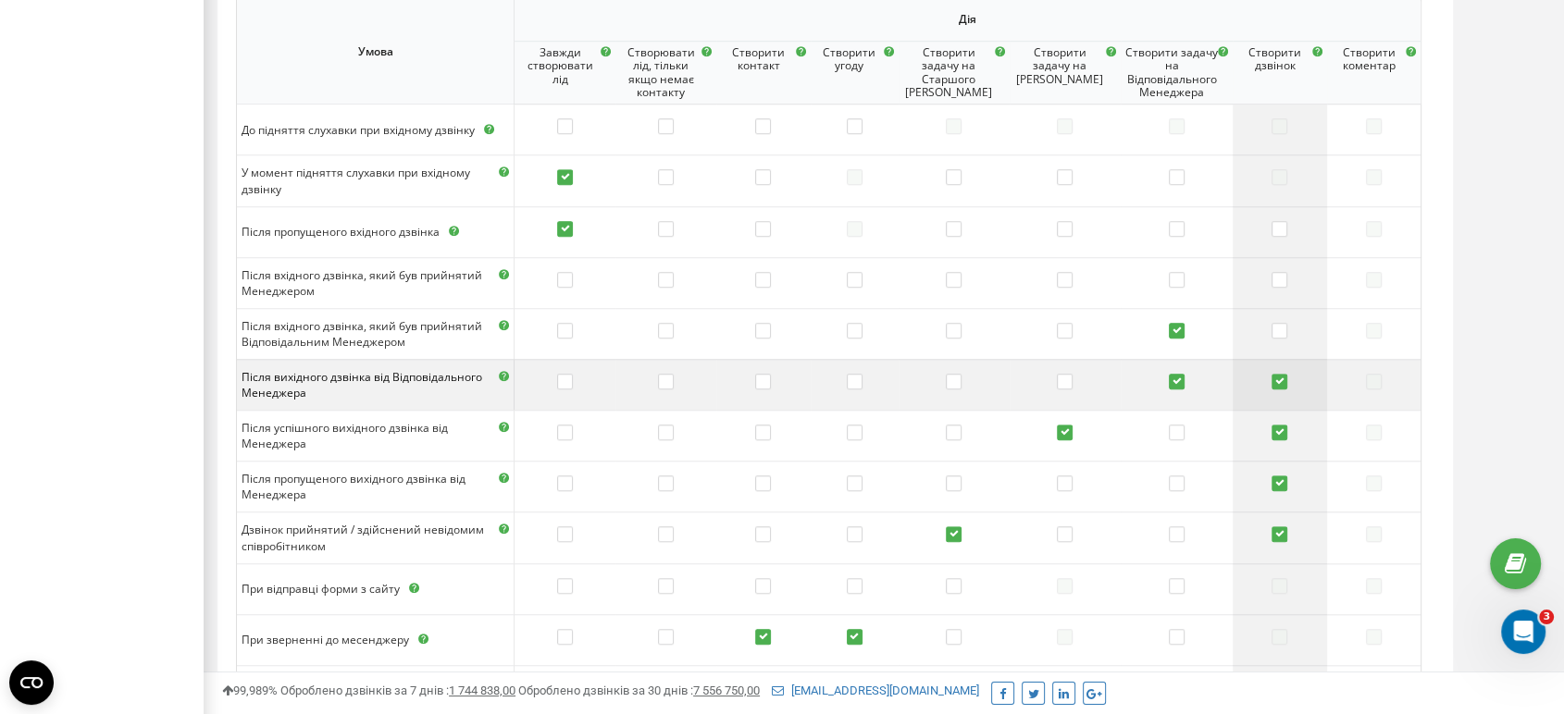
click at [1278, 390] on label at bounding box center [1279, 383] width 16 height 19
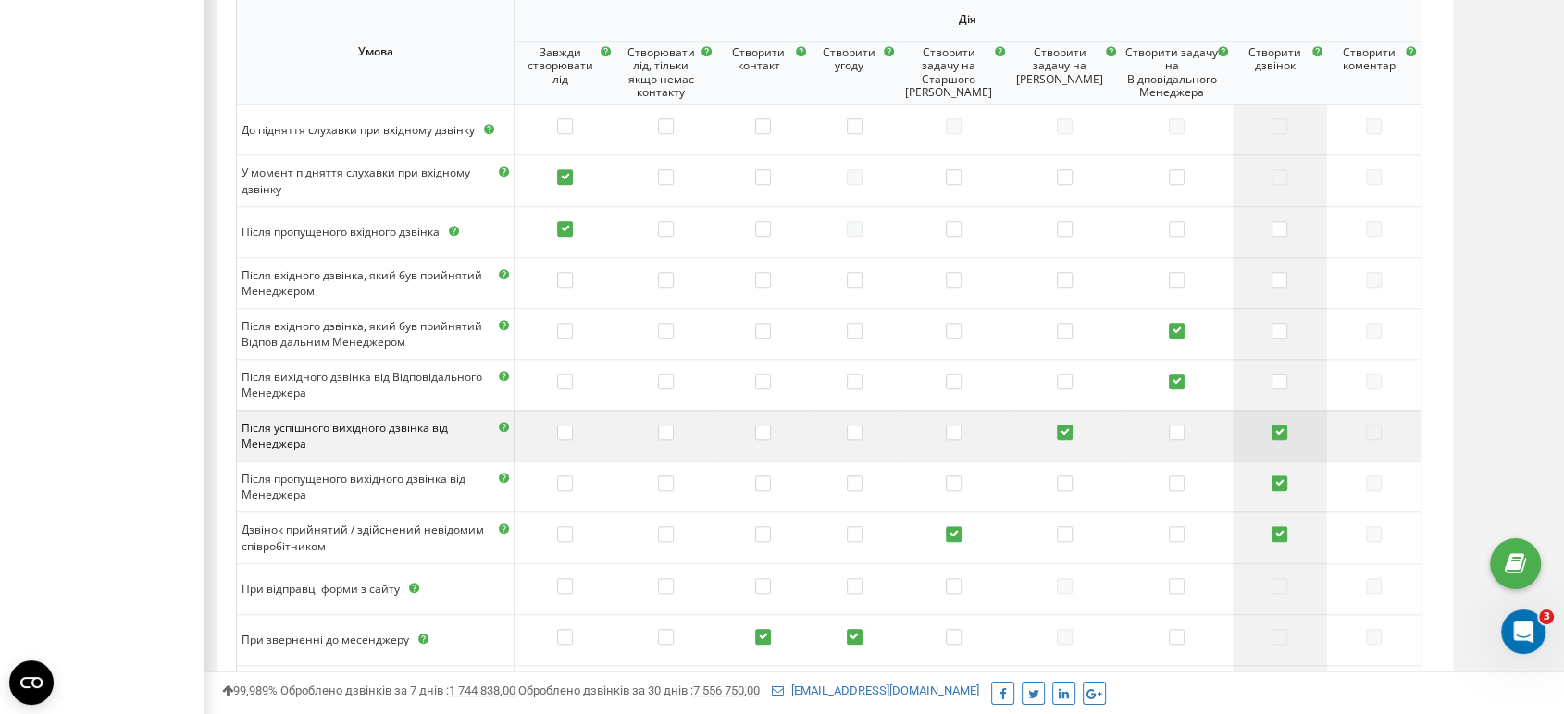
click at [1278, 414] on td at bounding box center [1278, 435] width 93 height 51
click at [1280, 430] on label at bounding box center [1279, 434] width 16 height 19
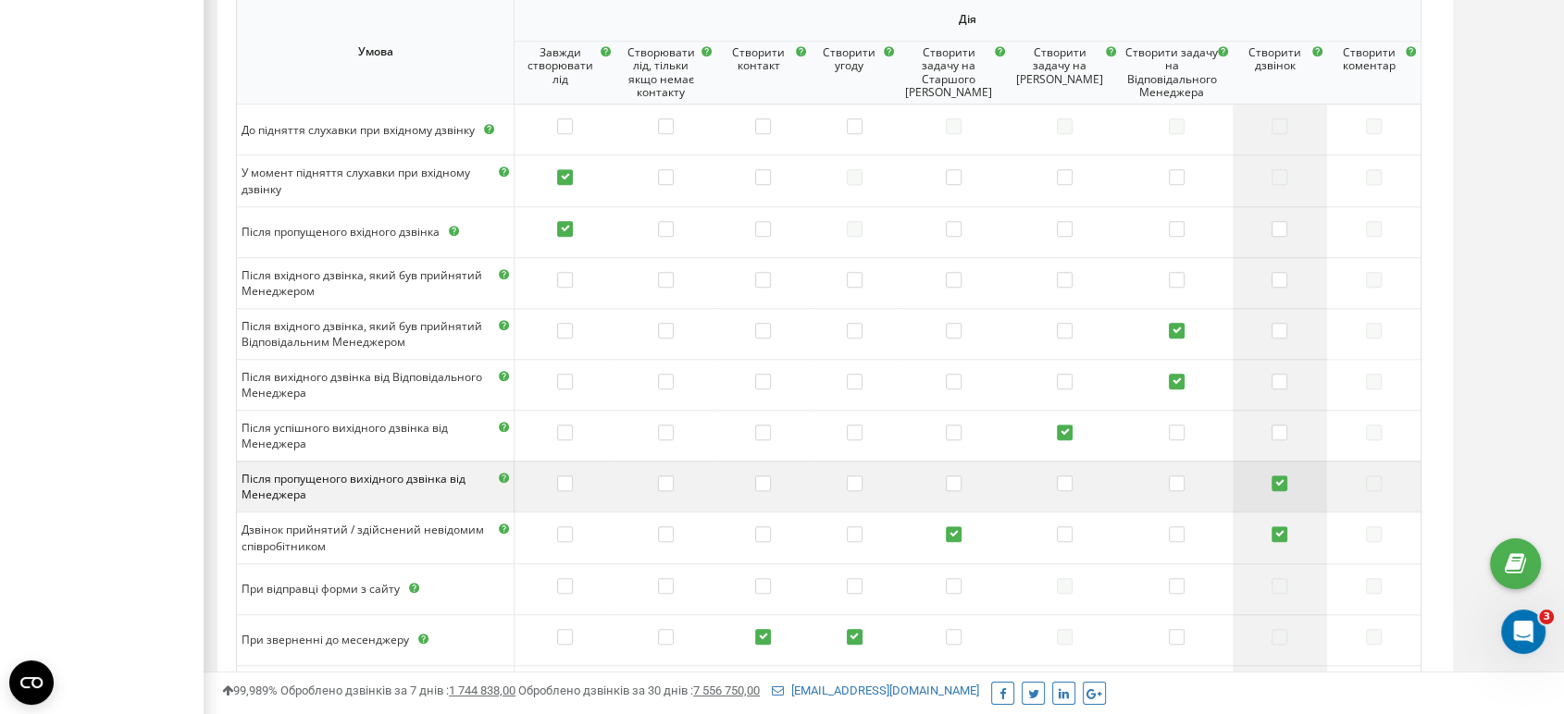
click at [1273, 474] on td at bounding box center [1278, 486] width 93 height 51
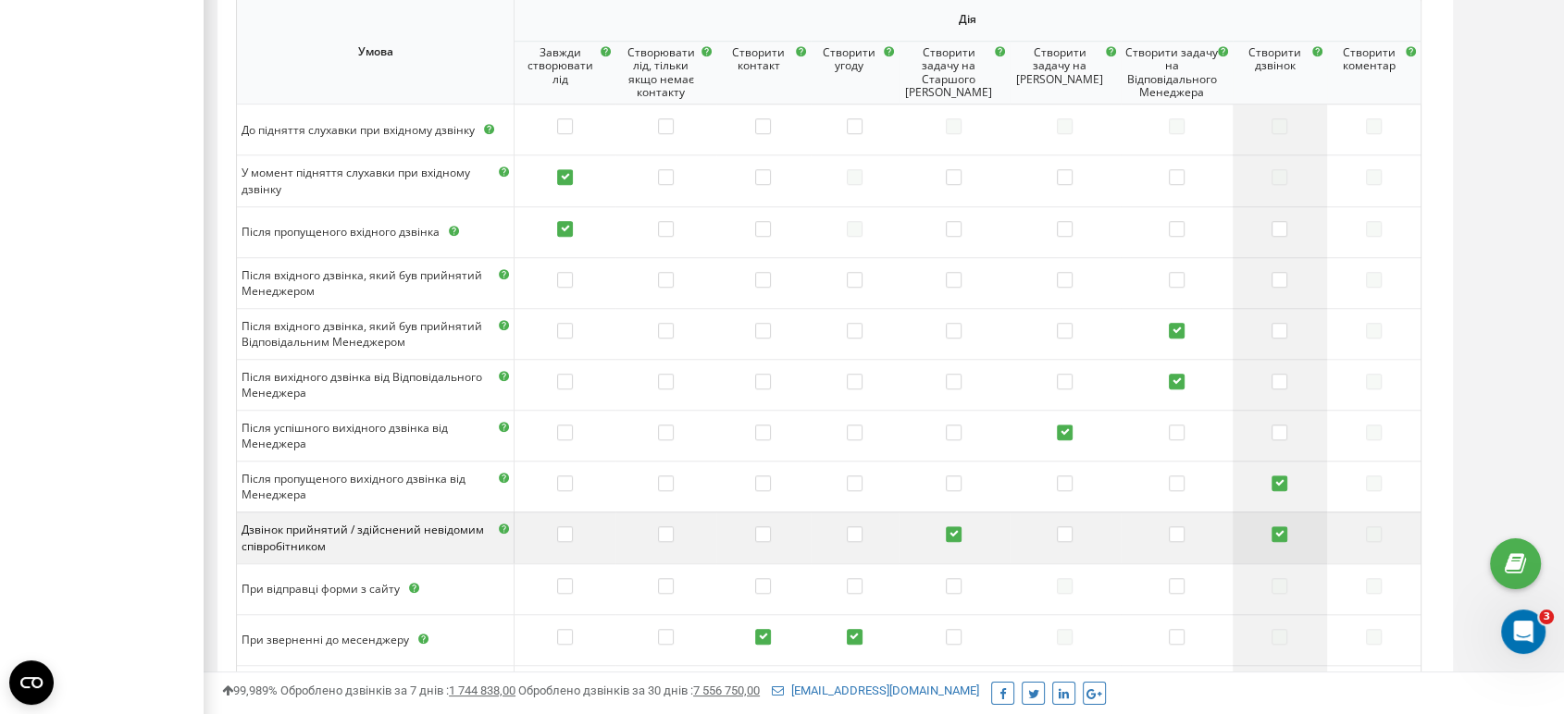
click at [1273, 534] on label at bounding box center [1279, 535] width 16 height 19
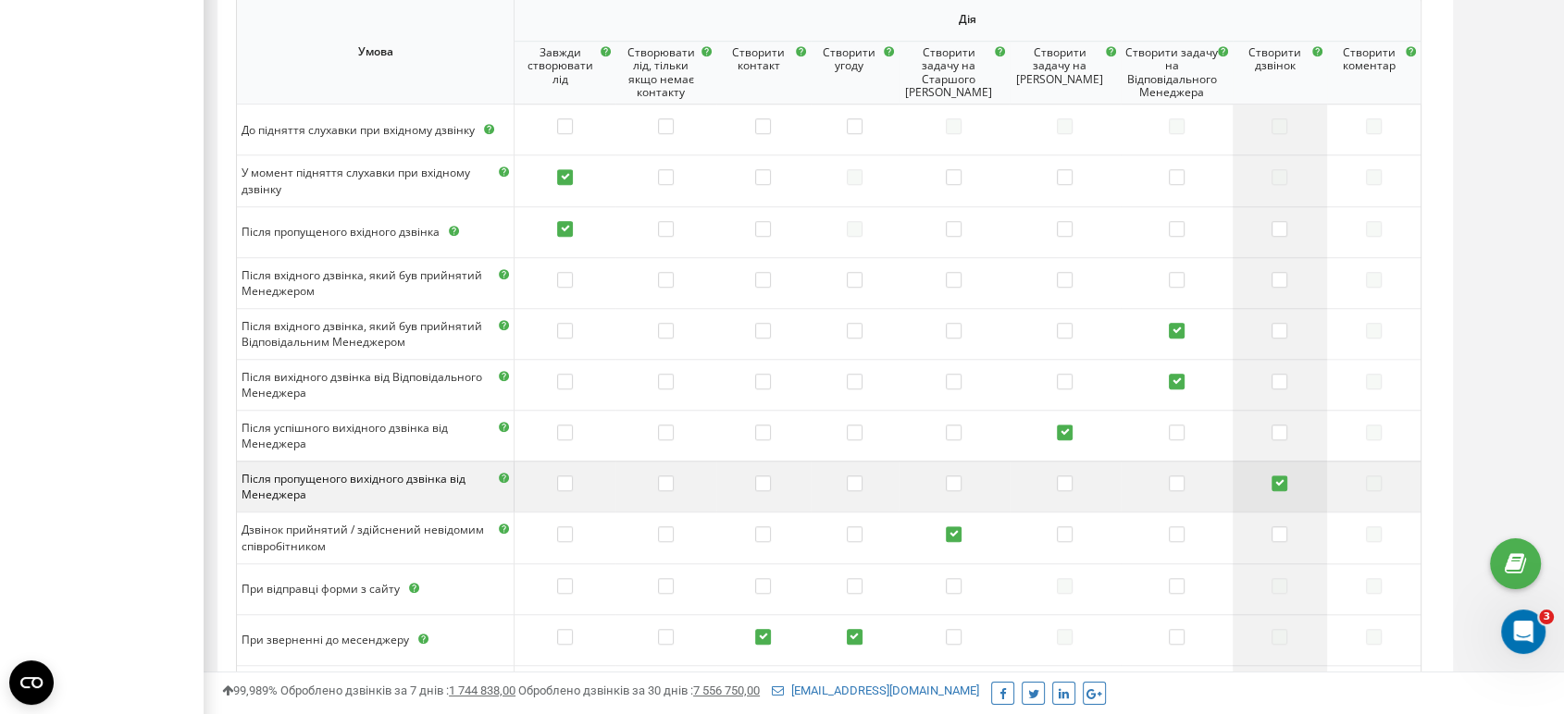
click at [1278, 489] on label at bounding box center [1279, 485] width 16 height 19
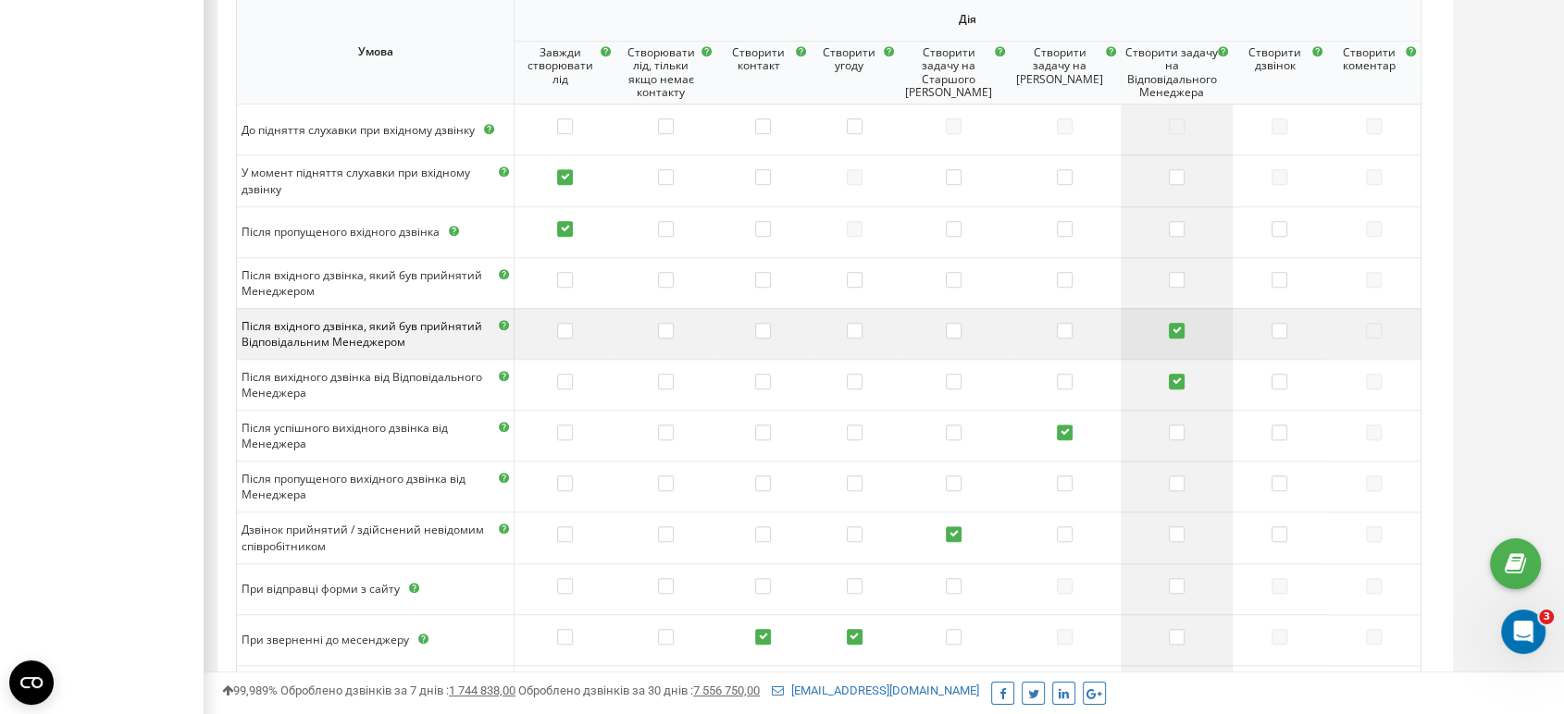
click at [1173, 319] on td at bounding box center [1176, 333] width 112 height 51
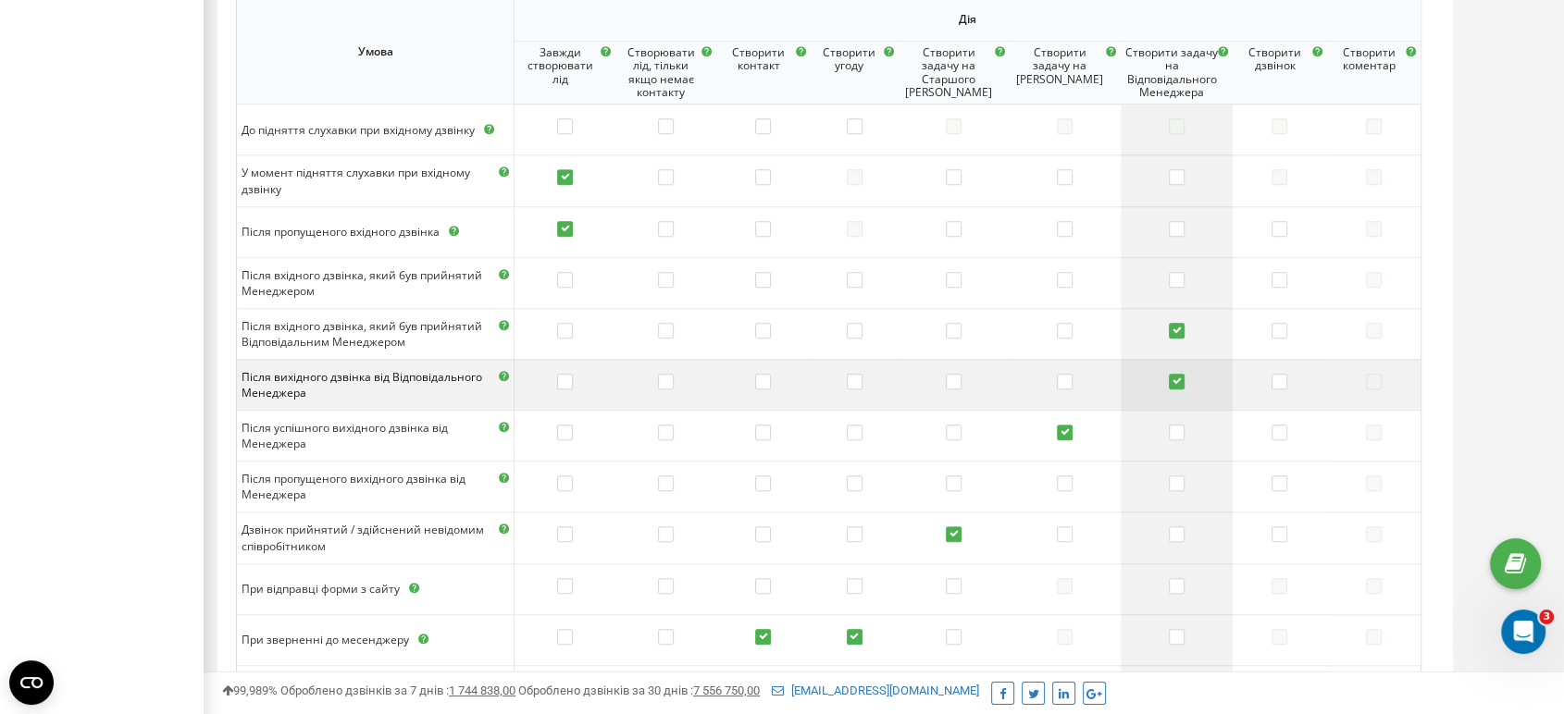
click at [1176, 378] on label at bounding box center [1177, 383] width 16 height 19
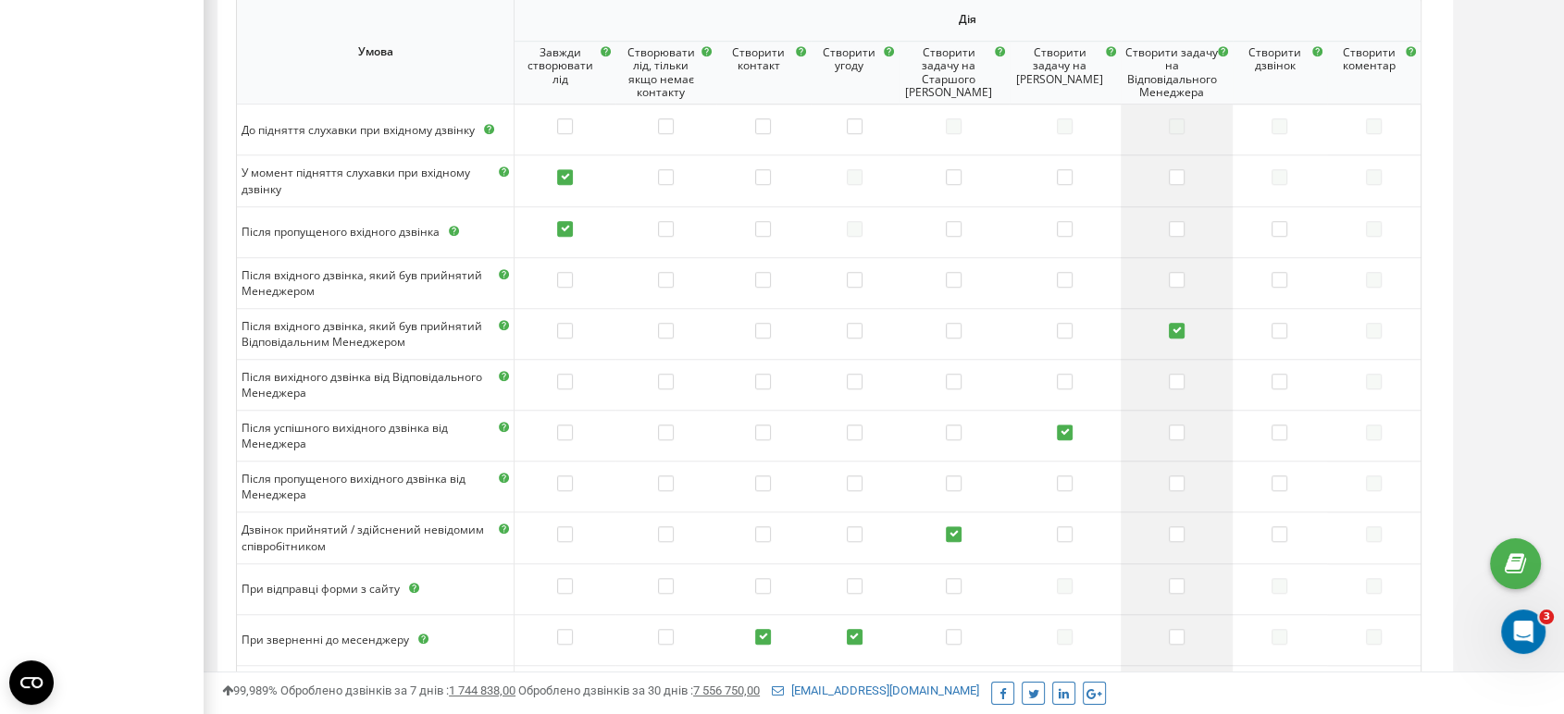
click at [1174, 331] on label at bounding box center [1177, 332] width 16 height 19
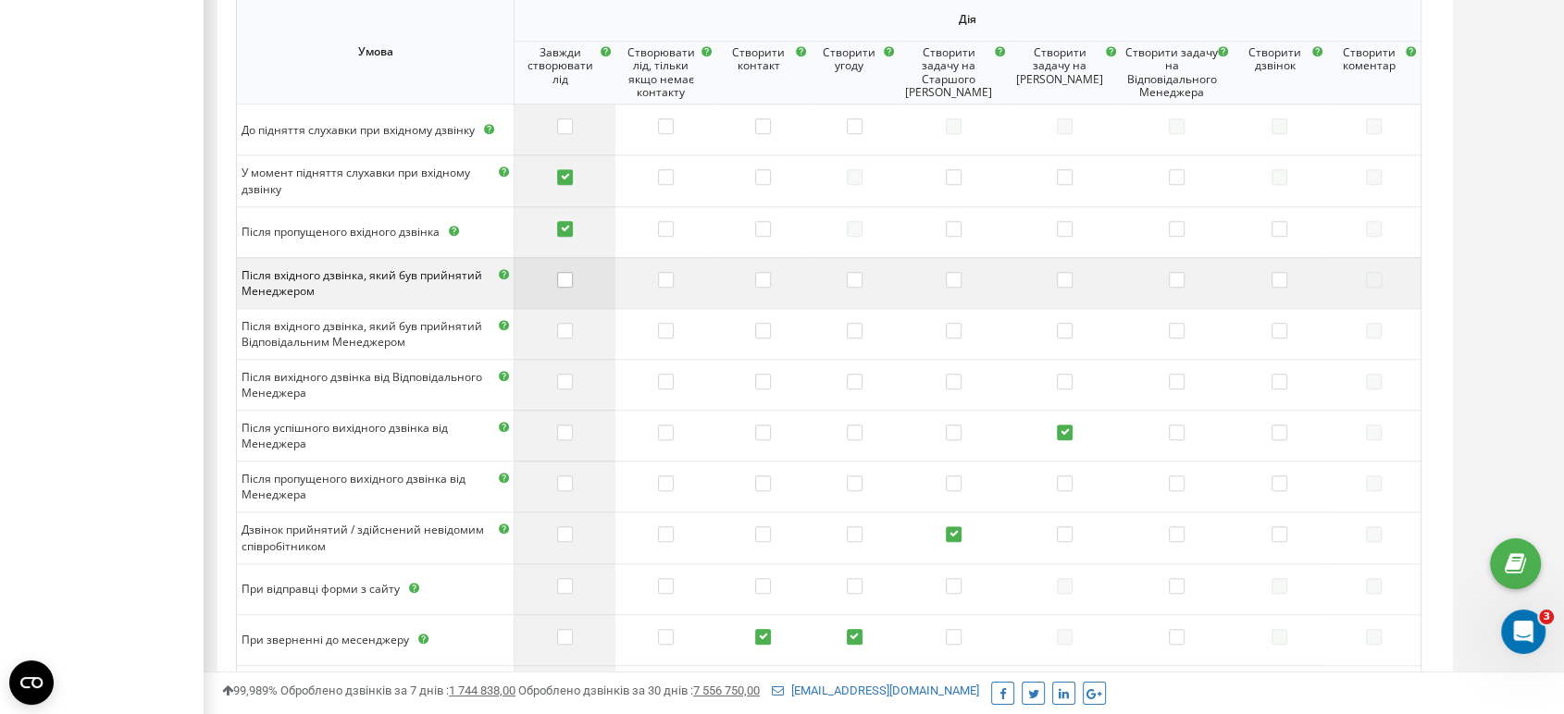
click at [573, 278] on label at bounding box center [565, 281] width 16 height 19
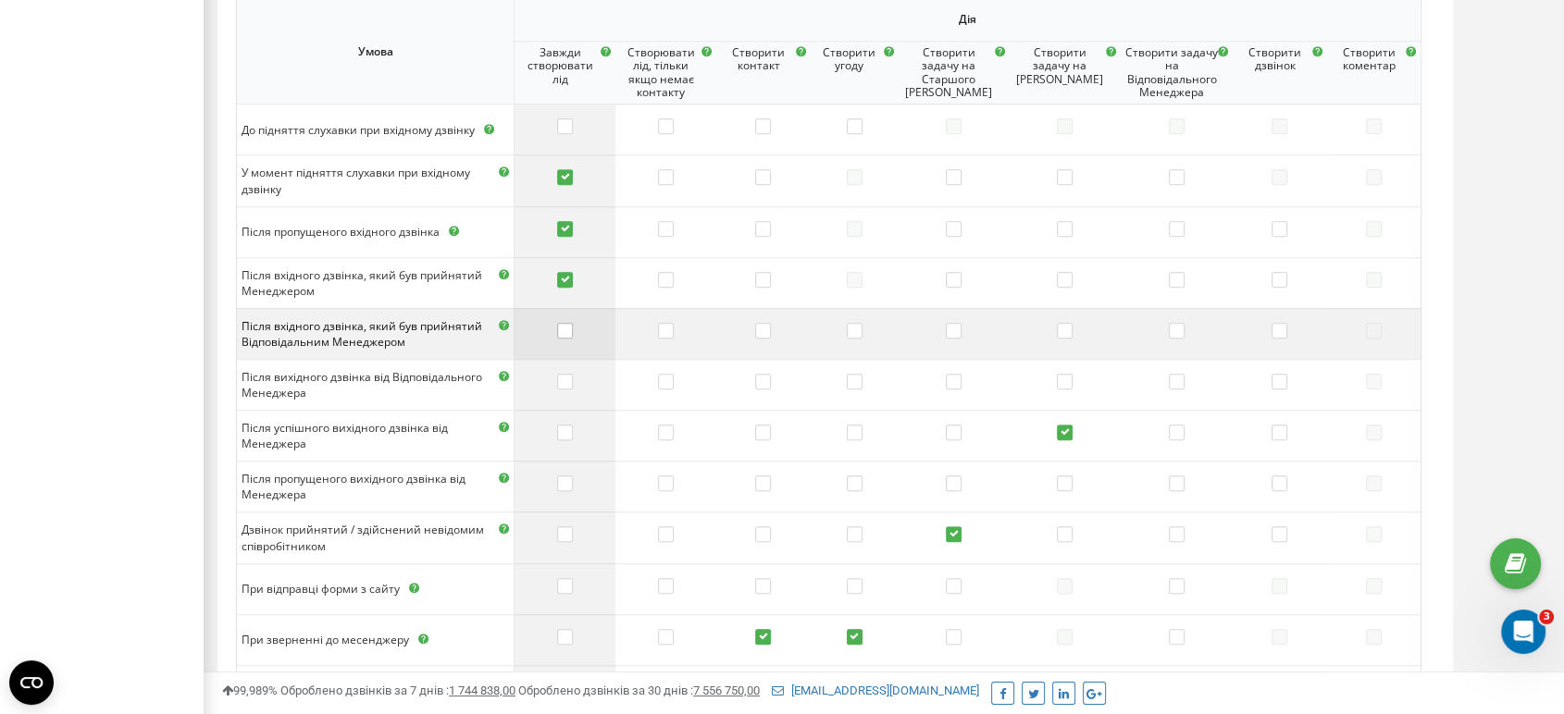
click at [573, 326] on label at bounding box center [565, 332] width 16 height 19
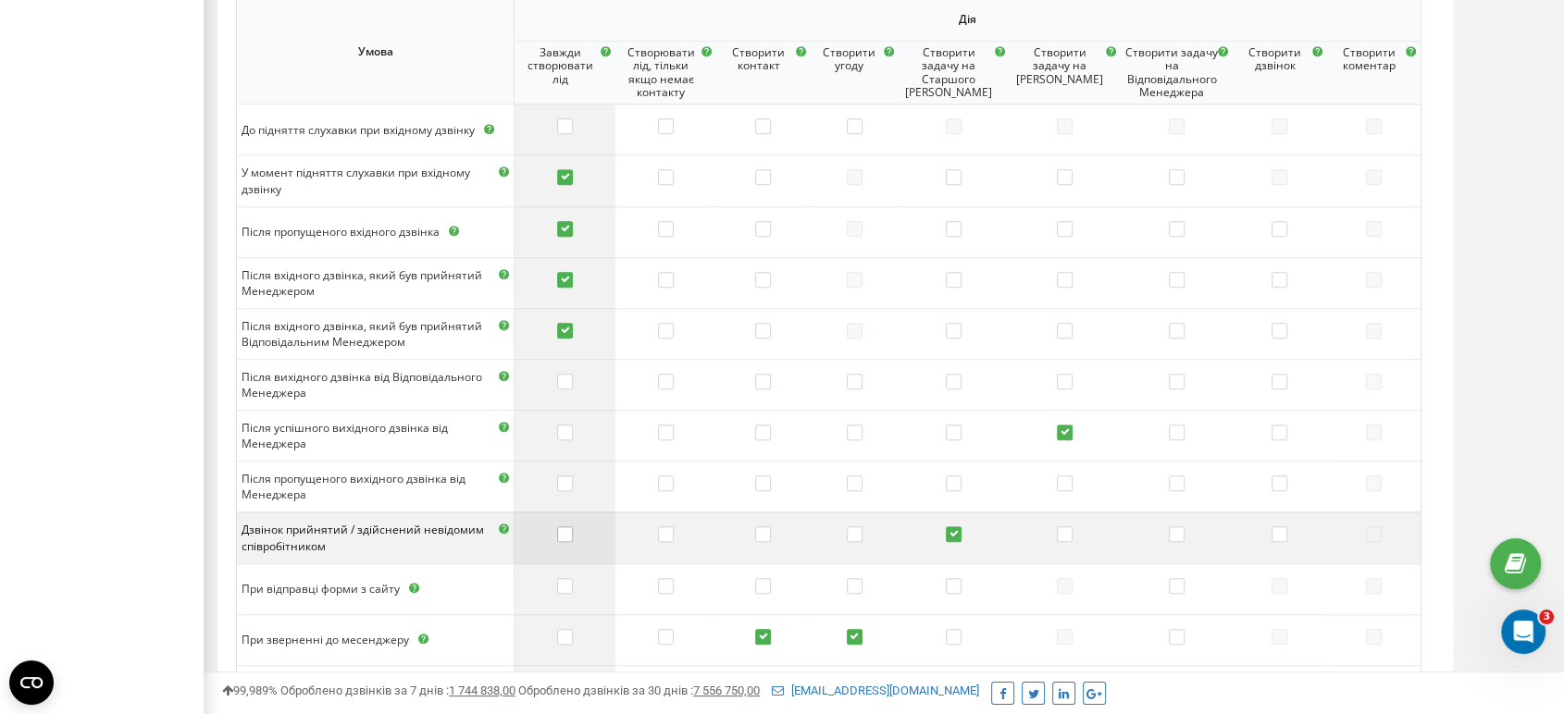
click at [573, 534] on label at bounding box center [565, 535] width 16 height 19
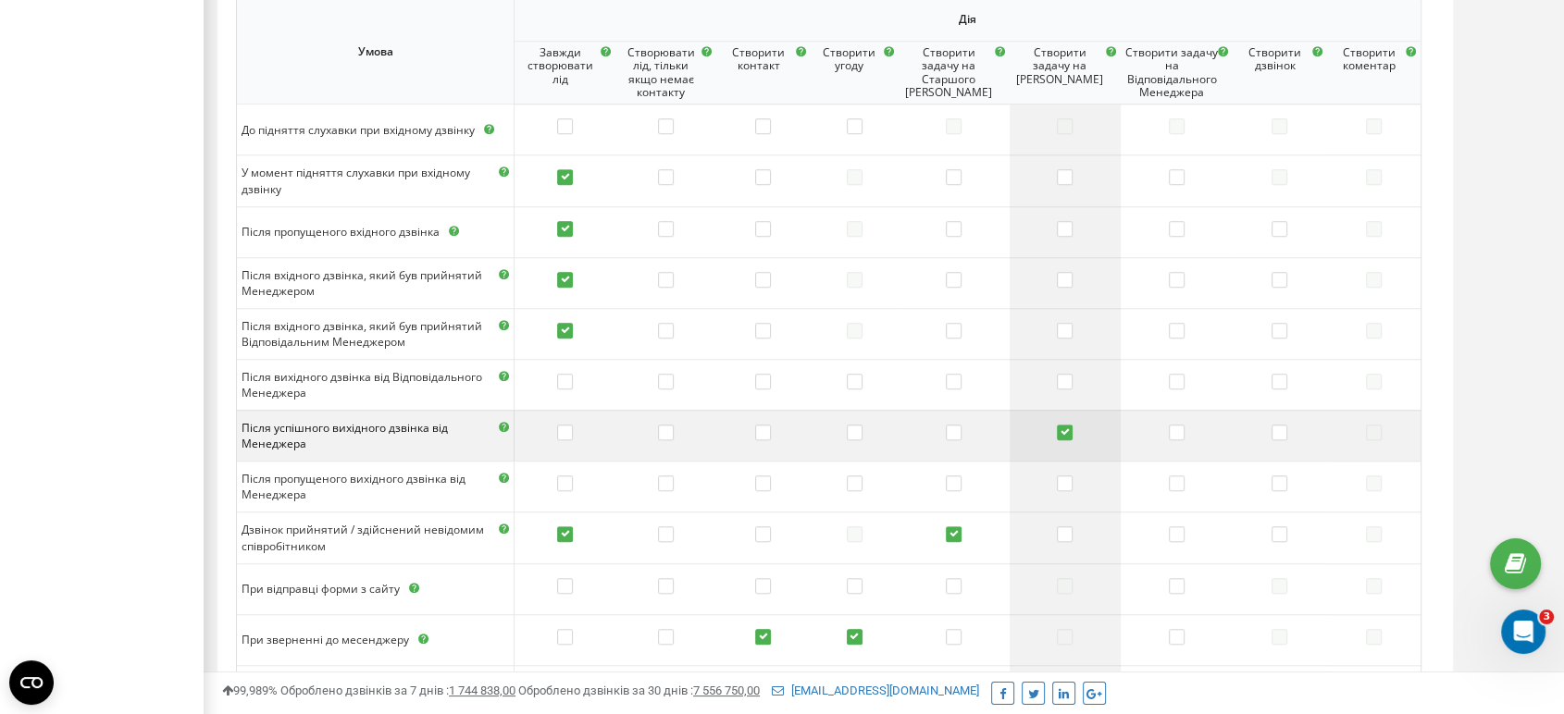
click at [1065, 435] on label at bounding box center [1065, 434] width 16 height 19
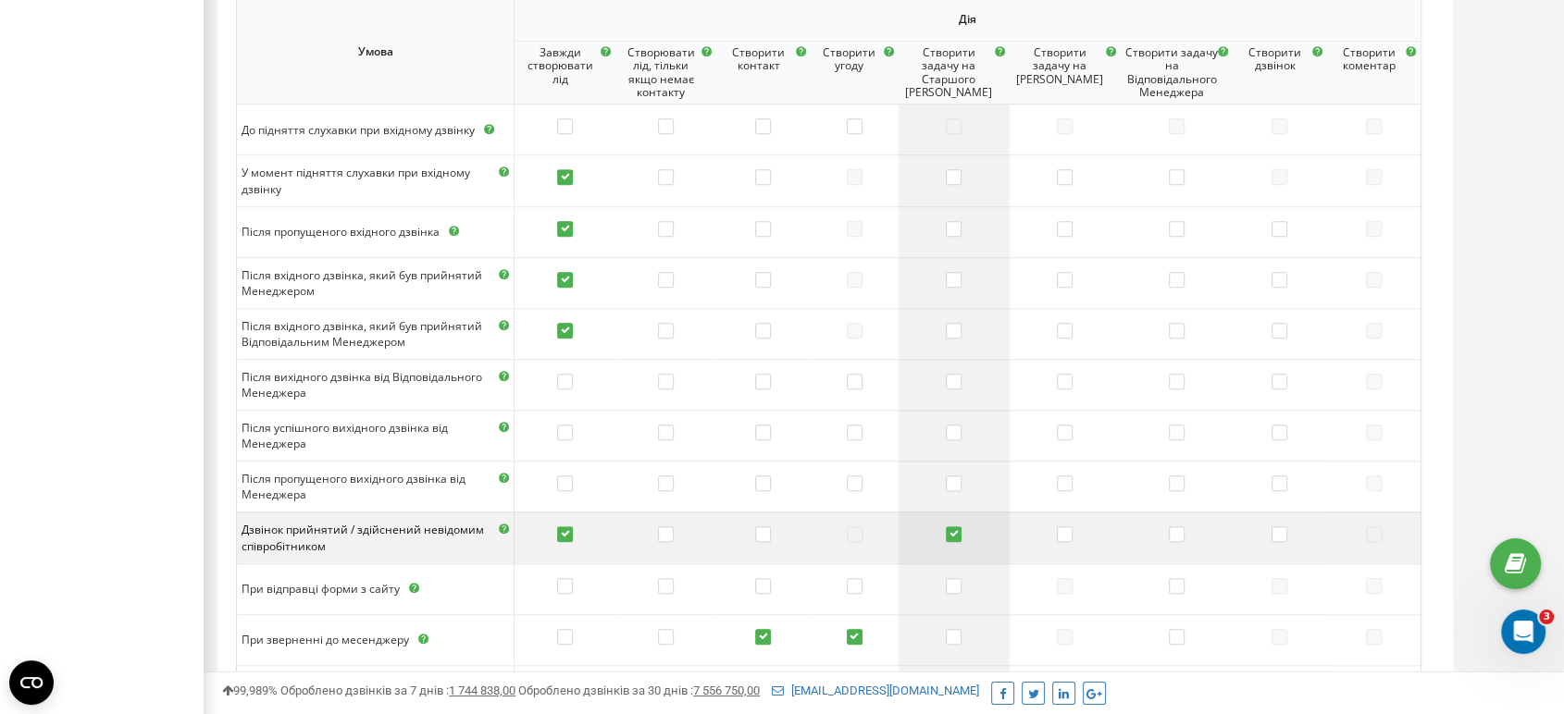
click at [960, 533] on label at bounding box center [954, 535] width 16 height 19
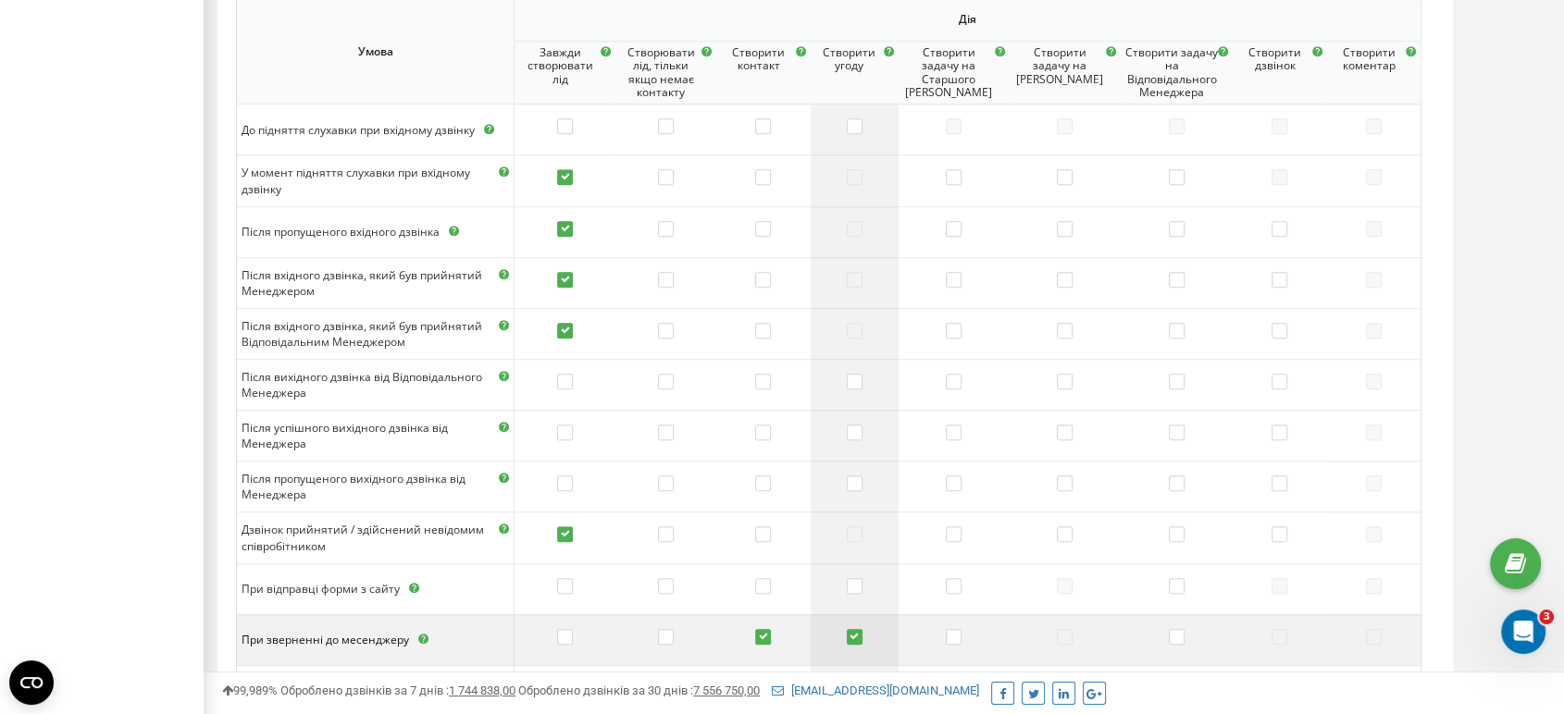
click at [862, 637] on label at bounding box center [855, 638] width 16 height 19
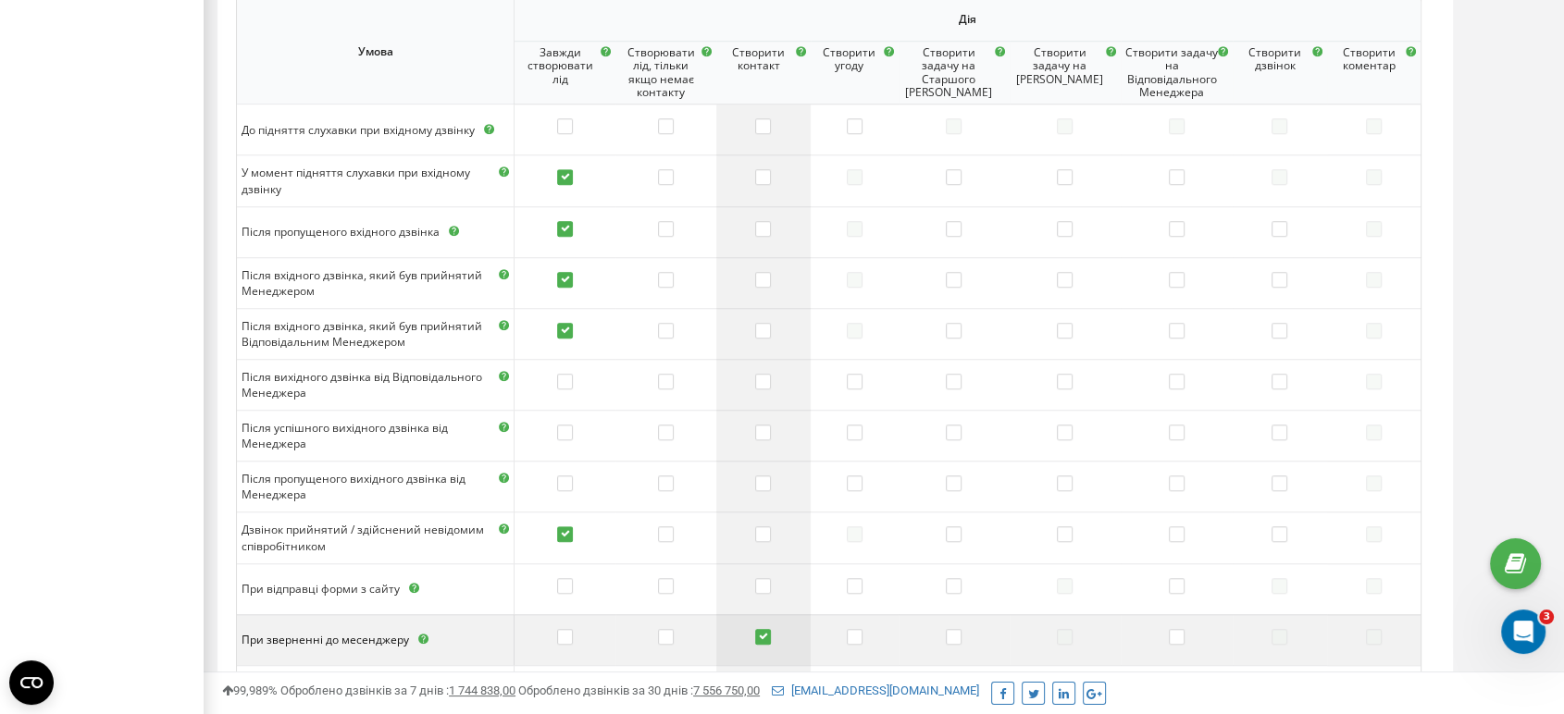
click at [768, 641] on td at bounding box center [762, 639] width 93 height 51
click at [771, 637] on label at bounding box center [763, 638] width 16 height 19
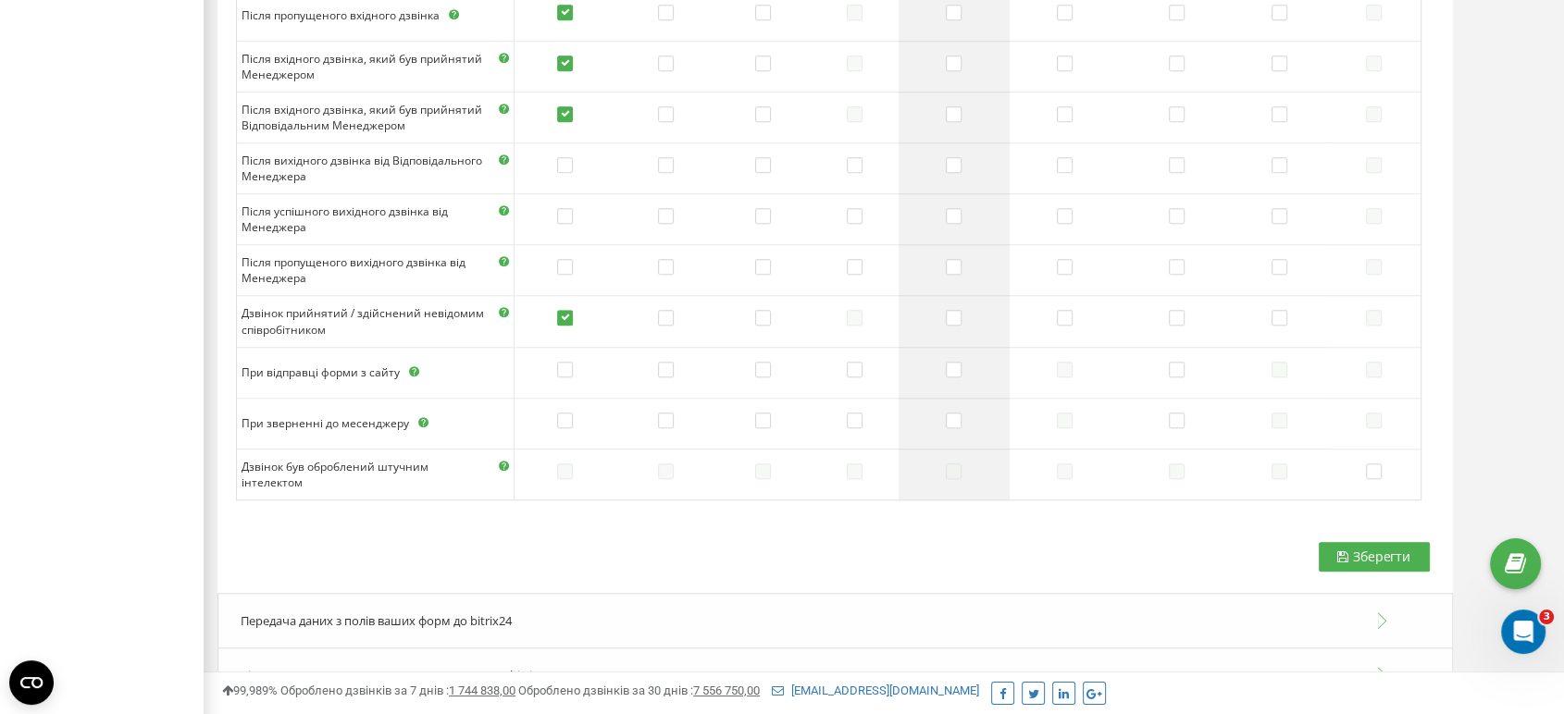
scroll to position [1611, 0]
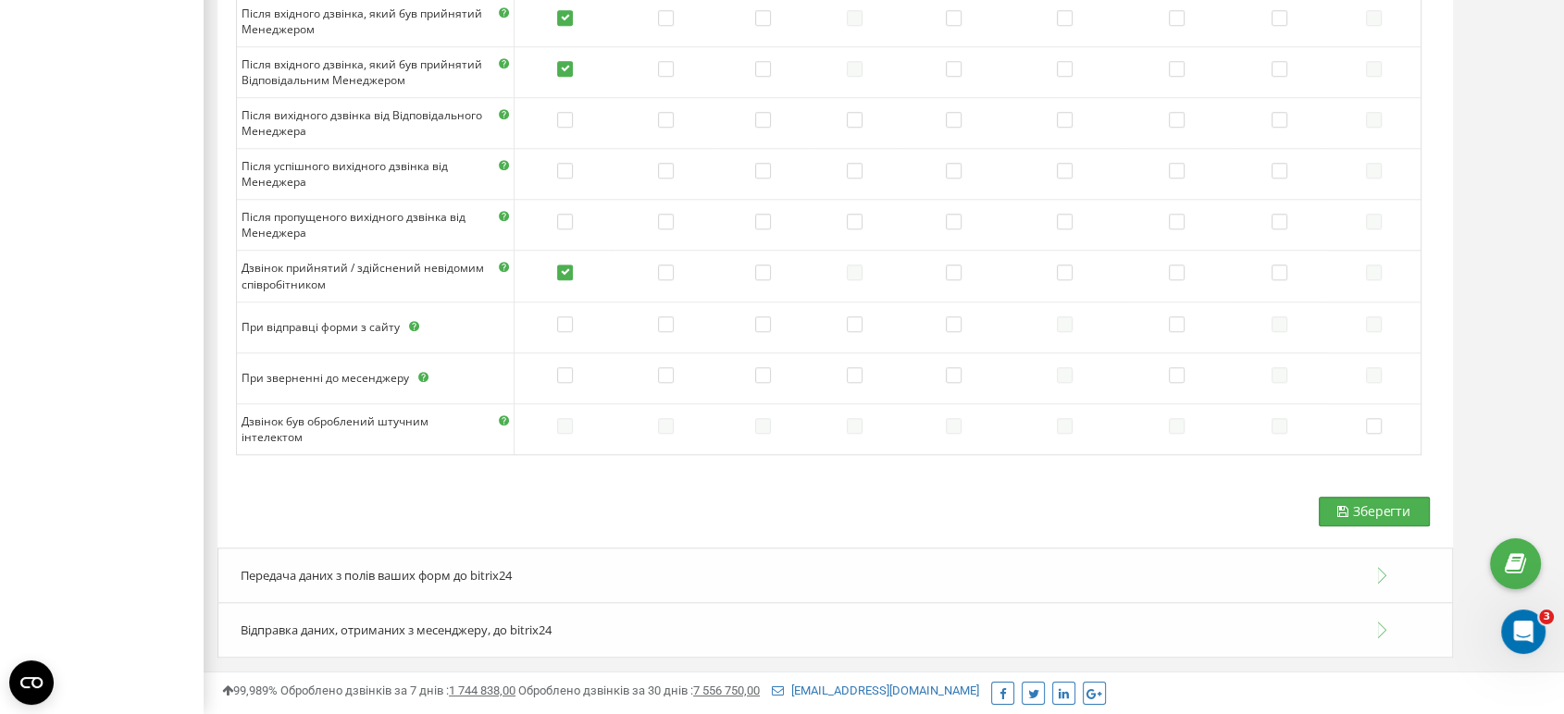
click at [1375, 509] on span "Зберегти" at bounding box center [1381, 511] width 57 height 18
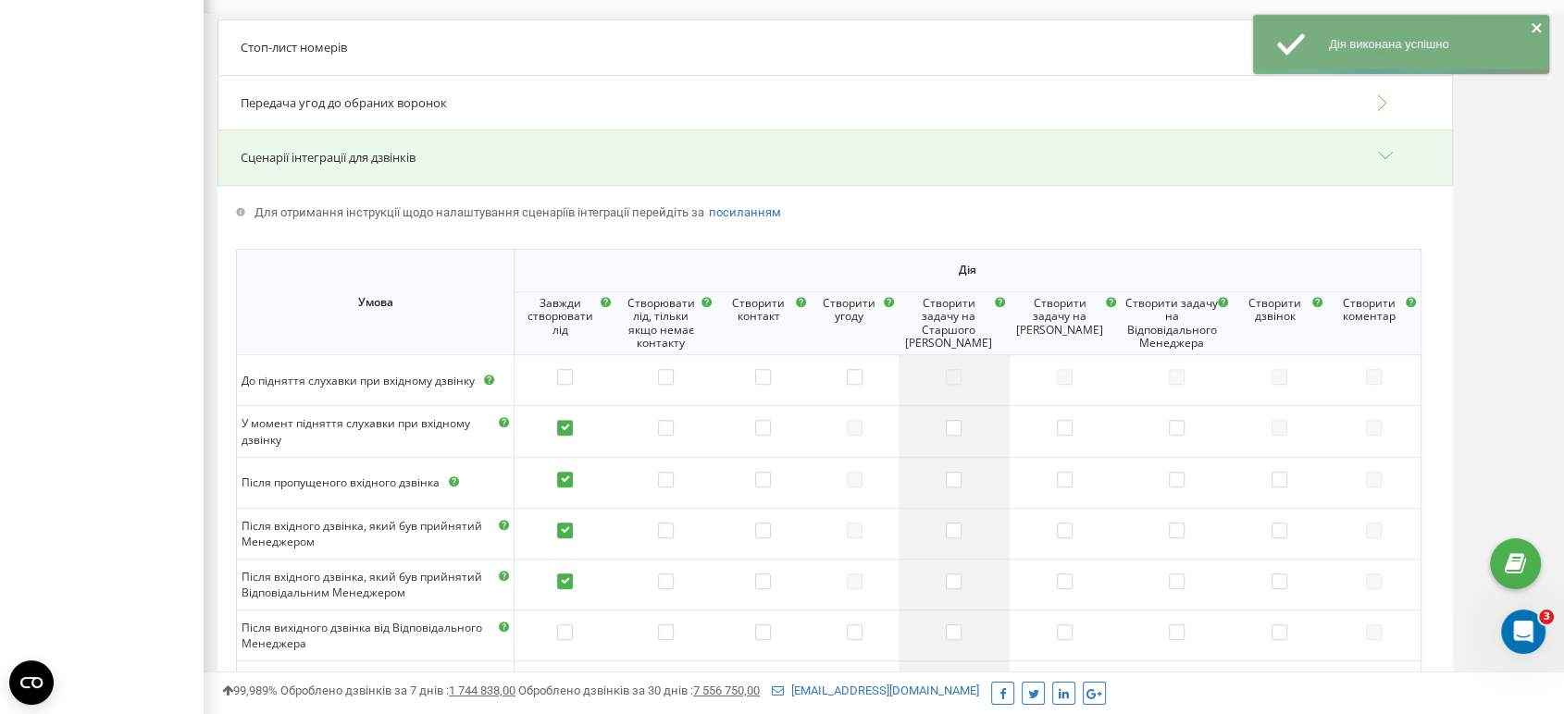
scroll to position [480, 0]
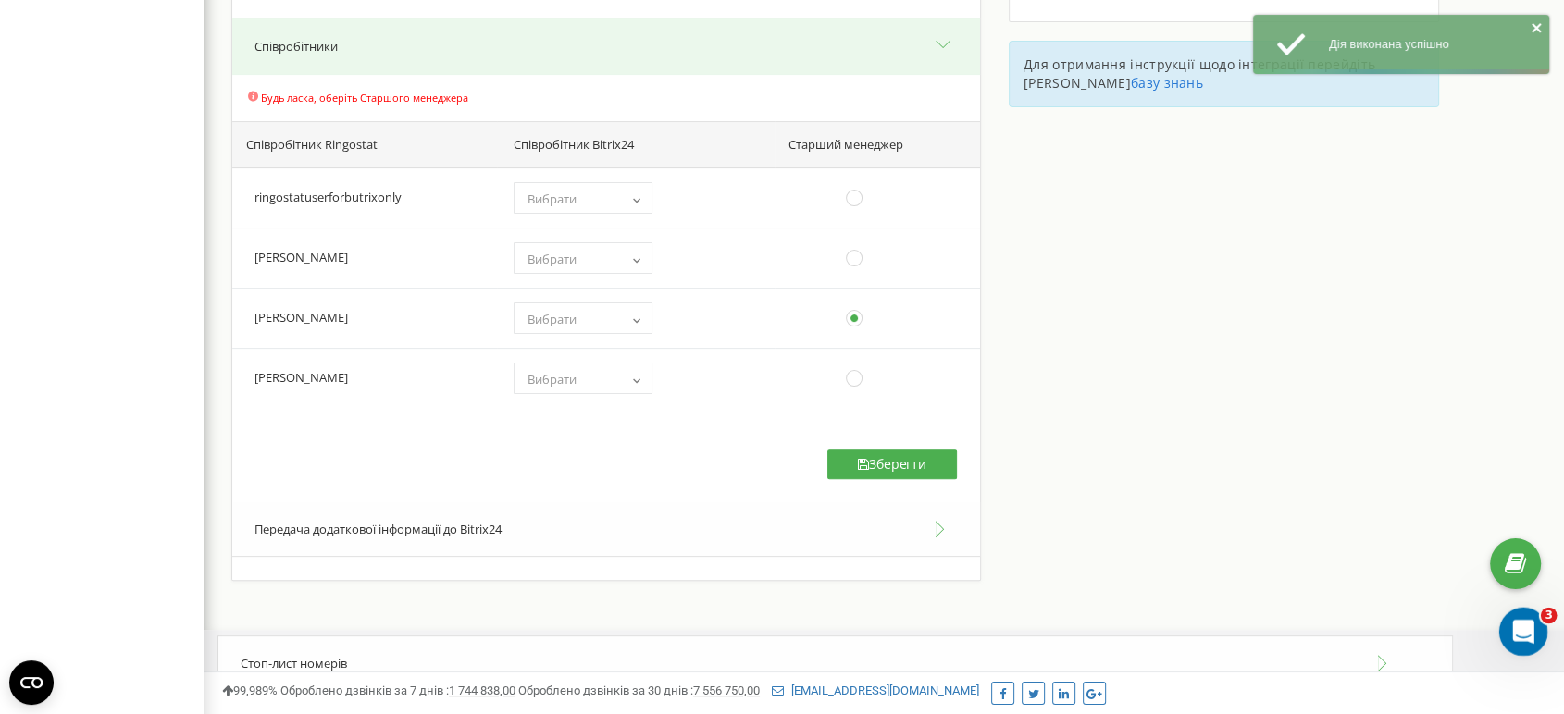
click at [1535, 645] on div "Открыть службу сообщений Intercom" at bounding box center [1520, 629] width 61 height 61
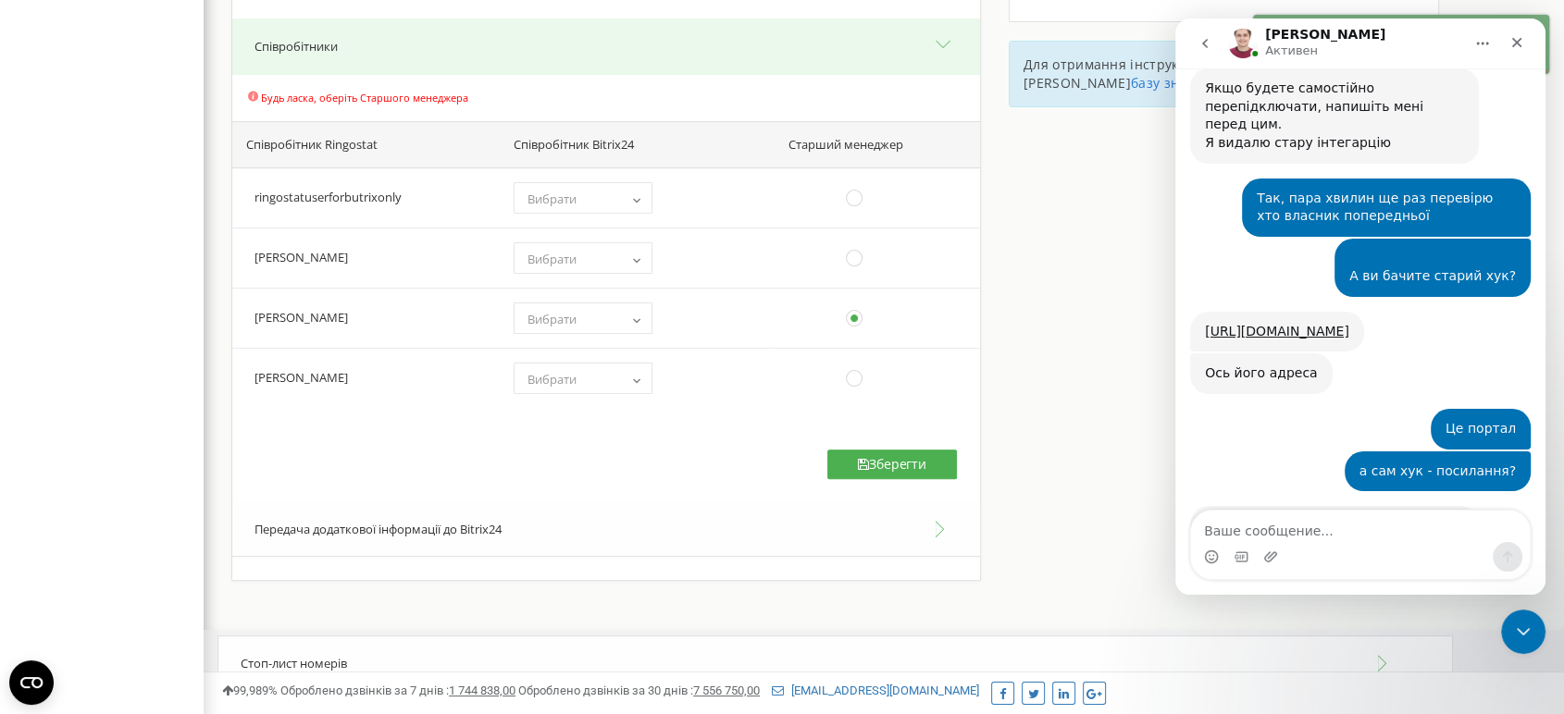
scroll to position [1973, 0]
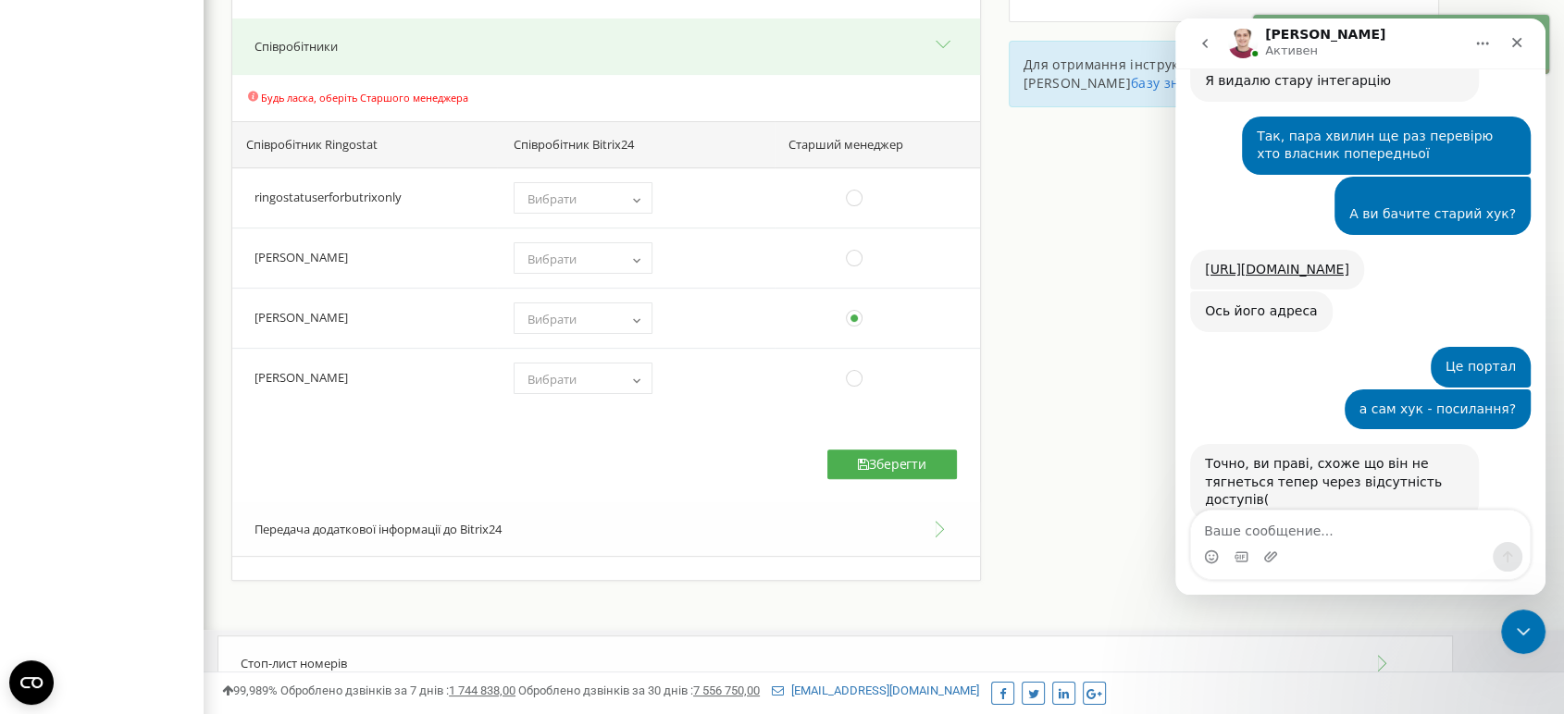
click at [1279, 528] on textarea "Ваше сообщение..." at bounding box center [1360, 526] width 339 height 31
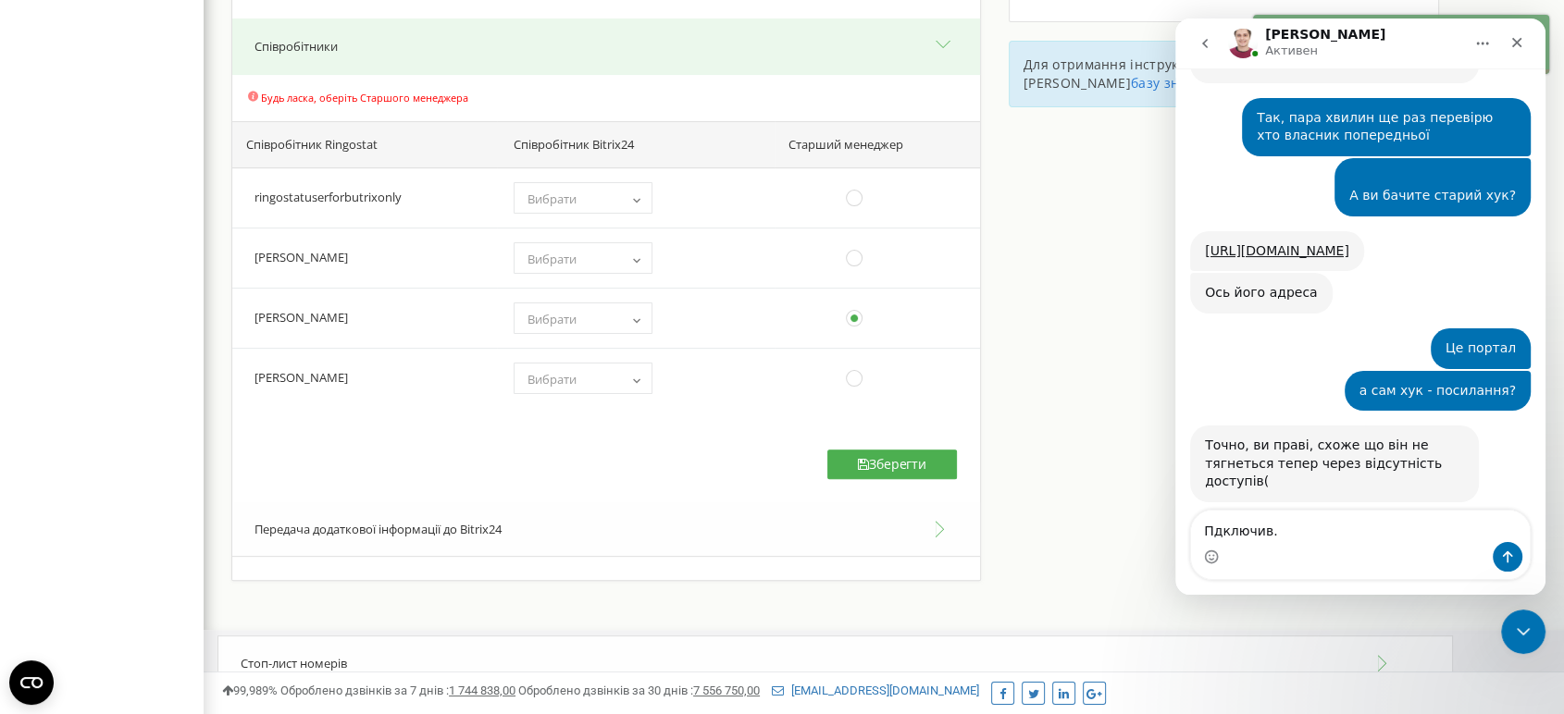
type textarea "Підключив."
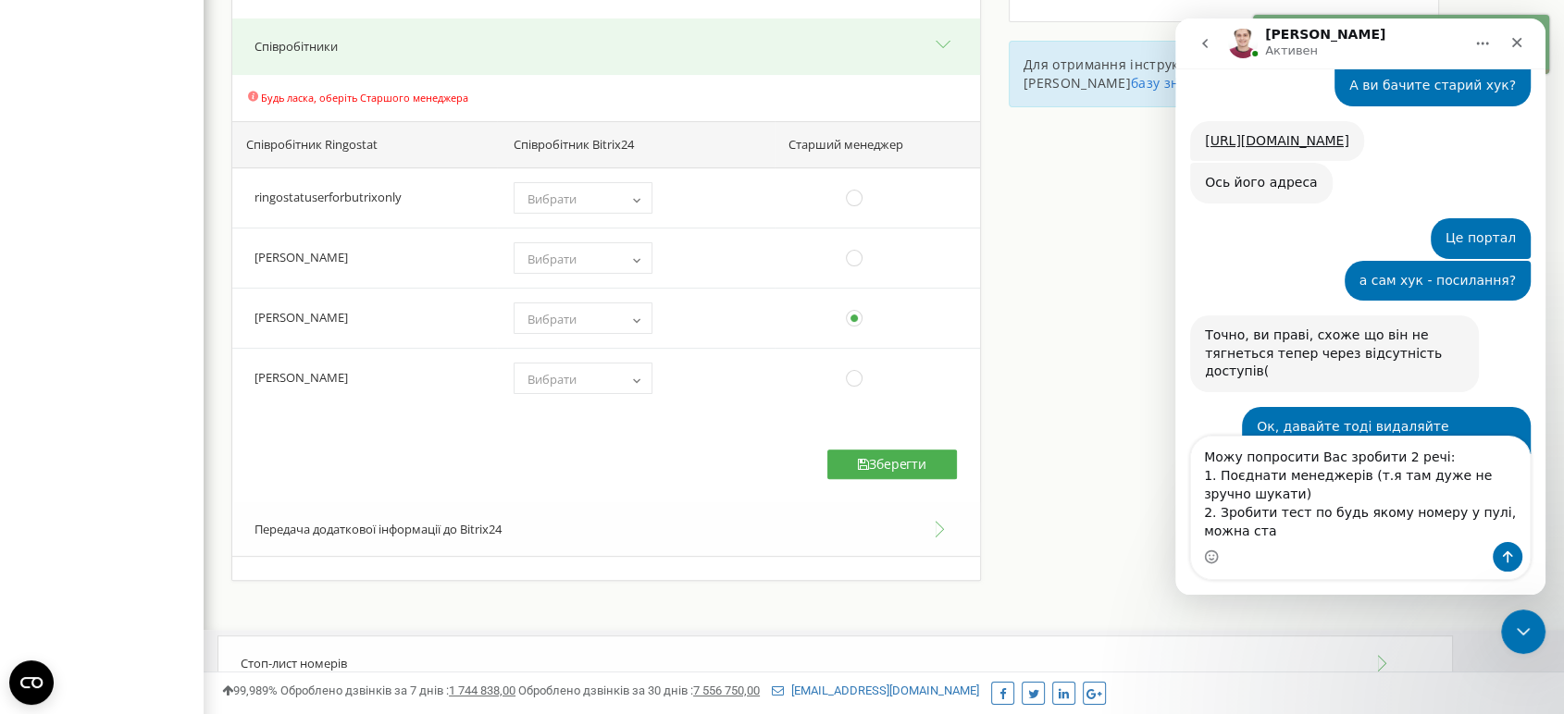
scroll to position [2121, 0]
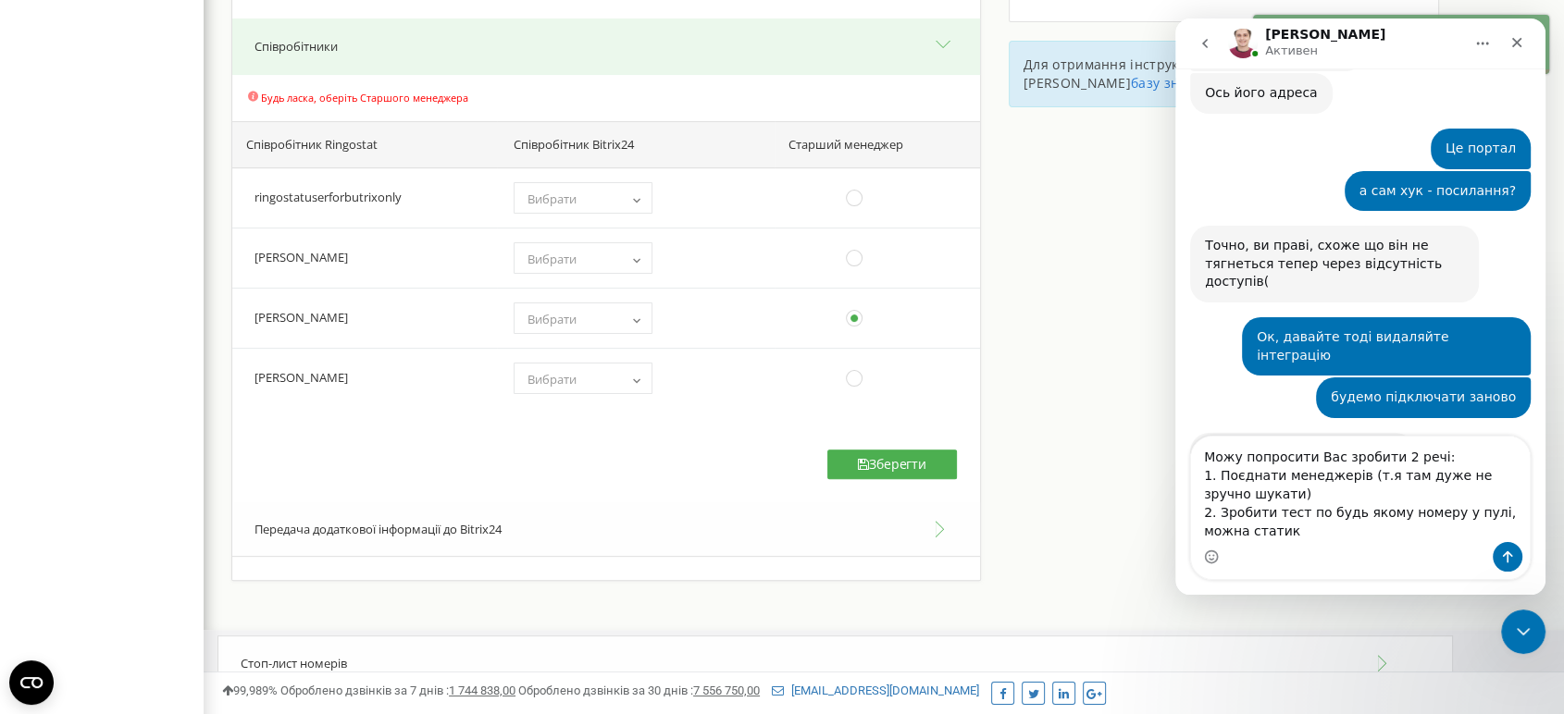
type textarea "Можу попросити Вас зробити 2 речі: 1. Поєднати менеджерів (т.я там дуже не зруч…"
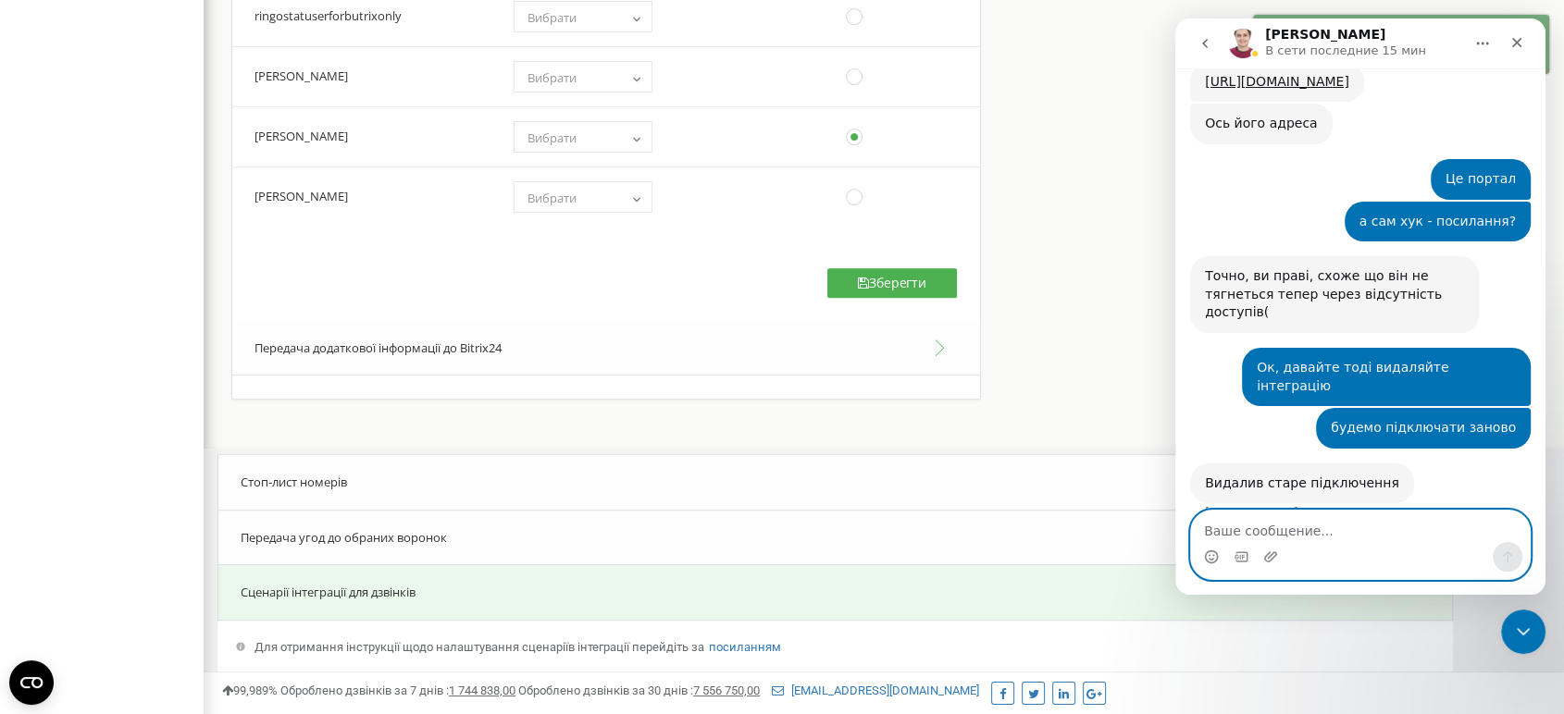
scroll to position [616, 0]
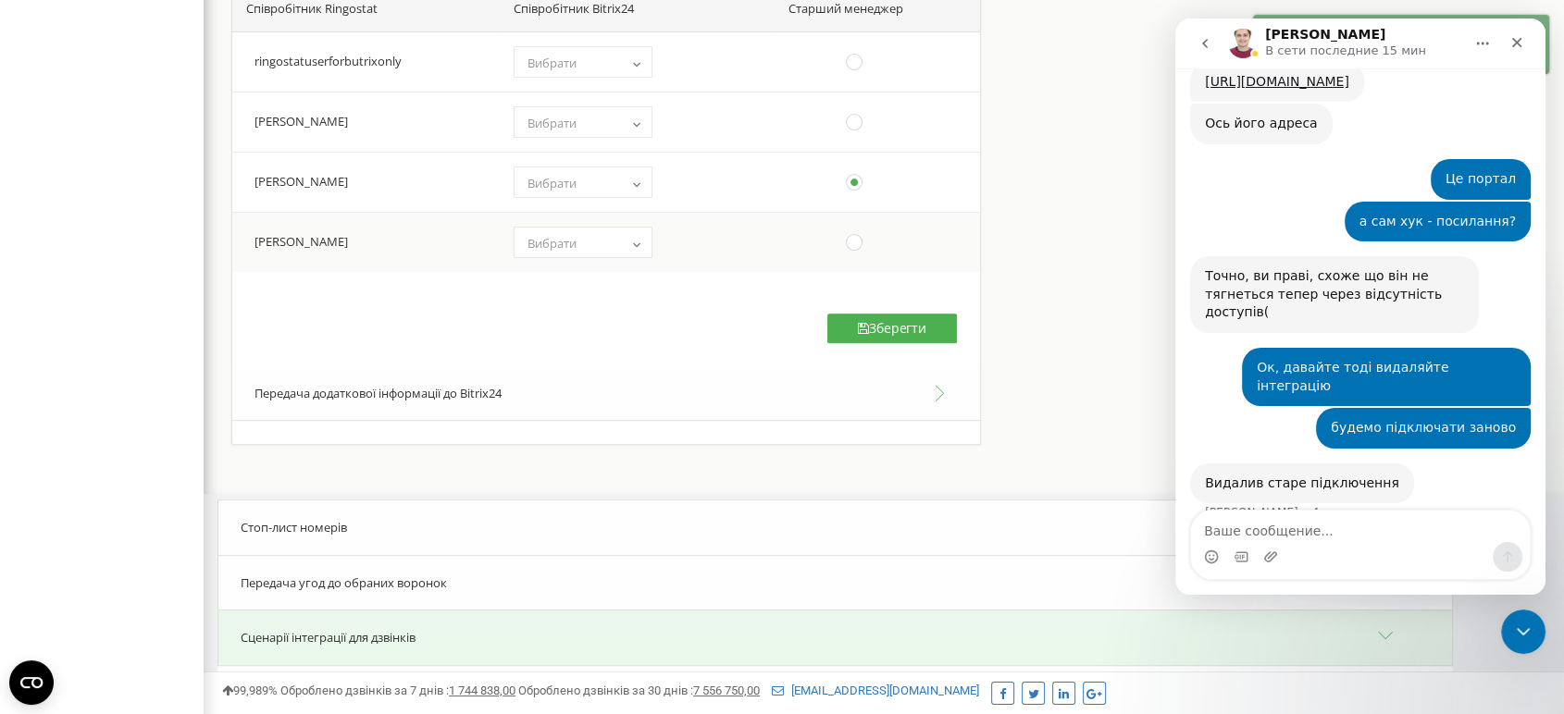
click at [639, 212] on td "(choose one) Володимир Даниленко Владимир Васильев Влад Нога Екатерина Шишолина…" at bounding box center [636, 242] width 278 height 60
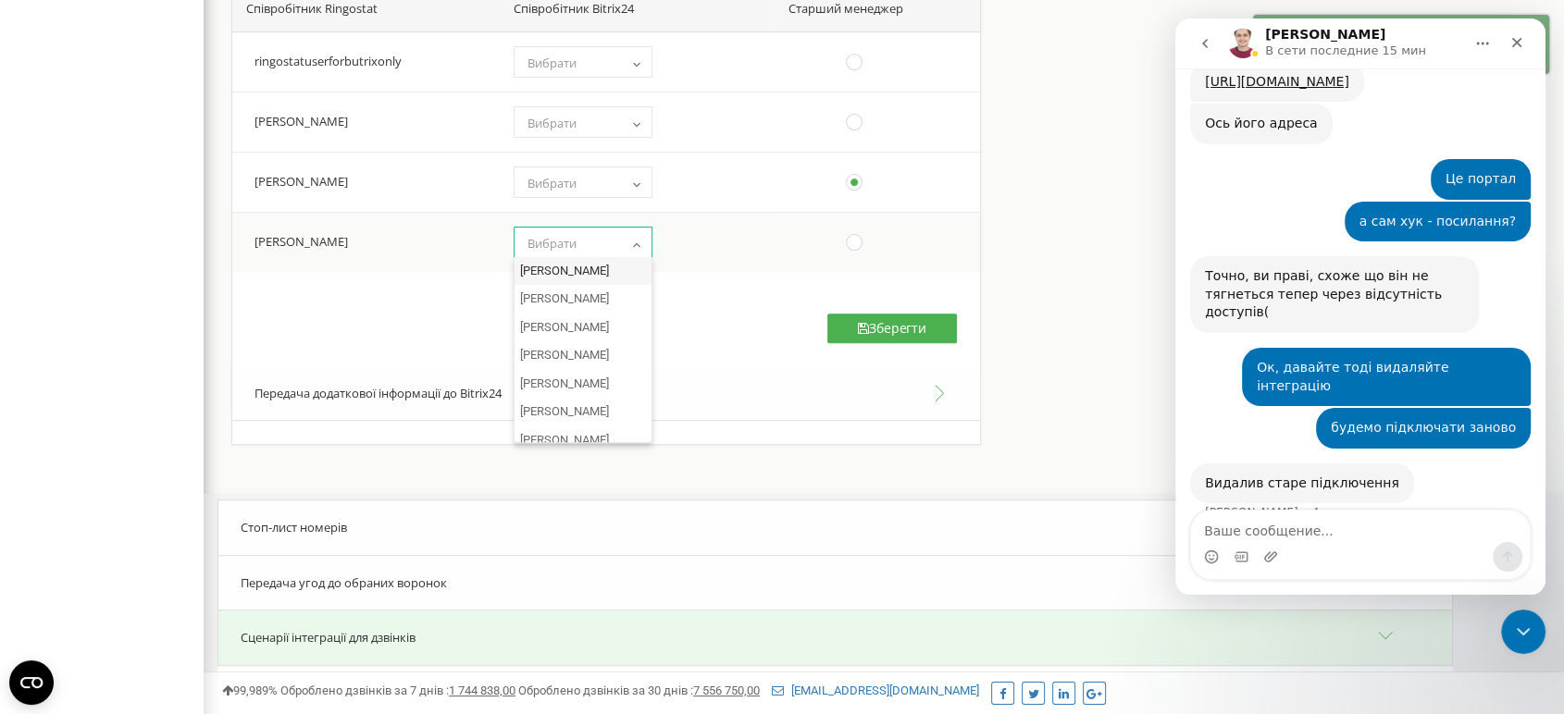
click at [637, 231] on span at bounding box center [640, 242] width 19 height 24
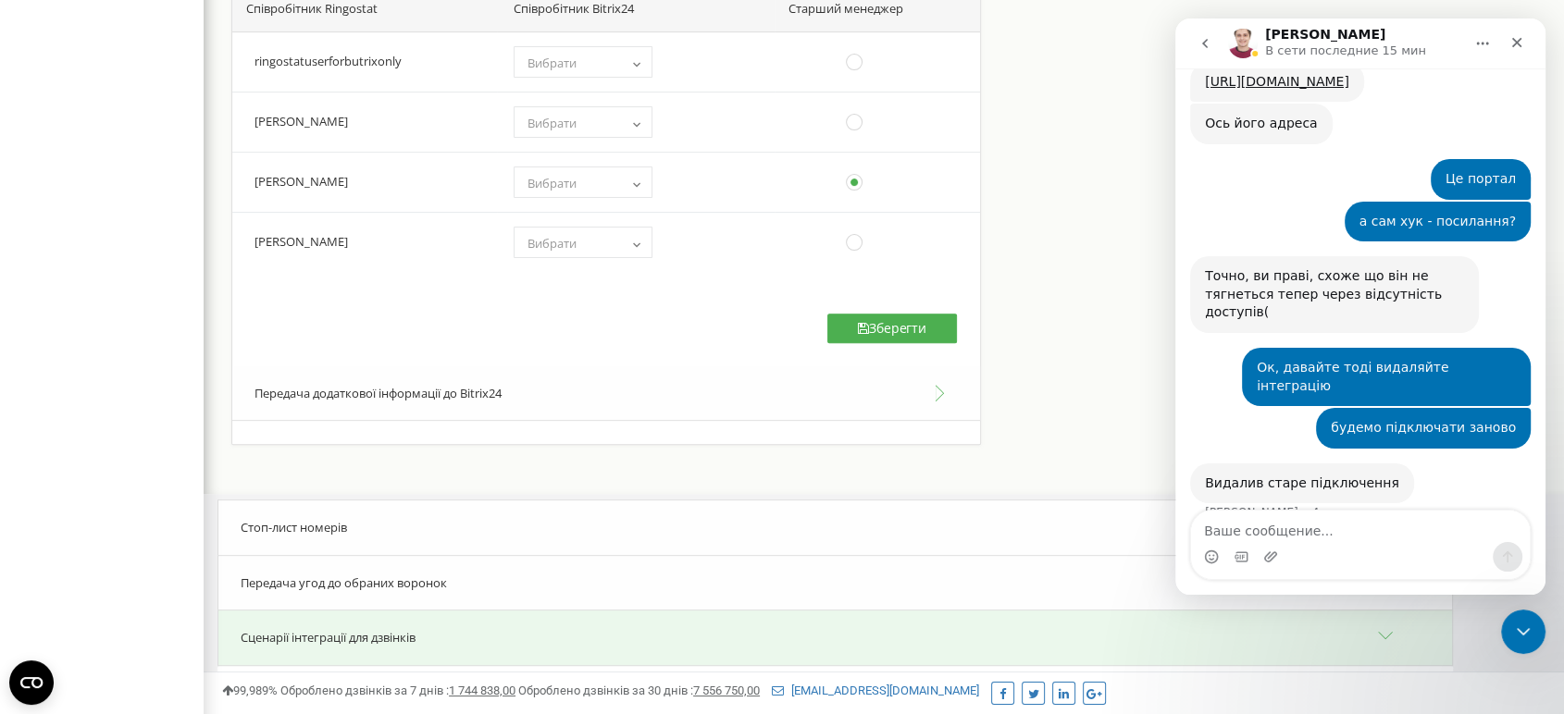
click at [555, 228] on span "Вибрати" at bounding box center [582, 242] width 139 height 31
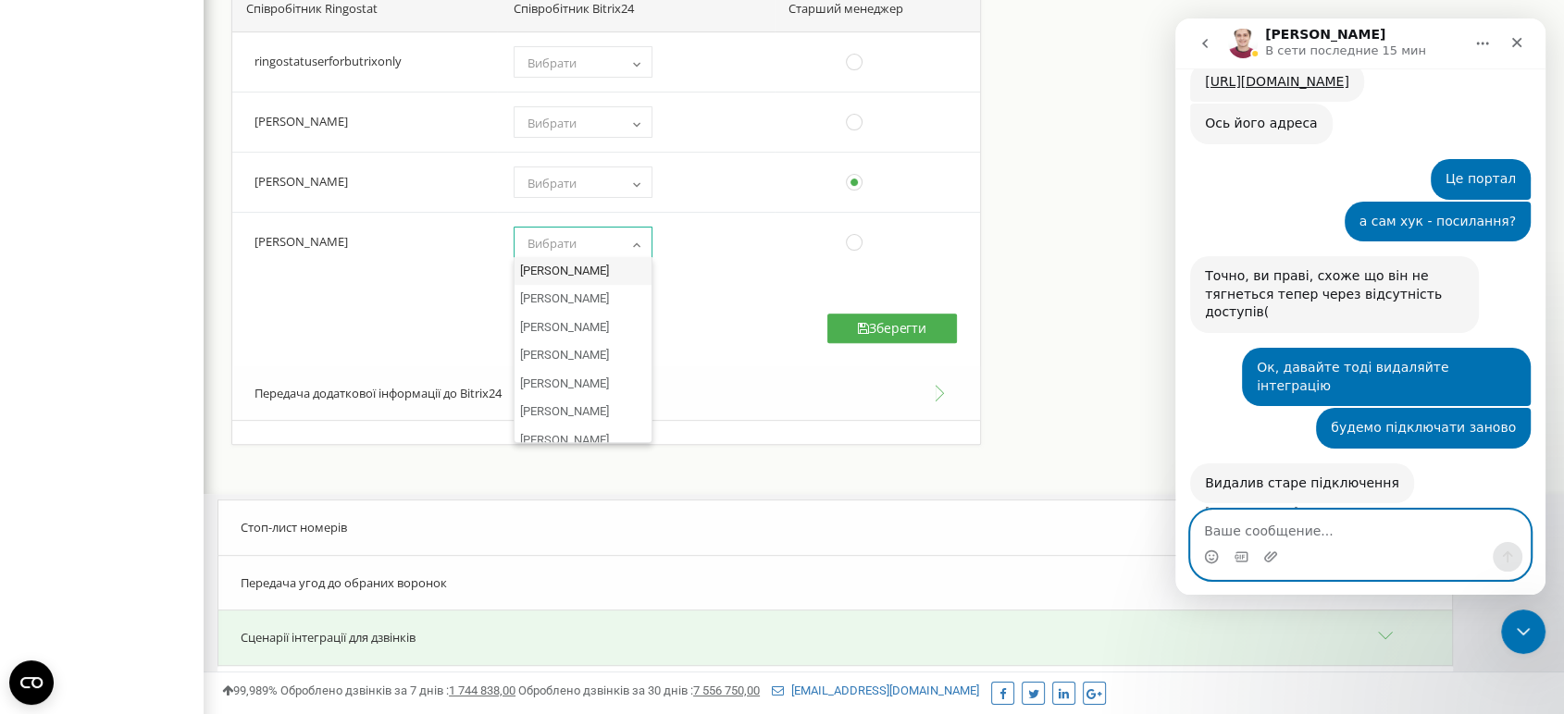
click at [1295, 538] on textarea "Ваше сообщение..." at bounding box center [1360, 526] width 339 height 31
type textarea "Тут проситься пошук"
paste textarea "Ваше сообщение..."
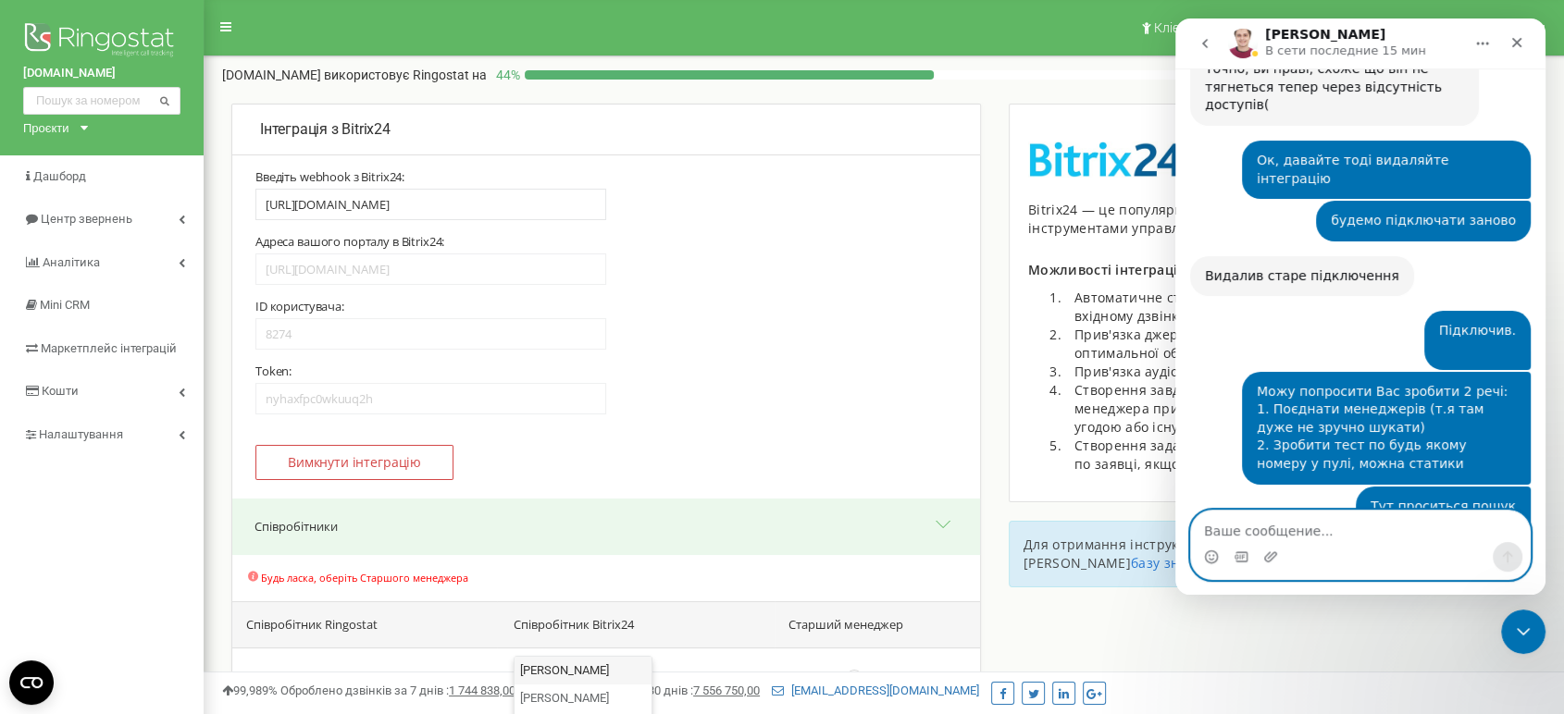
scroll to position [2402, 0]
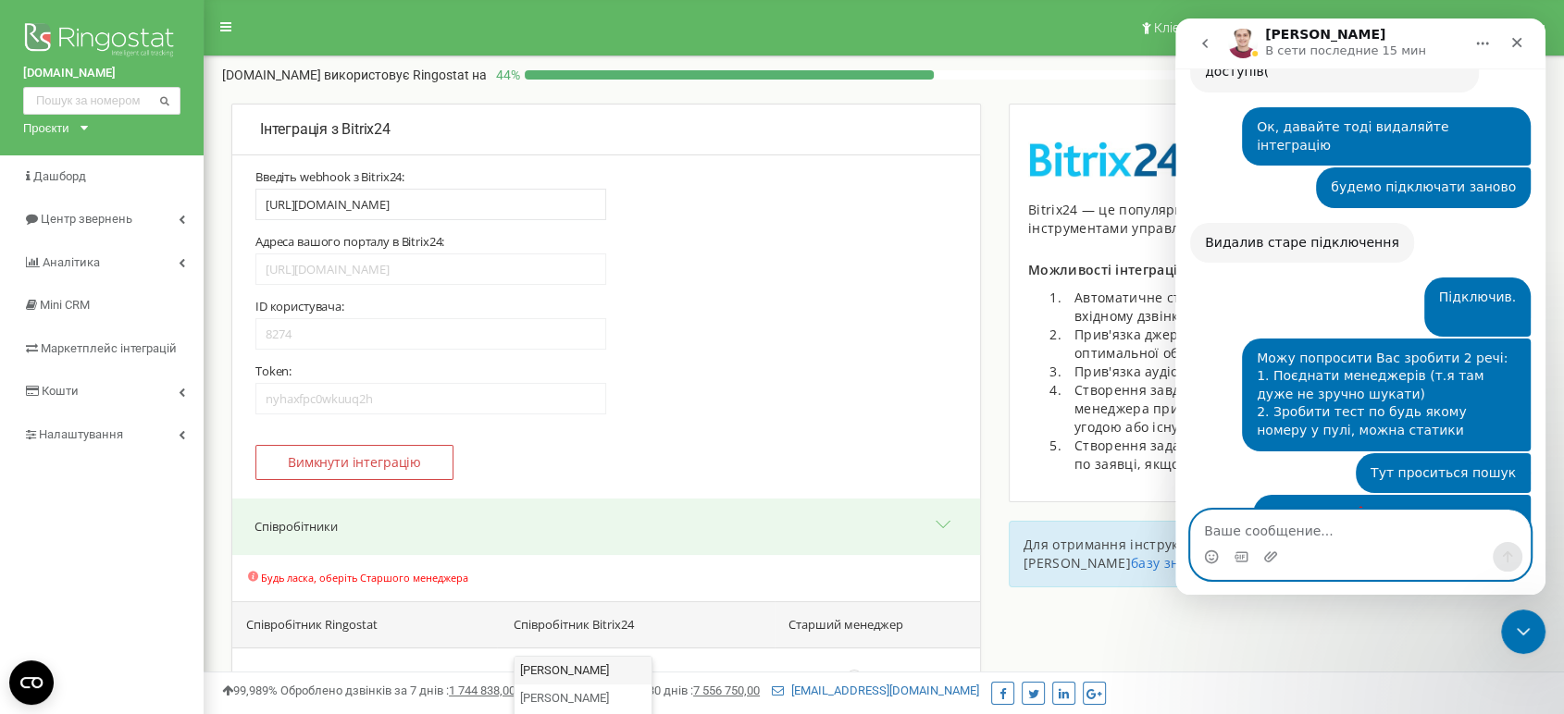
click at [1356, 522] on textarea "Ваше сообщение..." at bounding box center [1360, 526] width 339 height 31
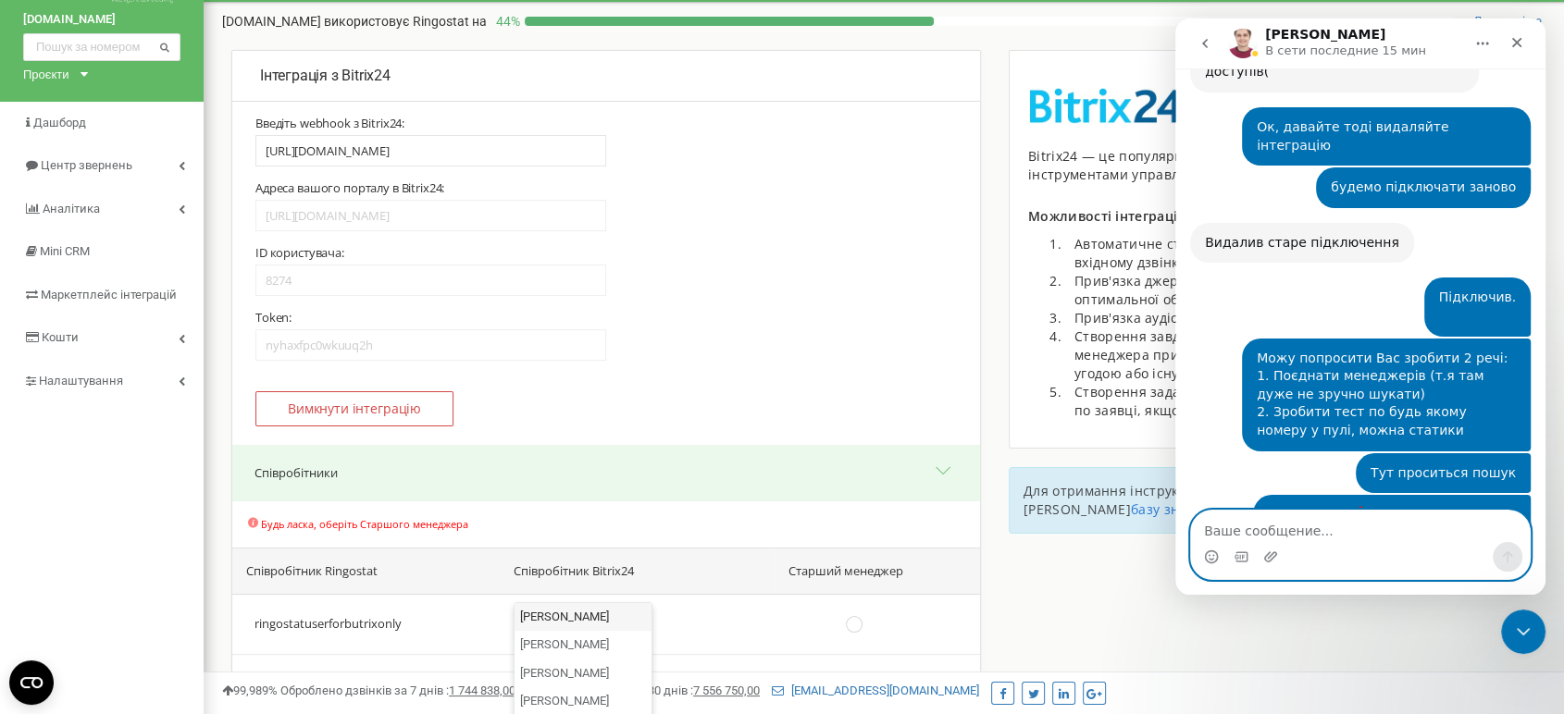
scroll to position [103, 0]
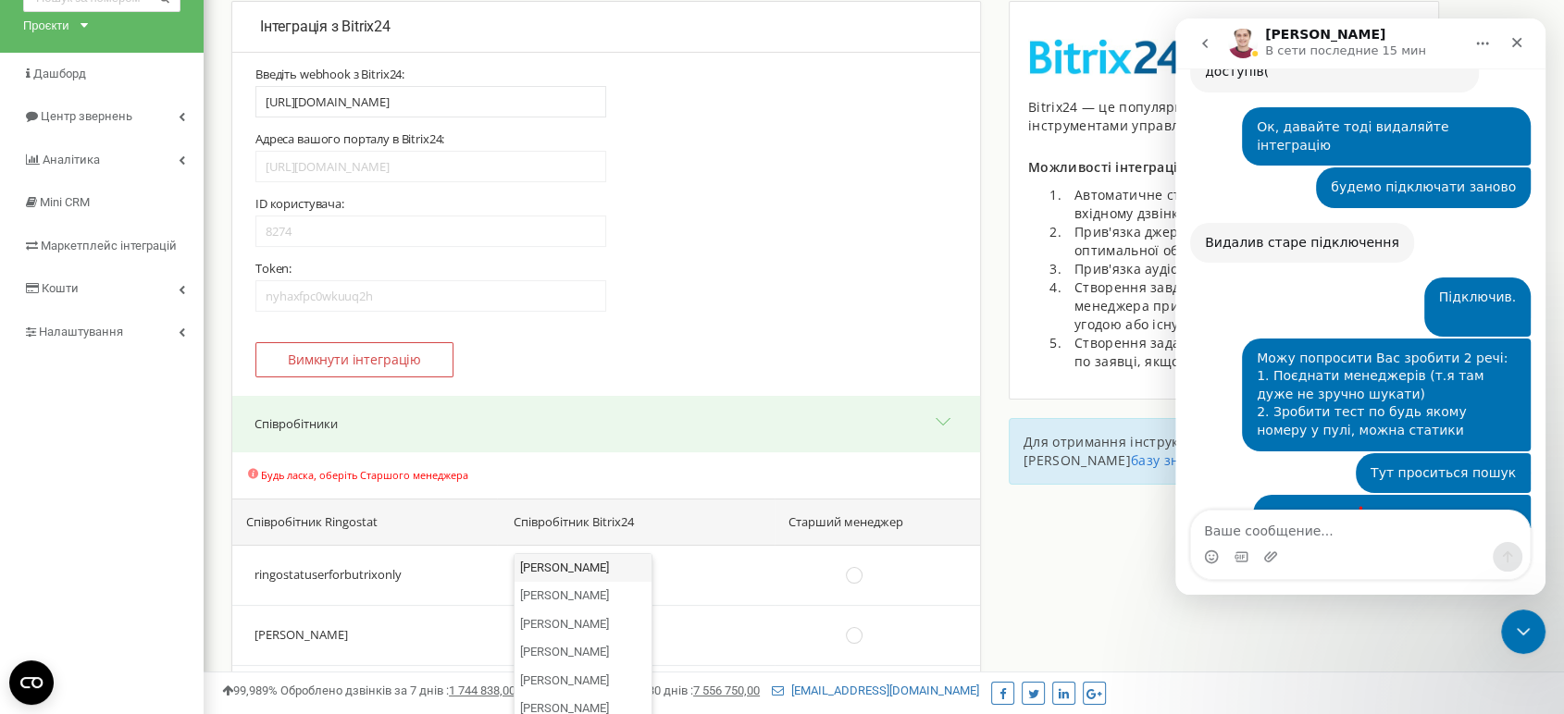
click at [1080, 523] on div "Інтеграція з Bitrix24 Для активації інтеграції з Bitrix24: 4" at bounding box center [884, 507] width 1360 height 1014
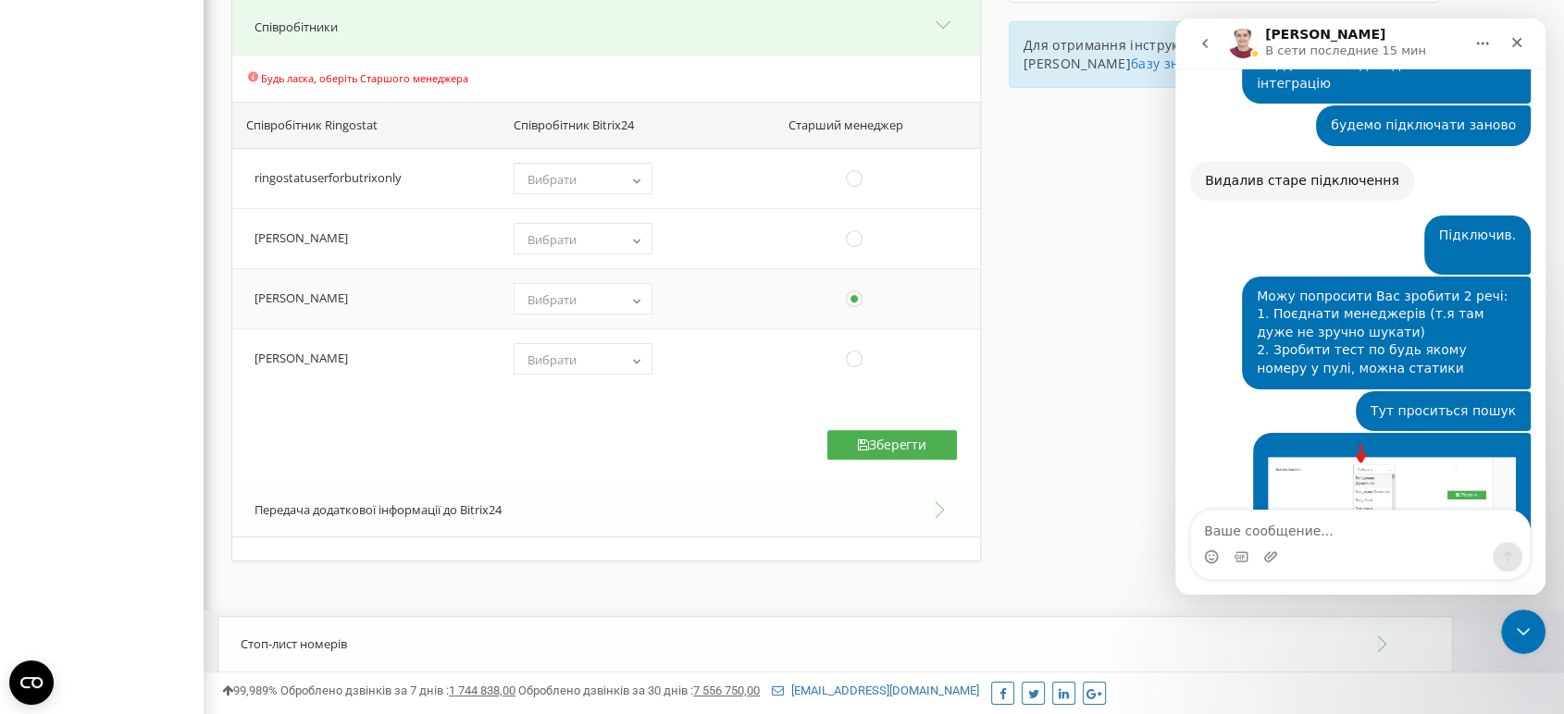
scroll to position [2472, 0]
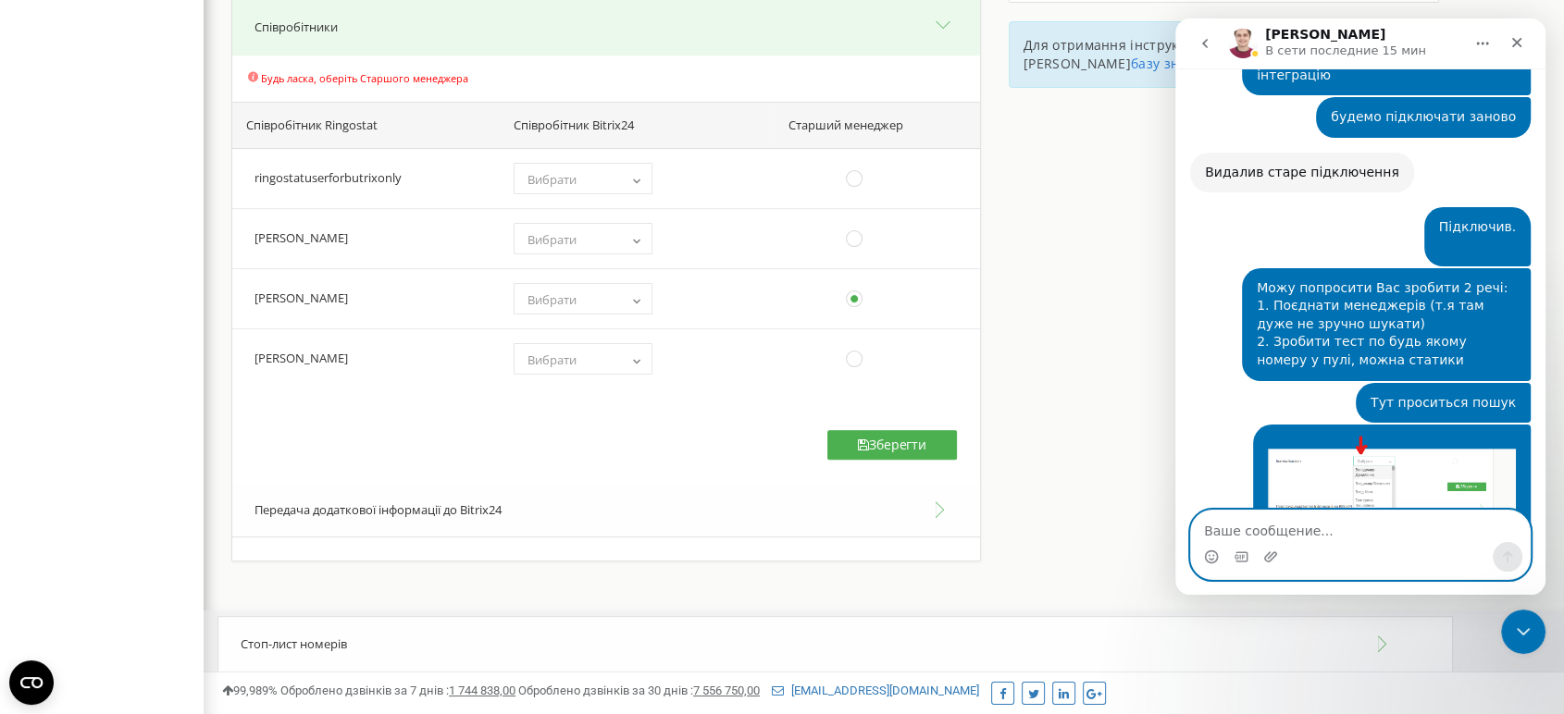
click at [1262, 523] on textarea "Ваше сообщение..." at bounding box center [1360, 526] width 339 height 31
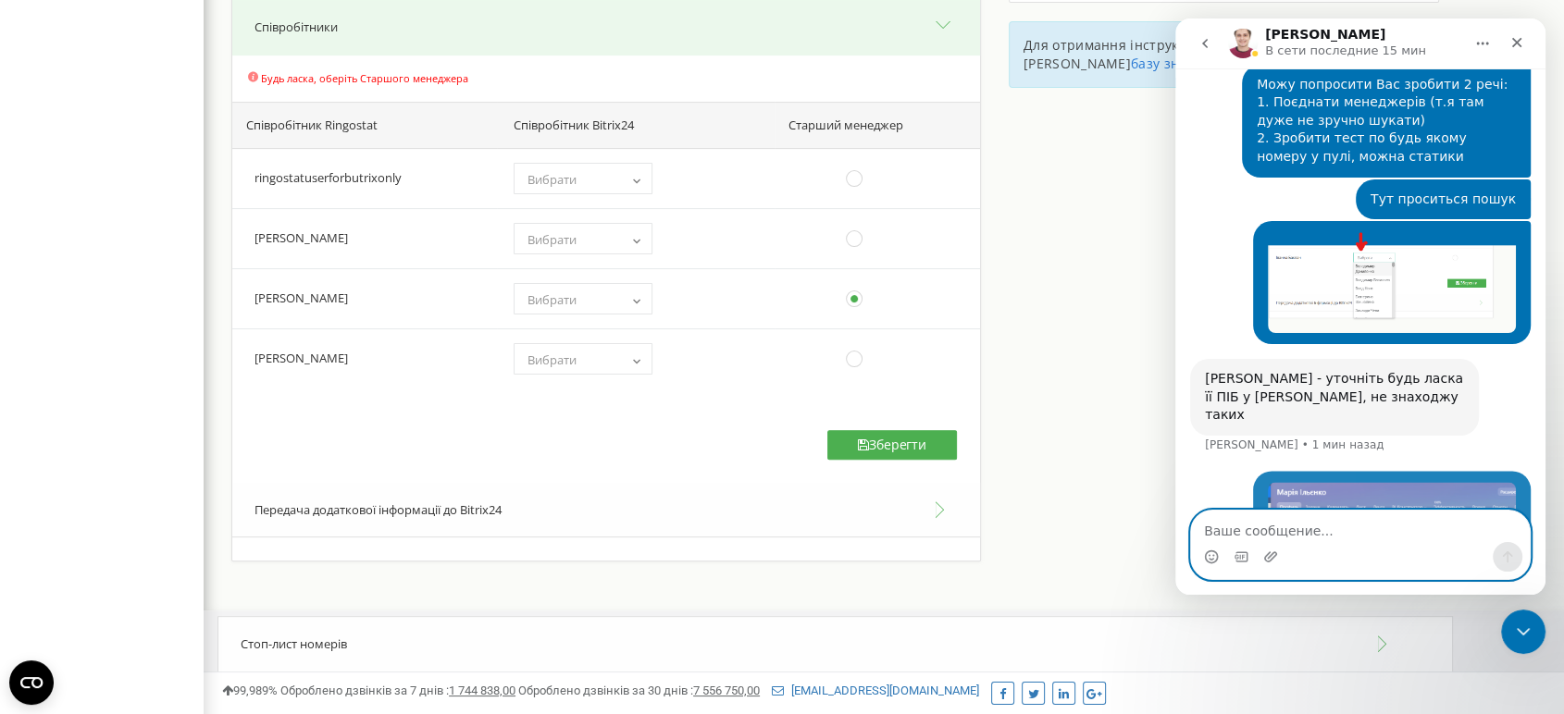
scroll to position [2682, 0]
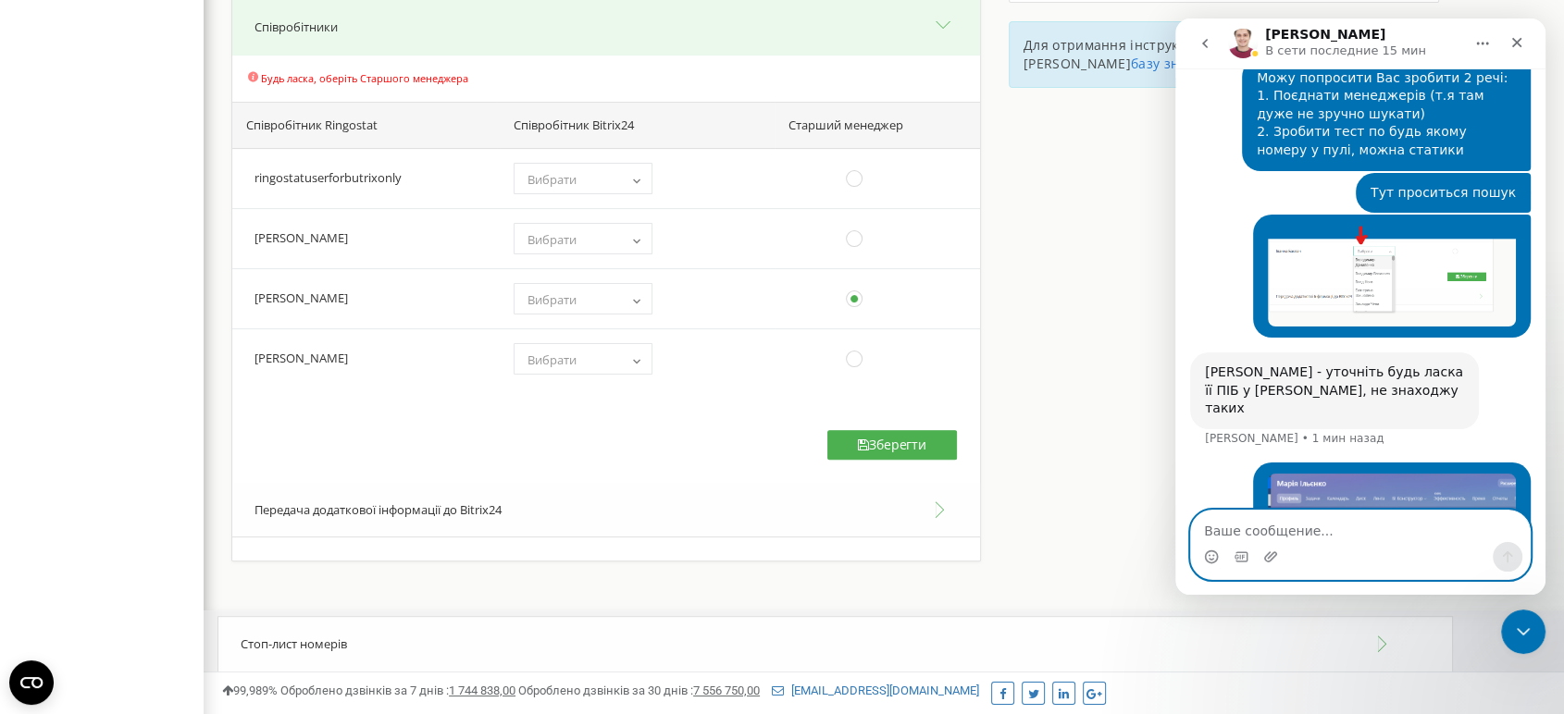
click at [1294, 525] on textarea "Ваше сообщение..." at bounding box center [1360, 526] width 339 height 31
type textarea "Так і [PERSON_NAME]"
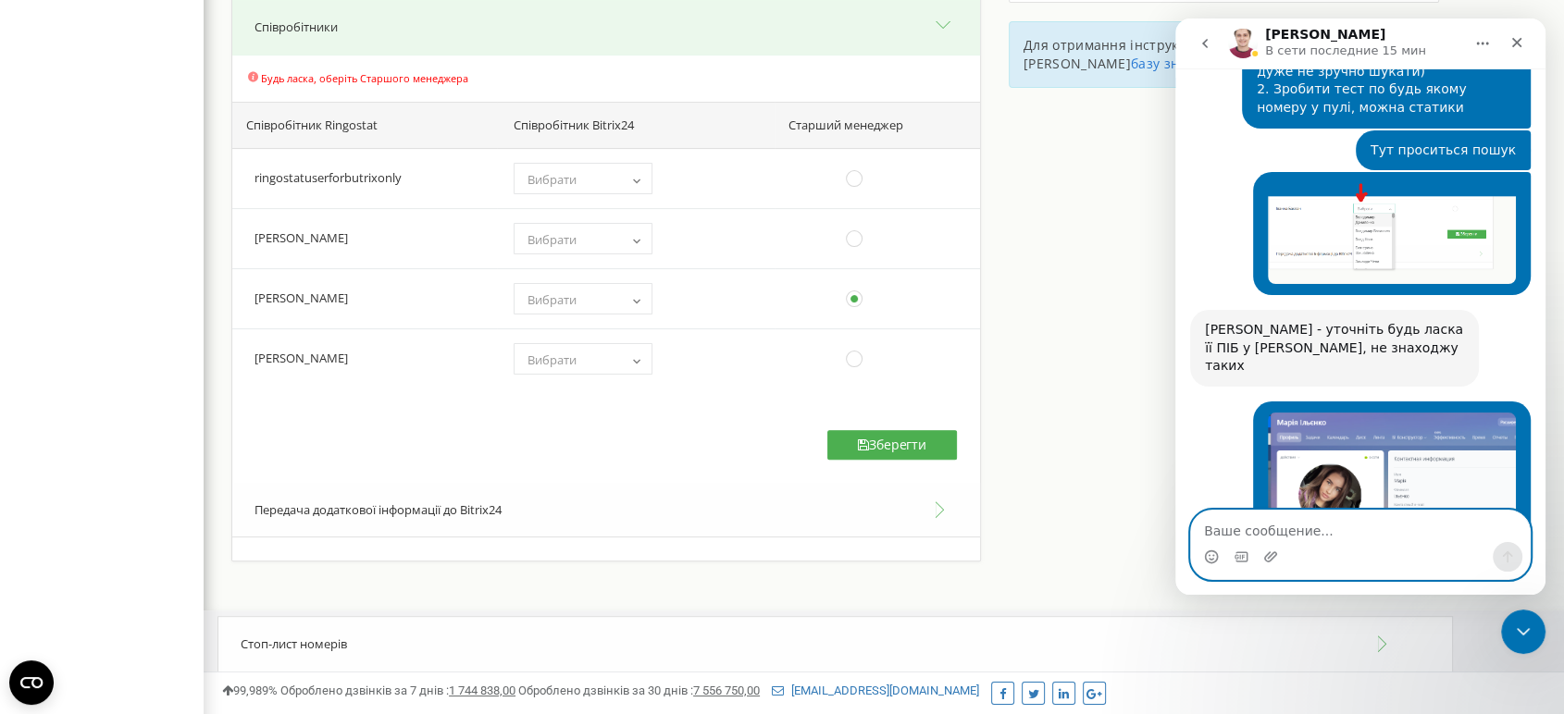
scroll to position [2749, 0]
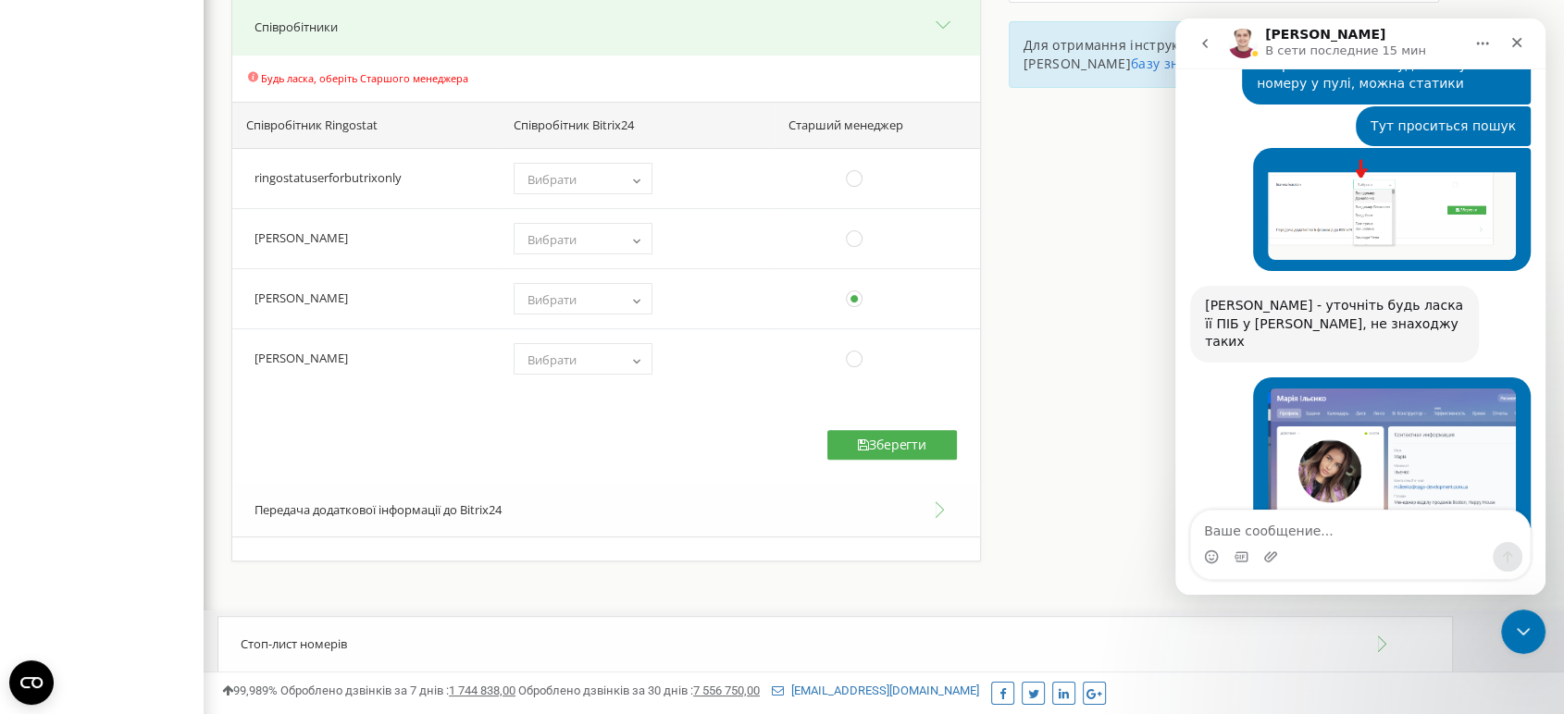
drag, startPoint x: 1369, startPoint y: 416, endPoint x: 1451, endPoint y: 409, distance: 81.8
click at [1451, 640] on div "Зробив тестовий на номер 380442994544 Можете перевірити чи є у СРМ" at bounding box center [1334, 667] width 259 height 55
copy div "380442994544"
click at [1307, 695] on img "Artur говорит…" at bounding box center [1329, 706] width 248 height 22
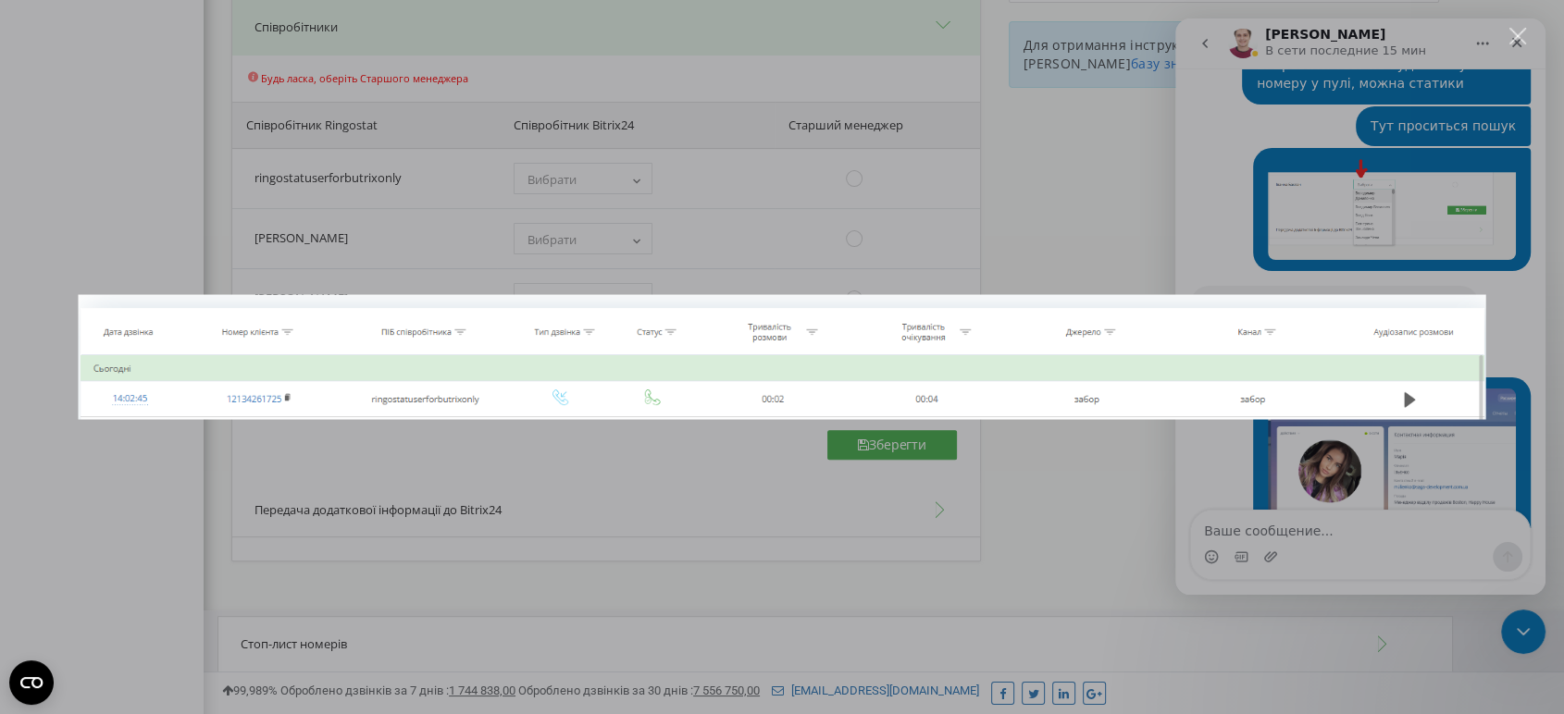
click at [1528, 29] on div "Мессенджер Intercom" at bounding box center [782, 357] width 1564 height 714
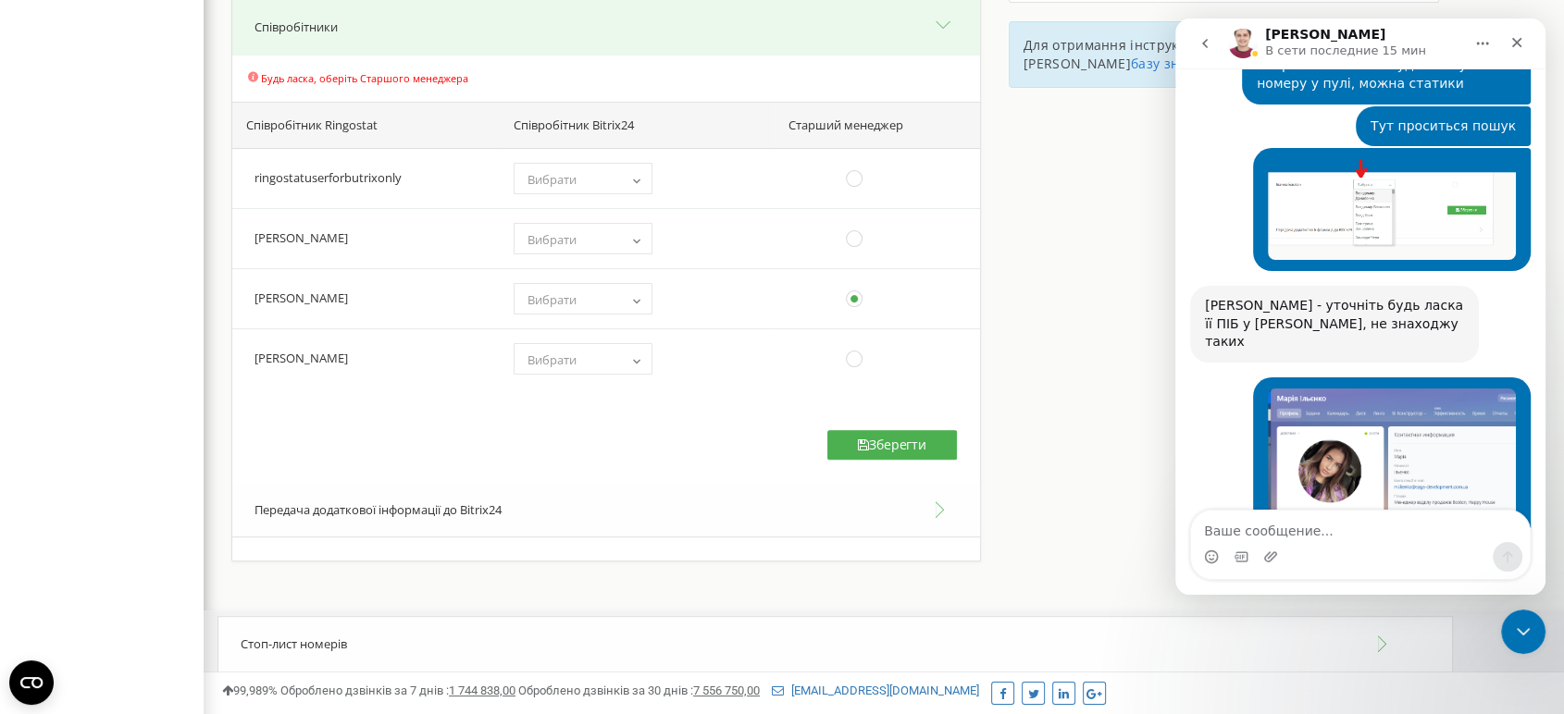
click at [1358, 695] on img "Artur говорит…" at bounding box center [1329, 706] width 248 height 22
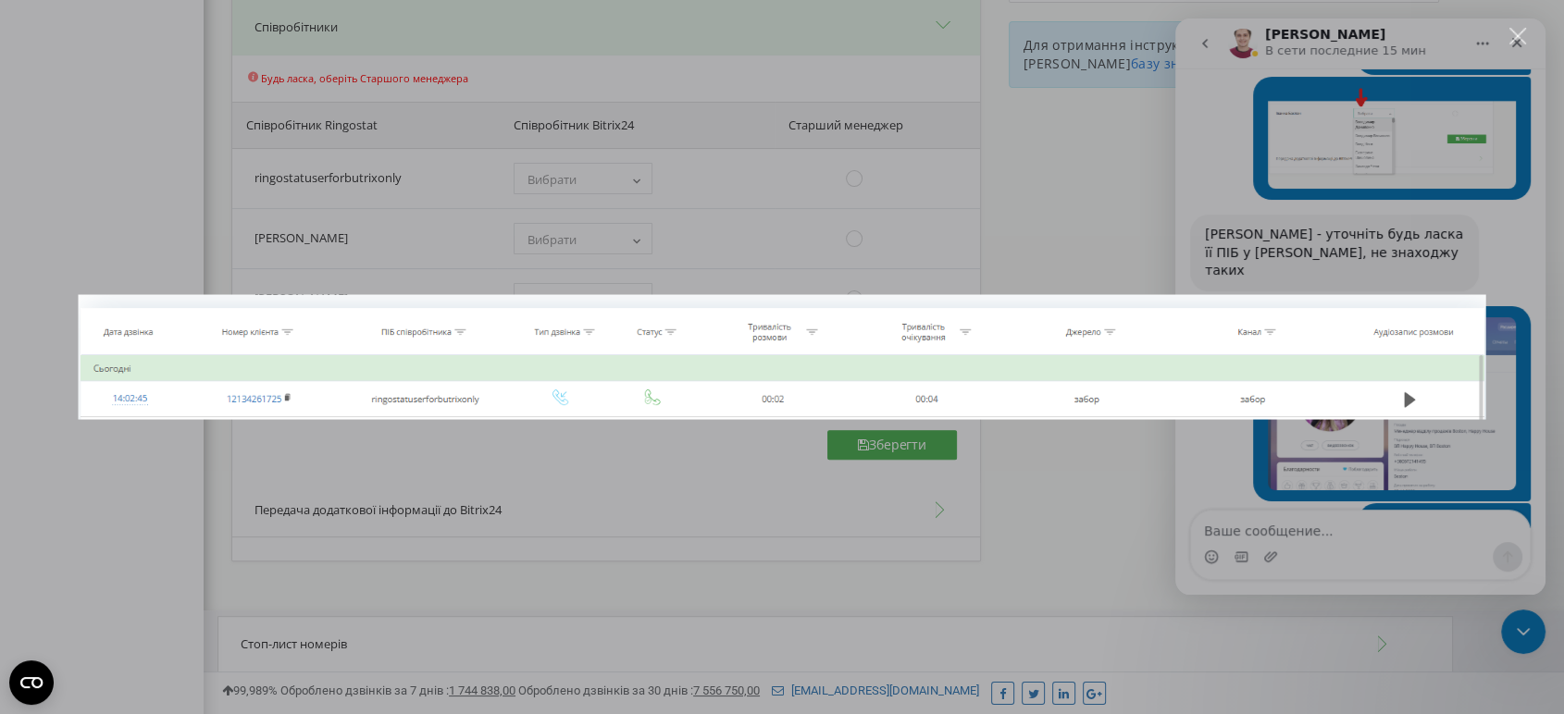
scroll to position [2827, 0]
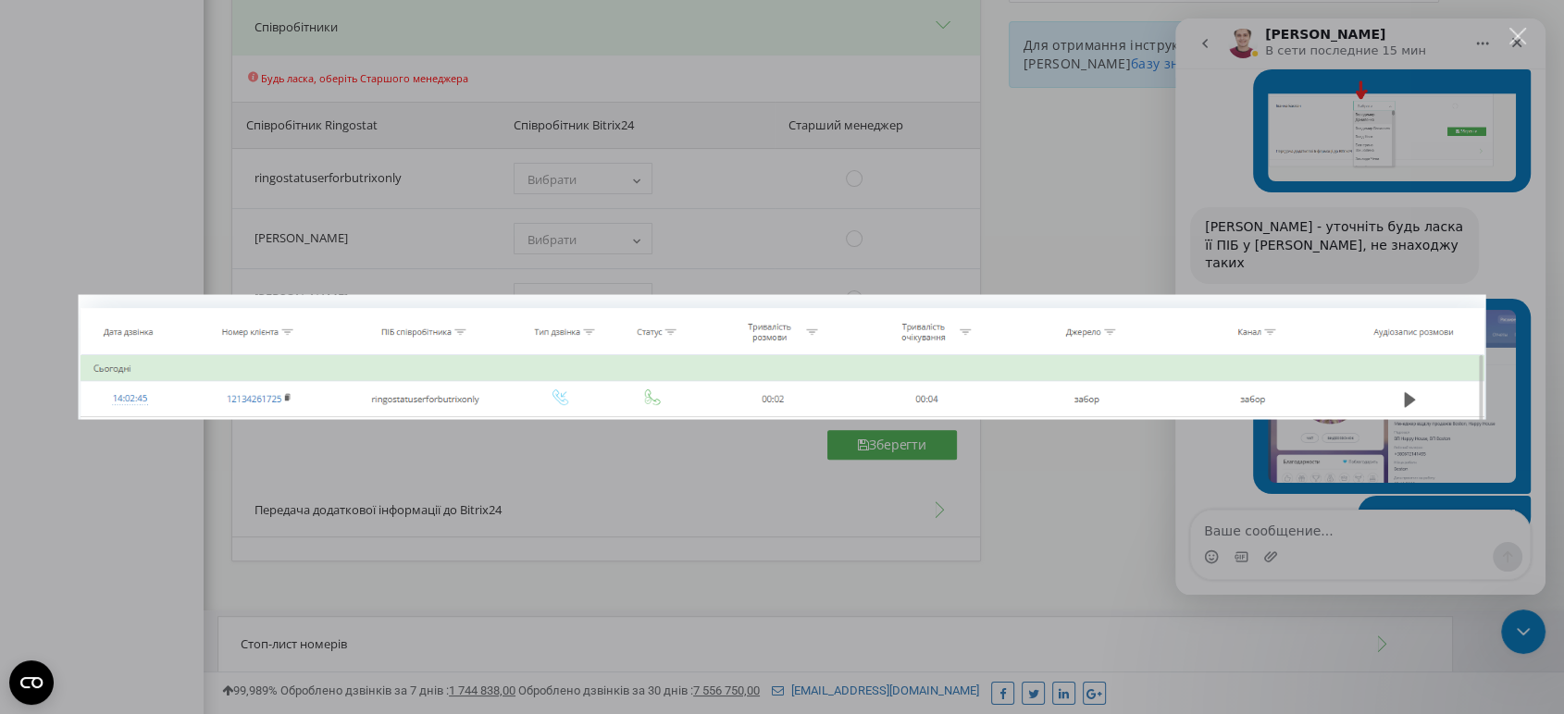
click at [1305, 456] on div "Мессенджер Intercom" at bounding box center [782, 357] width 1564 height 714
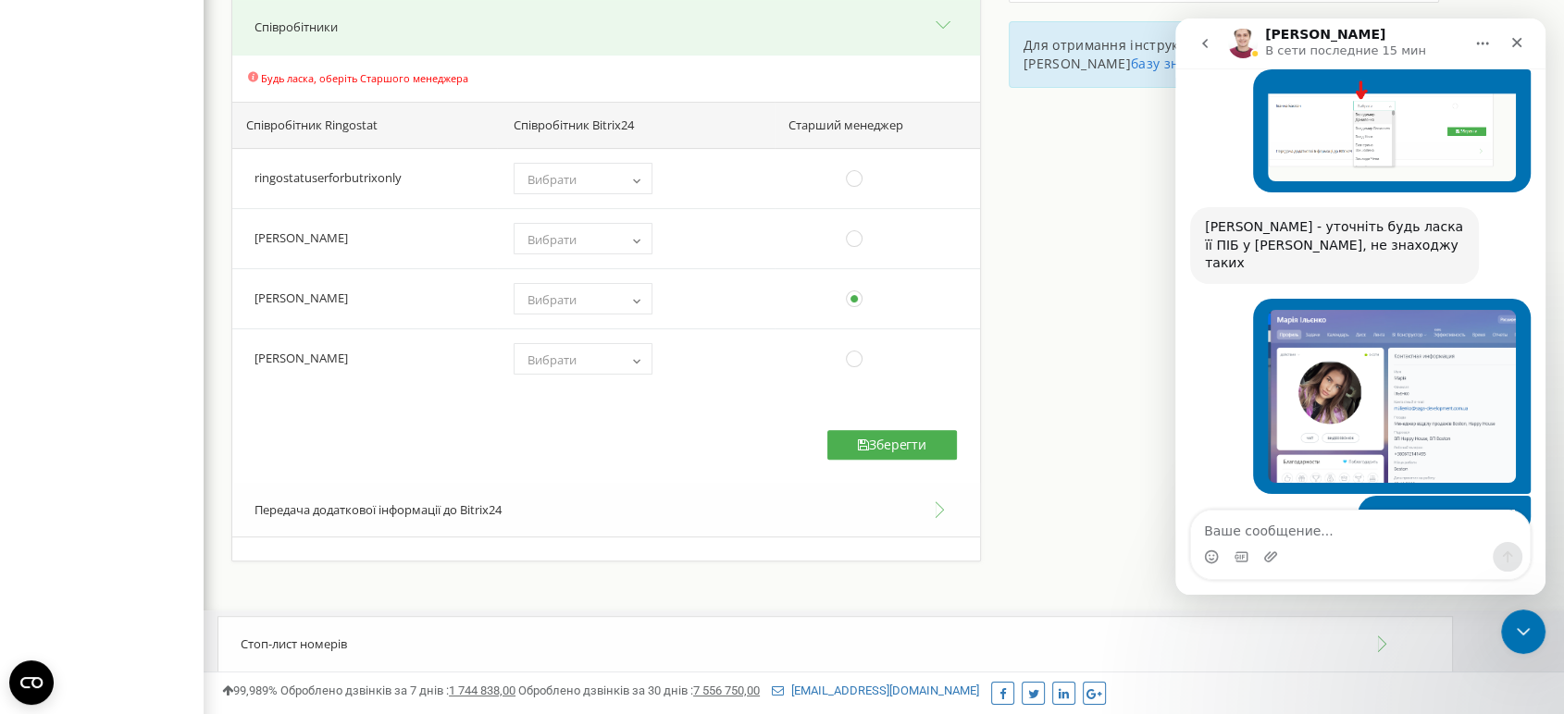
click at [1360, 616] on img "Artur говорит…" at bounding box center [1329, 627] width 248 height 22
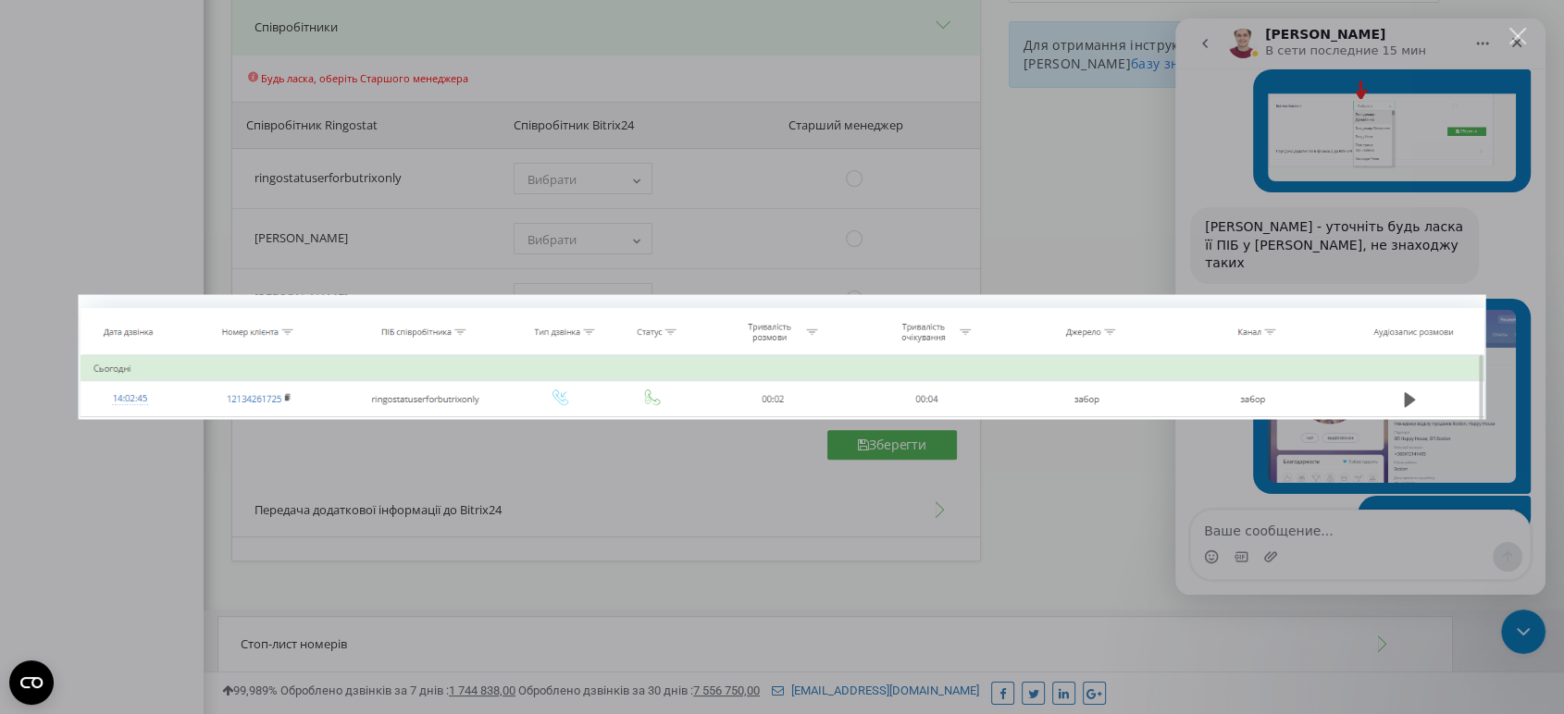
scroll to position [0, 0]
click at [1497, 338] on div "Мессенджер Intercom" at bounding box center [782, 357] width 1564 height 714
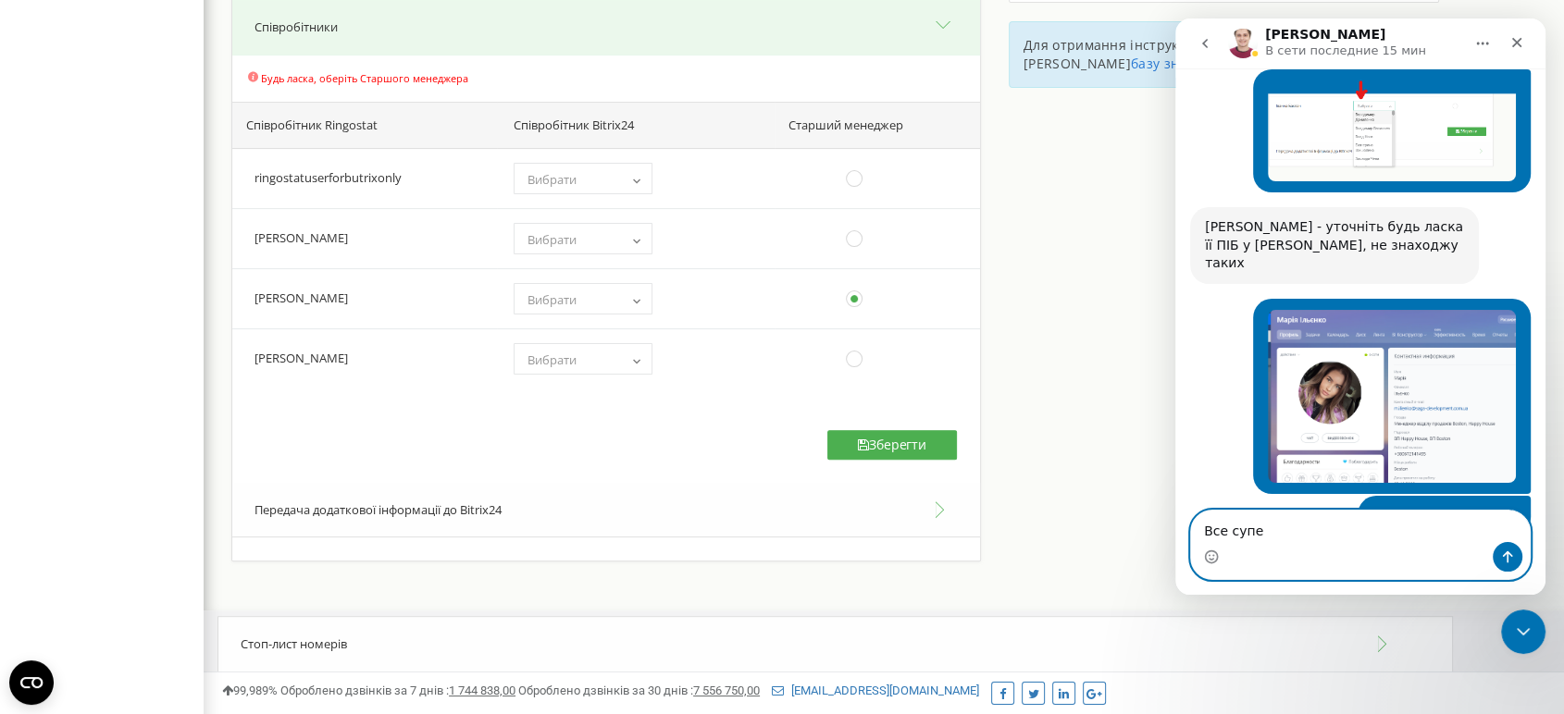
type textarea "Все супер"
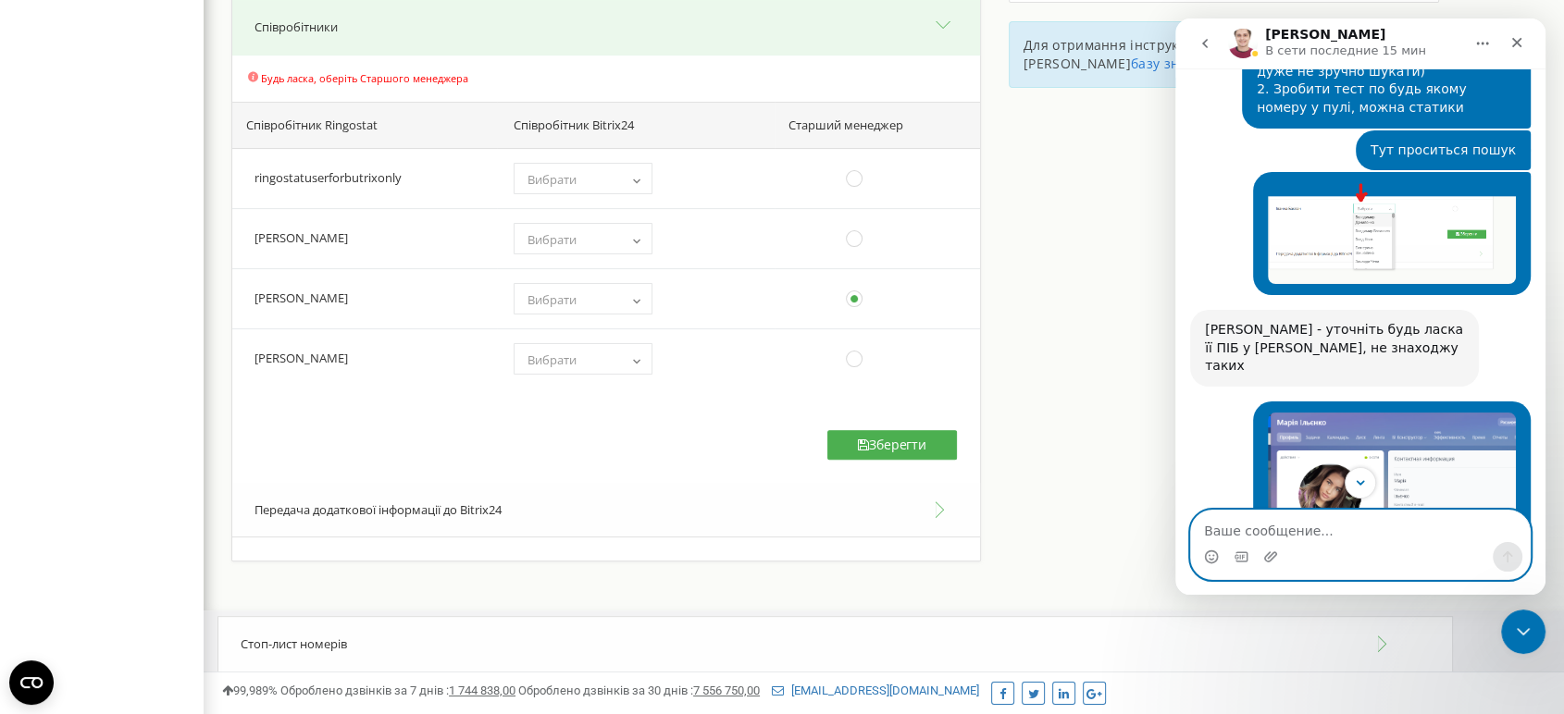
scroll to position [2883, 0]
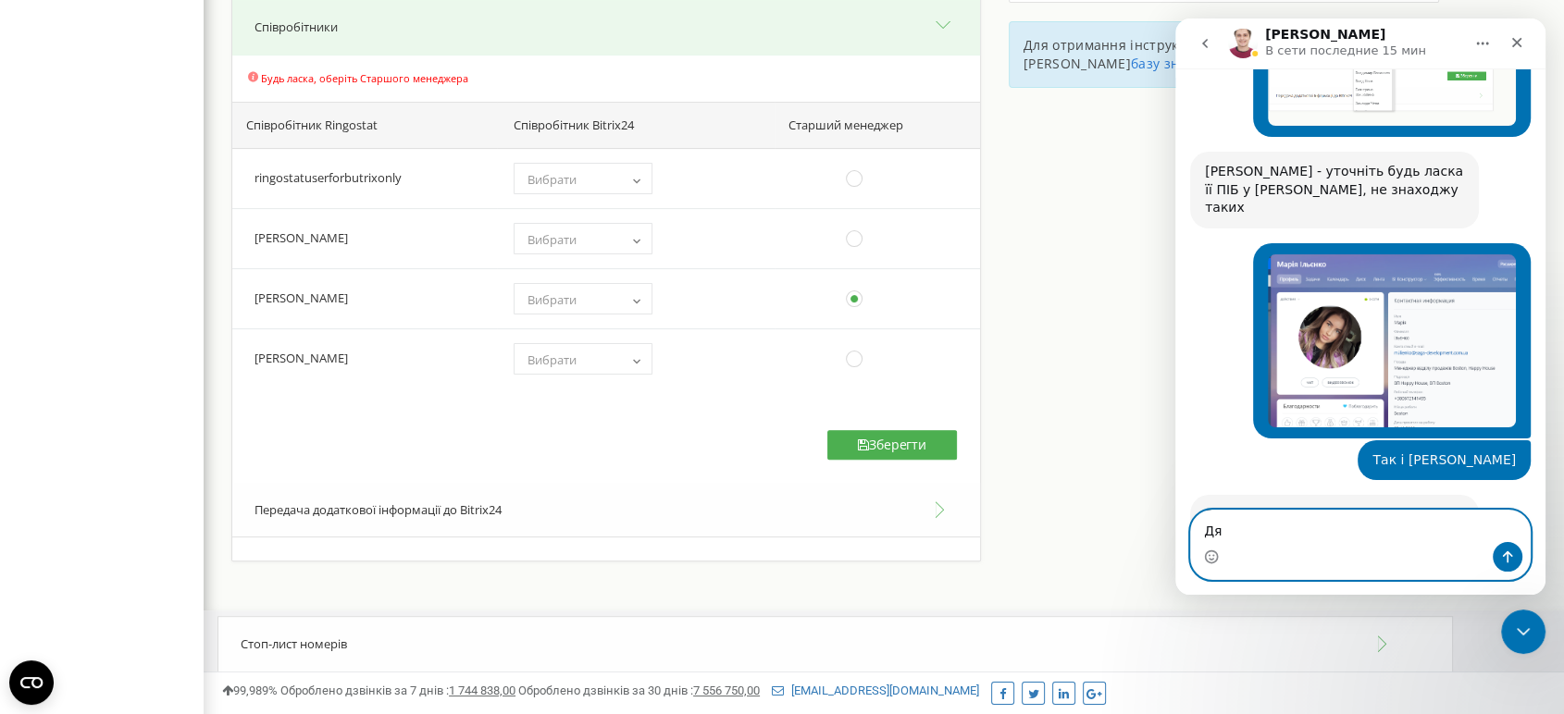
type textarea "Д"
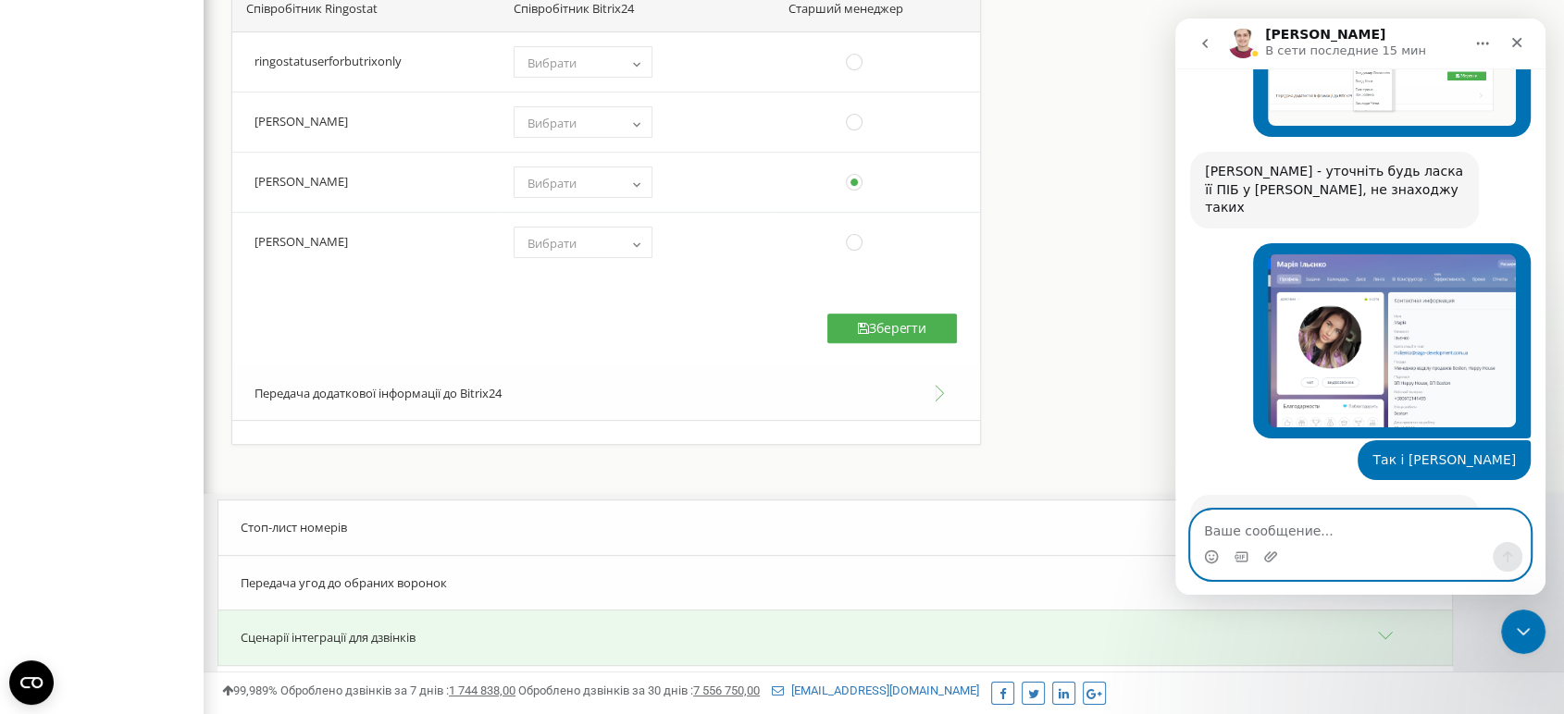
scroll to position [0, 0]
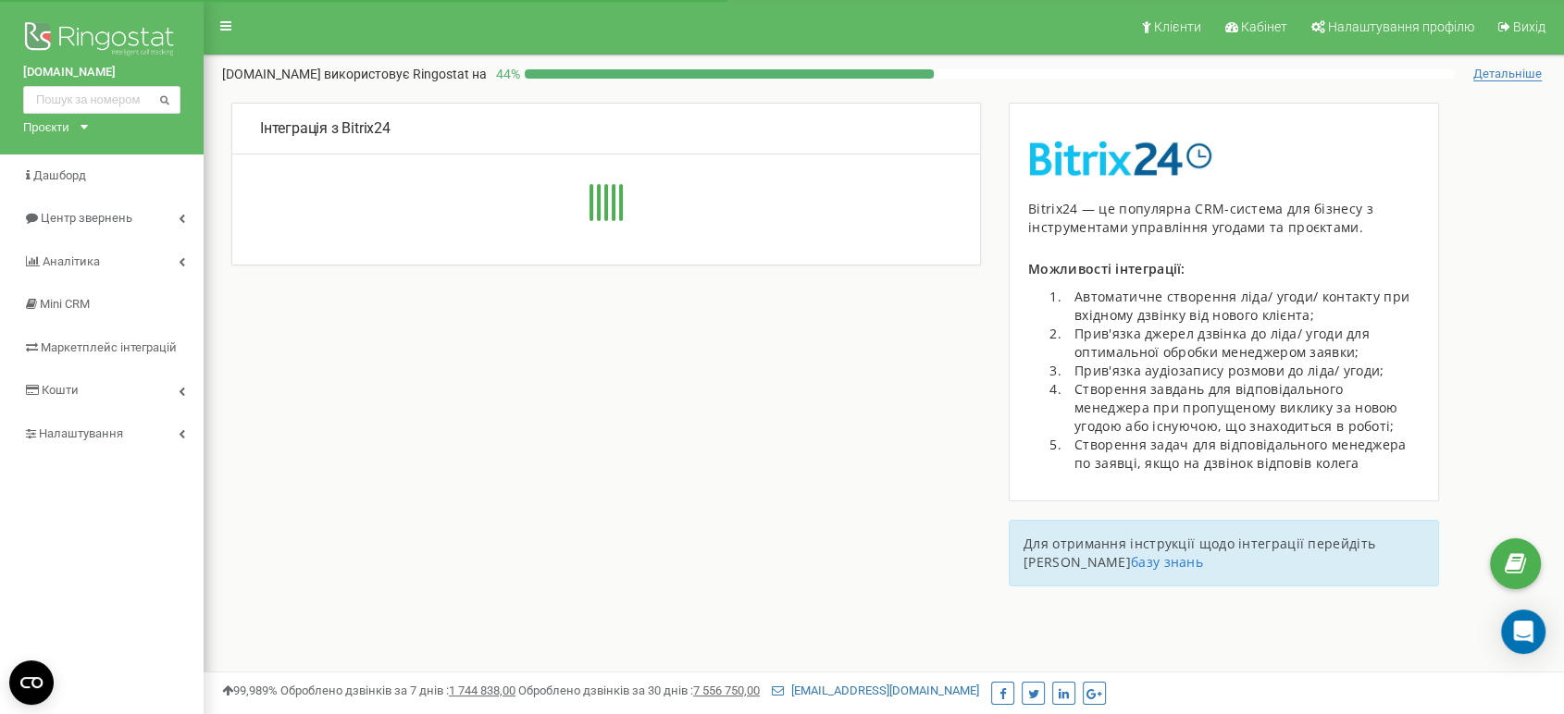
type input "[URL][DOMAIN_NAME]"
type input "8274"
type input "nyhaxfpc0wkuuq2h"
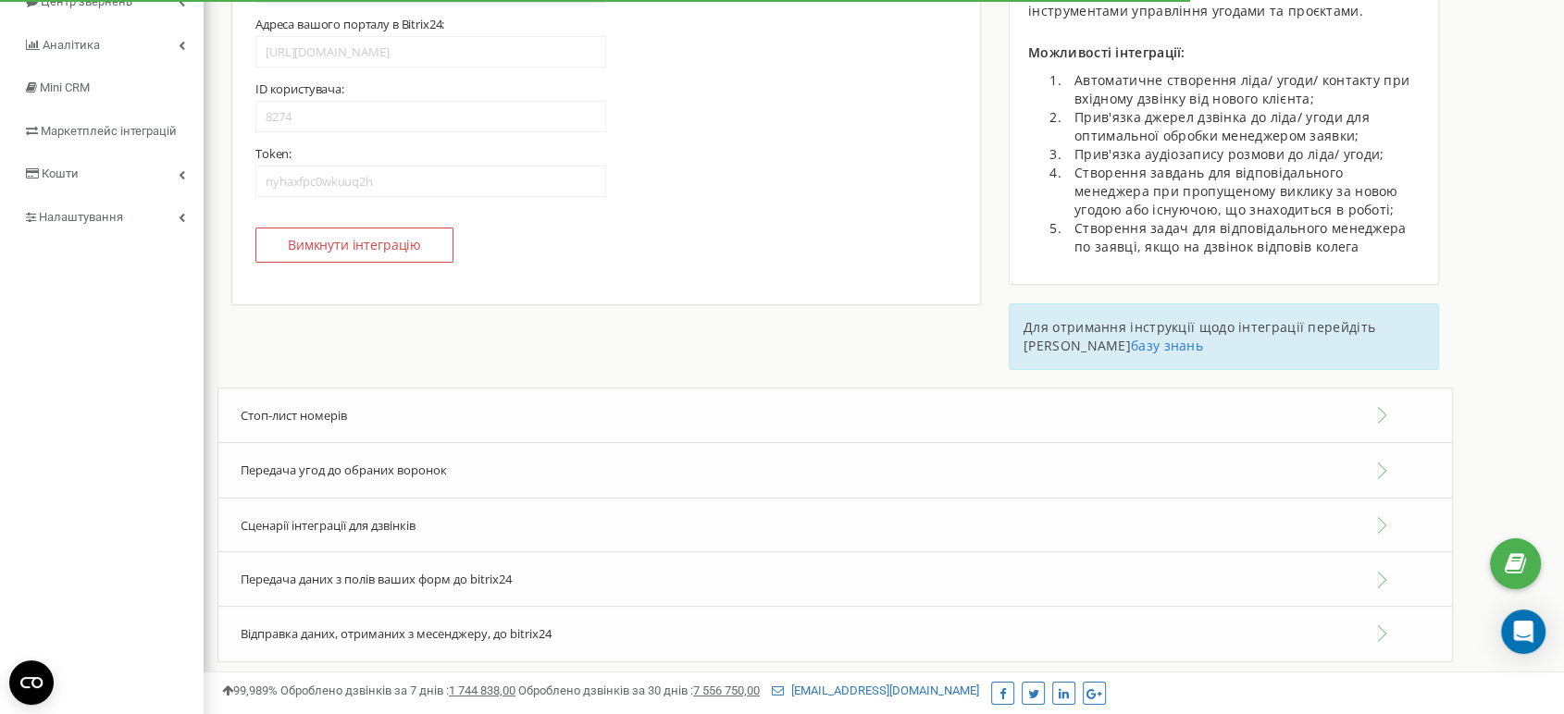
scroll to position [395, 0]
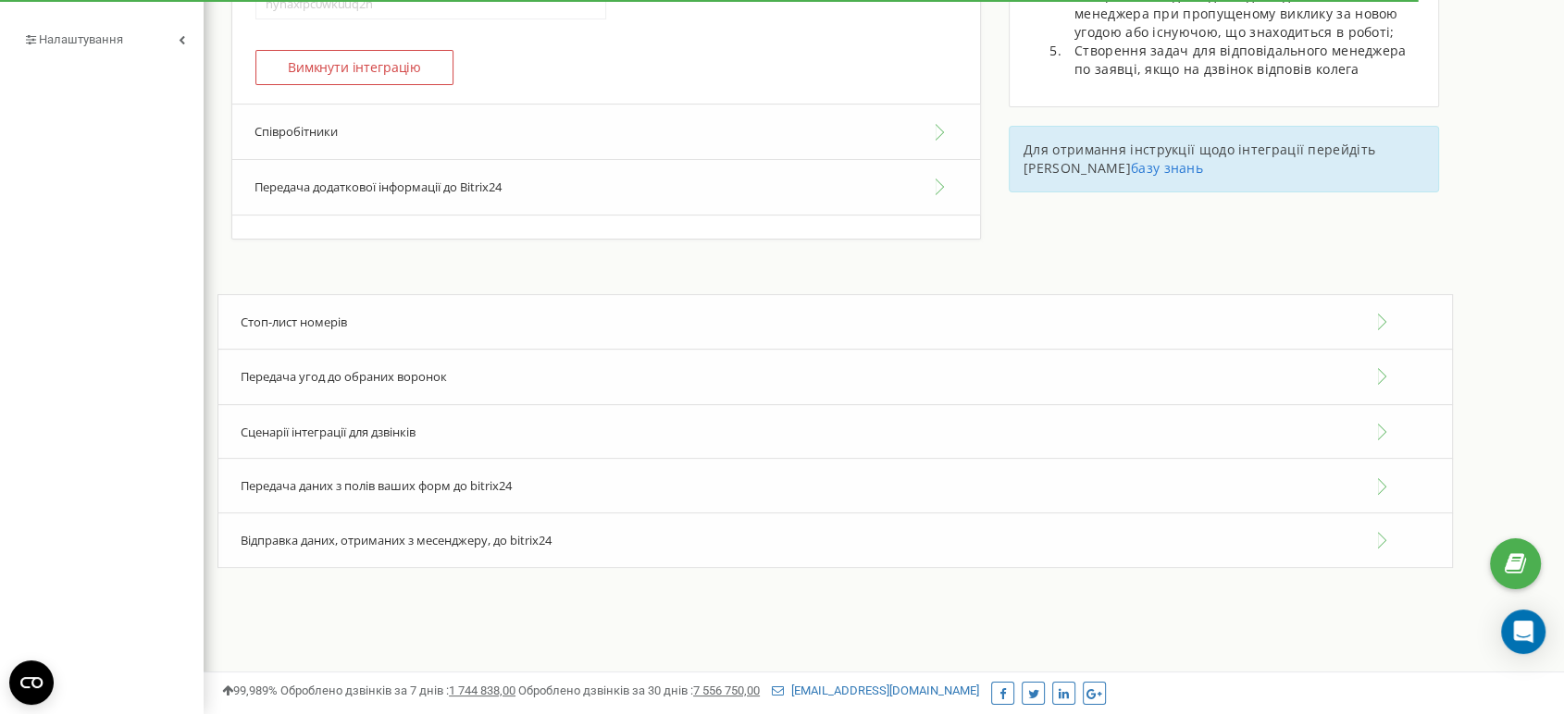
click at [319, 438] on span "Сценарії інтеграції для дзвінків" at bounding box center [328, 432] width 175 height 17
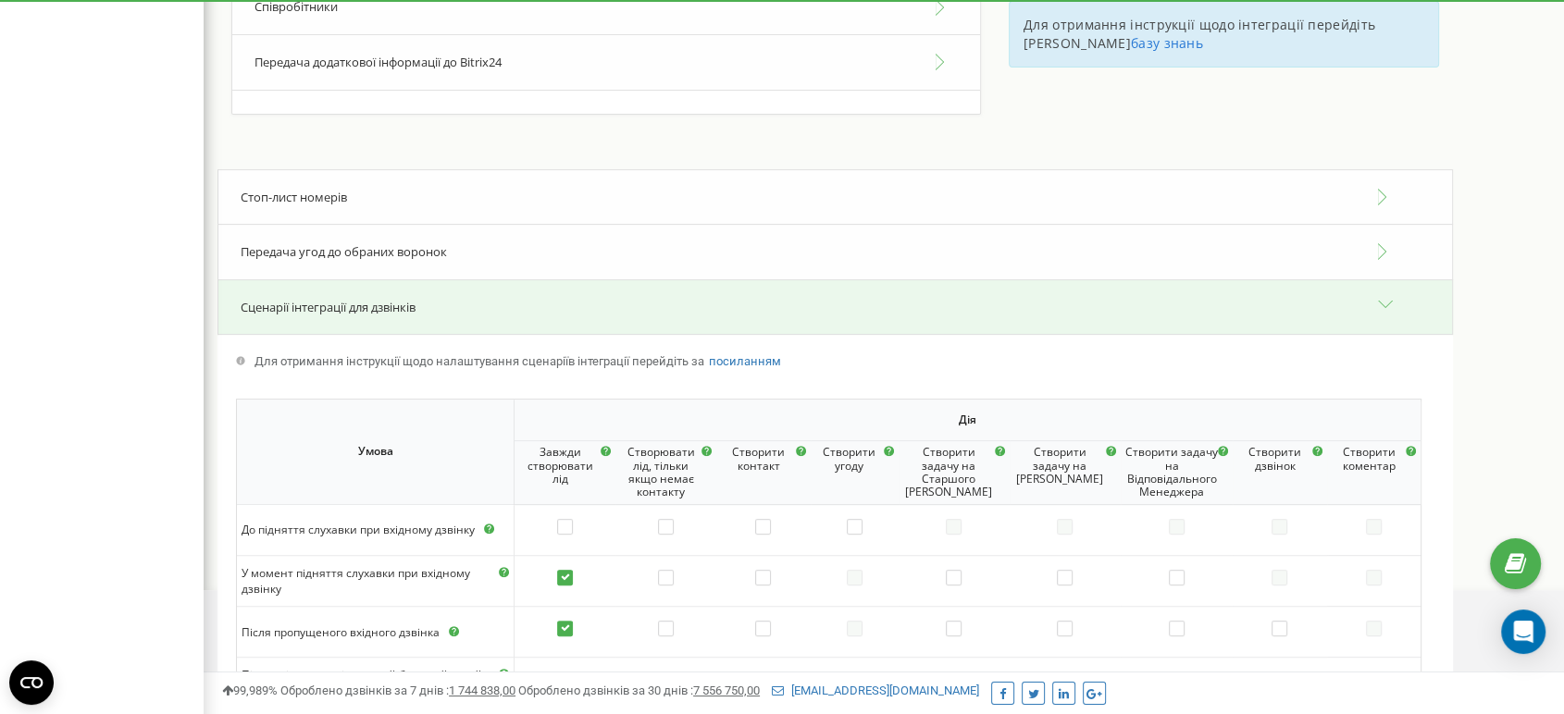
scroll to position [411, 0]
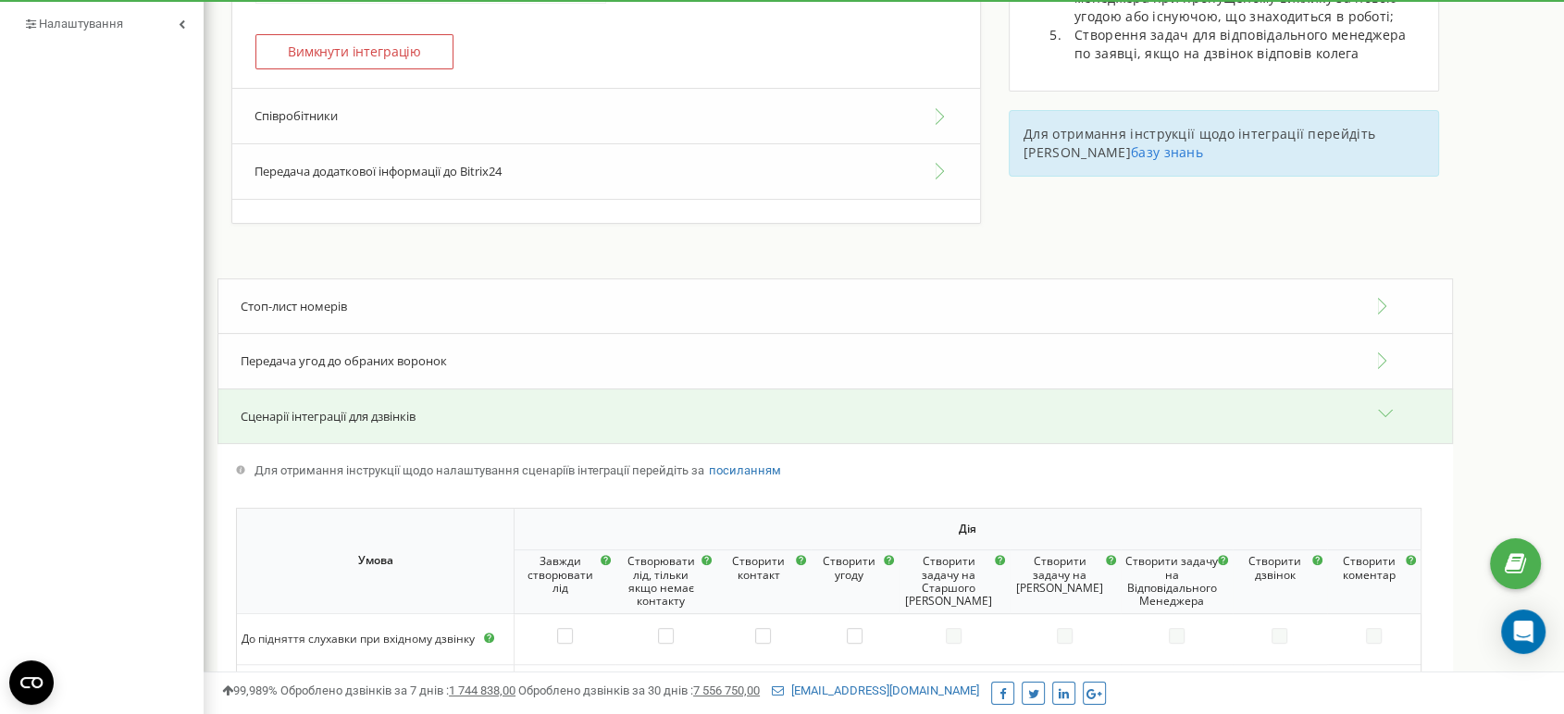
click at [336, 120] on button "Співробітники" at bounding box center [606, 116] width 748 height 56
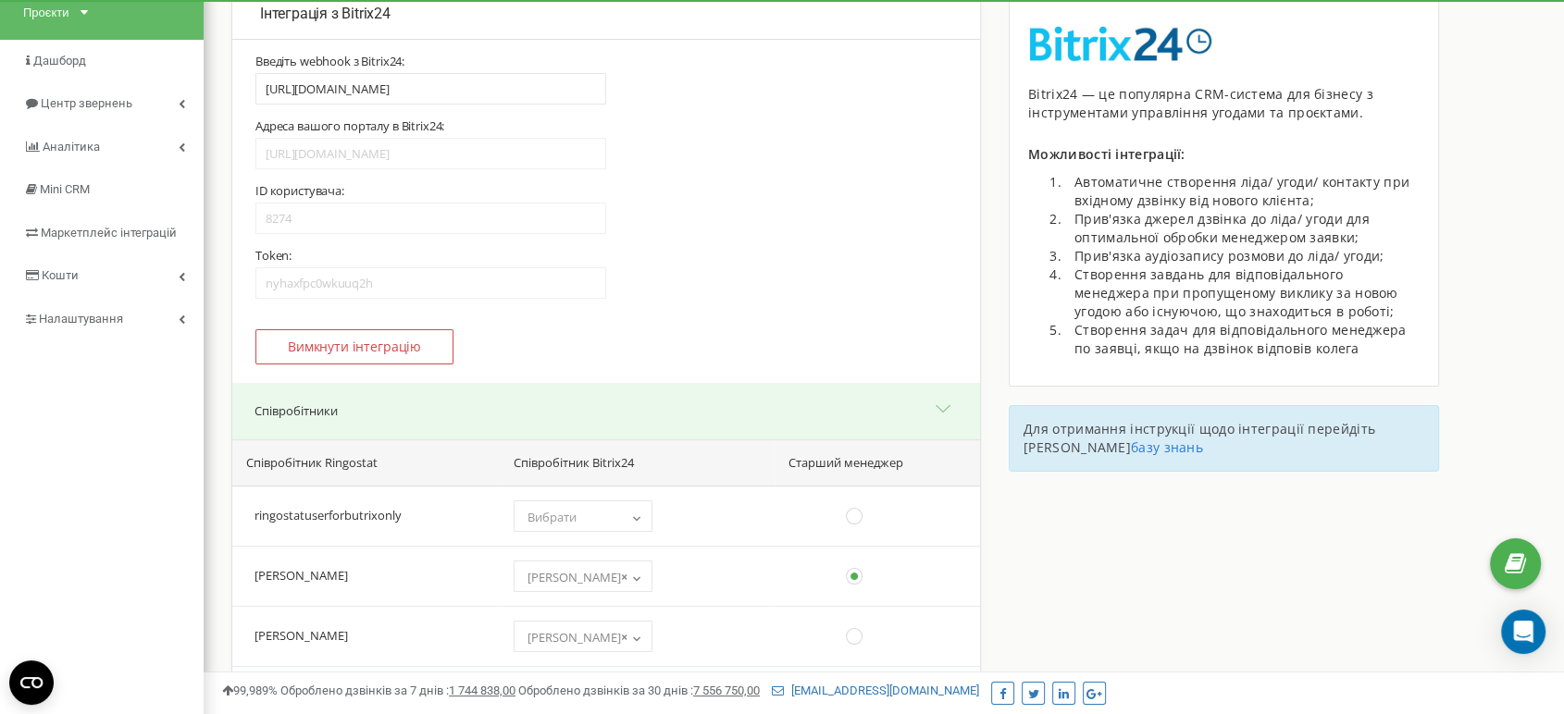
scroll to position [0, 0]
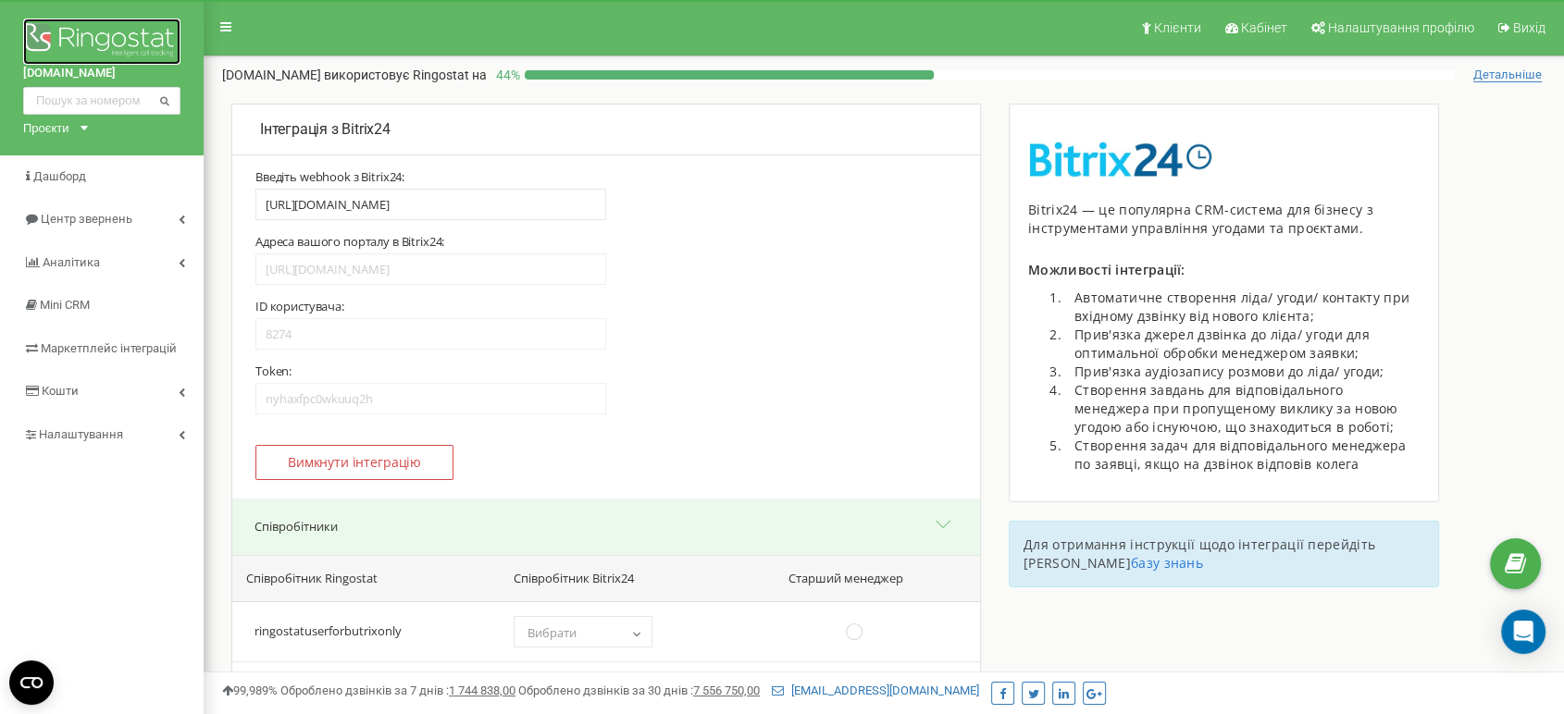
click at [88, 25] on img at bounding box center [101, 42] width 157 height 46
click at [80, 43] on img at bounding box center [101, 42] width 157 height 46
click at [57, 31] on img at bounding box center [101, 42] width 157 height 46
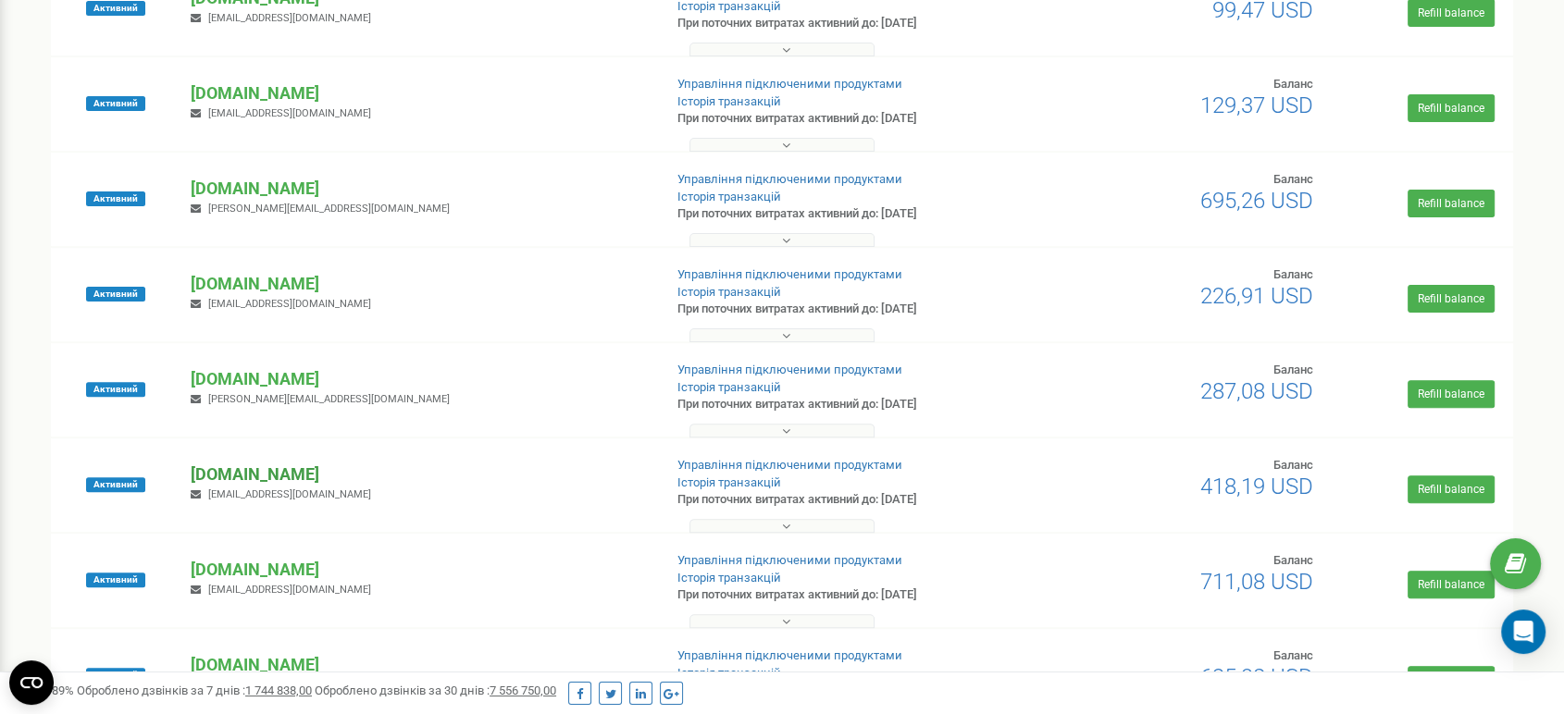
scroll to position [719, 0]
click at [267, 284] on p "[DOMAIN_NAME]" at bounding box center [419, 284] width 456 height 24
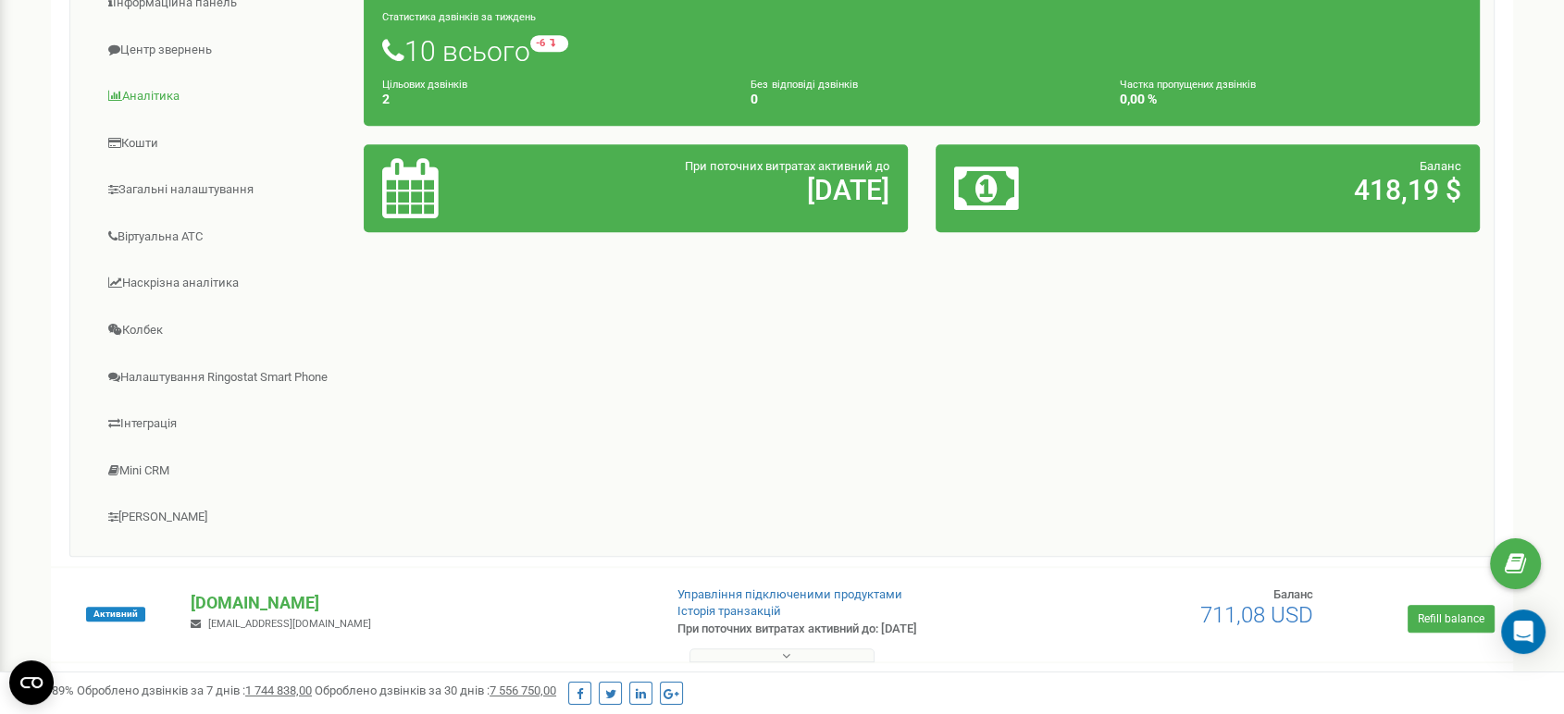
scroll to position [1045, 0]
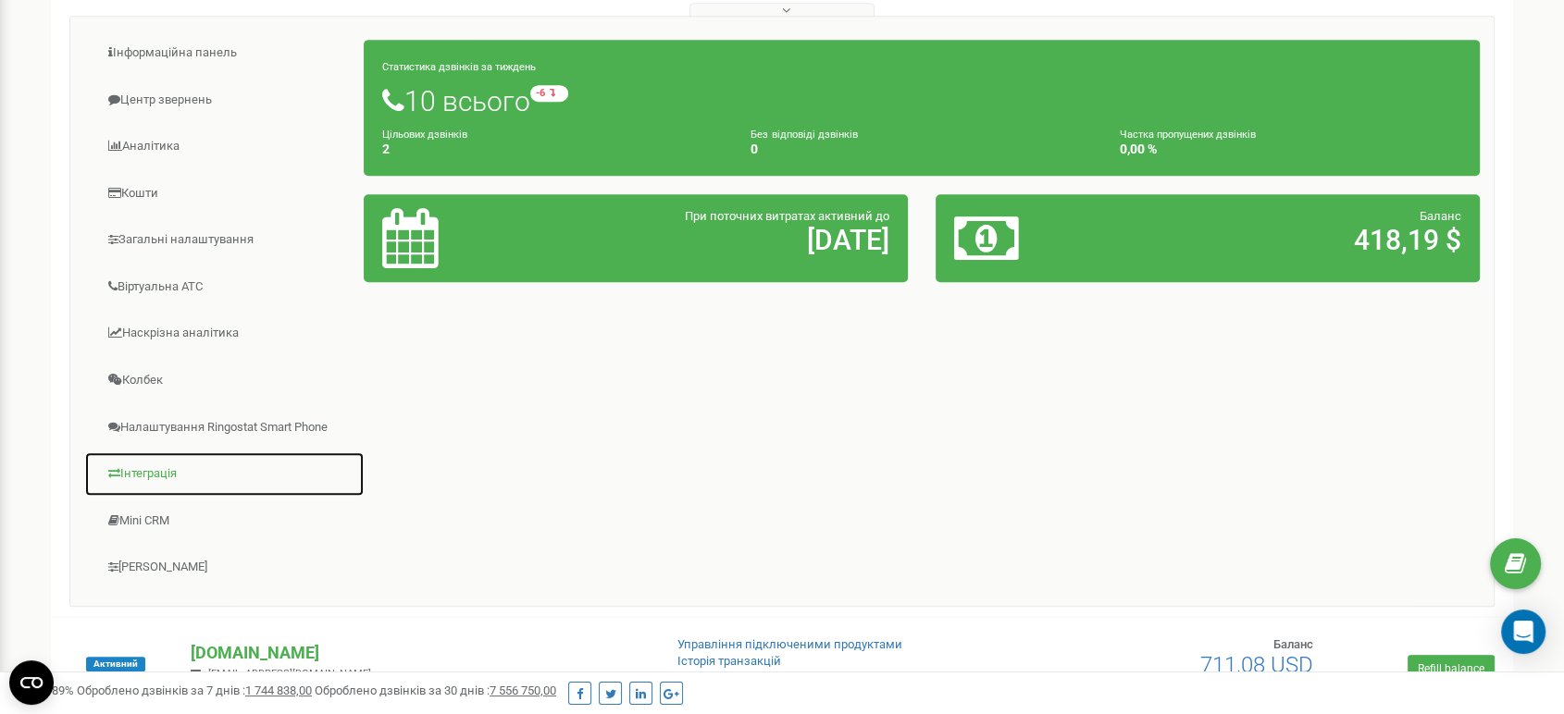
click at [156, 485] on link "Інтеграція" at bounding box center [224, 474] width 280 height 45
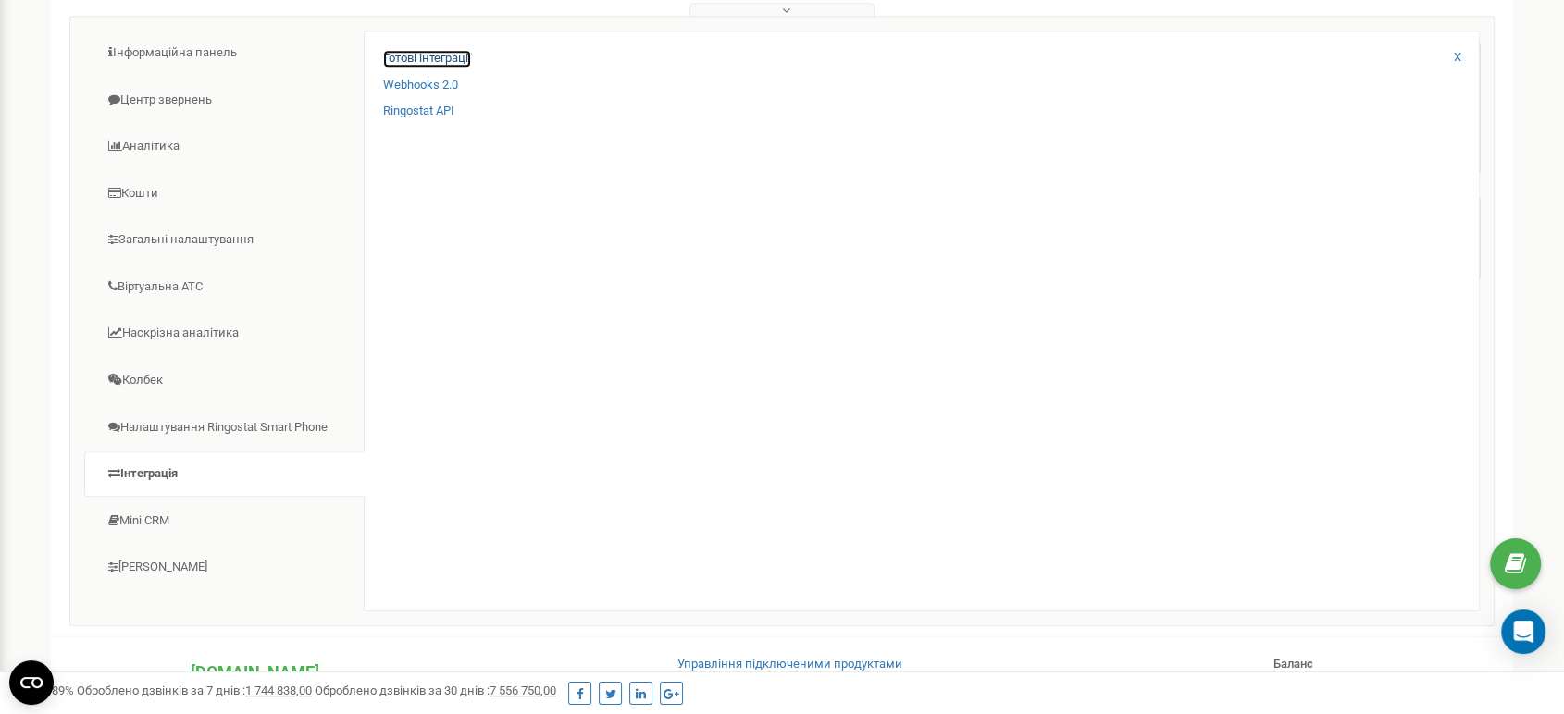
click at [406, 50] on link "Готові інтеграції" at bounding box center [427, 59] width 88 height 18
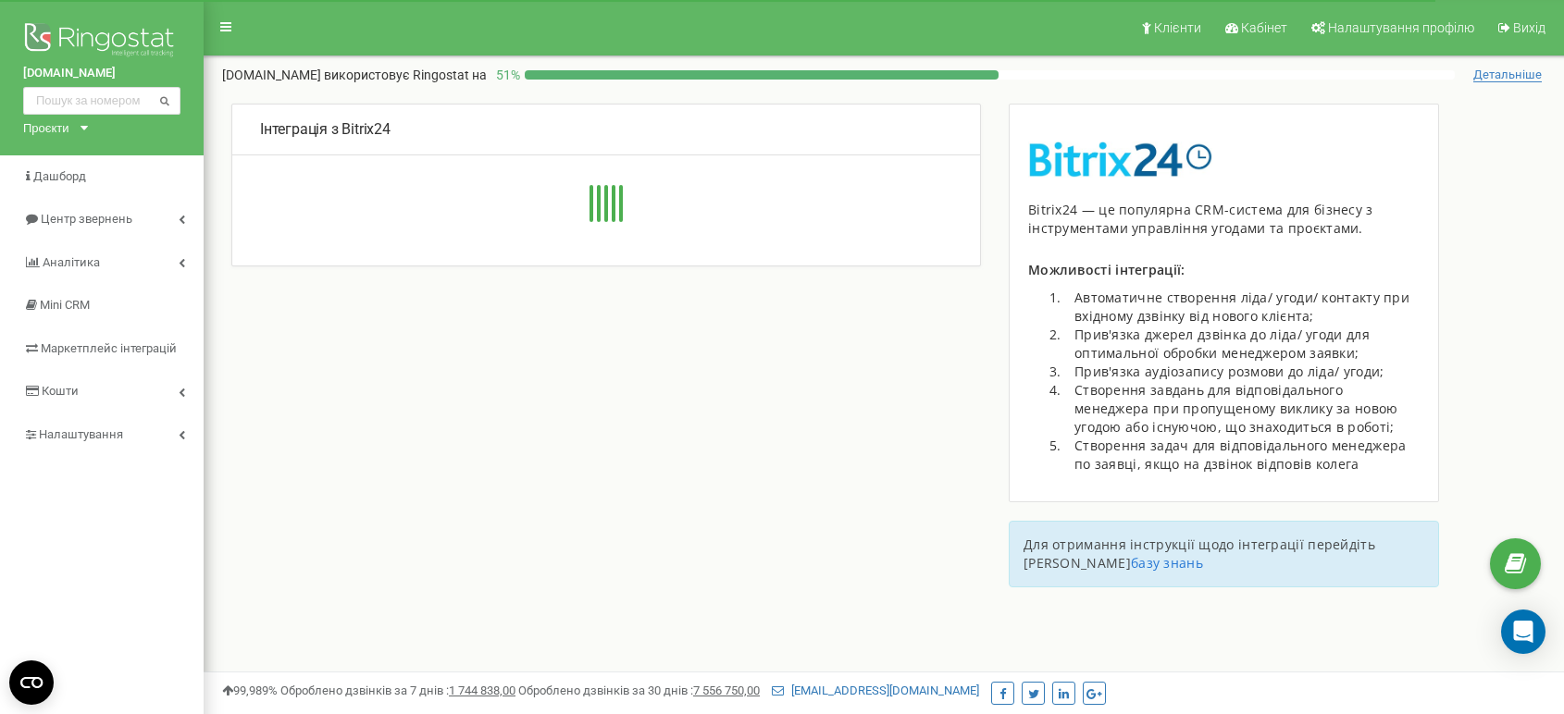
type input "https://riverside-development.bitrix24.eu//rest/undefined/undefined/"
type input "https://riverside-development.bitrix24.eu/"
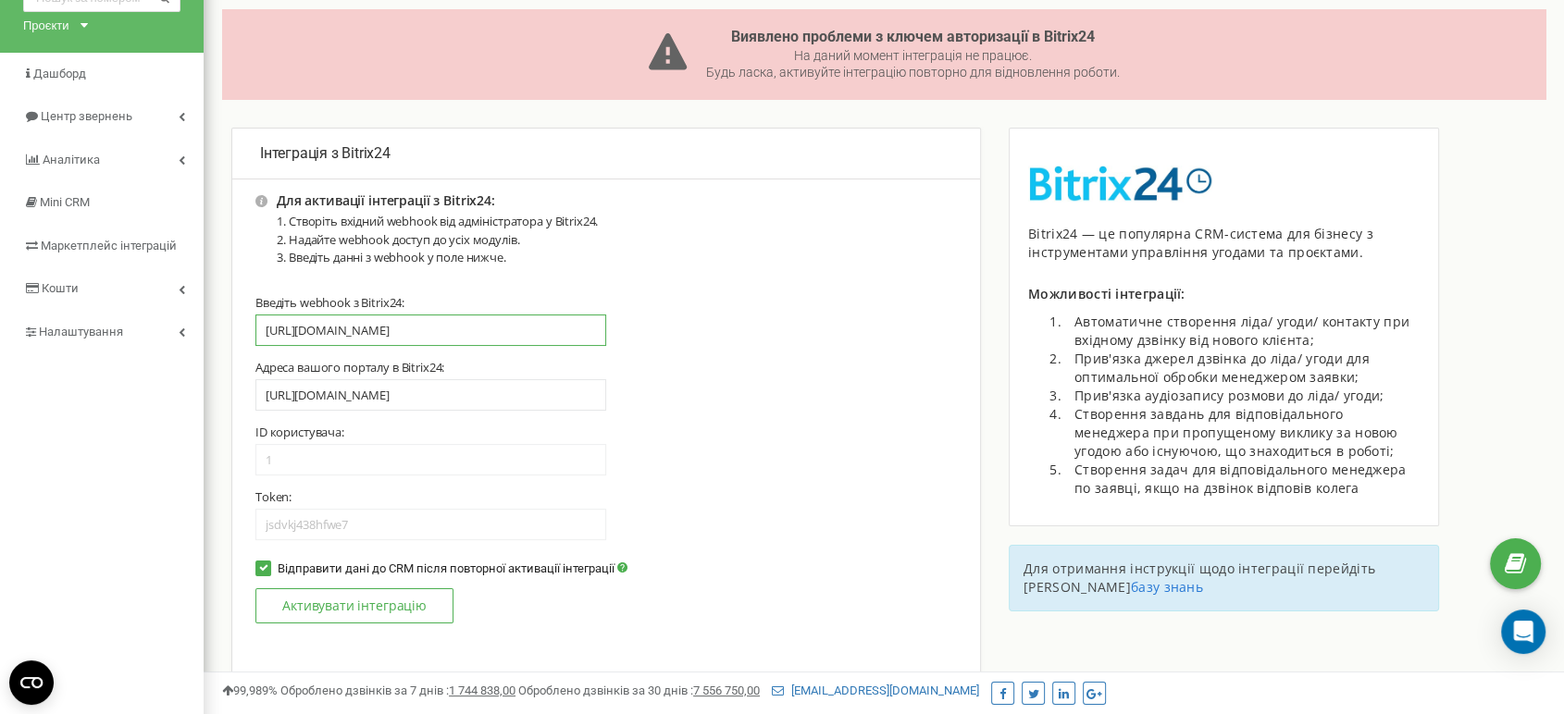
scroll to position [0, 50]
drag, startPoint x: 466, startPoint y: 316, endPoint x: 669, endPoint y: 335, distance: 203.5
click at [669, 335] on div "Введіть webhook з Bitrix24: https://riverside-development.bitrix24.eu//rest/und…" at bounding box center [605, 320] width 701 height 51
click at [542, 321] on input "https://riverside-development.bitrix24.eu//rest/undefined/undefined/" at bounding box center [430, 330] width 351 height 31
click at [446, 331] on input "https://riverside-development.bitrix24.eu//rest/undefined/undefined/" at bounding box center [430, 330] width 351 height 31
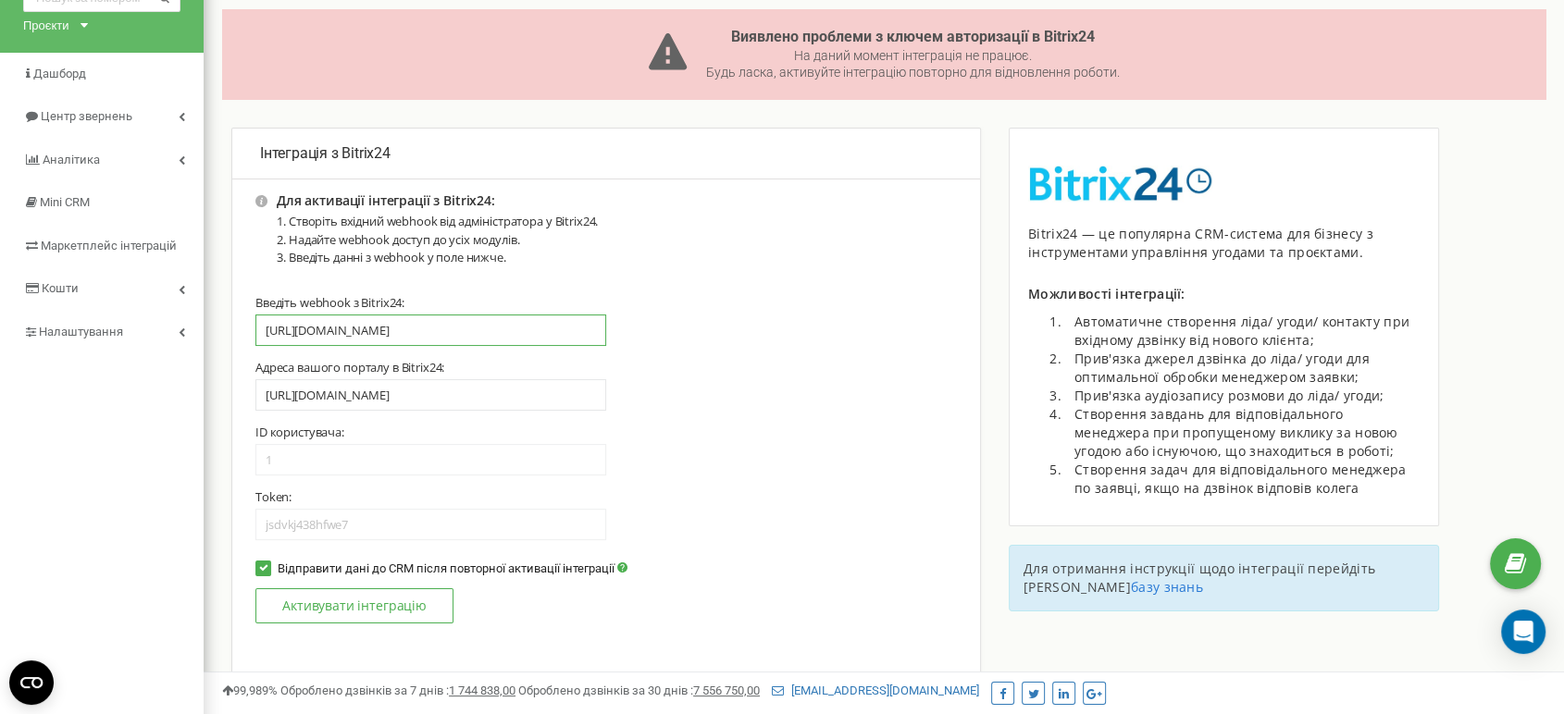
paste input "rest/8274/nyhaxfpc0wkuuq2h"
type input "https://riverside-development.bitrix24.eu/rest/8274/nyhaxfpc0wkuuq2h/"
type input "[URL][DOMAIN_NAME]"
type input "8274"
type input "nyhaxfpc0wkuuq2h"
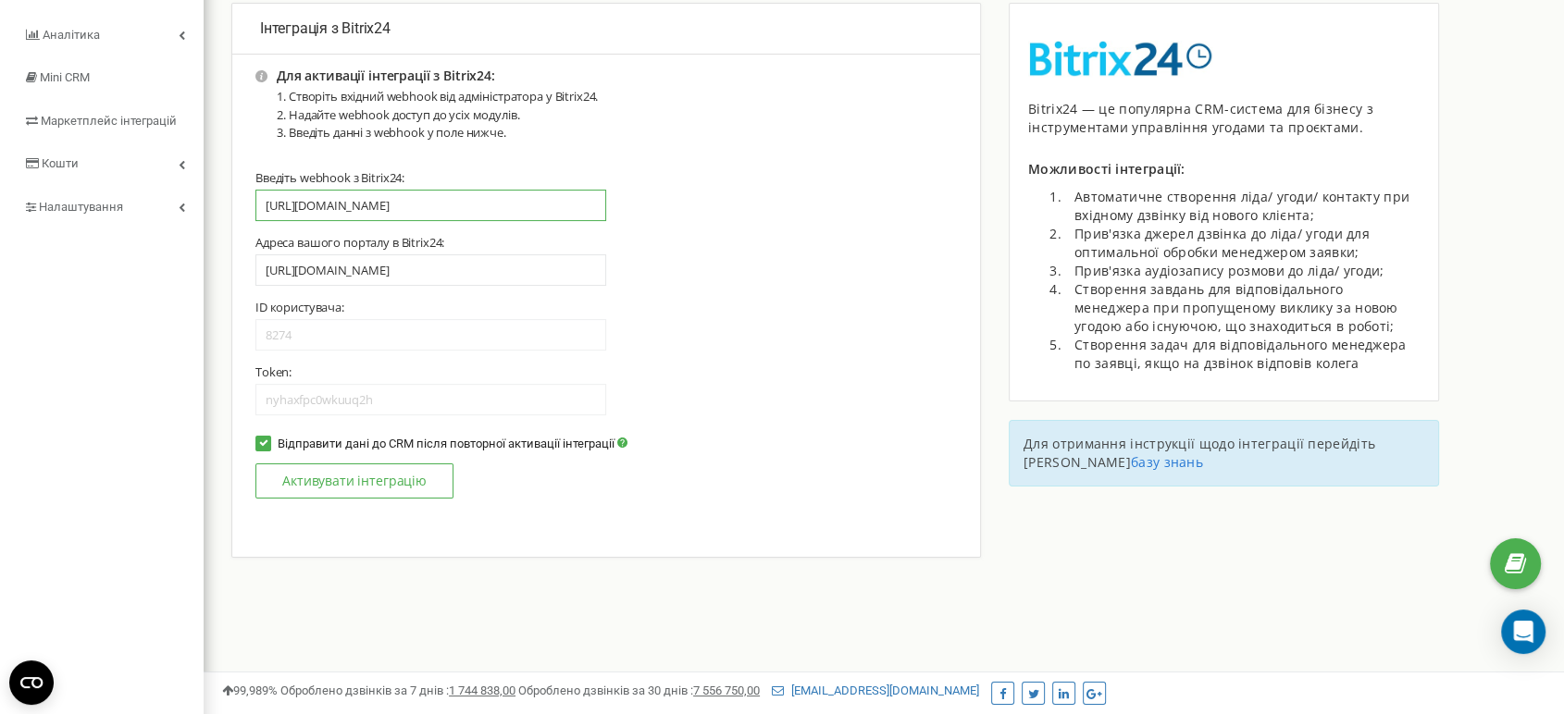
scroll to position [103, 0]
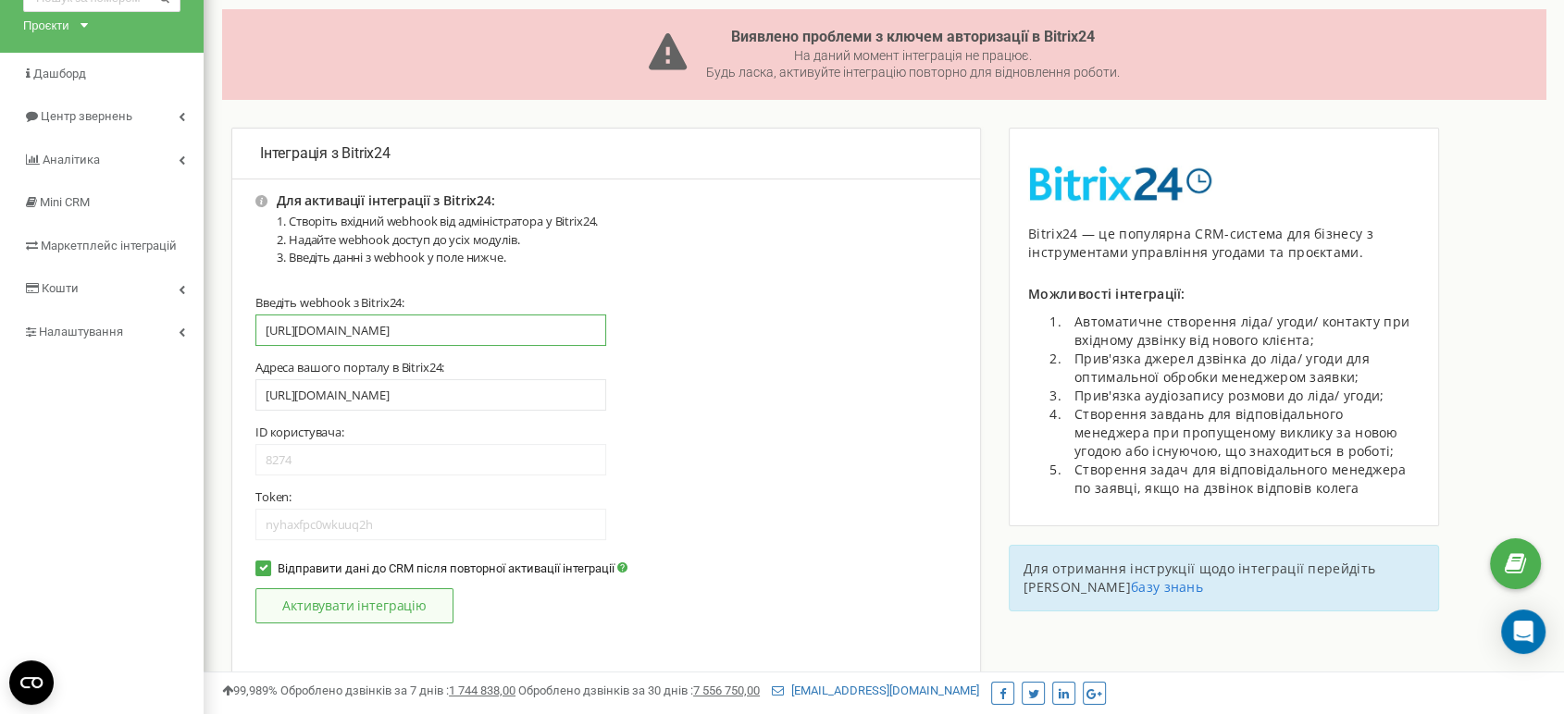
type input "[URL][DOMAIN_NAME]"
click at [399, 593] on button "Активувати інтеграцію" at bounding box center [354, 605] width 198 height 35
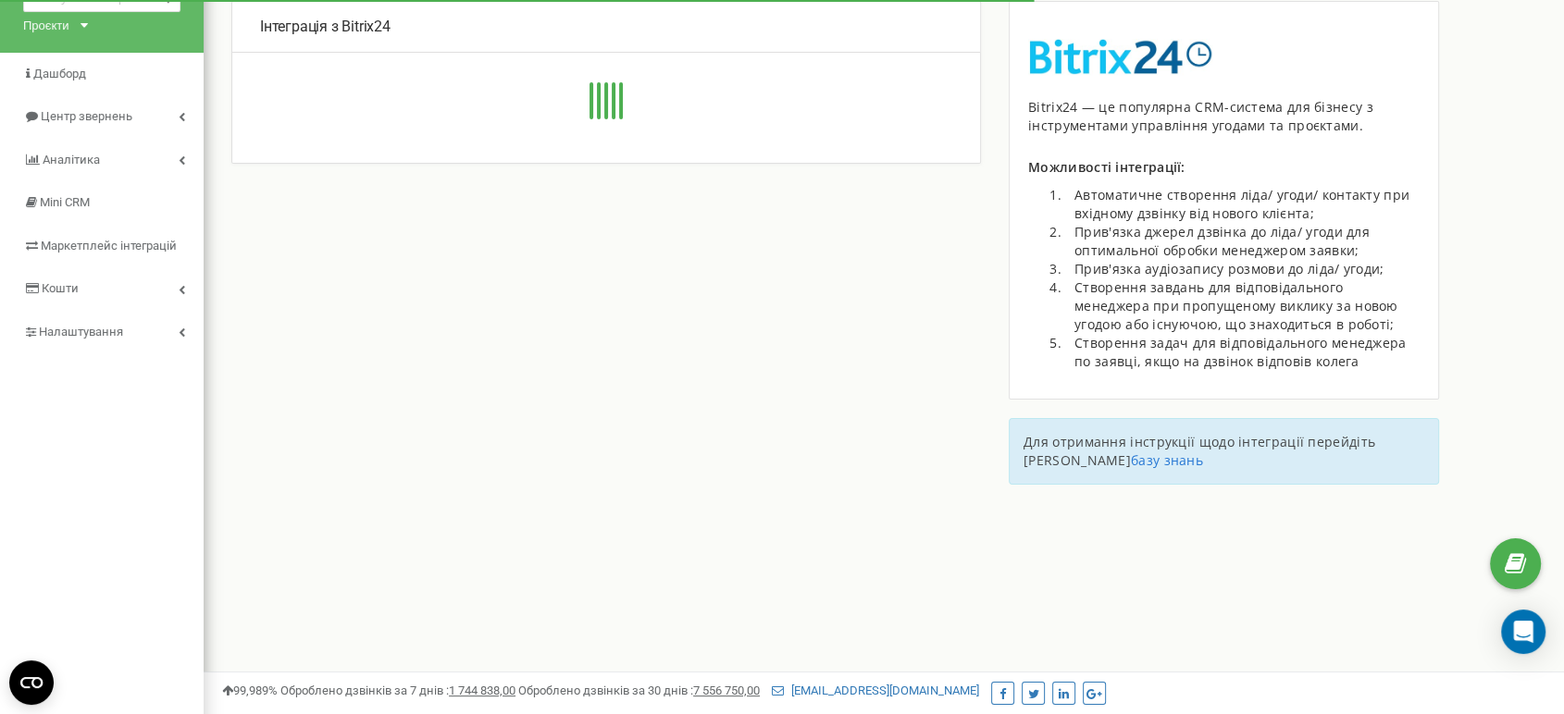
type input "[URL][DOMAIN_NAME]"
type input "8274"
type input "nyhaxfpc0wkuuq2h"
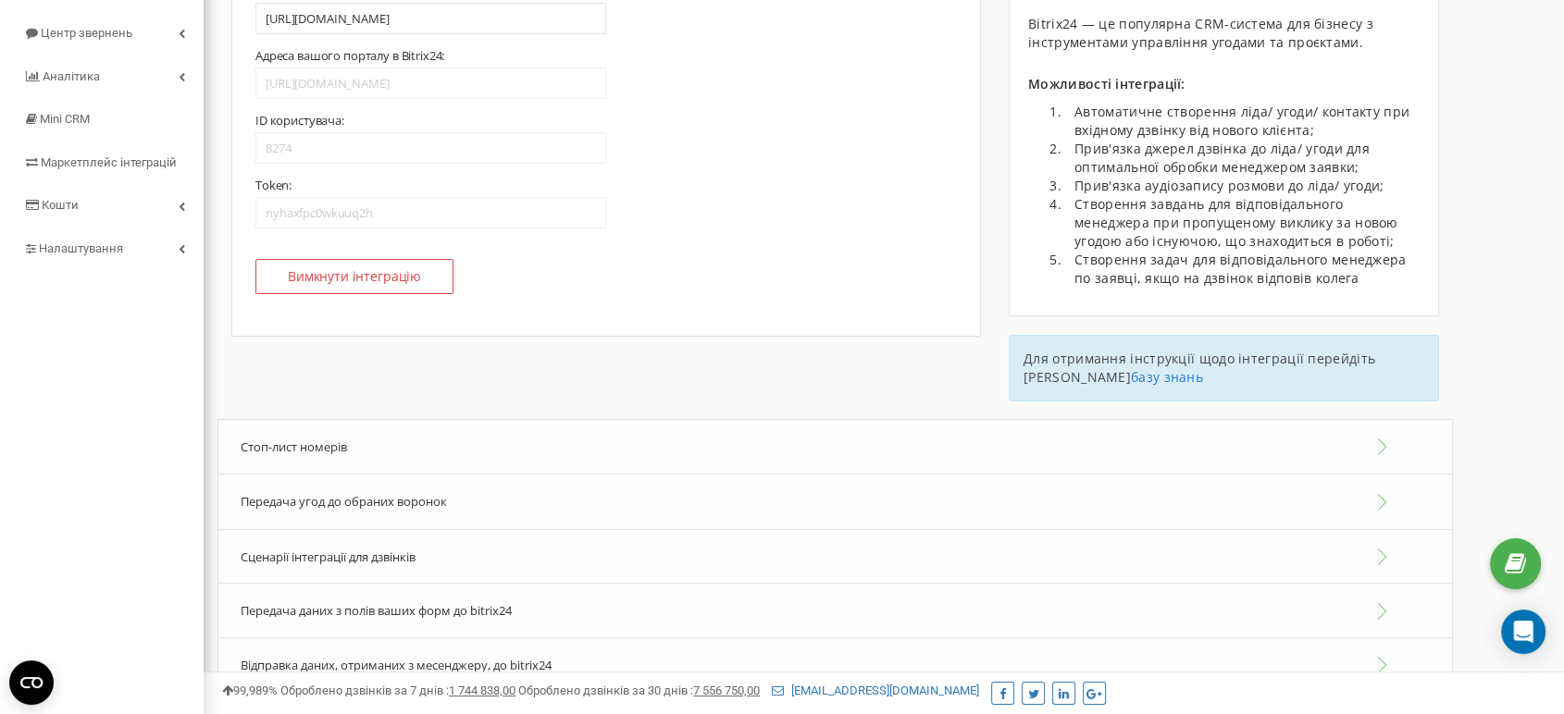
scroll to position [395, 0]
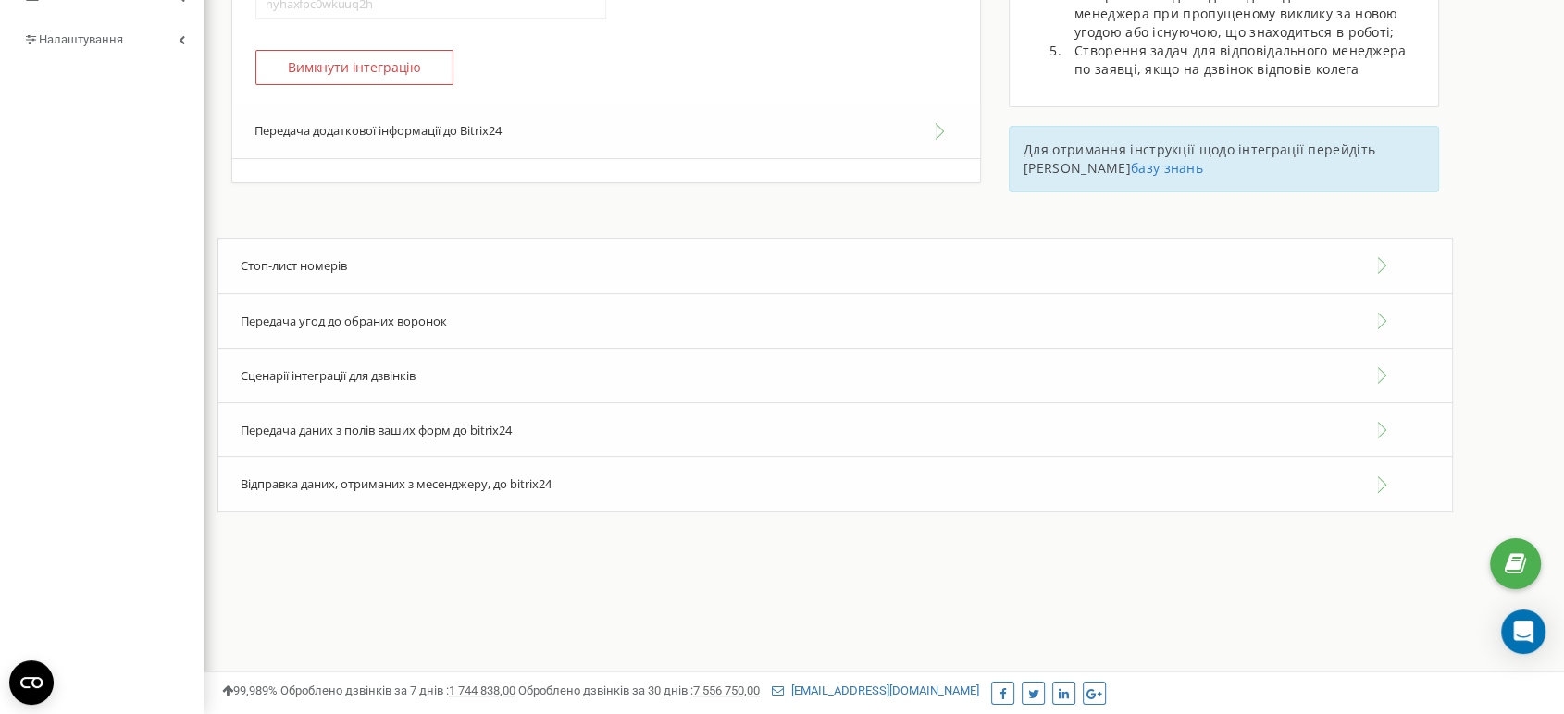
click at [303, 367] on span "Сценарії інтеграції для дзвінків" at bounding box center [328, 375] width 175 height 17
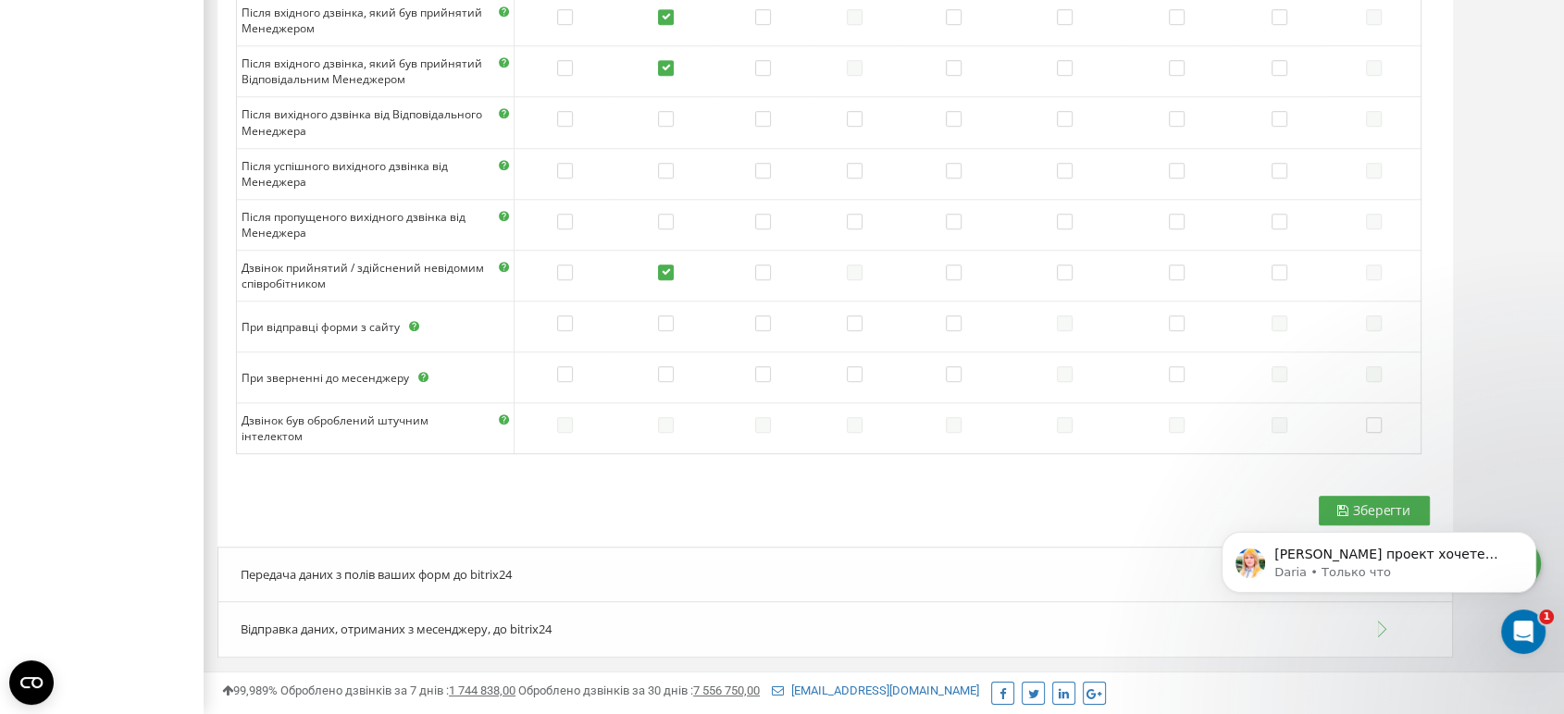
scroll to position [0, 0]
click at [1346, 513] on div "[PERSON_NAME] проект хочете налаштувати наступним? [PERSON_NAME] • Только что" at bounding box center [1378, 477] width 340 height 231
click at [1346, 505] on div "[PERSON_NAME] проект хочете налаштувати наступним? [PERSON_NAME] • Только что" at bounding box center [1378, 477] width 340 height 231
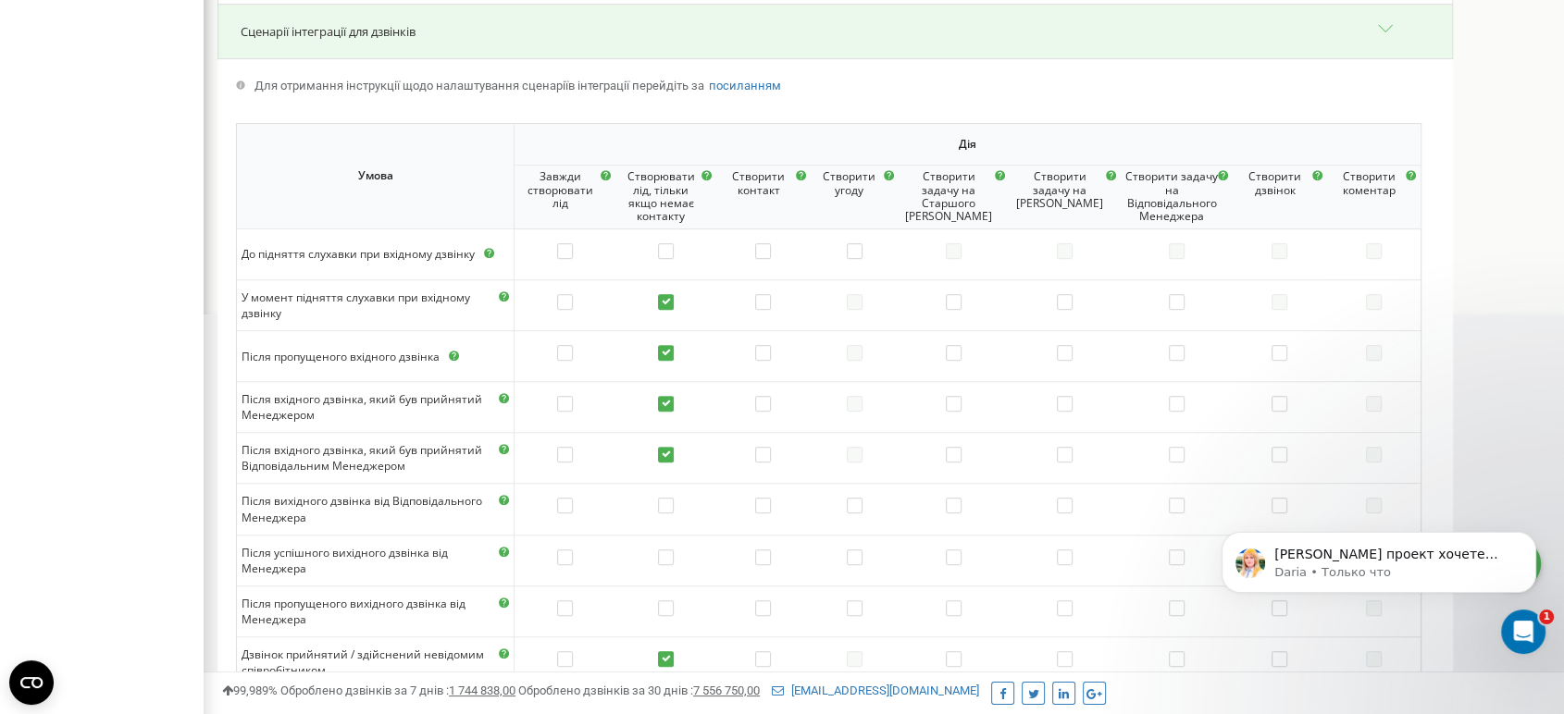
scroll to position [362, 0]
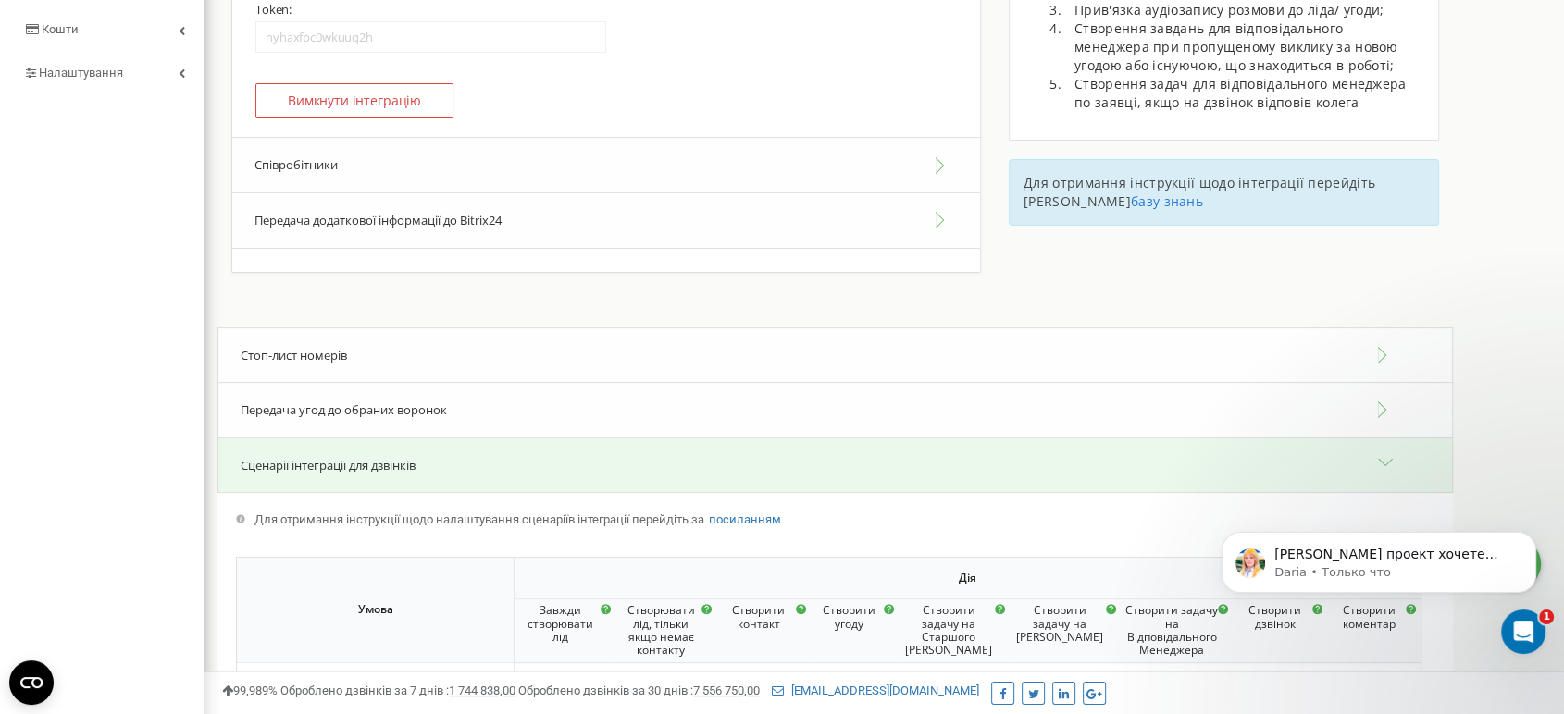
click at [327, 175] on button "Співробітники" at bounding box center [606, 165] width 748 height 56
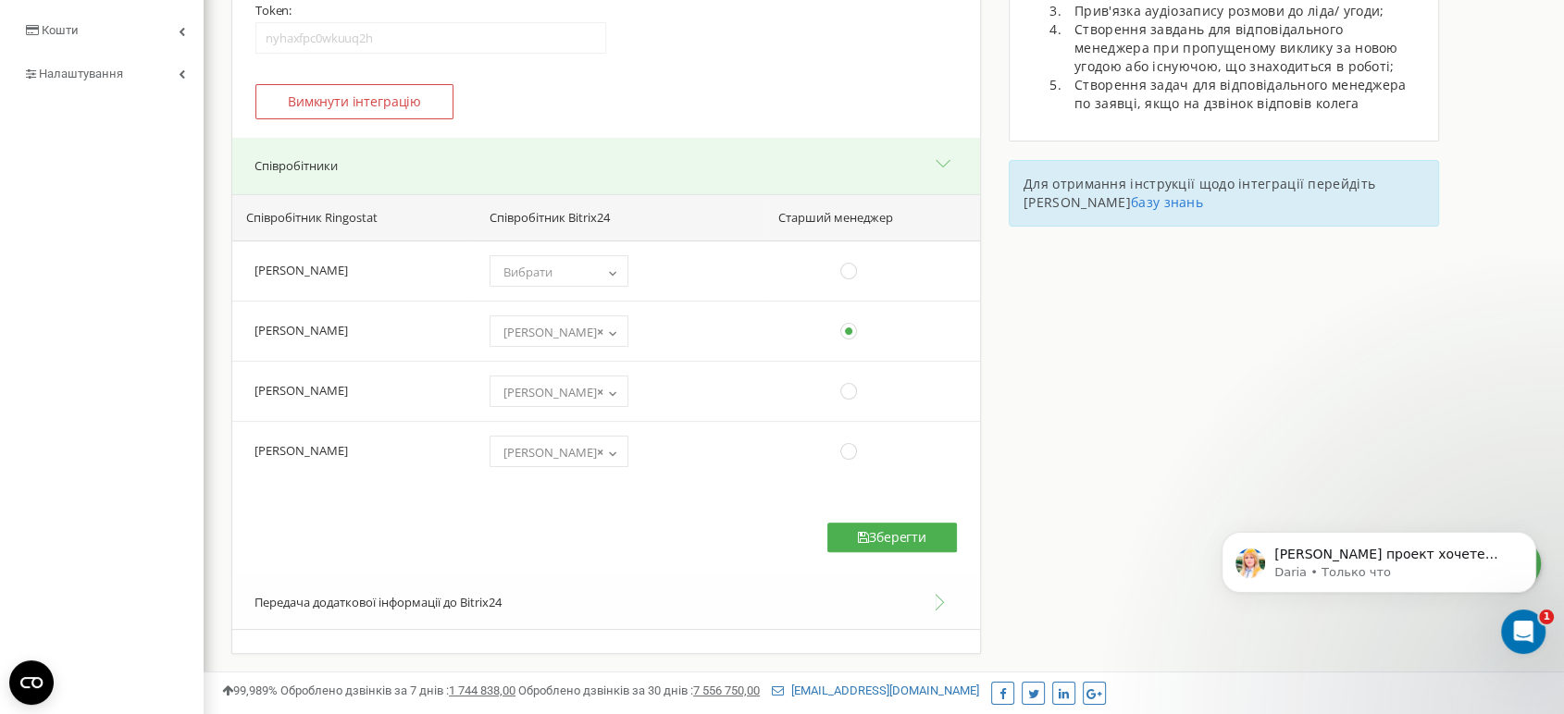
scroll to position [616, 0]
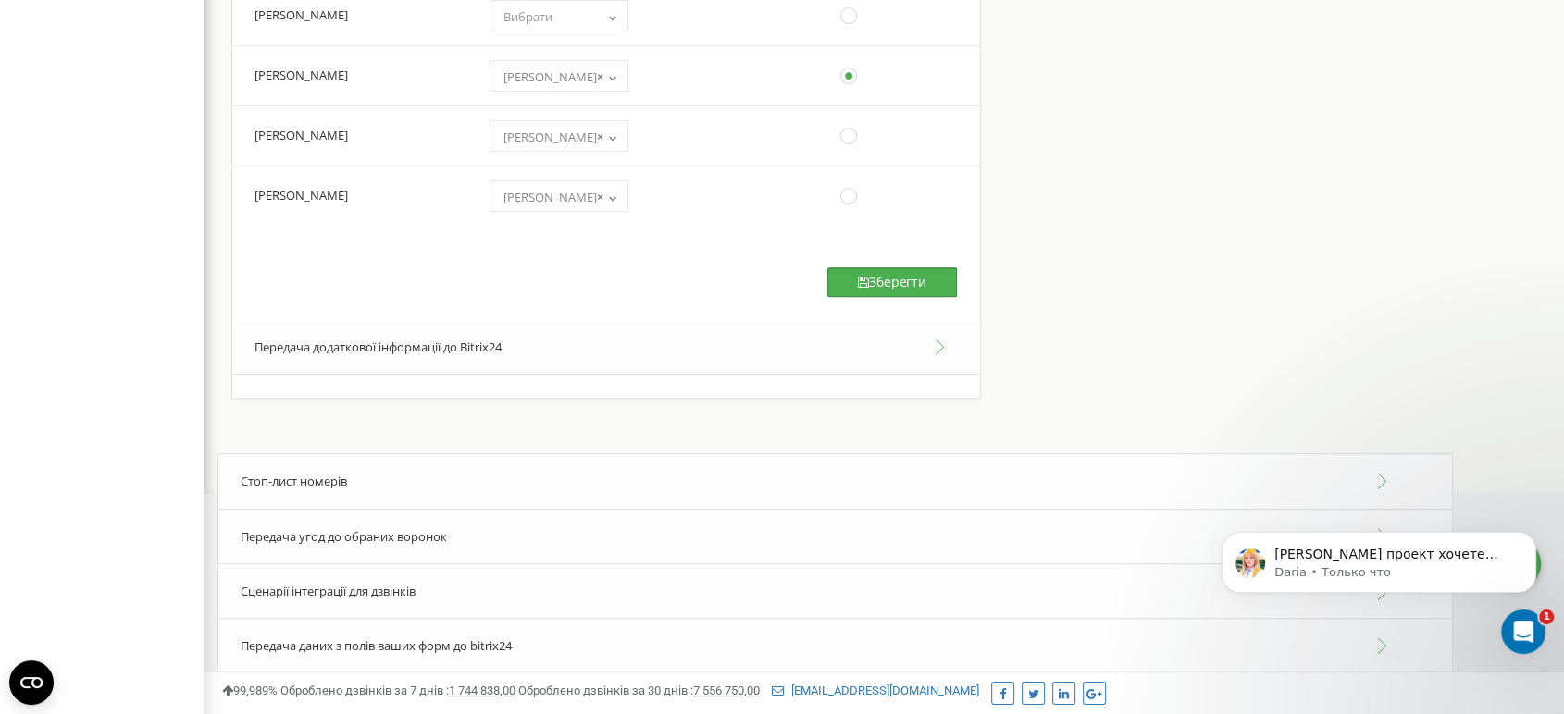
click at [882, 267] on button "Зберегти" at bounding box center [892, 282] width 130 height 30
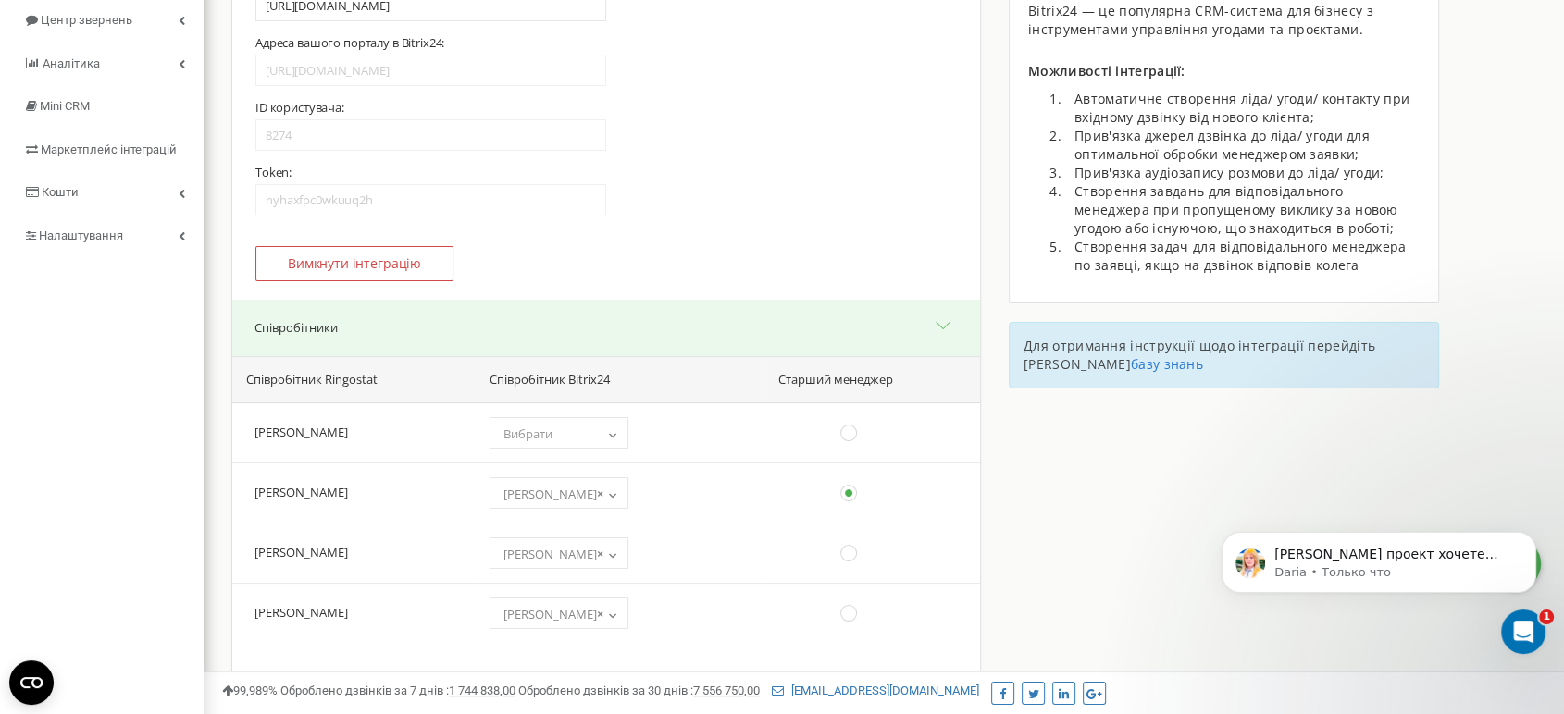
scroll to position [0, 0]
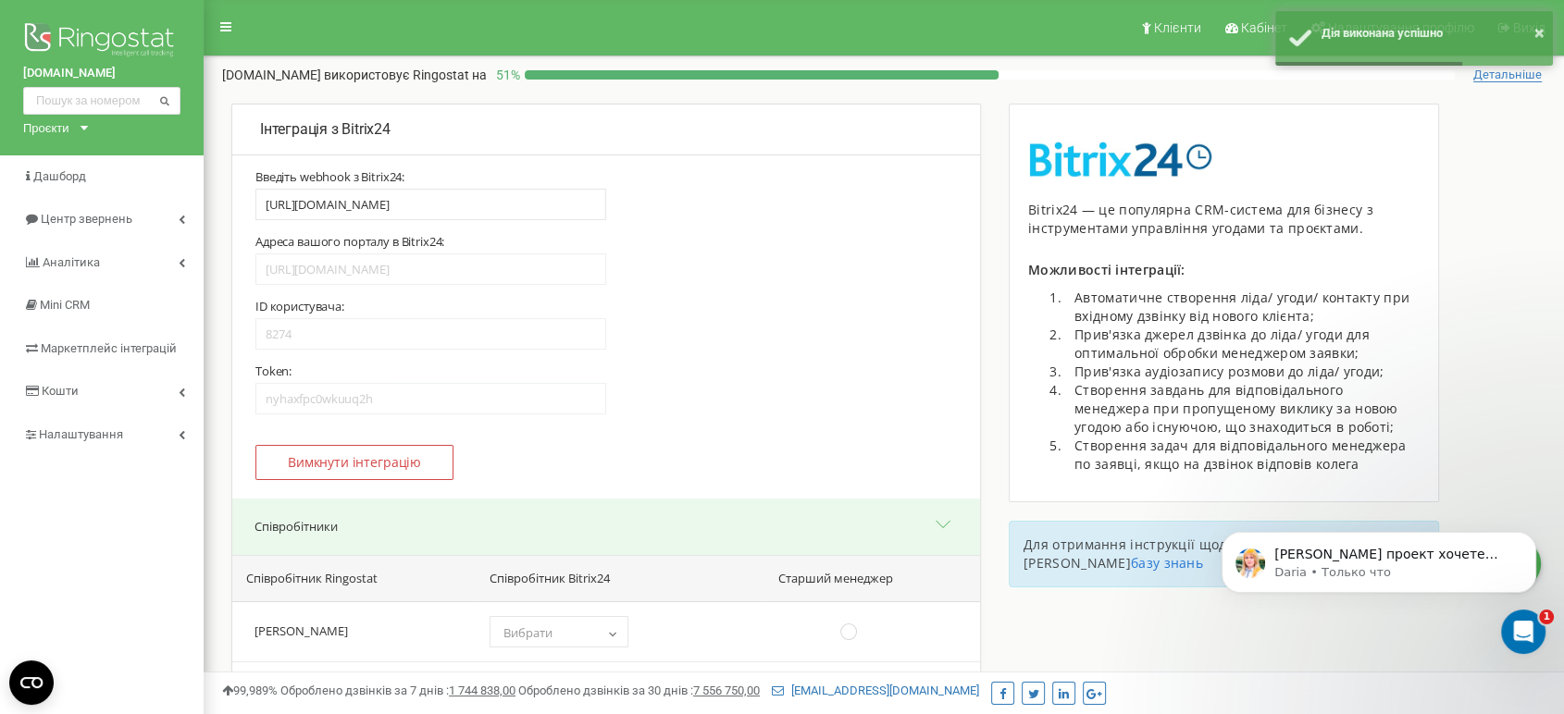
drag, startPoint x: 22, startPoint y: 68, endPoint x: 119, endPoint y: 77, distance: 97.5
click at [119, 77] on div "rybalsky.com.ua Проєкти r-v.com.ua perfect-group.ua rybalsky.com.ua parkavenuev…" at bounding box center [102, 77] width 204 height 155
copy link "[DOMAIN_NAME]"
click at [1404, 558] on p "[PERSON_NAME] проект хочете налаштувати наступним?" at bounding box center [1393, 555] width 239 height 19
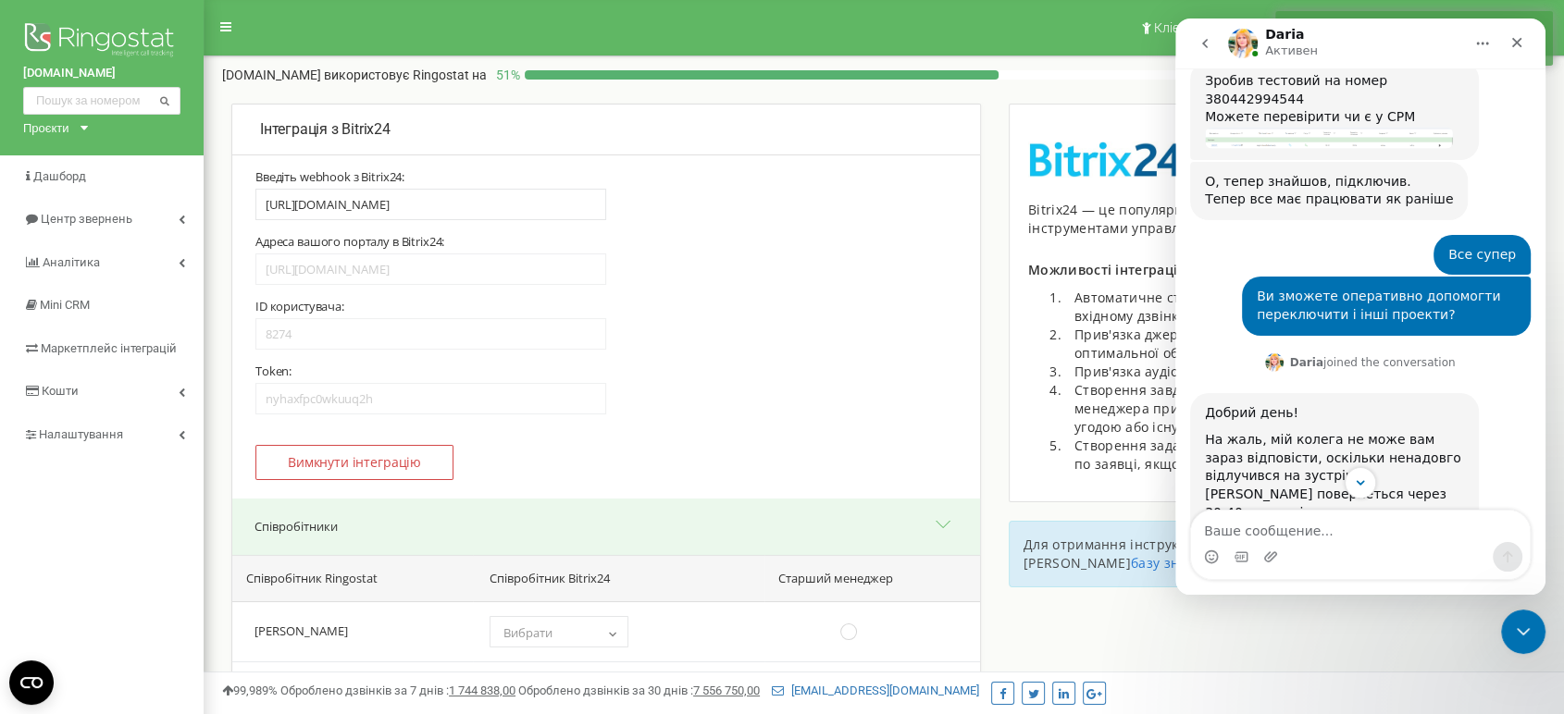
scroll to position [3317, 0]
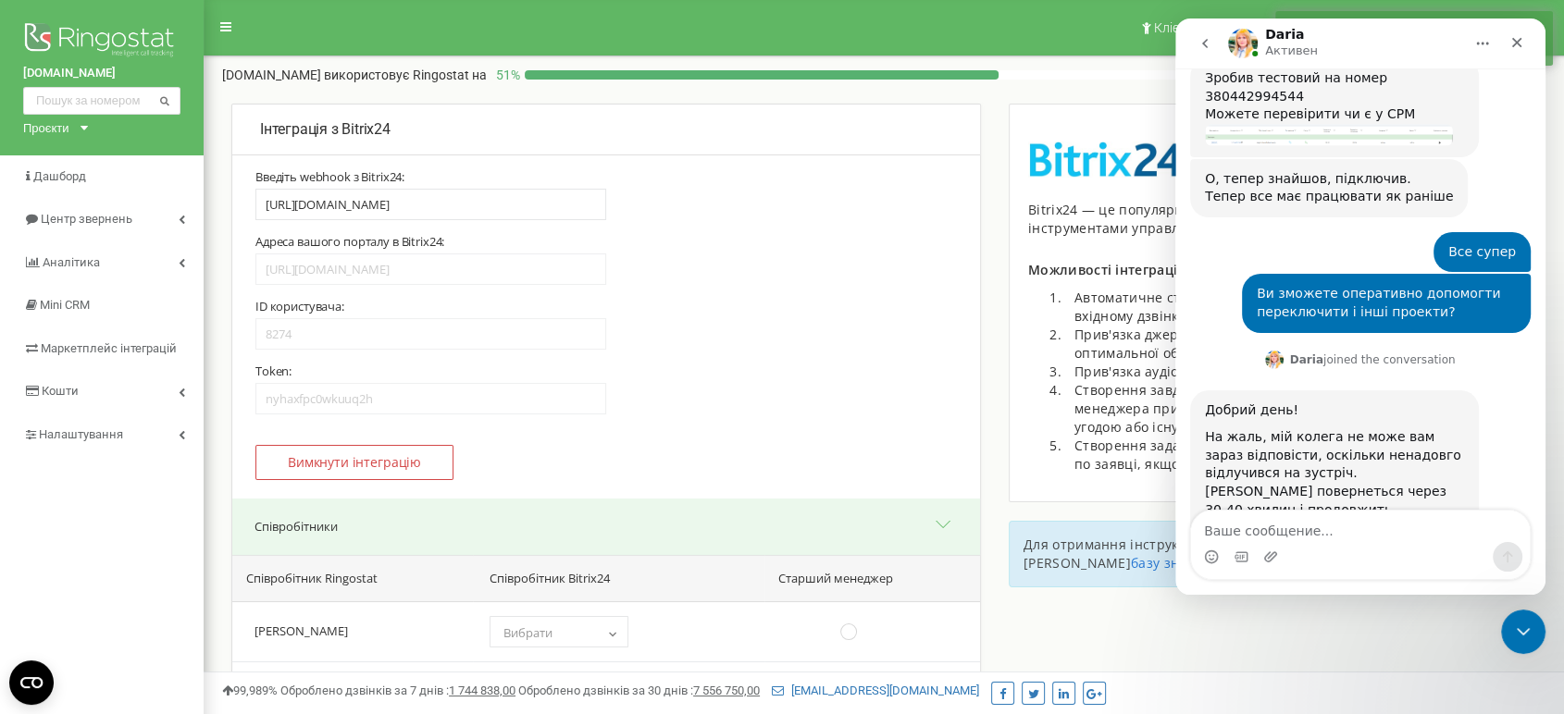
click at [1326, 537] on textarea "Ваше сообщение..." at bounding box center [1360, 526] width 339 height 31
type textarea "[DOMAIN_NAME]"
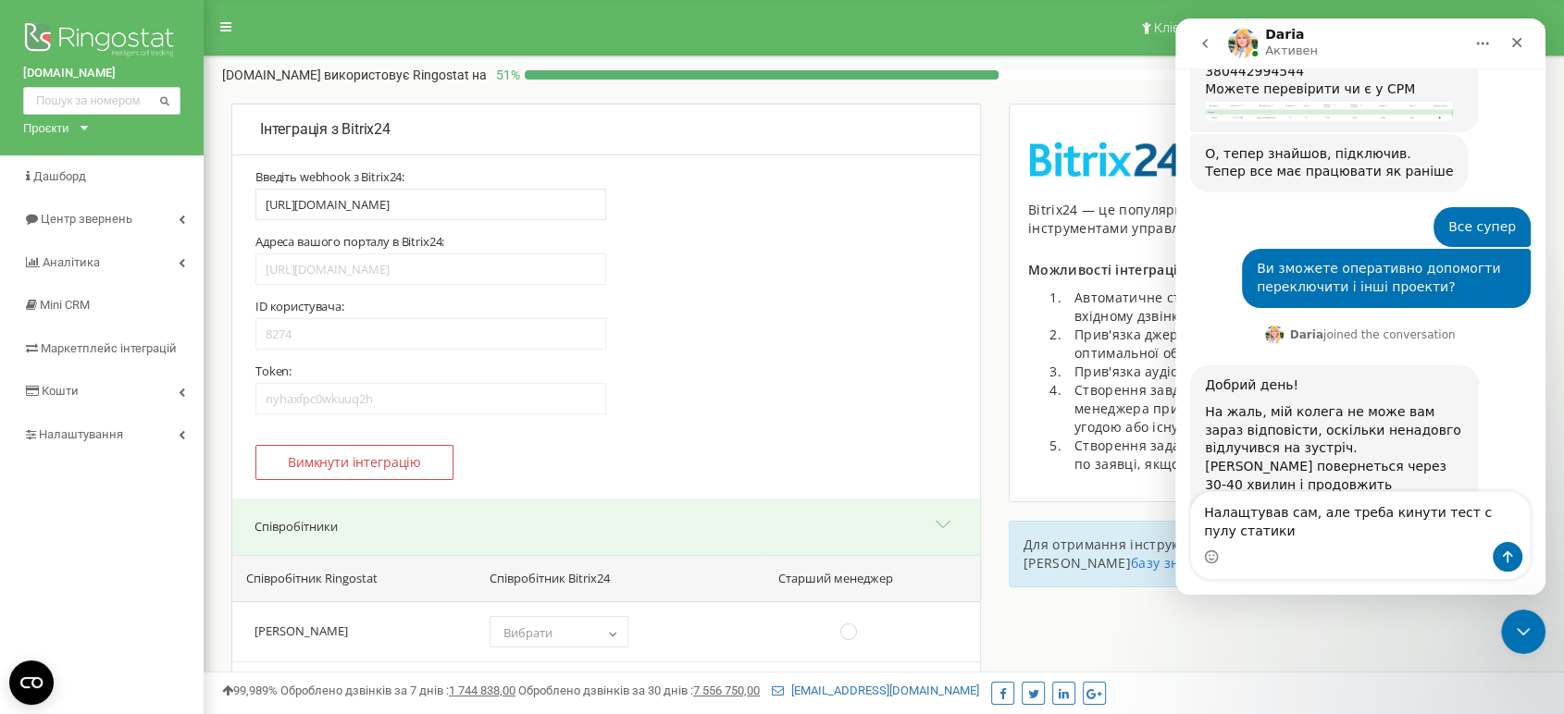
scroll to position [3360, 0]
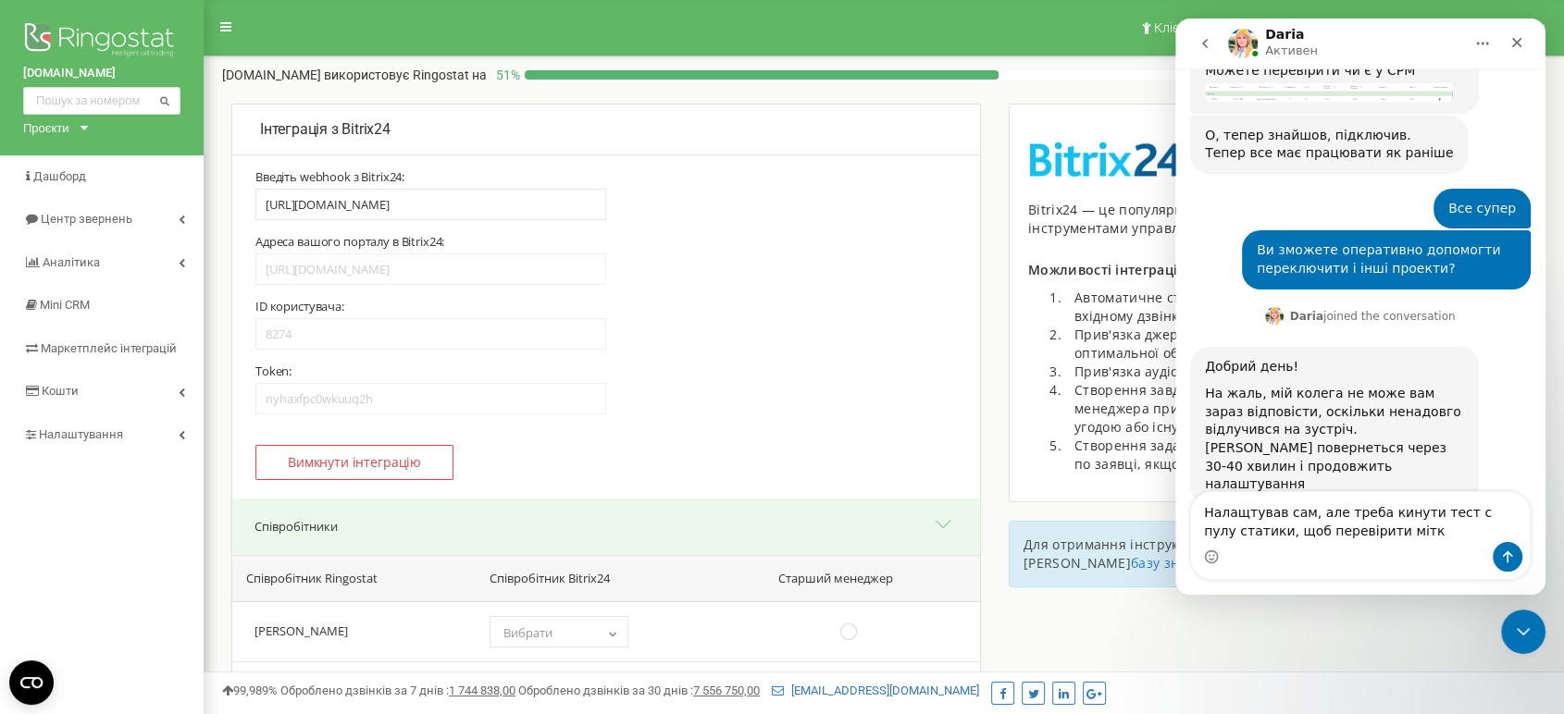
type textarea "Налащтував сам, але треба кинути тест с пулу статики, щоб перевірити мітки"
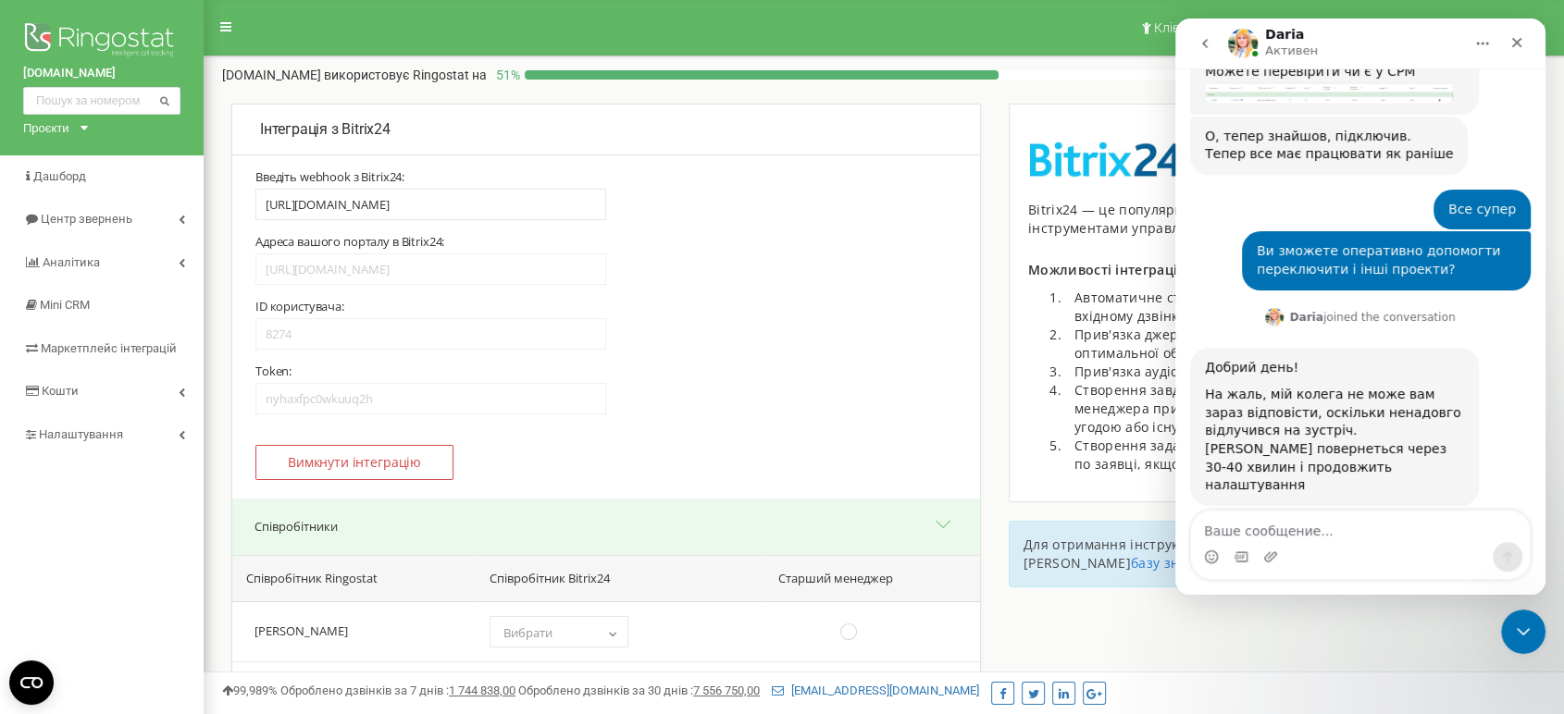
scroll to position [3403, 0]
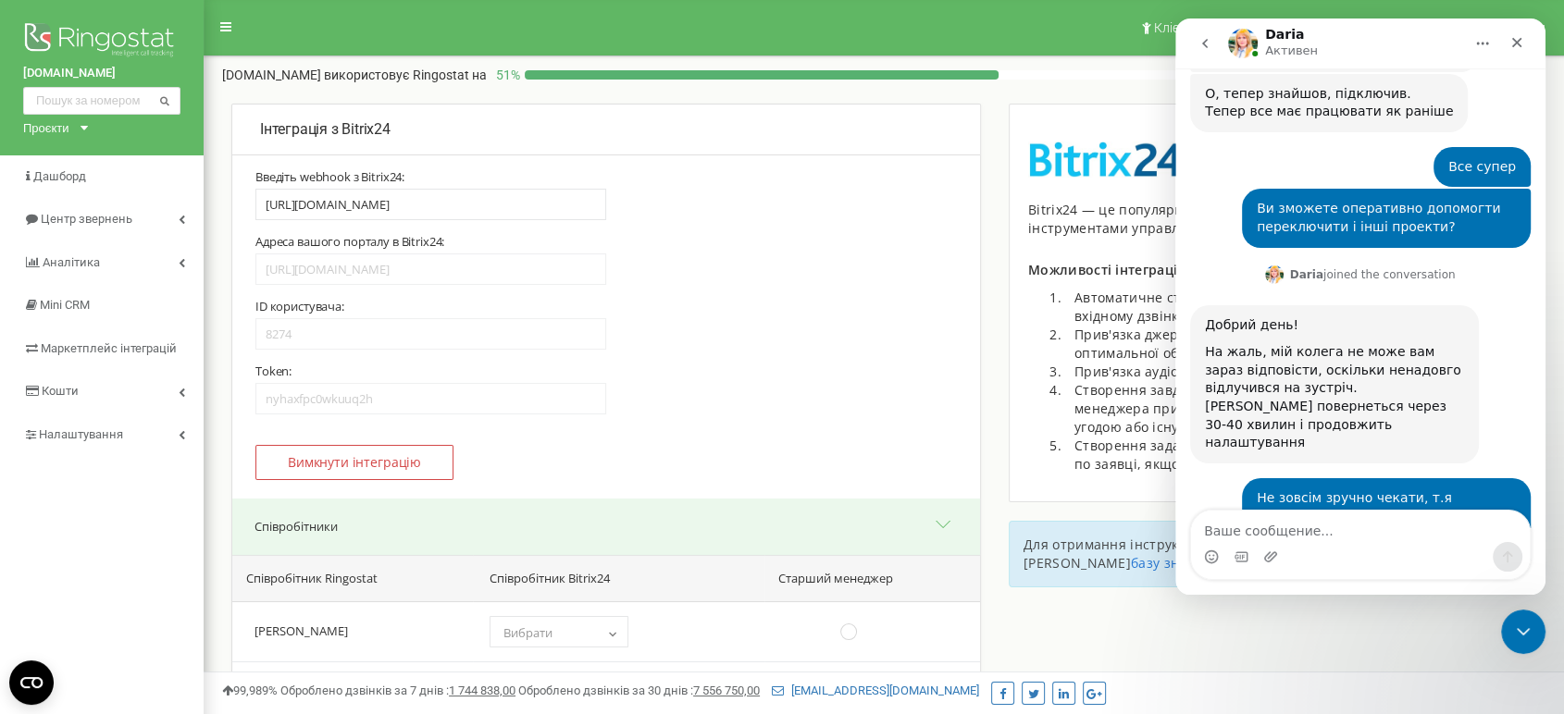
click at [909, 303] on div "ID користувача: 8274 Token: nyhaxfpc0wkuuq2h" at bounding box center [605, 357] width 701 height 116
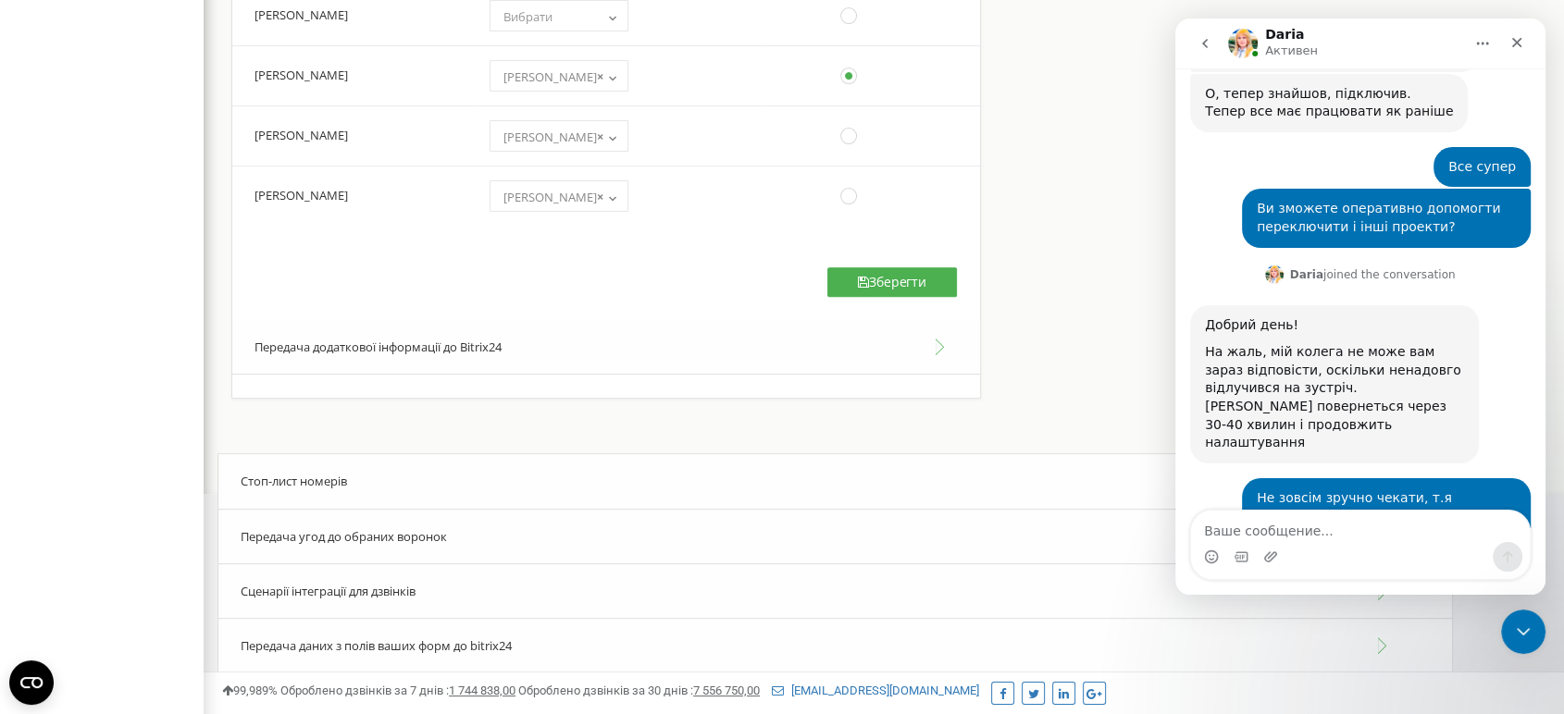
scroll to position [683, 0]
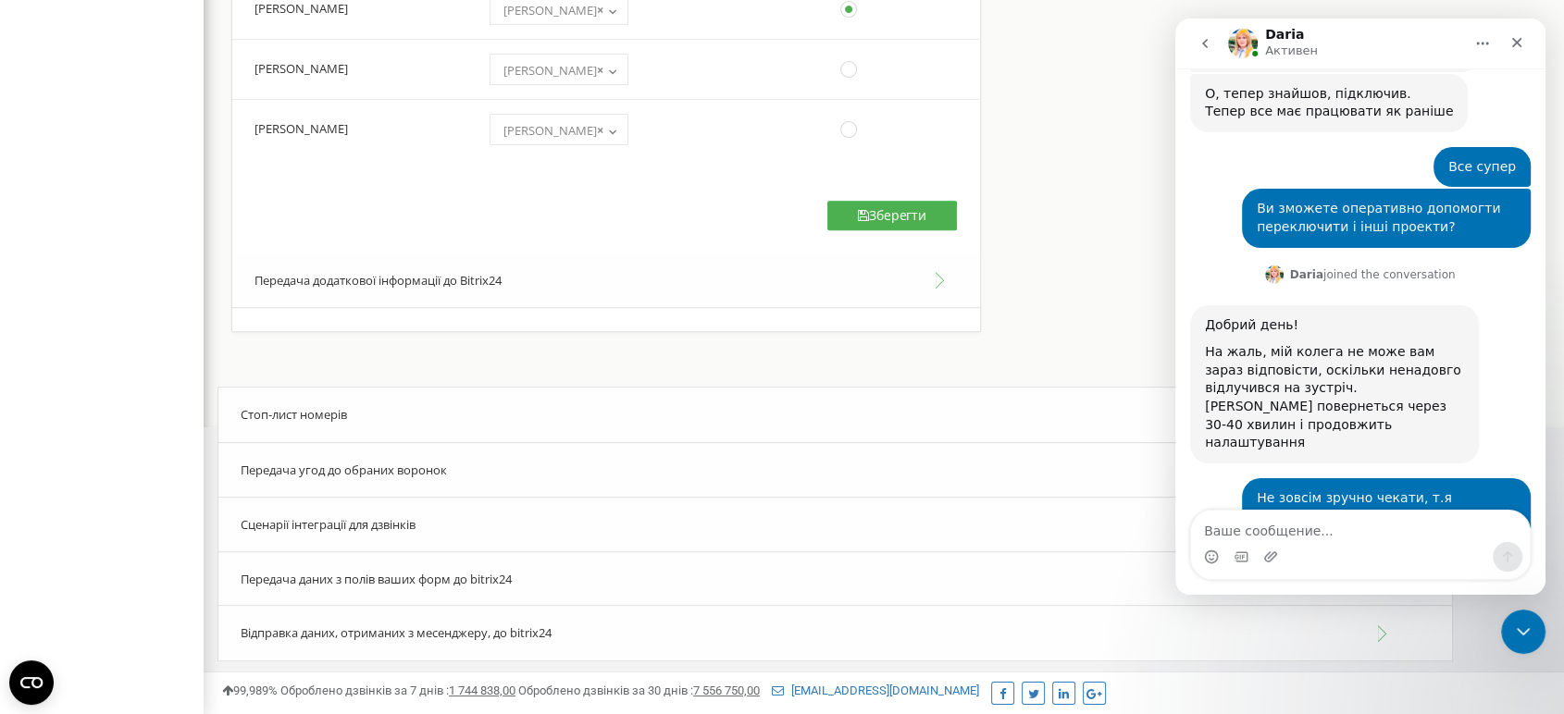
click at [303, 516] on span "Сценарії інтеграції для дзвінків" at bounding box center [328, 524] width 175 height 17
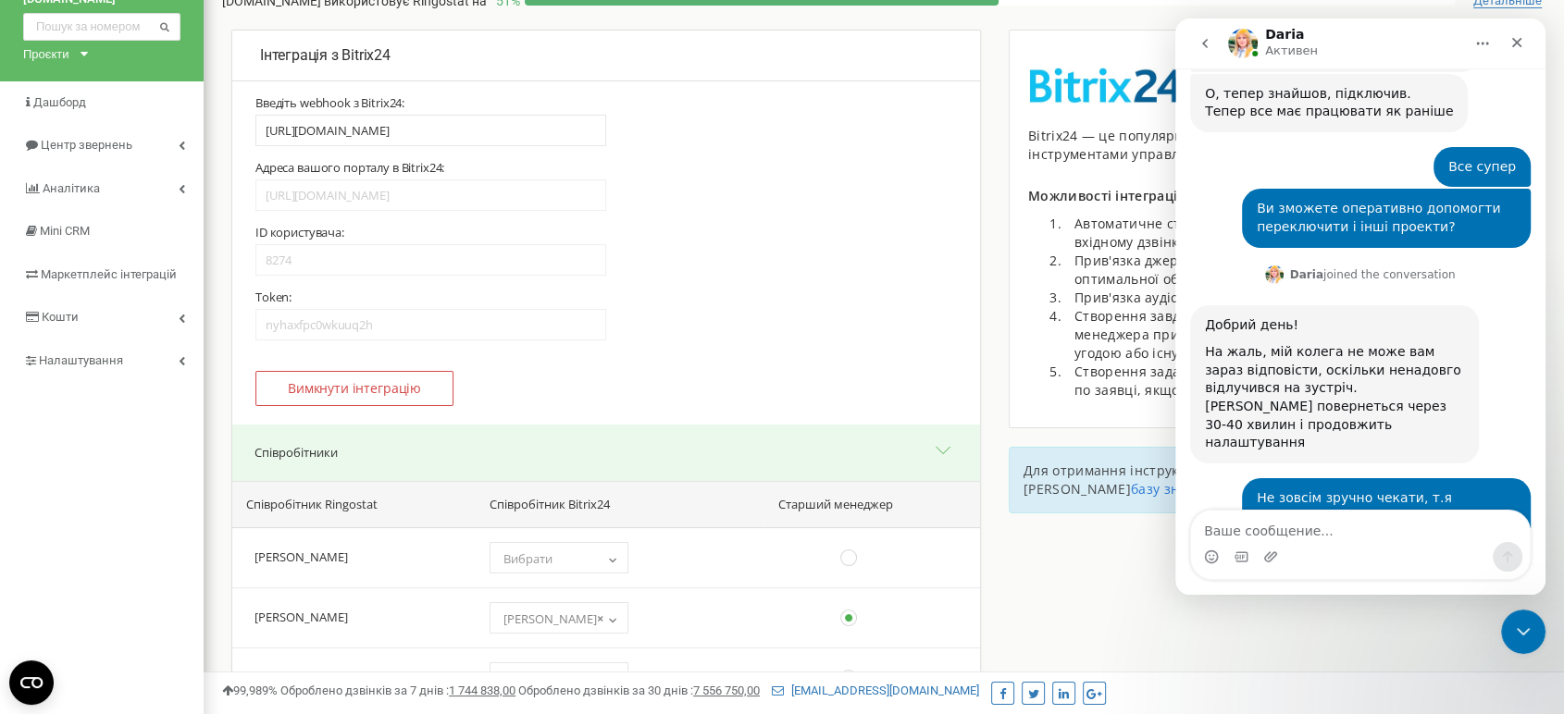
scroll to position [0, 0]
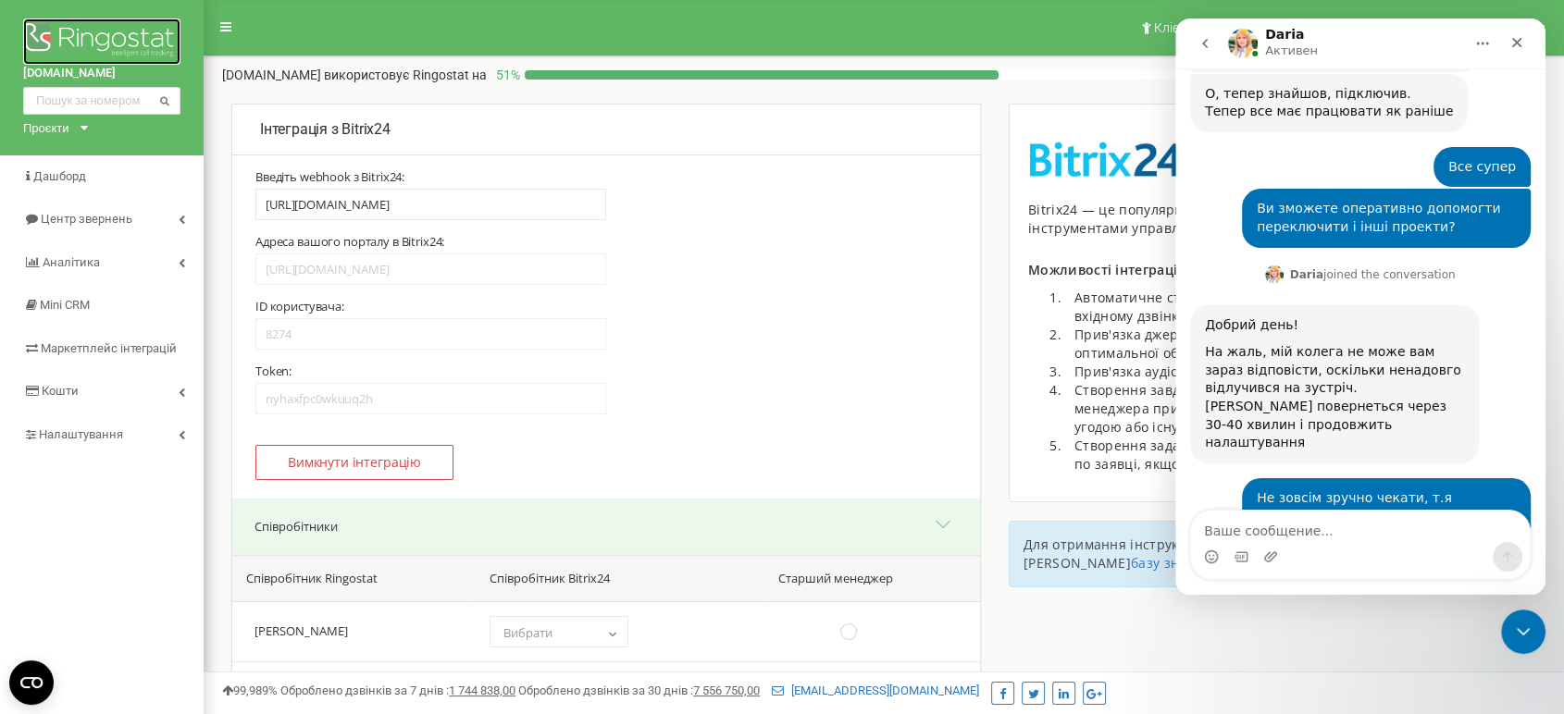
click at [89, 37] on img at bounding box center [101, 42] width 157 height 46
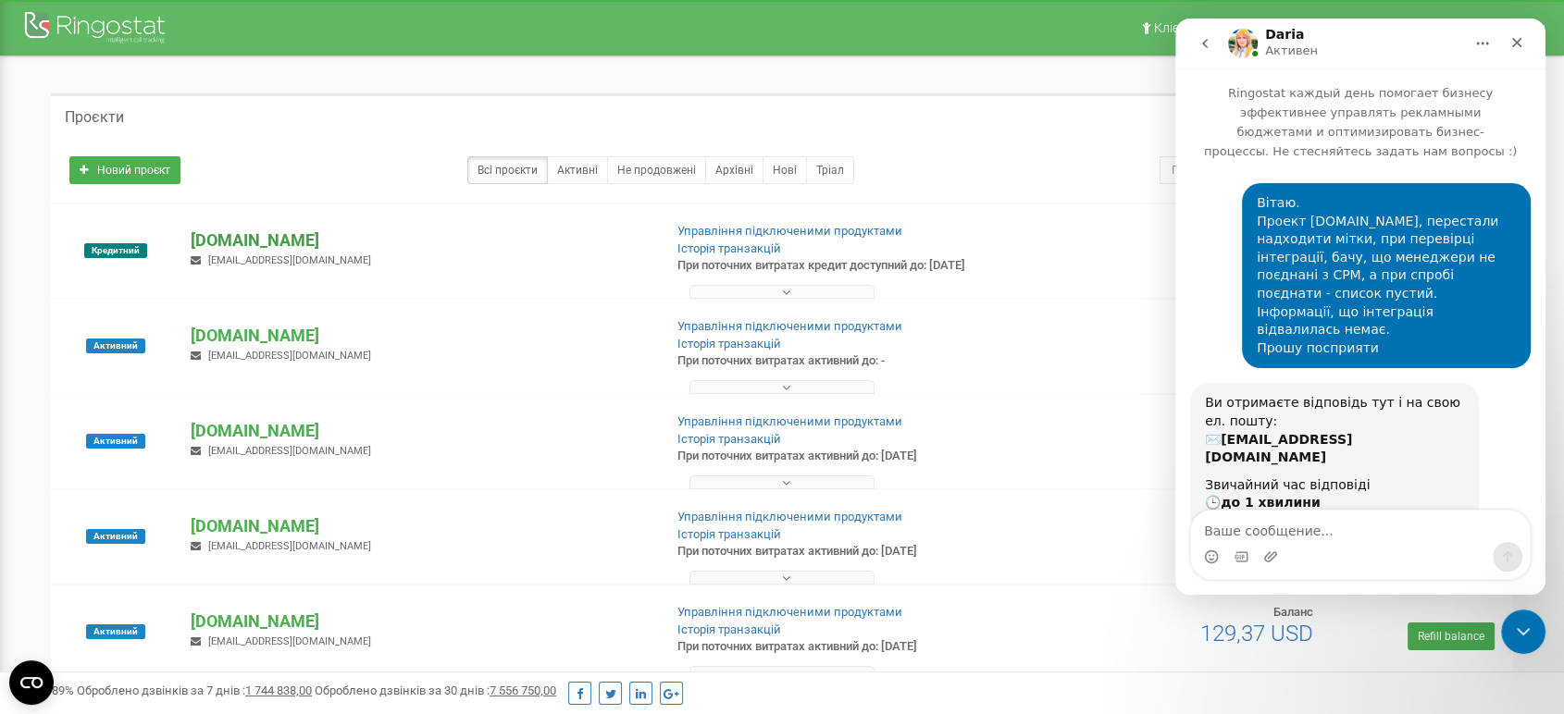
click at [299, 241] on p "[DOMAIN_NAME]" at bounding box center [419, 241] width 456 height 24
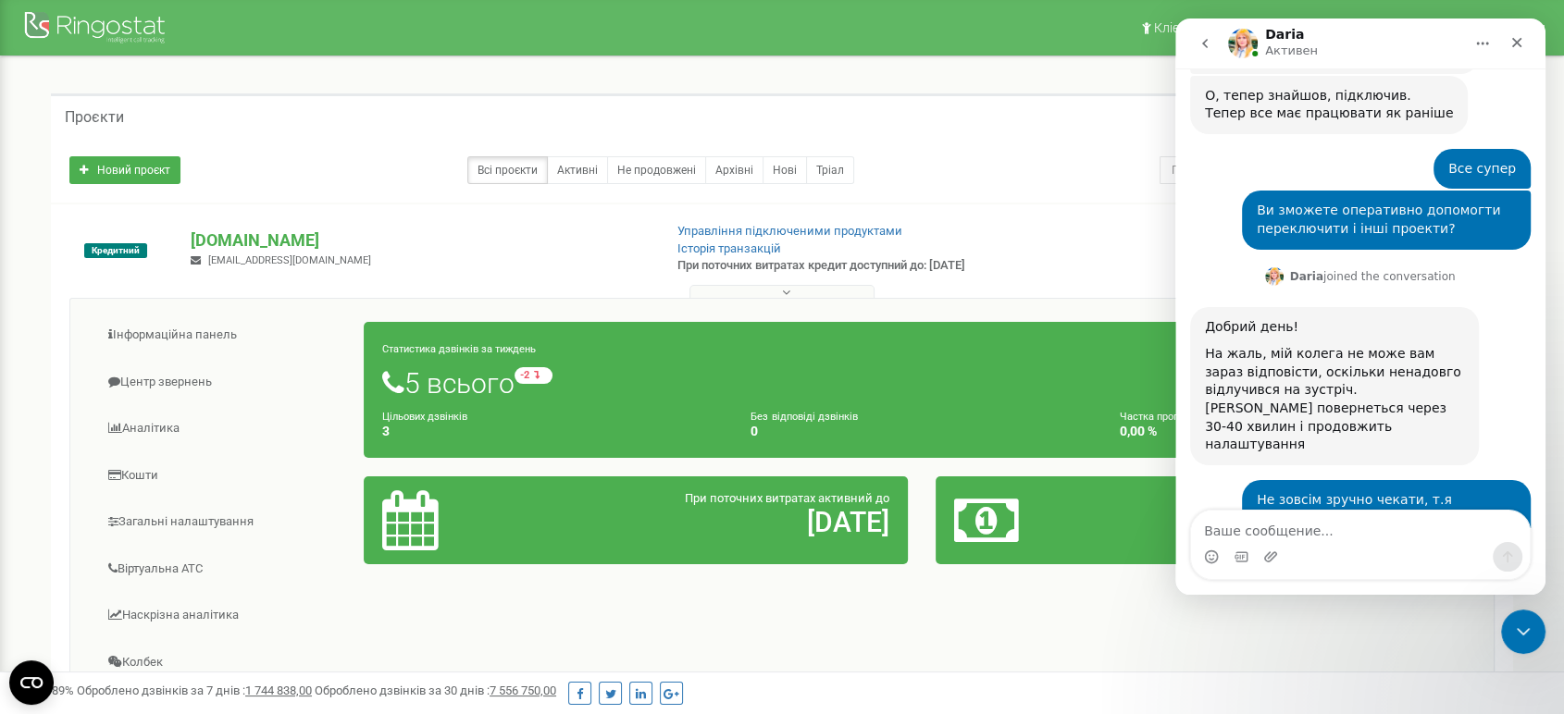
scroll to position [411, 0]
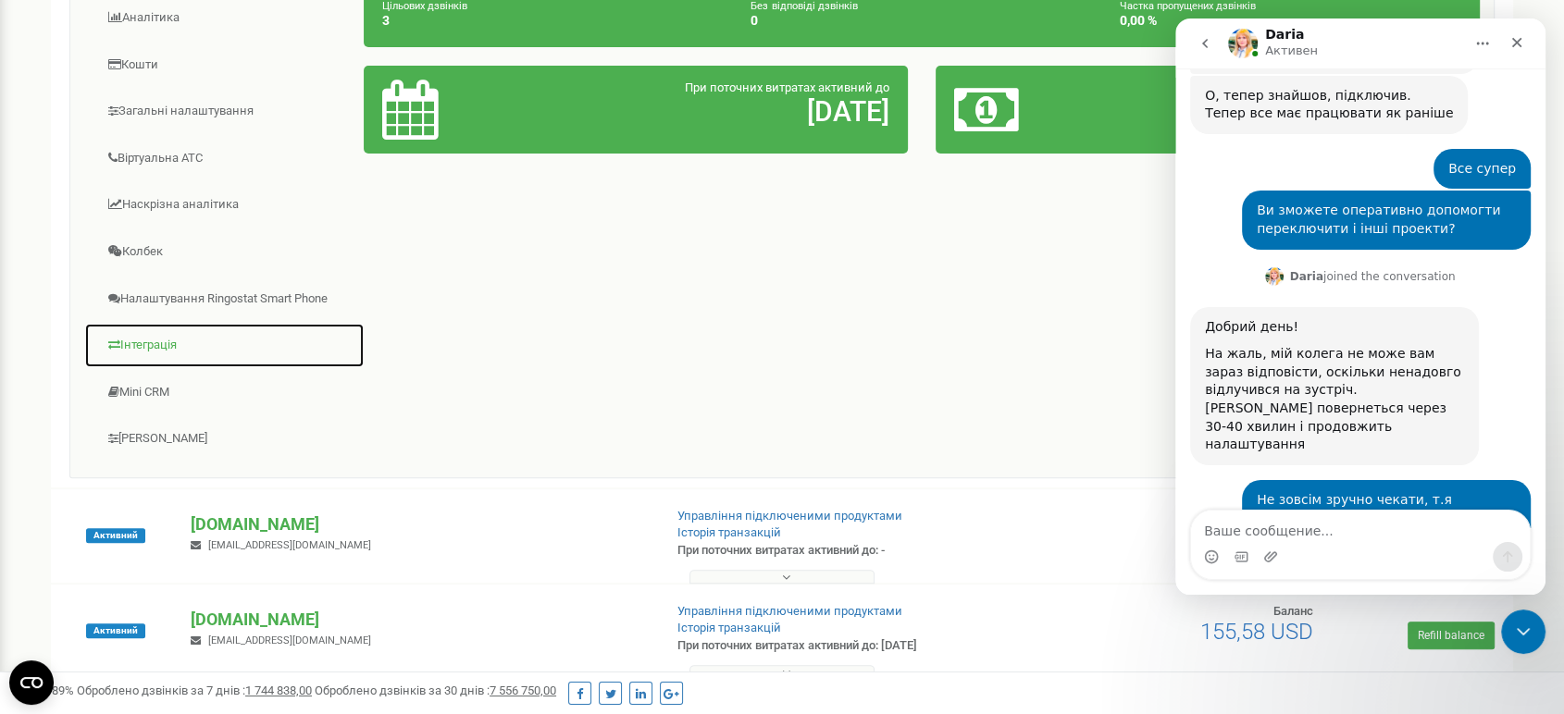
click at [150, 346] on link "Інтеграція" at bounding box center [224, 345] width 280 height 45
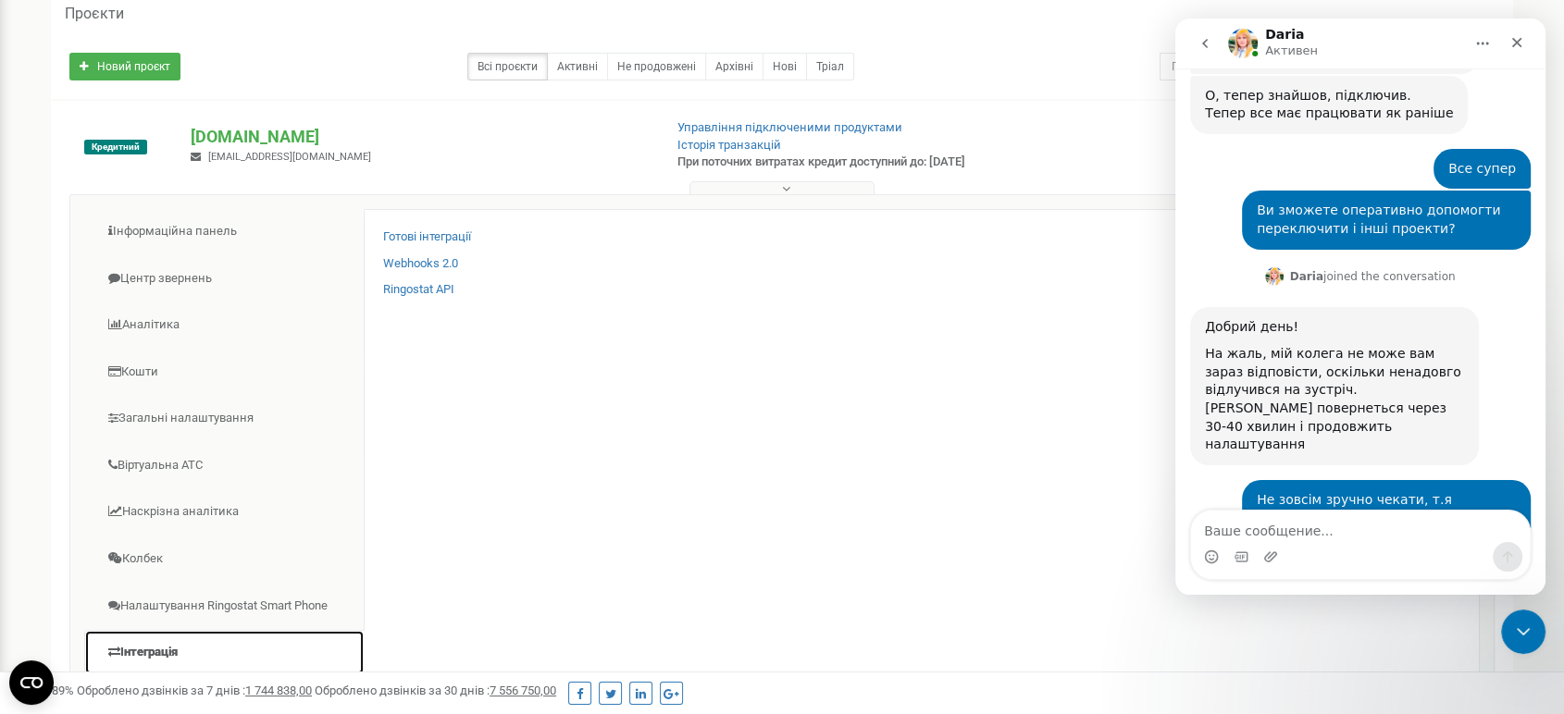
scroll to position [103, 0]
click at [464, 238] on link "Готові інтеграції" at bounding box center [427, 238] width 88 height 18
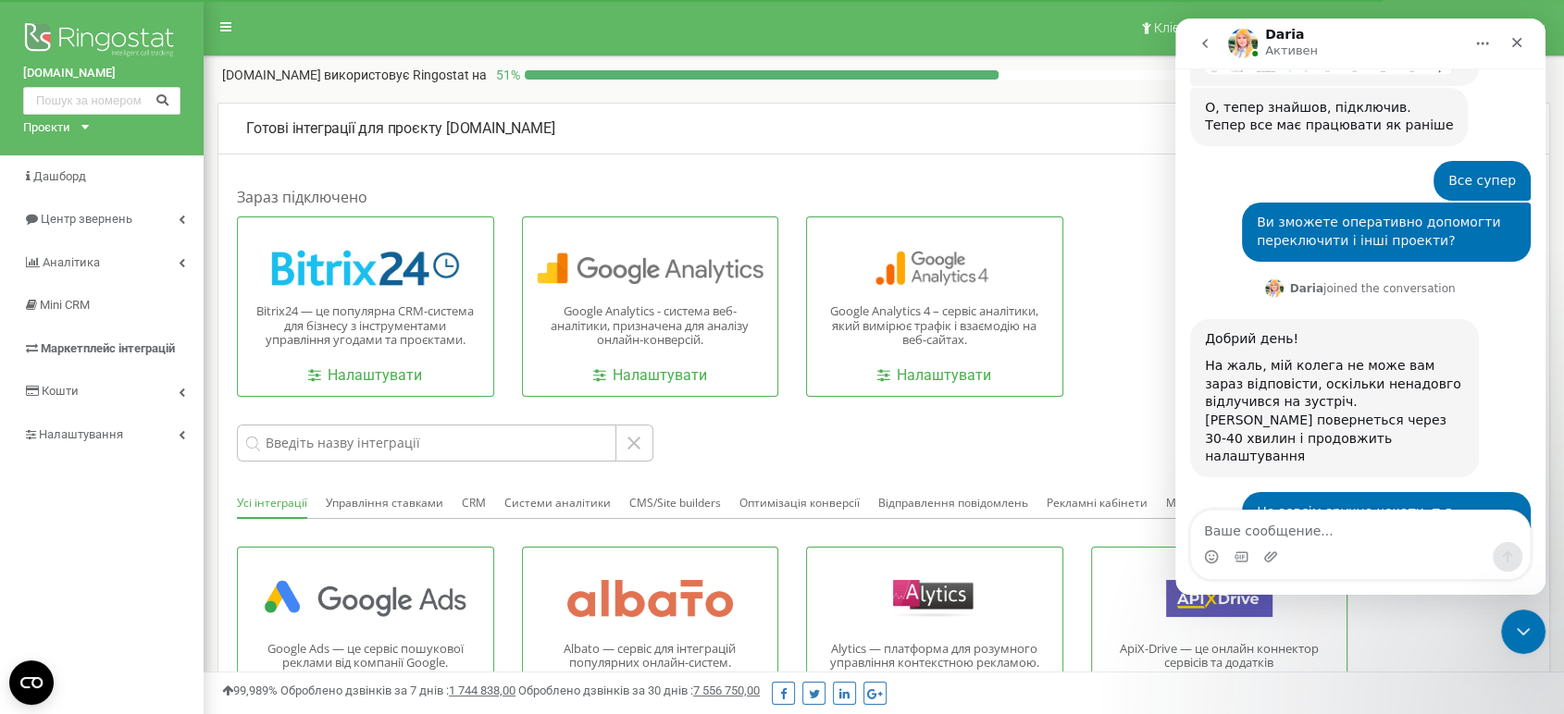
scroll to position [3403, 0]
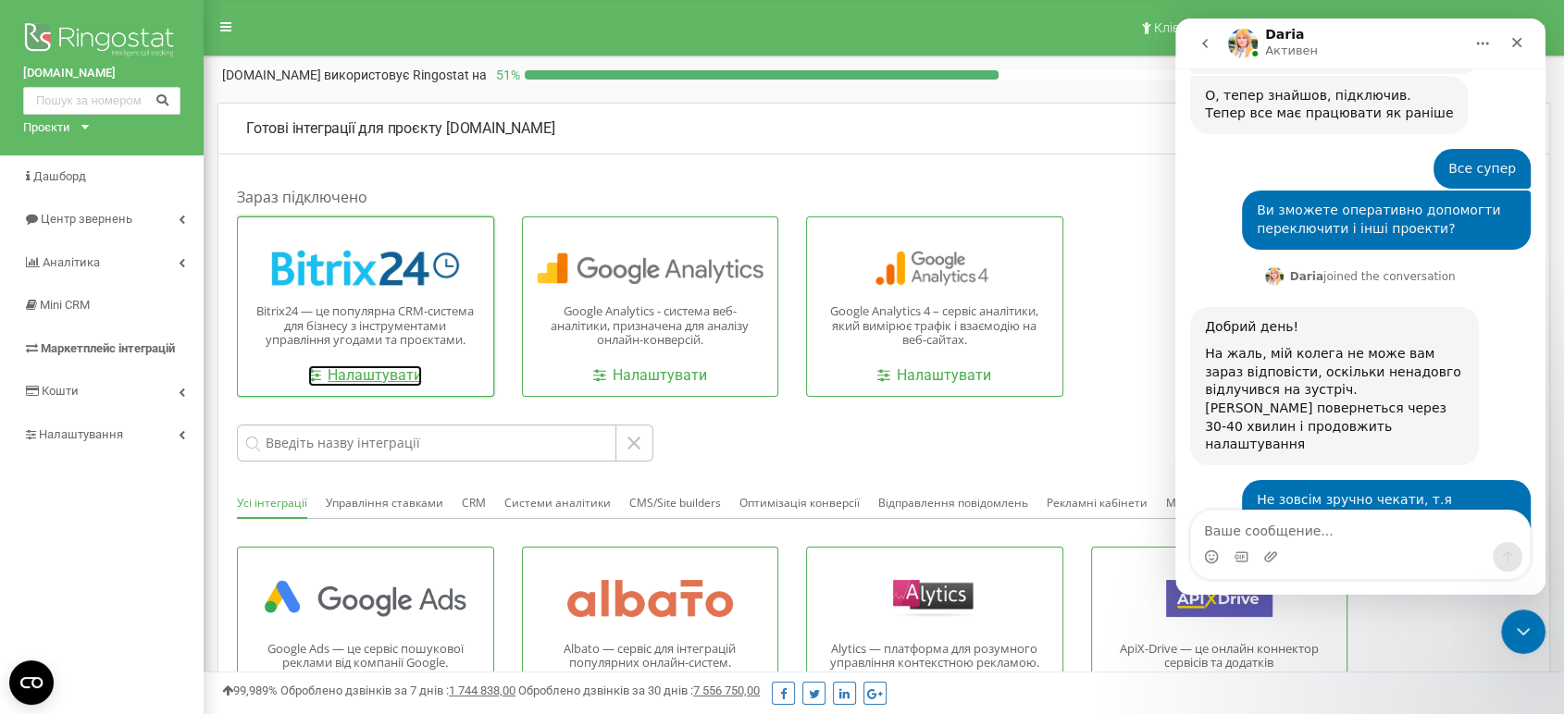
click at [376, 367] on link "Налаштувати" at bounding box center [365, 375] width 114 height 21
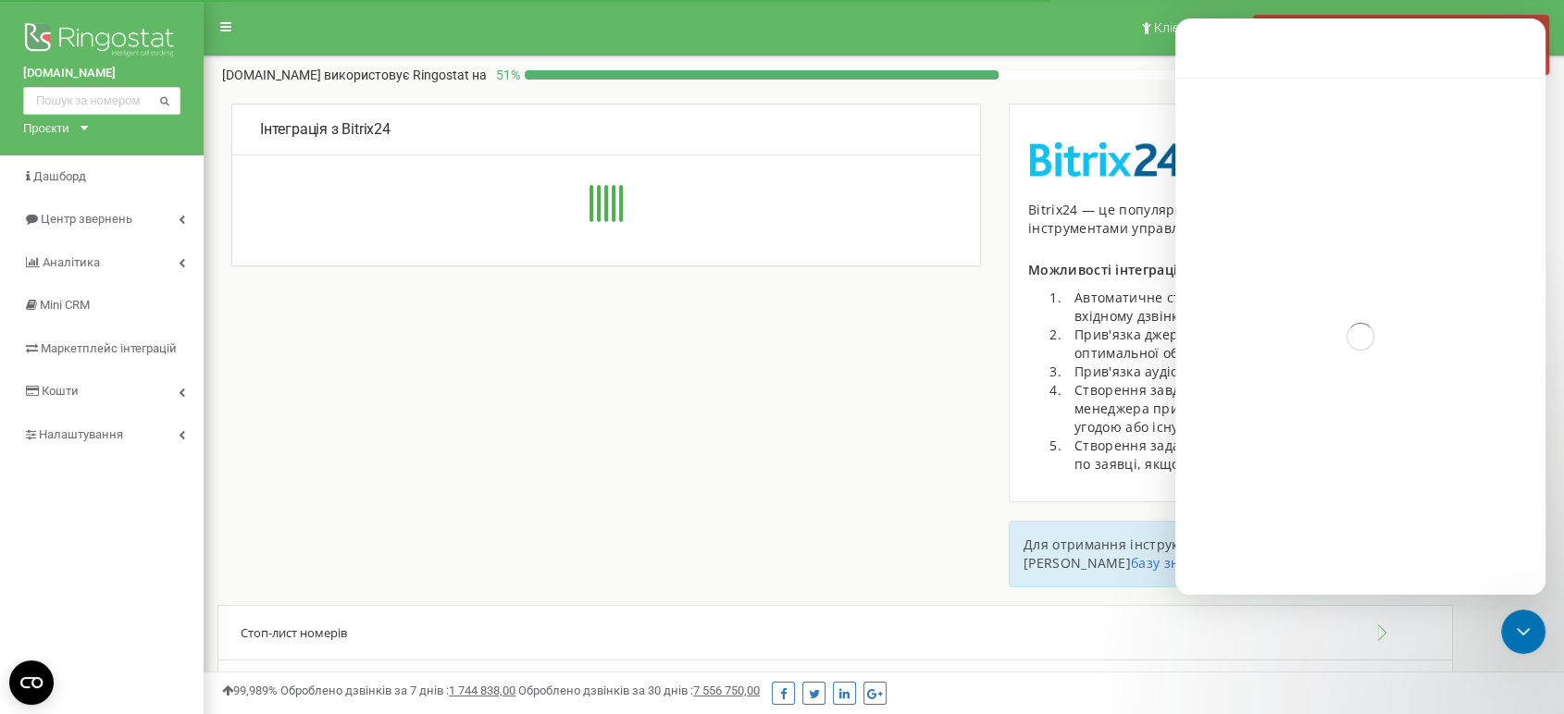
type input "[URL][DOMAIN_NAME]"
select select "ru"
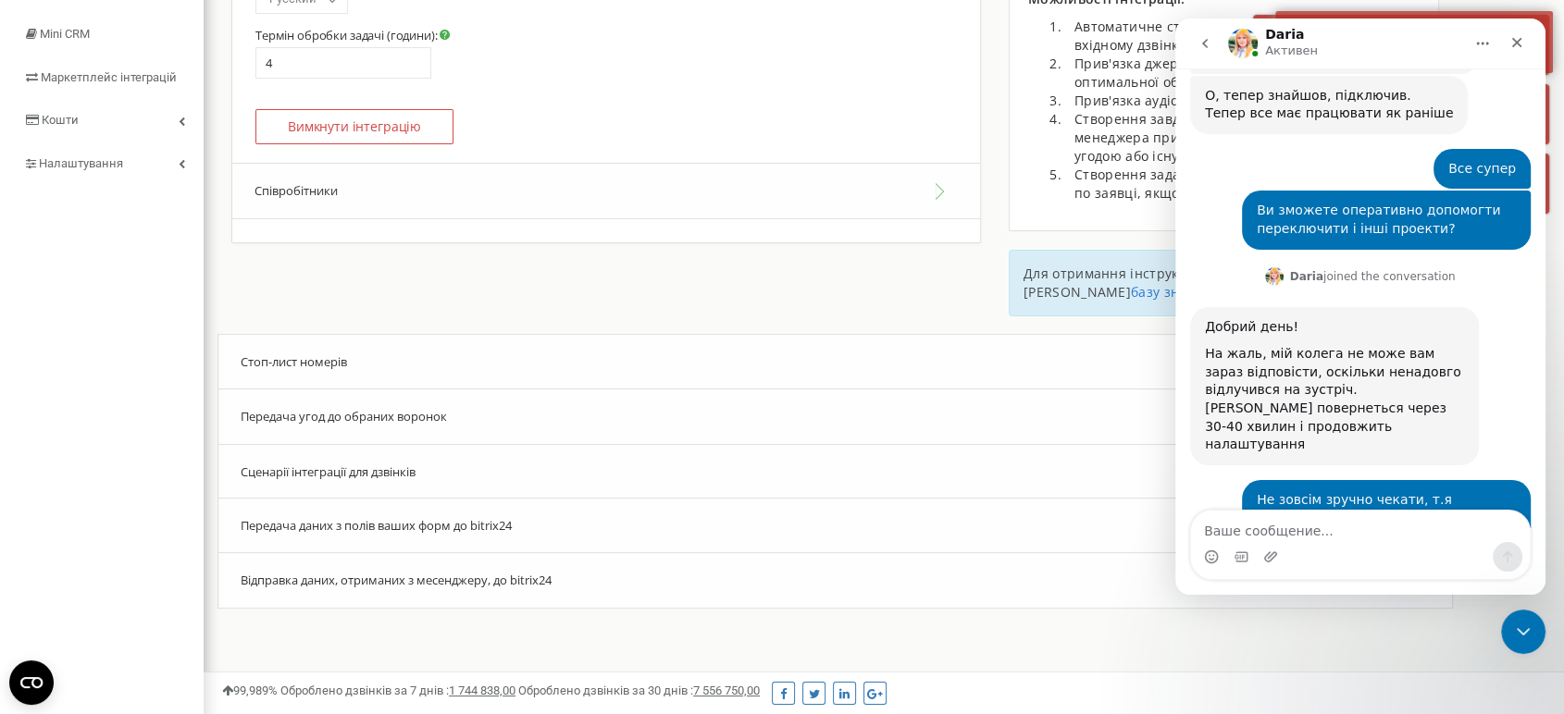
scroll to position [395, 0]
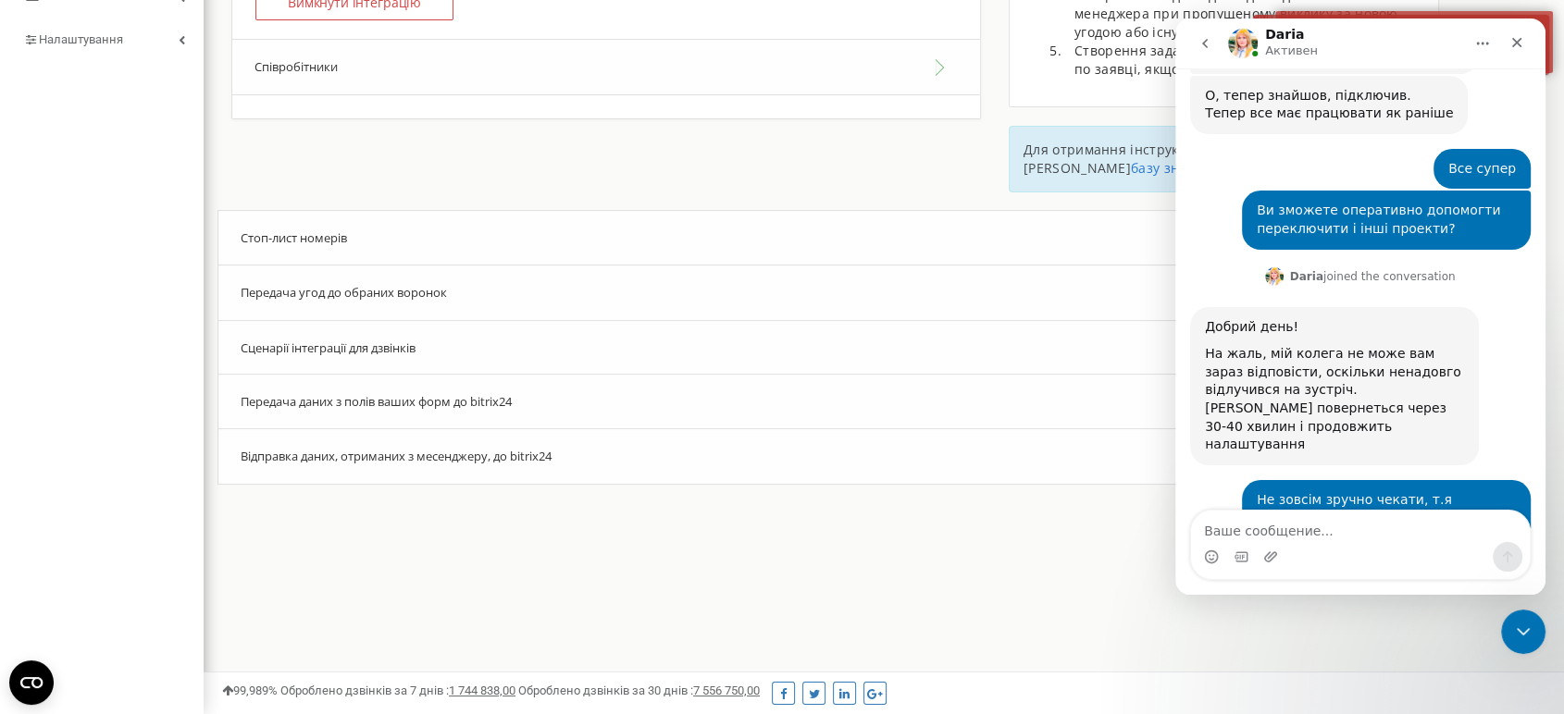
click at [299, 72] on button "Співробітники" at bounding box center [606, 67] width 748 height 56
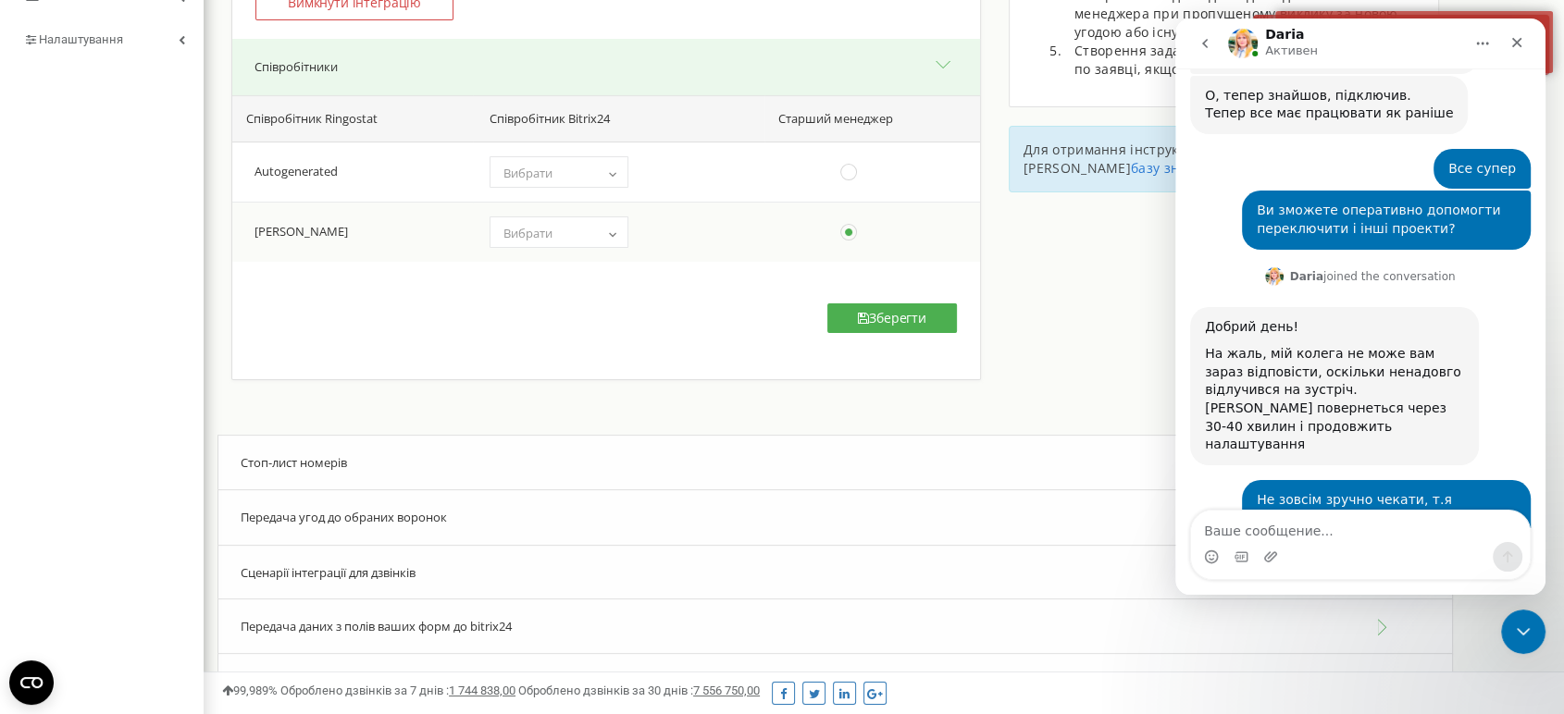
click at [600, 241] on span "Вибрати" at bounding box center [559, 233] width 126 height 26
click at [600, 240] on span "Вибрати" at bounding box center [559, 233] width 126 height 26
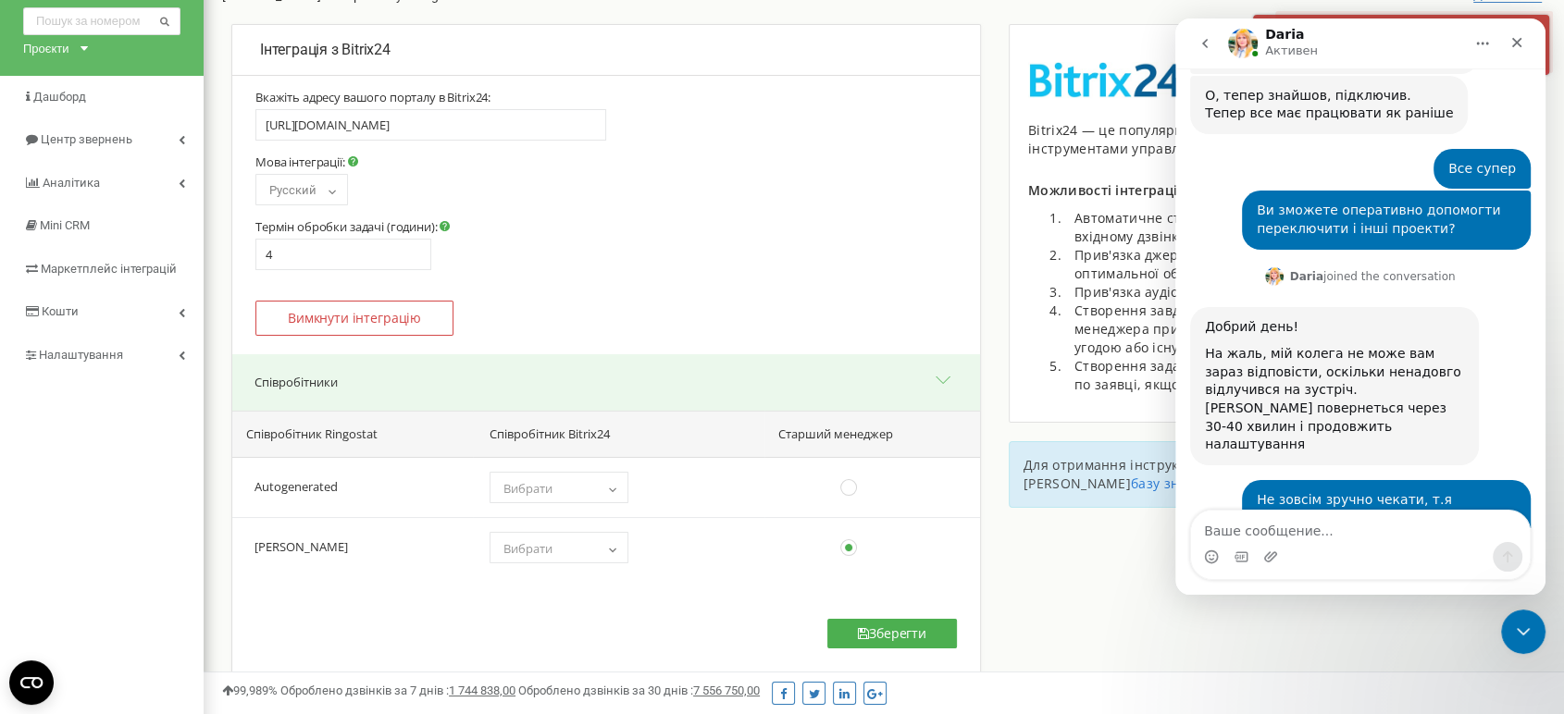
scroll to position [0, 0]
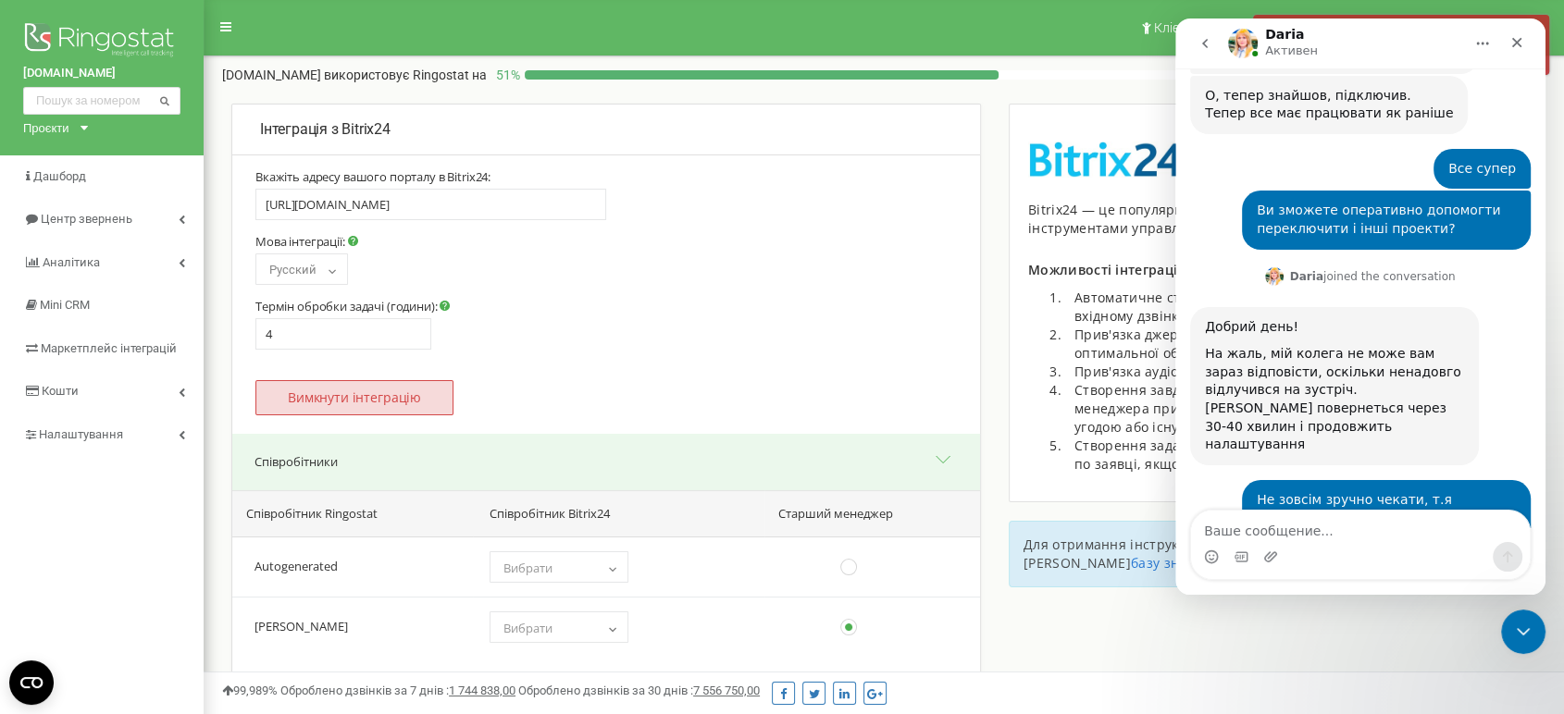
click at [427, 388] on button "Вимкнути інтеграцію" at bounding box center [354, 397] width 198 height 35
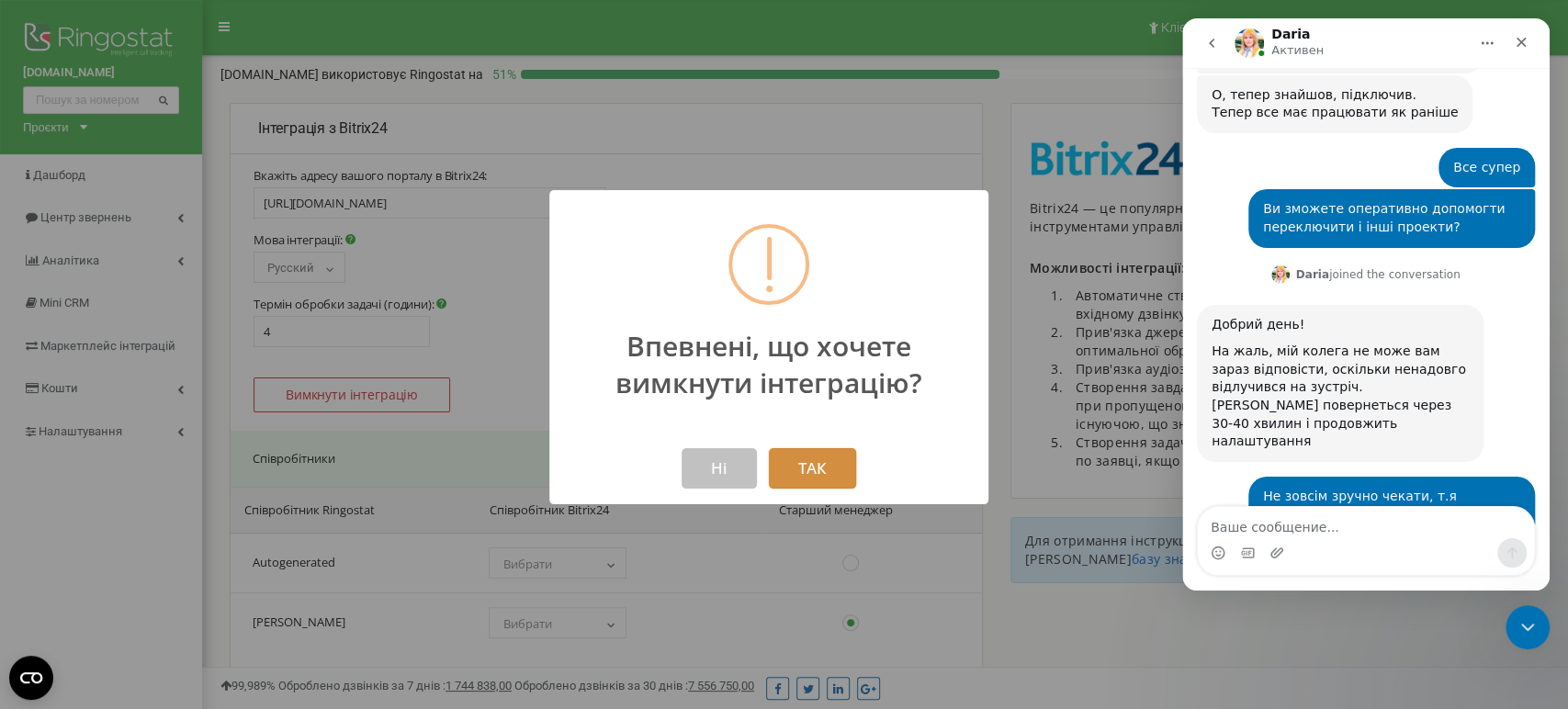
click at [795, 469] on button "ТАК" at bounding box center [812, 469] width 87 height 41
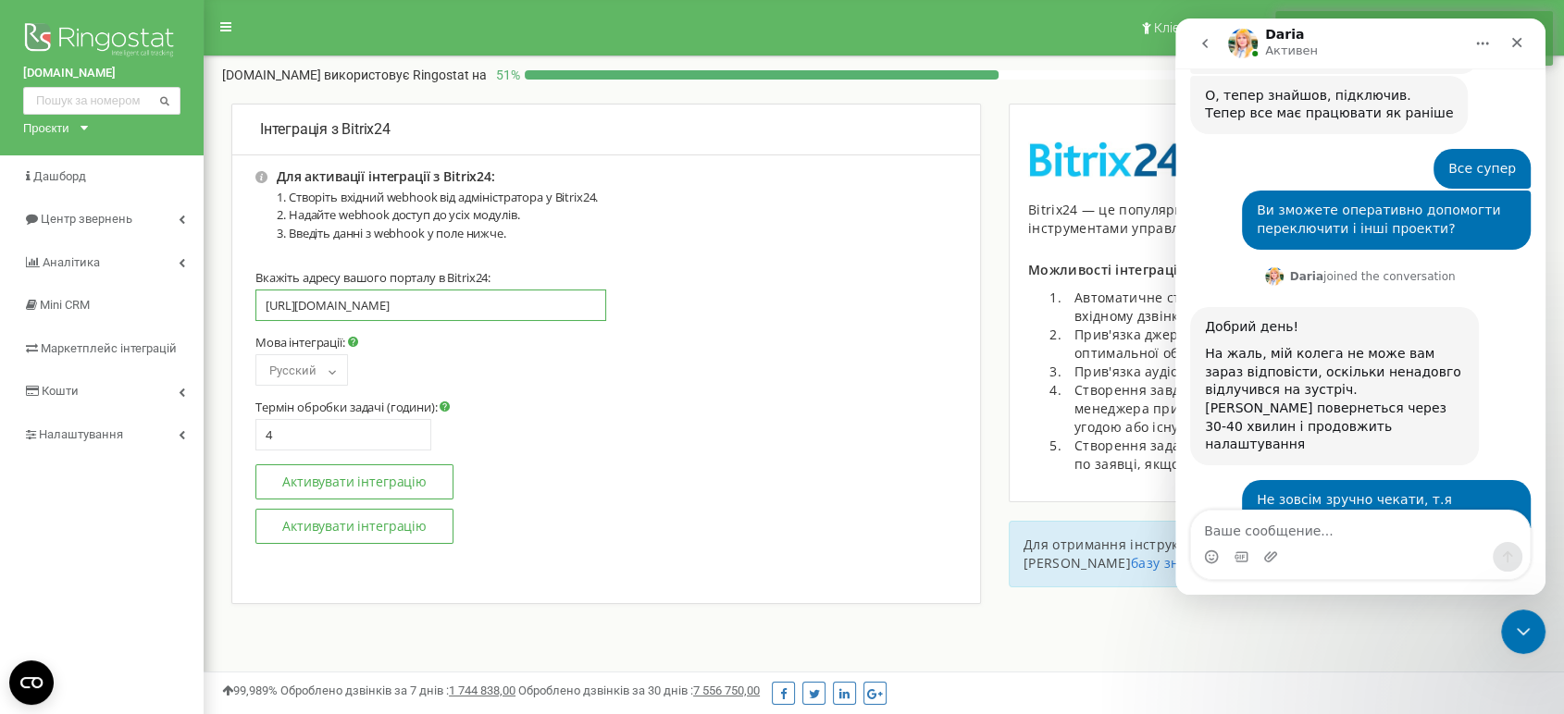
click at [445, 302] on input "https://riverside-development.bitrix24.eu" at bounding box center [430, 305] width 351 height 31
drag, startPoint x: 509, startPoint y: 308, endPoint x: 292, endPoint y: 287, distance: 217.5
click at [292, 287] on div "Вкажіть адресу вашого порталу в Bitrix24: Адреса вашого порталу в Bitrix24: htt…" at bounding box center [605, 302] width 701 height 65
click at [404, 299] on input "https://riverside-development.bitrix24.eu" at bounding box center [430, 305] width 351 height 31
drag, startPoint x: 531, startPoint y: 309, endPoint x: 131, endPoint y: 289, distance: 400.2
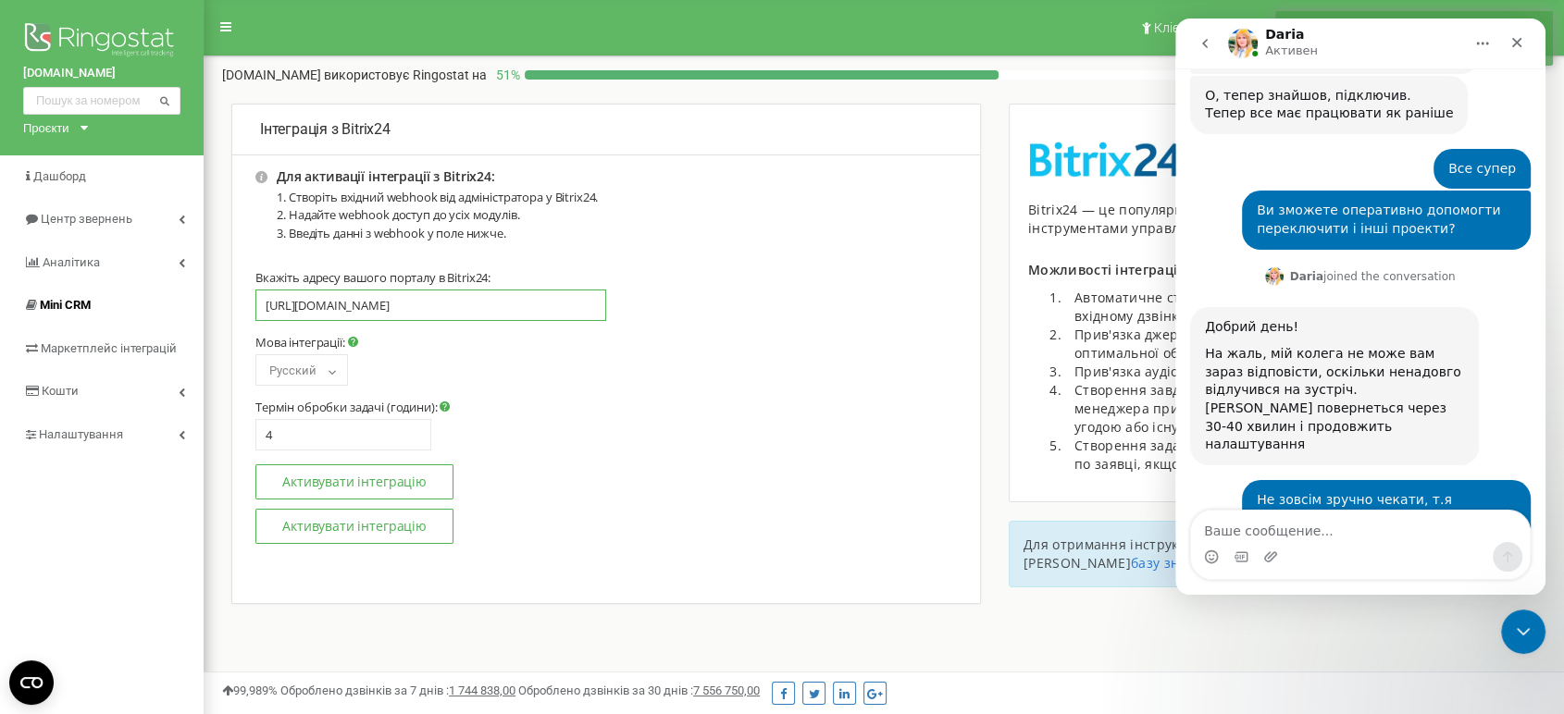
click at [131, 290] on div "house-happy.com.ua Проєкти r-v.com.ua perfect-group.ua rybalsky.com.ua parkaven…" at bounding box center [782, 555] width 1564 height 1110
paste input "[DOMAIN_NAME]"
paste input "/rest/8274/nyhaxfpc0wkuuq2h/"
drag, startPoint x: 480, startPoint y: 302, endPoint x: 703, endPoint y: 302, distance: 223.0
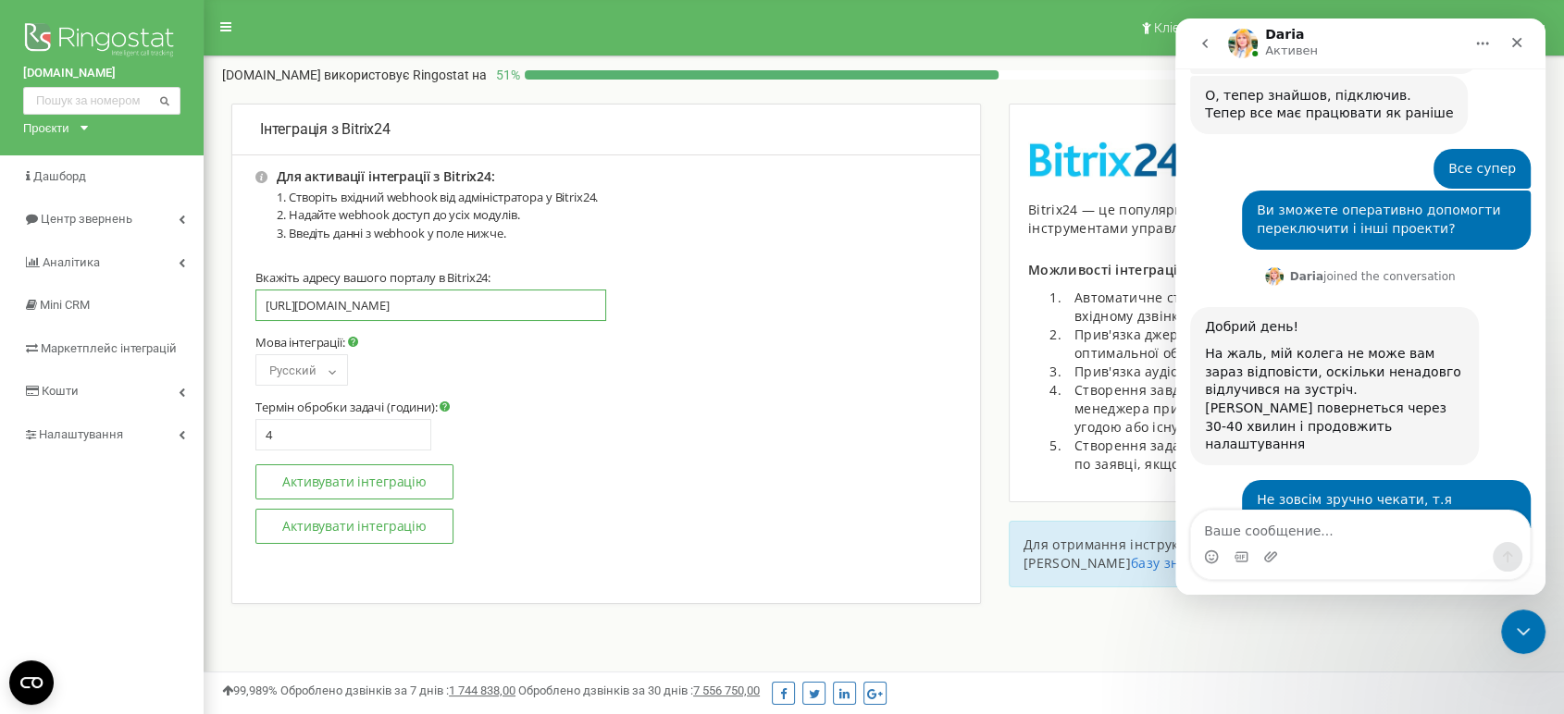
click at [703, 302] on div "https://riverside-development.bitrix24.eu/rest/8274/nyhaxfpc0wkuuq2h/" at bounding box center [605, 312] width 701 height 45
click at [563, 307] on input "https://riverside-development.bitrix24.eu/rest/8274/nyhaxfpc0wkuuq2h/" at bounding box center [430, 305] width 351 height 31
click at [599, 303] on input "https://riverside-development.bitrix24.eu/rest/8274/nyhaxfpc0wkuuq2h/" at bounding box center [430, 305] width 351 height 31
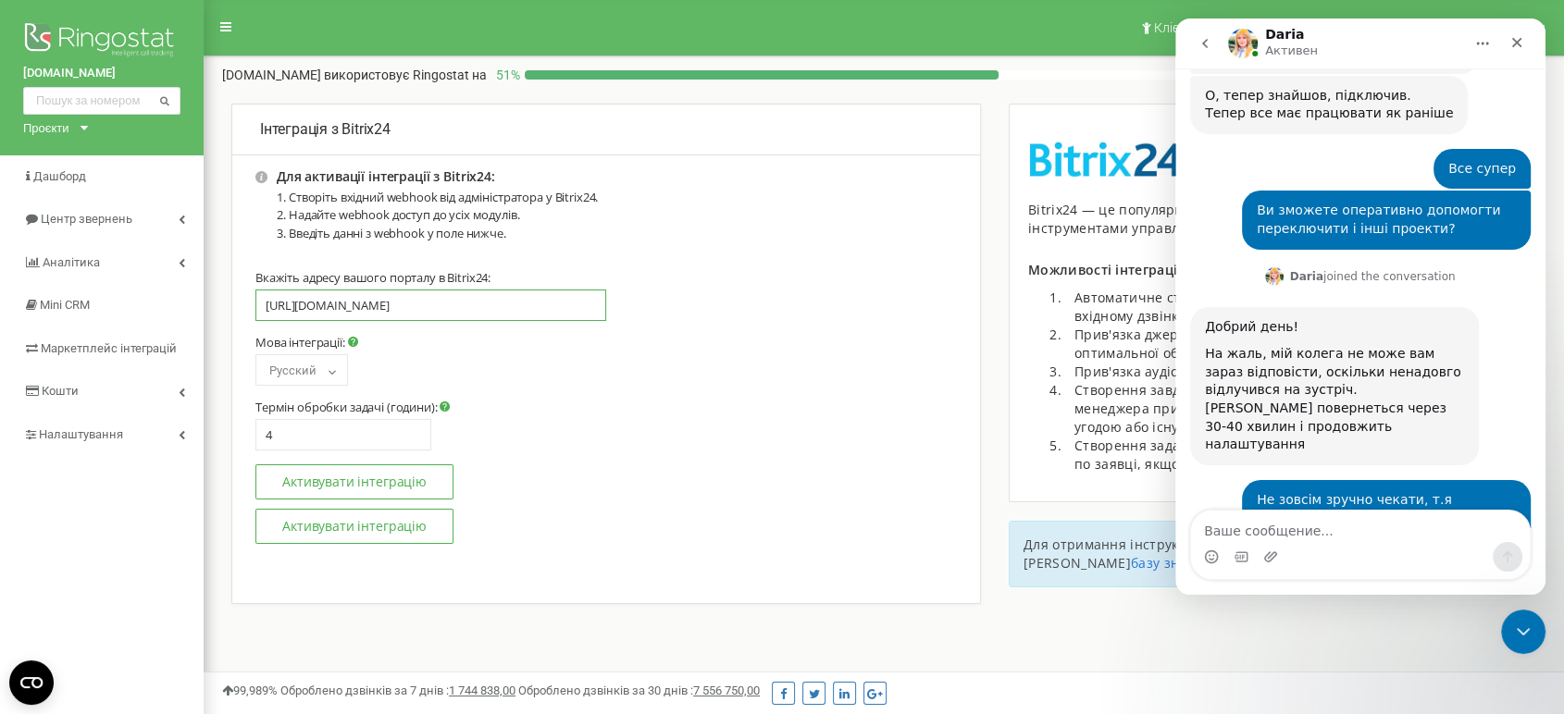
drag, startPoint x: 599, startPoint y: 304, endPoint x: 563, endPoint y: 307, distance: 36.2
click at [563, 307] on input "https://riverside-development.bitrix24.eu/rest/8274/nyhaxfpc0wkuuq2h/" at bounding box center [430, 305] width 351 height 31
click at [561, 307] on input "https://riverside-development.bitrix24.eu/rest/8274/nyhaxfpc0wkuuq2h/" at bounding box center [430, 305] width 351 height 31
drag, startPoint x: 600, startPoint y: 307, endPoint x: 422, endPoint y: 315, distance: 177.8
click at [422, 315] on input "https://riverside-development.bitrix24.eu/rest/8274/nyhaxfpc0wkuuq2h/" at bounding box center [430, 305] width 351 height 31
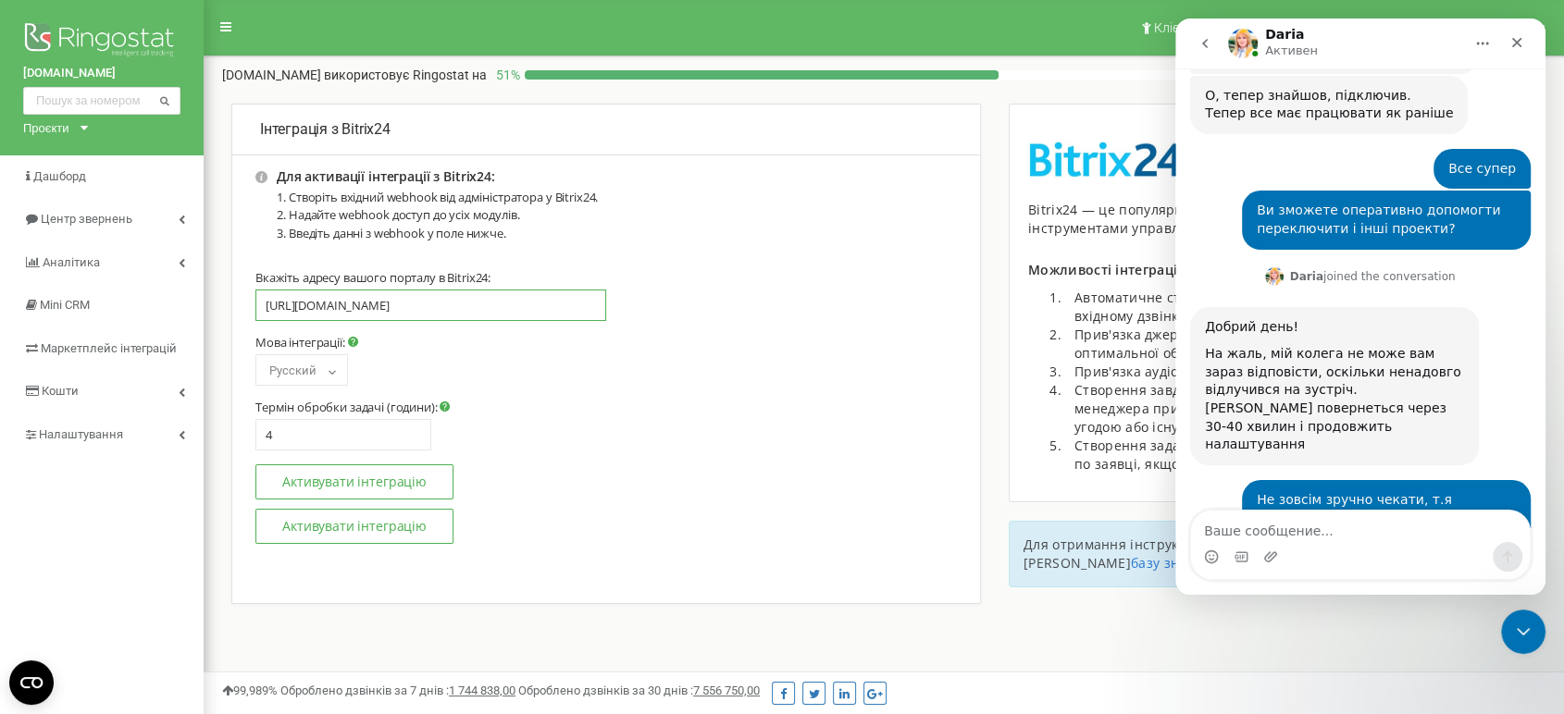
type input "https://riverside-development.bitrix24.eu"
click at [300, 362] on span "Русский" at bounding box center [302, 371] width 80 height 26
select select "ua"
click at [358, 474] on button "Активувати інтеграцію" at bounding box center [354, 481] width 198 height 35
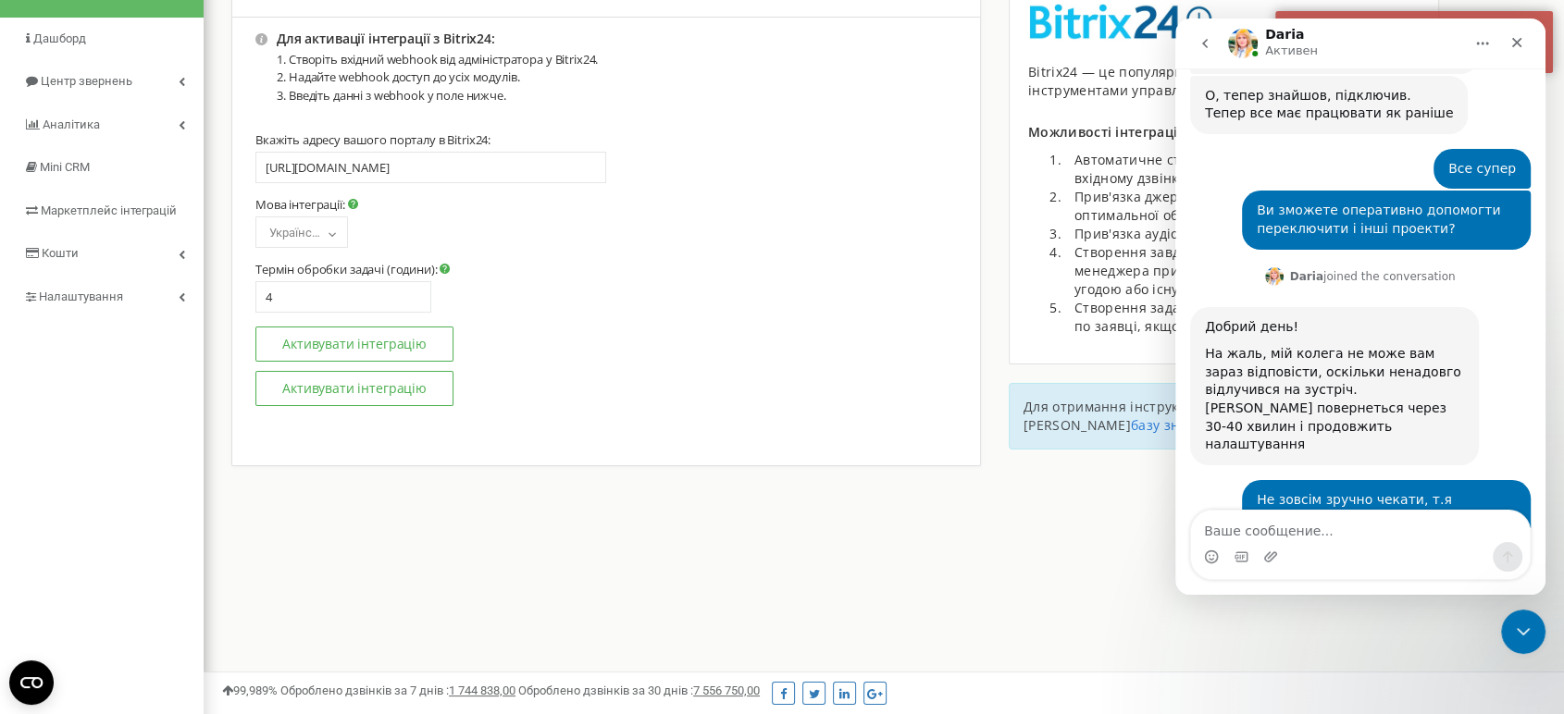
scroll to position [103, 0]
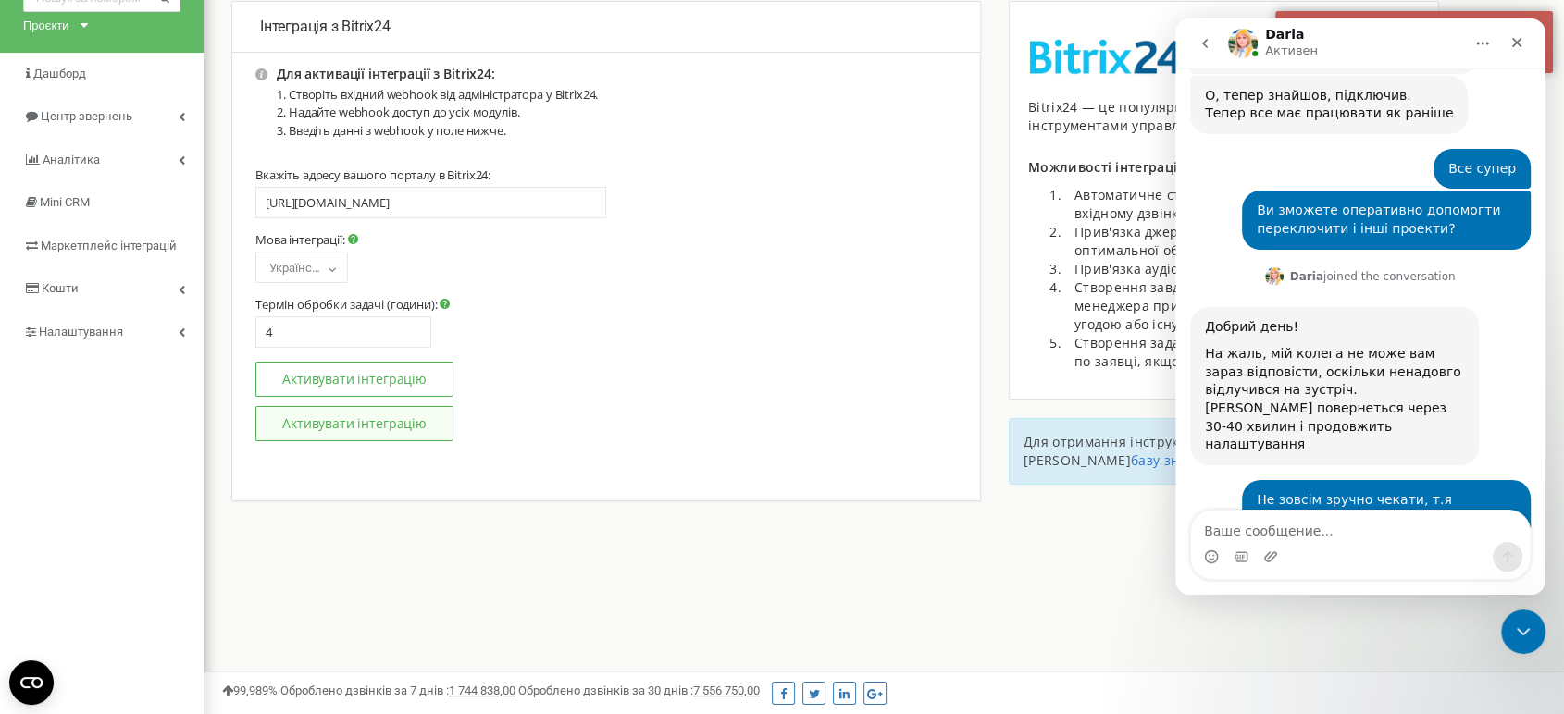
click at [381, 419] on button "Активувати інтеграцію" at bounding box center [354, 423] width 198 height 35
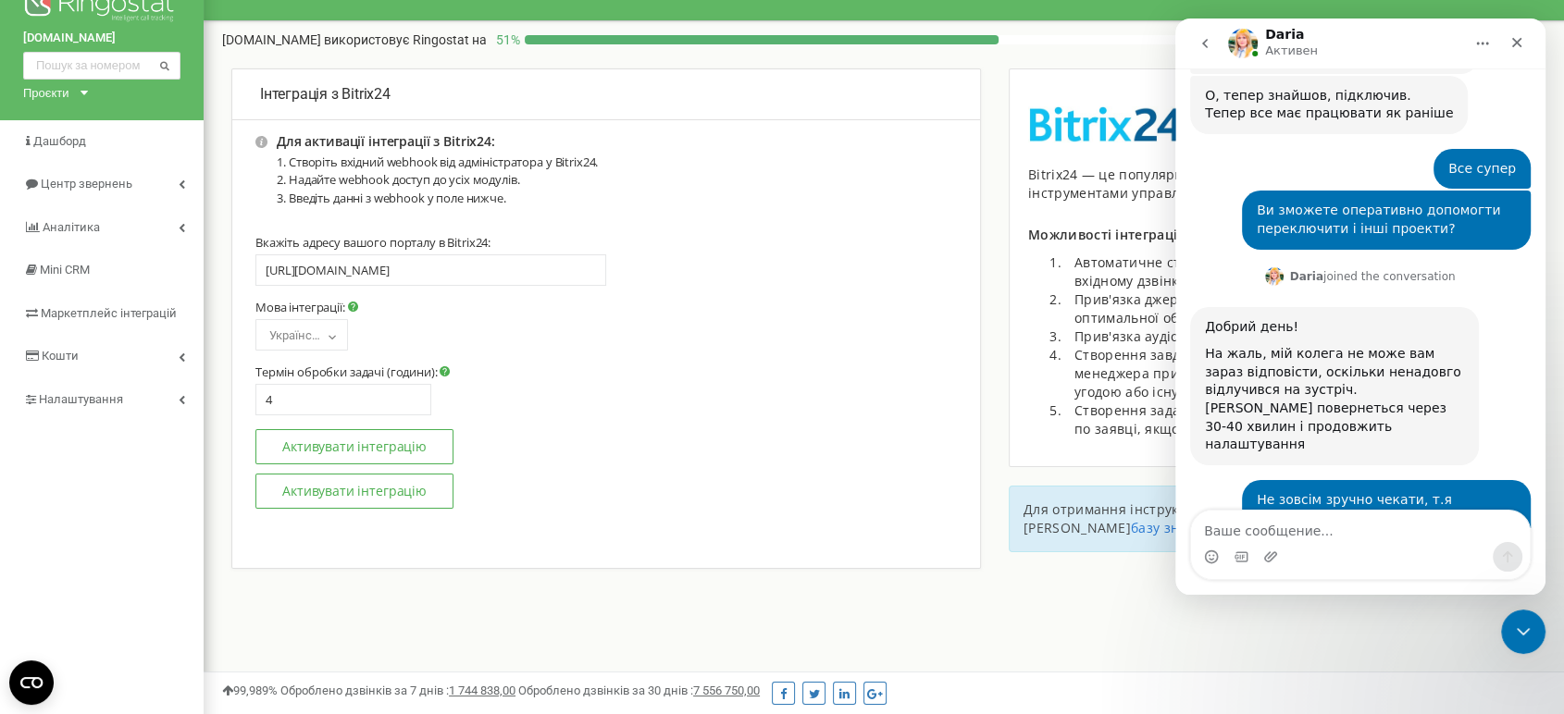
scroll to position [0, 0]
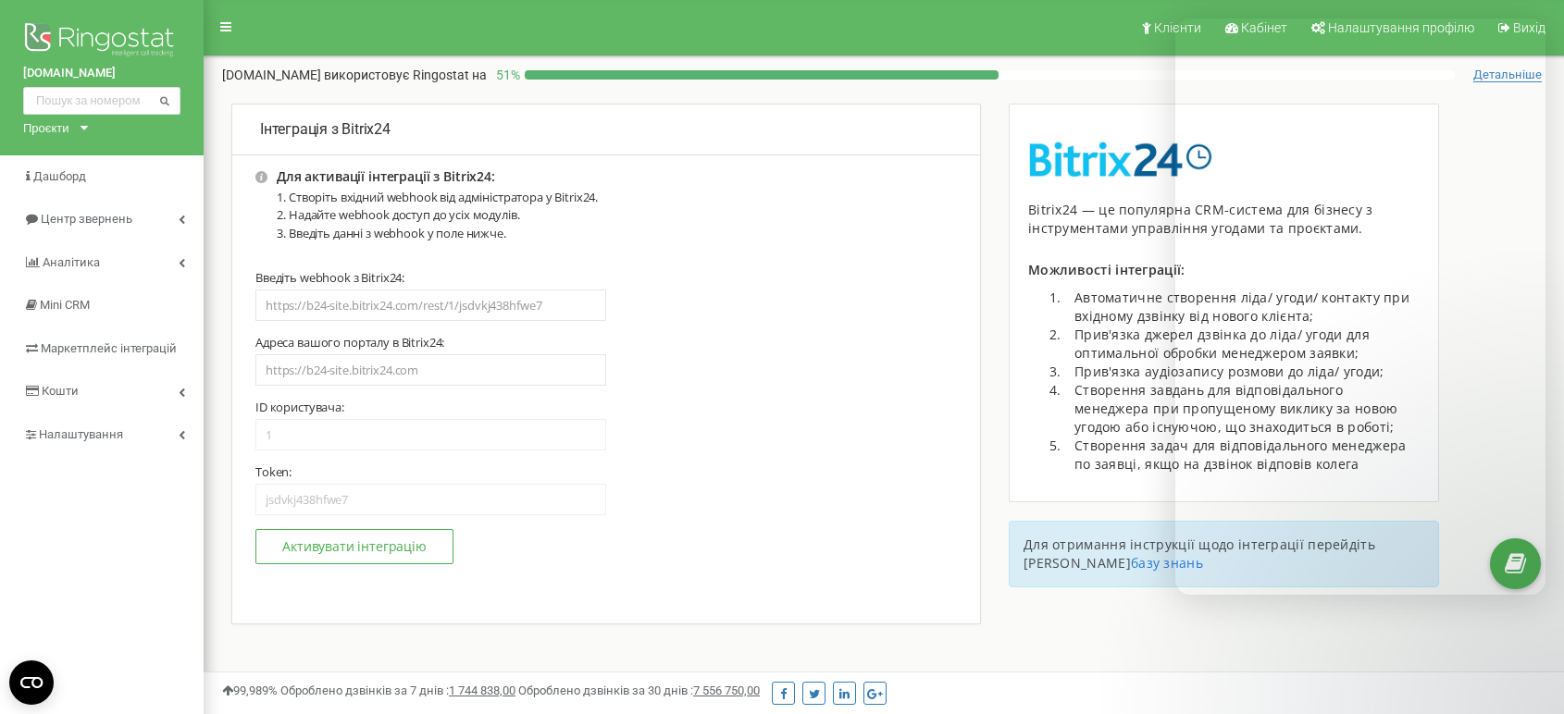
type input "[URL][DOMAIN_NAME]"
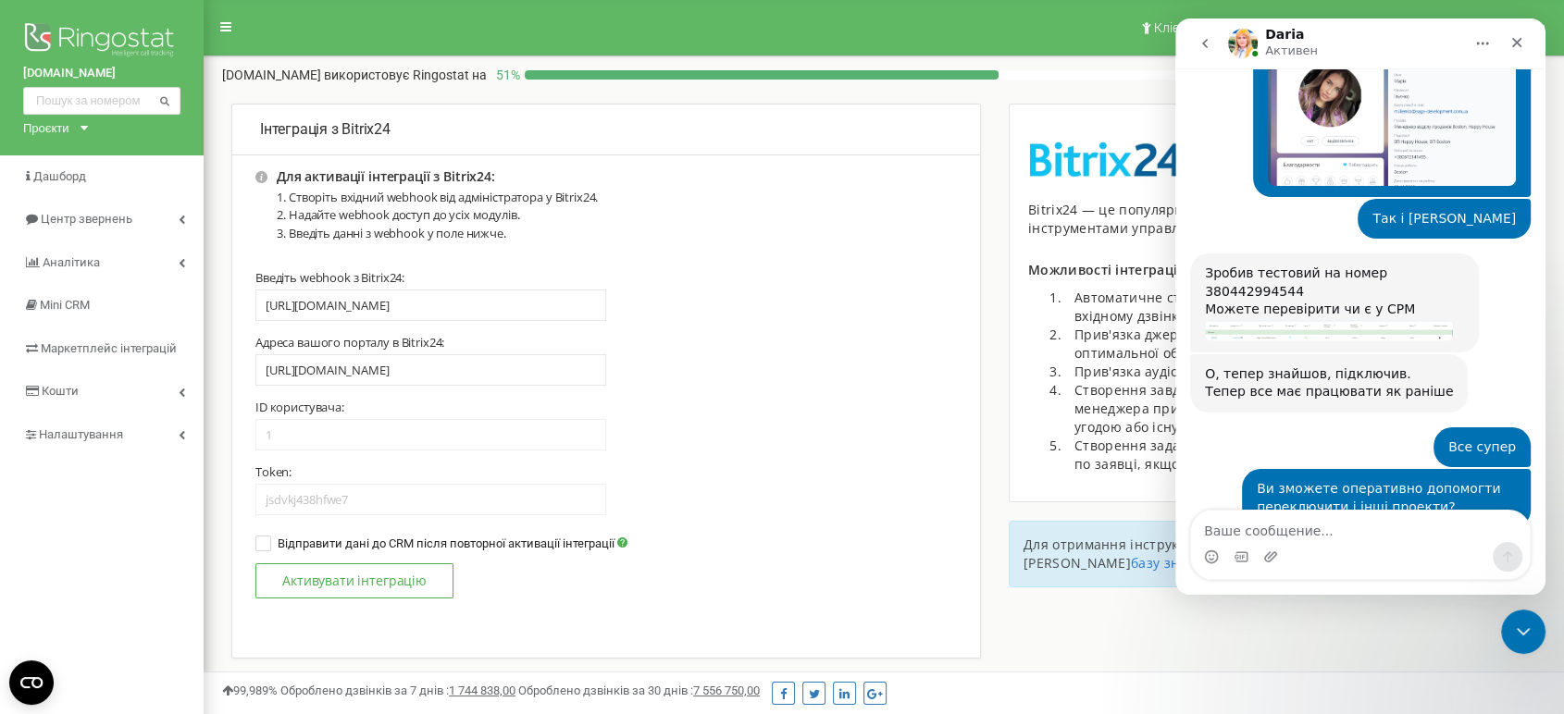
scroll to position [3403, 0]
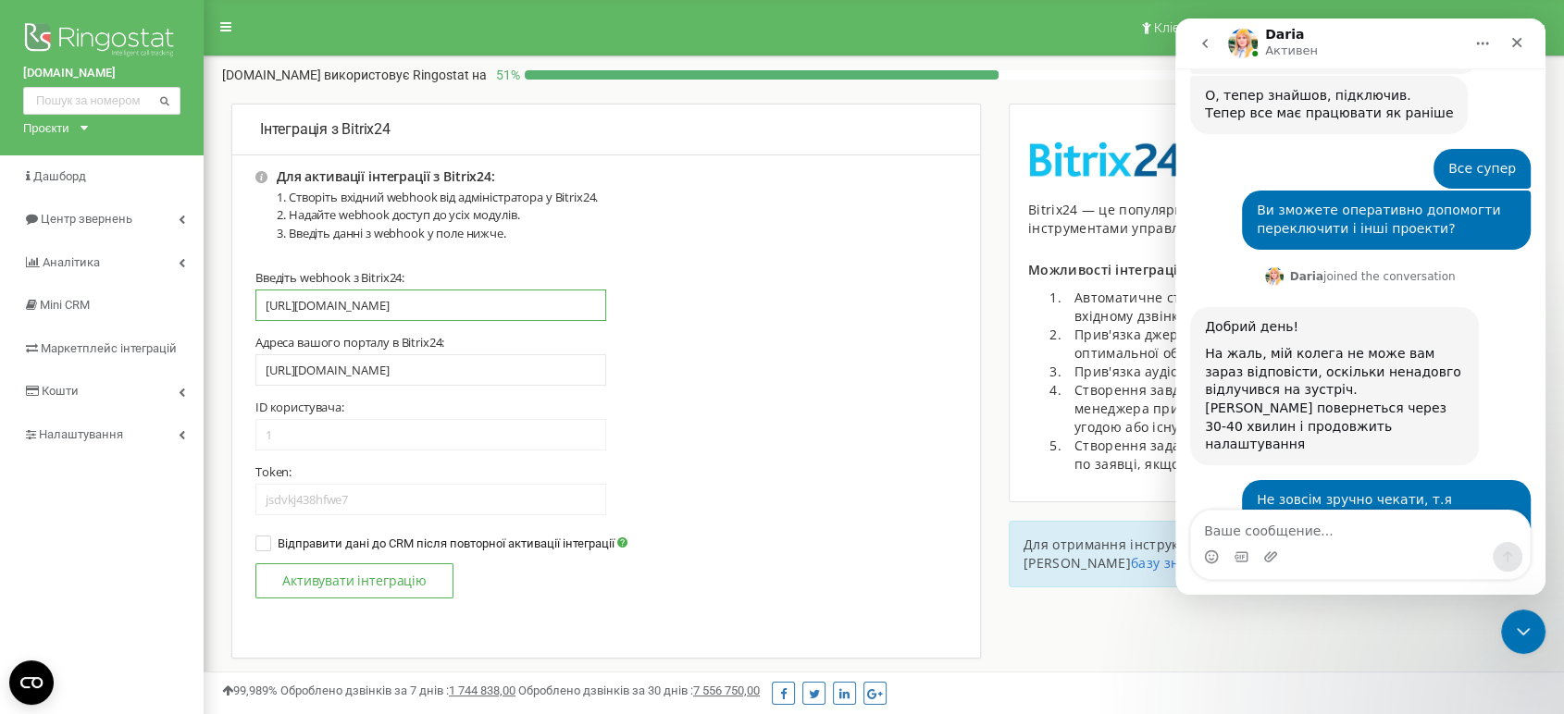
click at [462, 297] on input "[URL][DOMAIN_NAME]" at bounding box center [430, 305] width 351 height 31
paste input "/rest/8274/nyhaxfpc0wkuuq2h"
type input "/rest/8274/nyhaxfpc0wkuuq2h/"
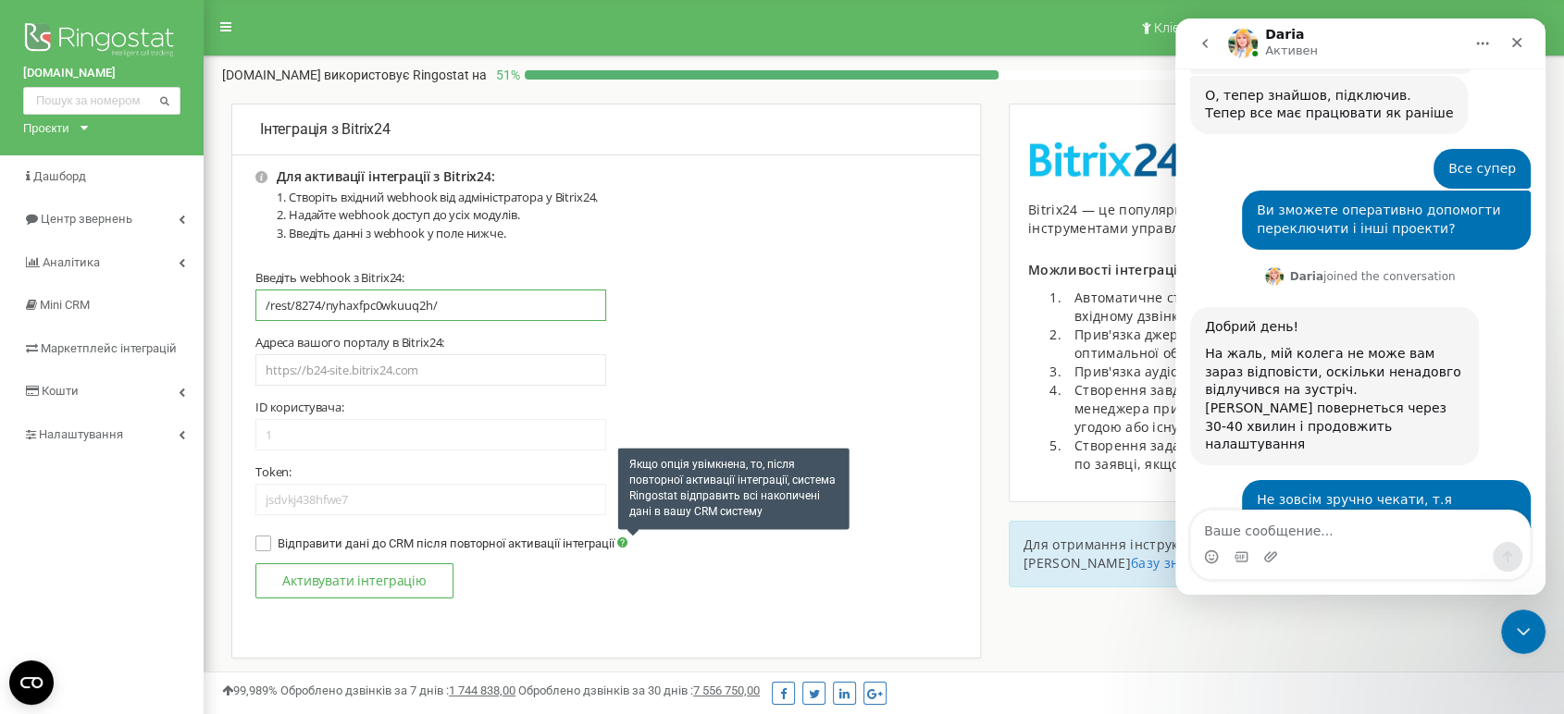
click at [622, 546] on icon at bounding box center [622, 543] width 10 height 10
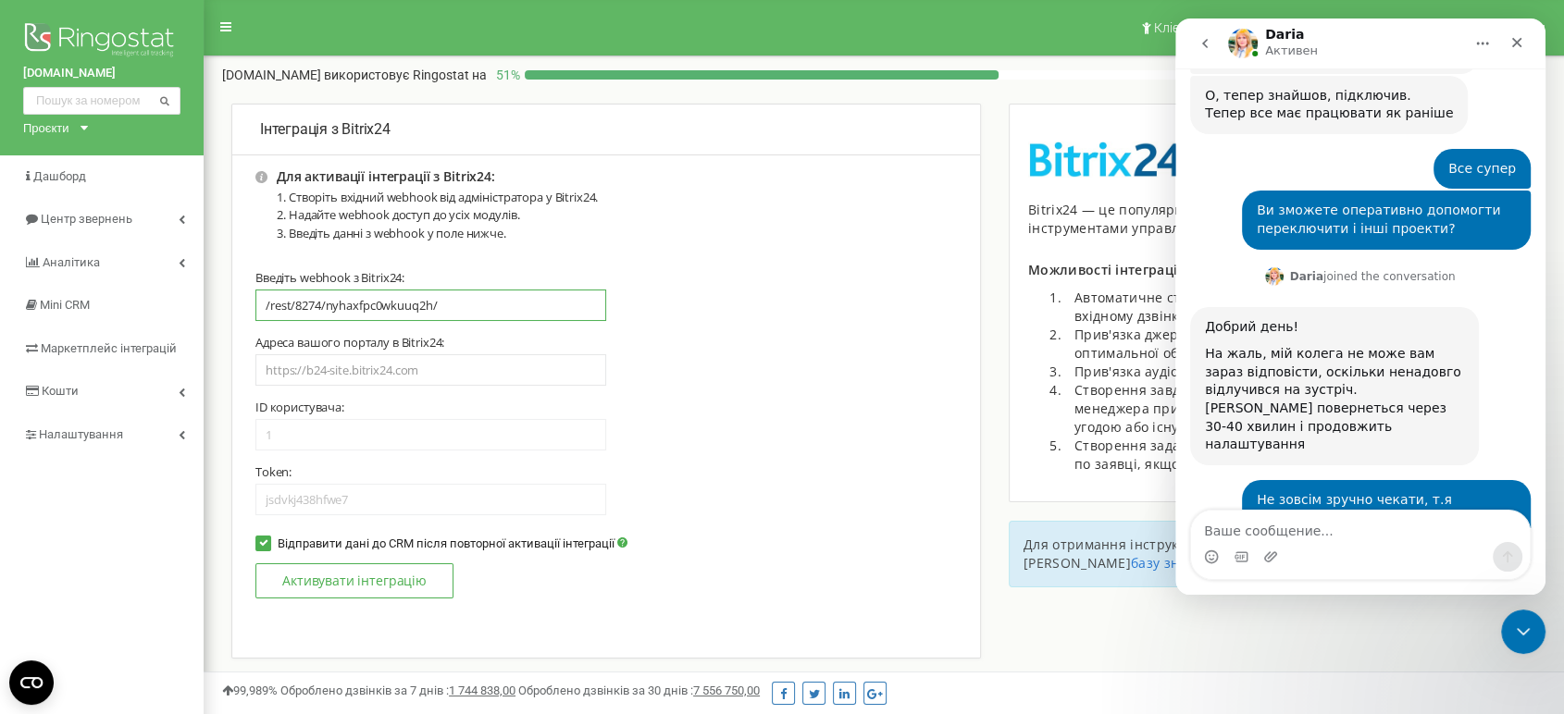
click at [476, 294] on input "/rest/8274/nyhaxfpc0wkuuq2h/" at bounding box center [430, 305] width 351 height 31
click at [464, 309] on input "/rest/8274/nyhaxfpc0wkuuq2h/" at bounding box center [430, 305] width 351 height 31
drag, startPoint x: 464, startPoint y: 309, endPoint x: 218, endPoint y: 291, distance: 246.7
click at [218, 291] on div "Інтеграція з Bitrix24 Для активації інтеграції з Bitrix24: Створіть вхідний web…" at bounding box center [605, 409] width 777 height 611
click at [405, 309] on input "/rest/8274/nyhaxfpc0wkuuq2h/" at bounding box center [430, 305] width 351 height 31
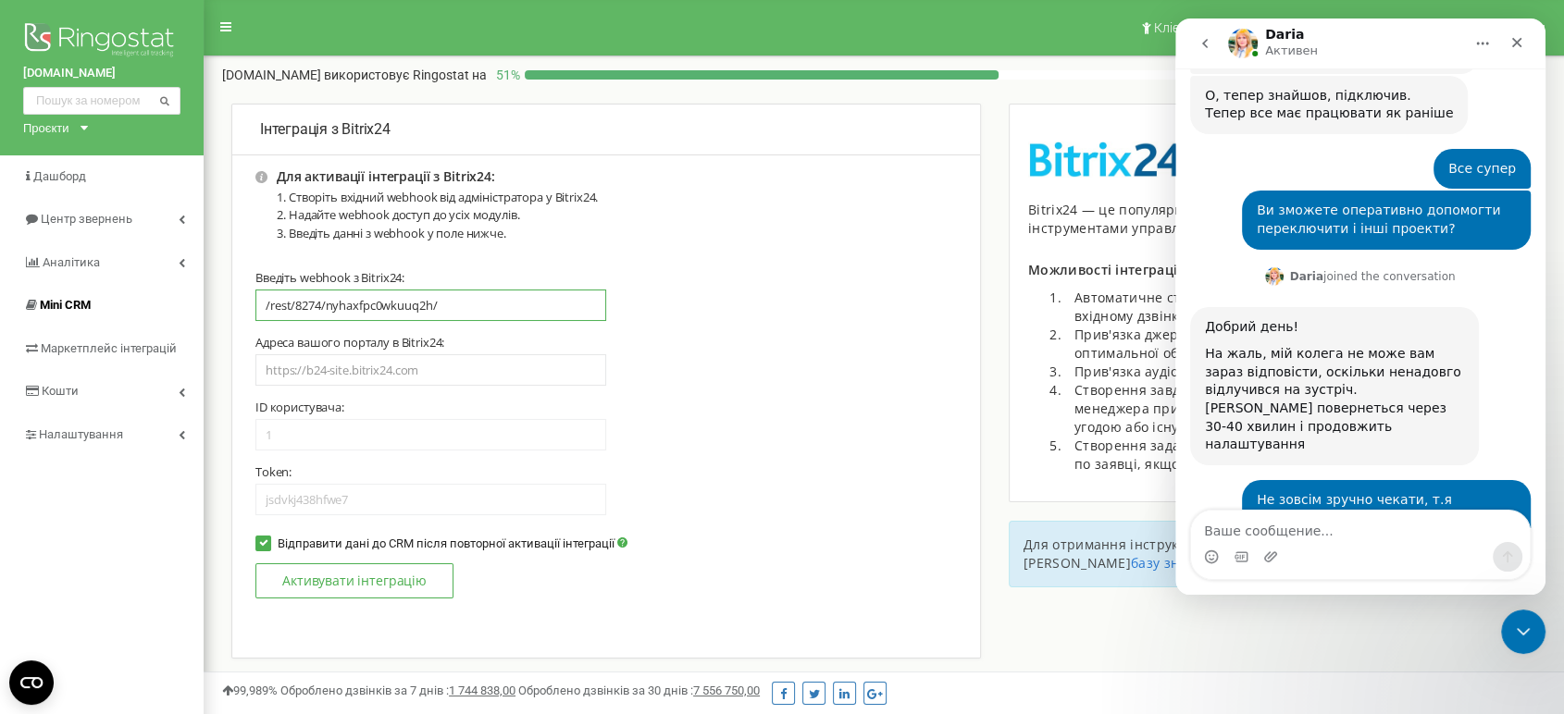
drag, startPoint x: 452, startPoint y: 307, endPoint x: 163, endPoint y: 301, distance: 288.7
click at [163, 301] on div "[DOMAIN_NAME] Проєкти [DOMAIN_NAME] [DOMAIN_NAME] [DOMAIN_NAME] [DOMAIN_NAME] […" at bounding box center [782, 555] width 1564 height 1110
click at [376, 320] on input "/rest/8274/nyhaxfpc0wkuuq2h/" at bounding box center [430, 305] width 351 height 31
click at [377, 316] on input "/rest/8274/nyhaxfpc0wkuuq2h/" at bounding box center [430, 305] width 351 height 31
drag, startPoint x: 494, startPoint y: 301, endPoint x: 146, endPoint y: 301, distance: 347.9
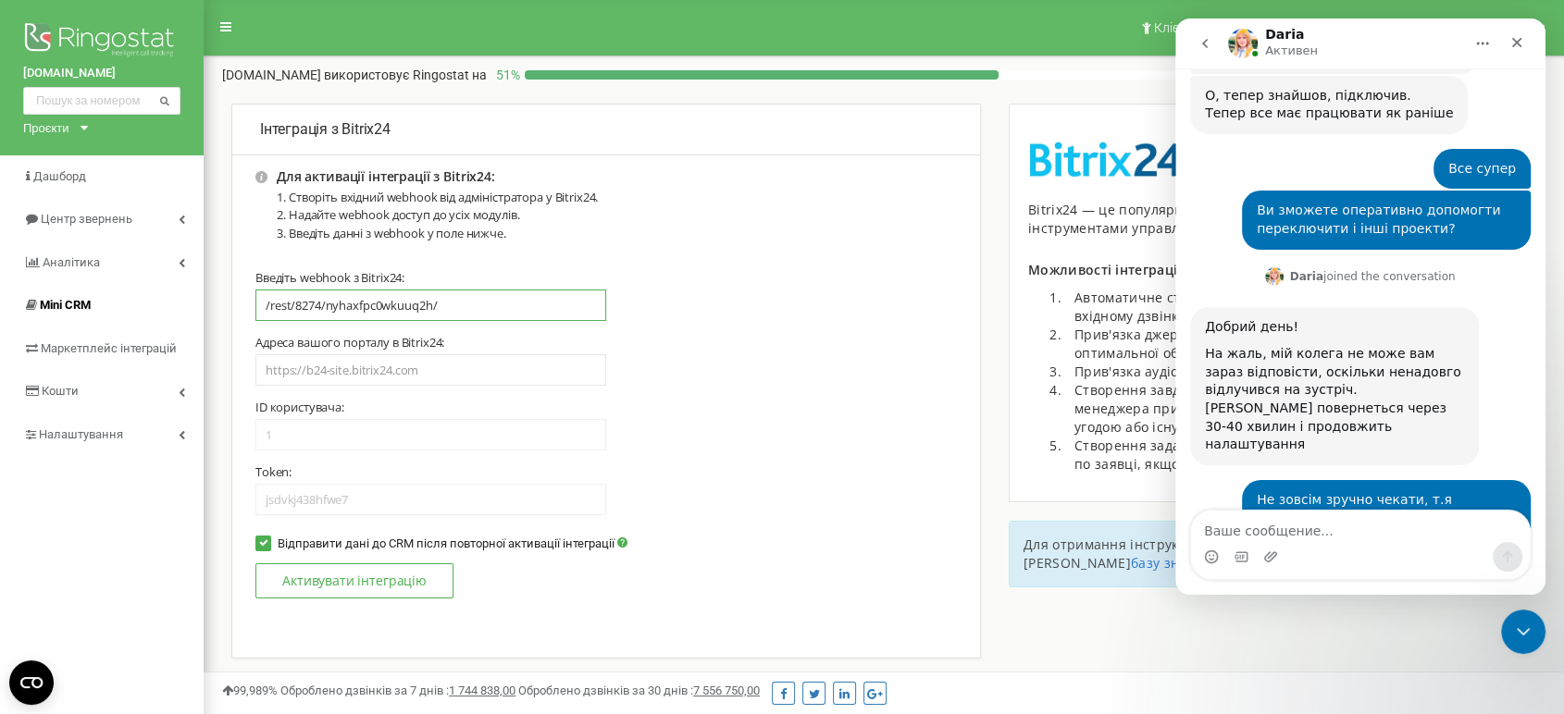
click at [148, 301] on div "house-happy.com.ua Проєкти r-v.com.ua perfect-group.ua rybalsky.com.ua parkaven…" at bounding box center [782, 555] width 1564 height 1110
paste input "[URL][DOMAIN_NAME]"
type input "[URL][DOMAIN_NAME]"
type input "8274"
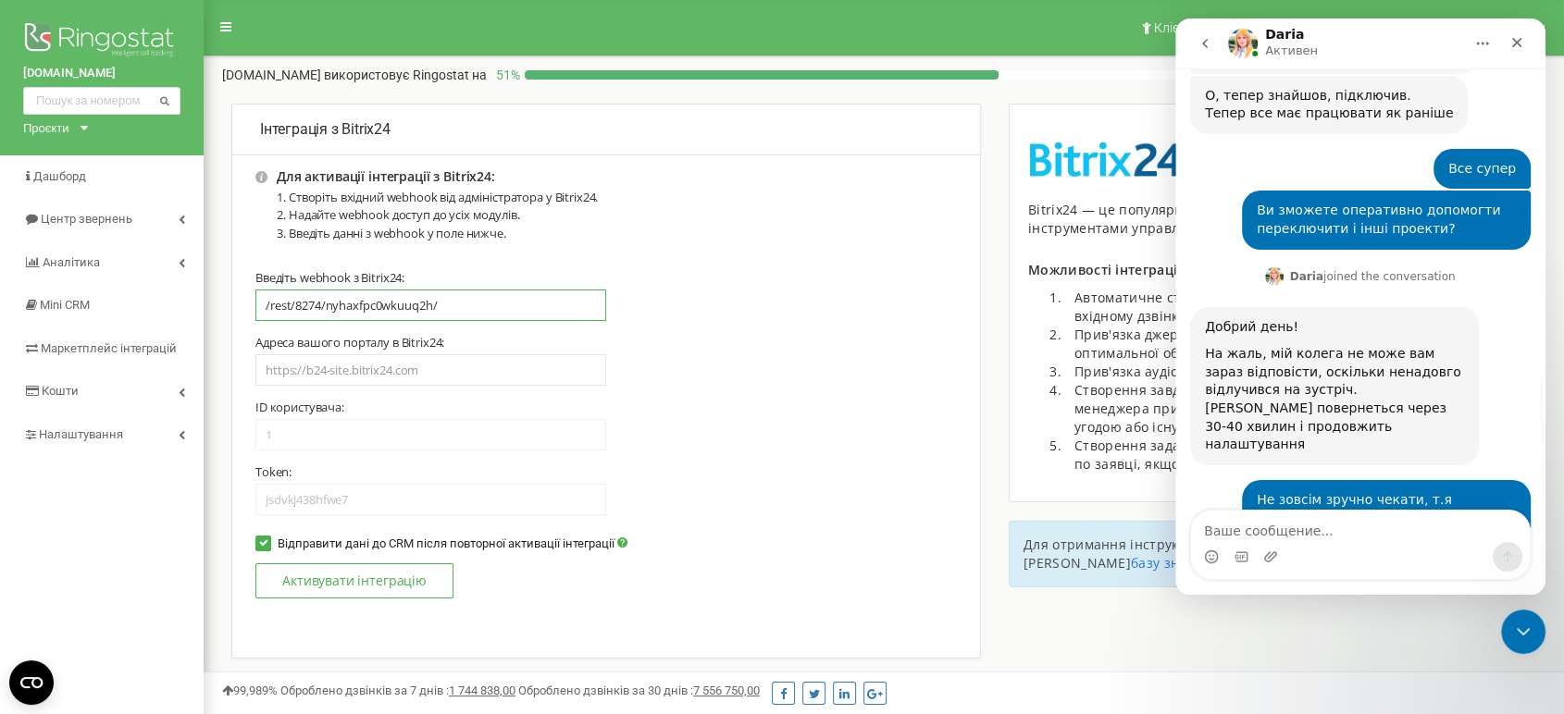
type input "nyhaxfpc0wkuuq2h"
type input "[URL][DOMAIN_NAME]"
click at [404, 582] on button "Активувати інтеграцію" at bounding box center [354, 580] width 198 height 35
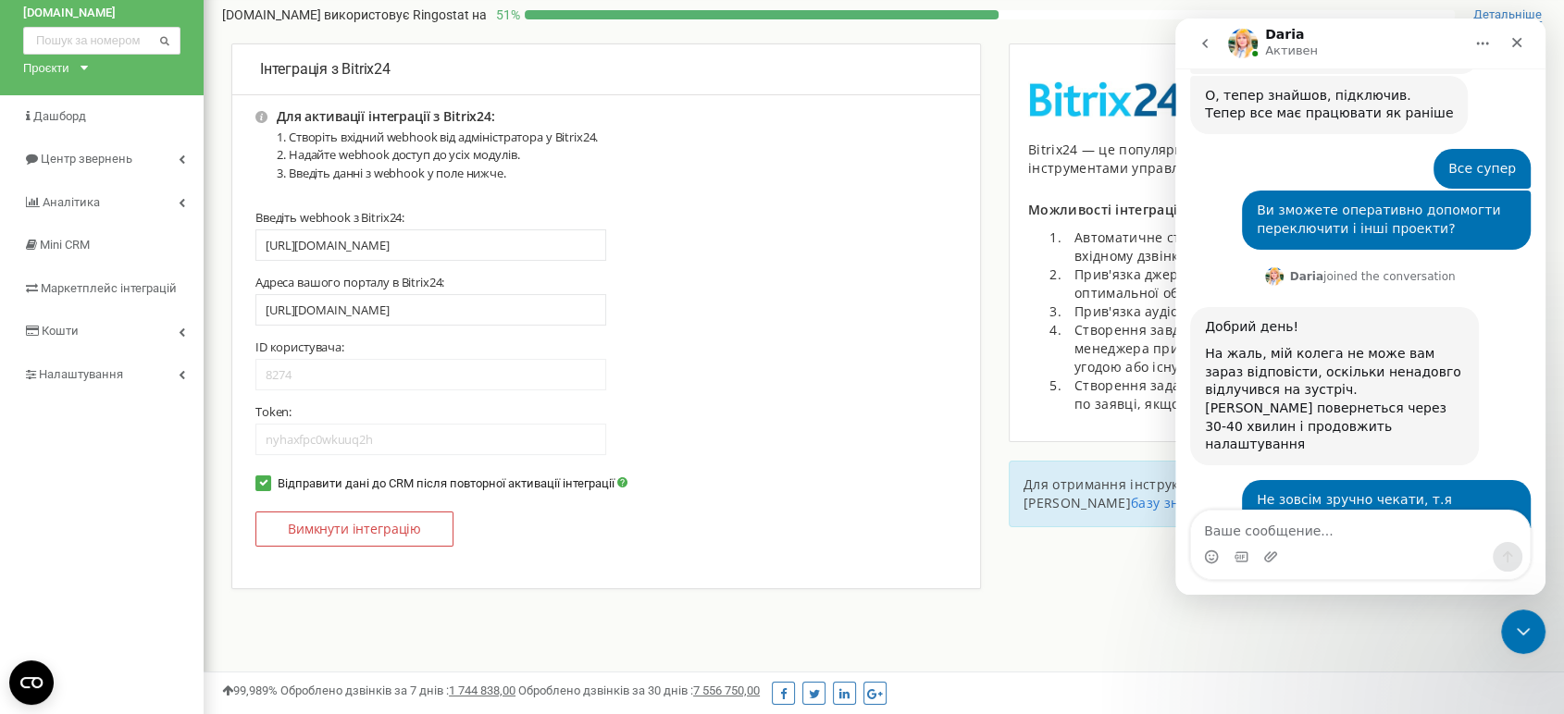
scroll to position [0, 0]
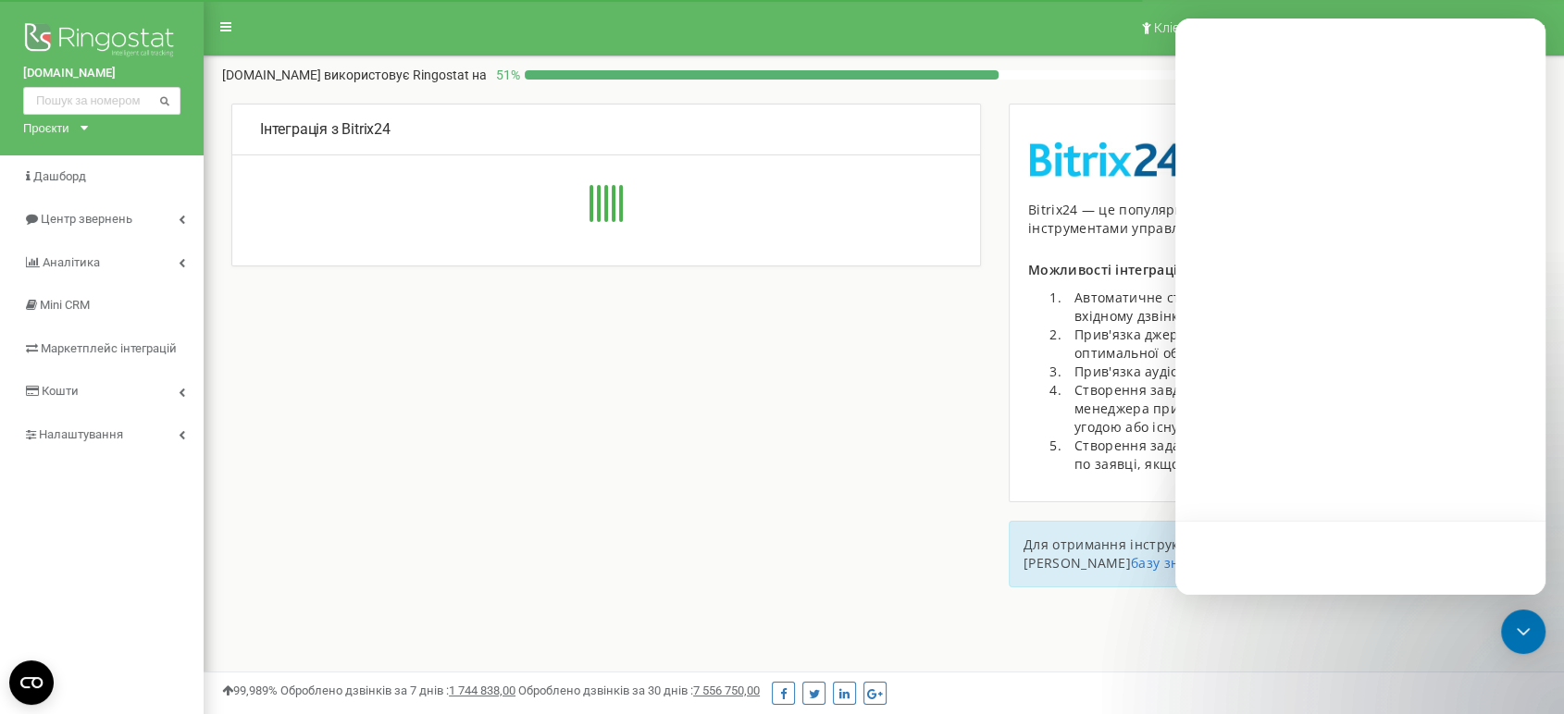
type input "[URL][DOMAIN_NAME]"
type input "8274"
type input "nyhaxfpc0wkuuq2h"
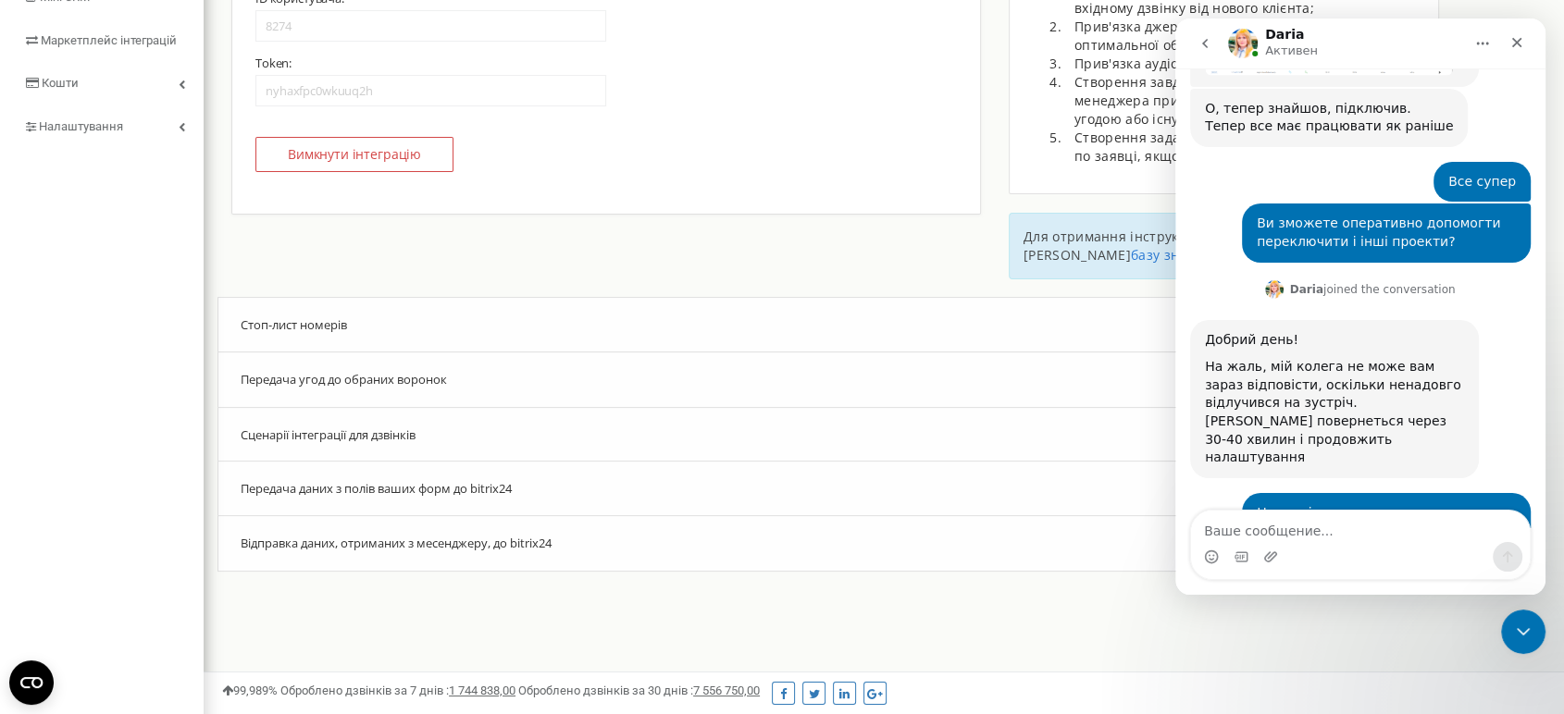
scroll to position [3403, 0]
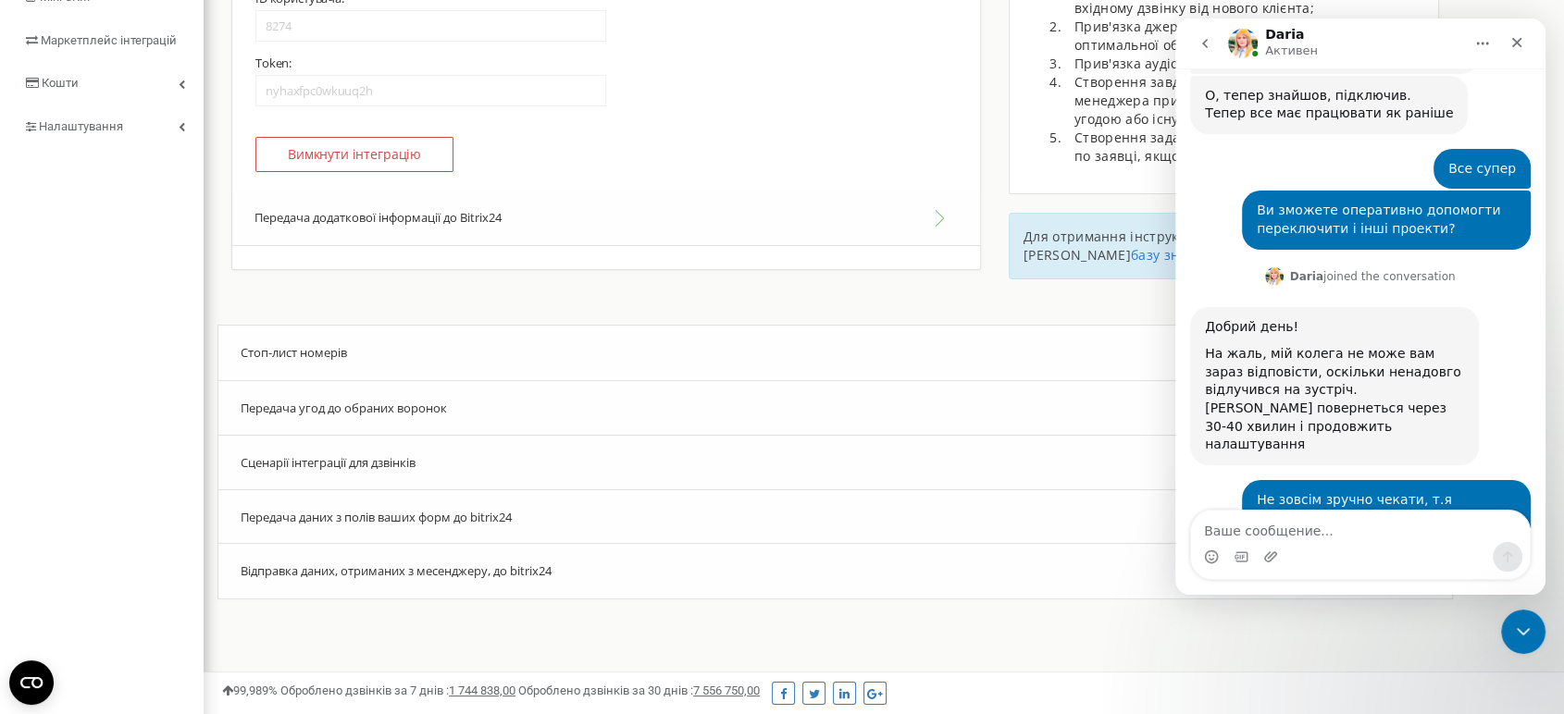
click at [285, 475] on div "Сценарії інтеграції для дзвінків" at bounding box center [834, 463] width 1235 height 56
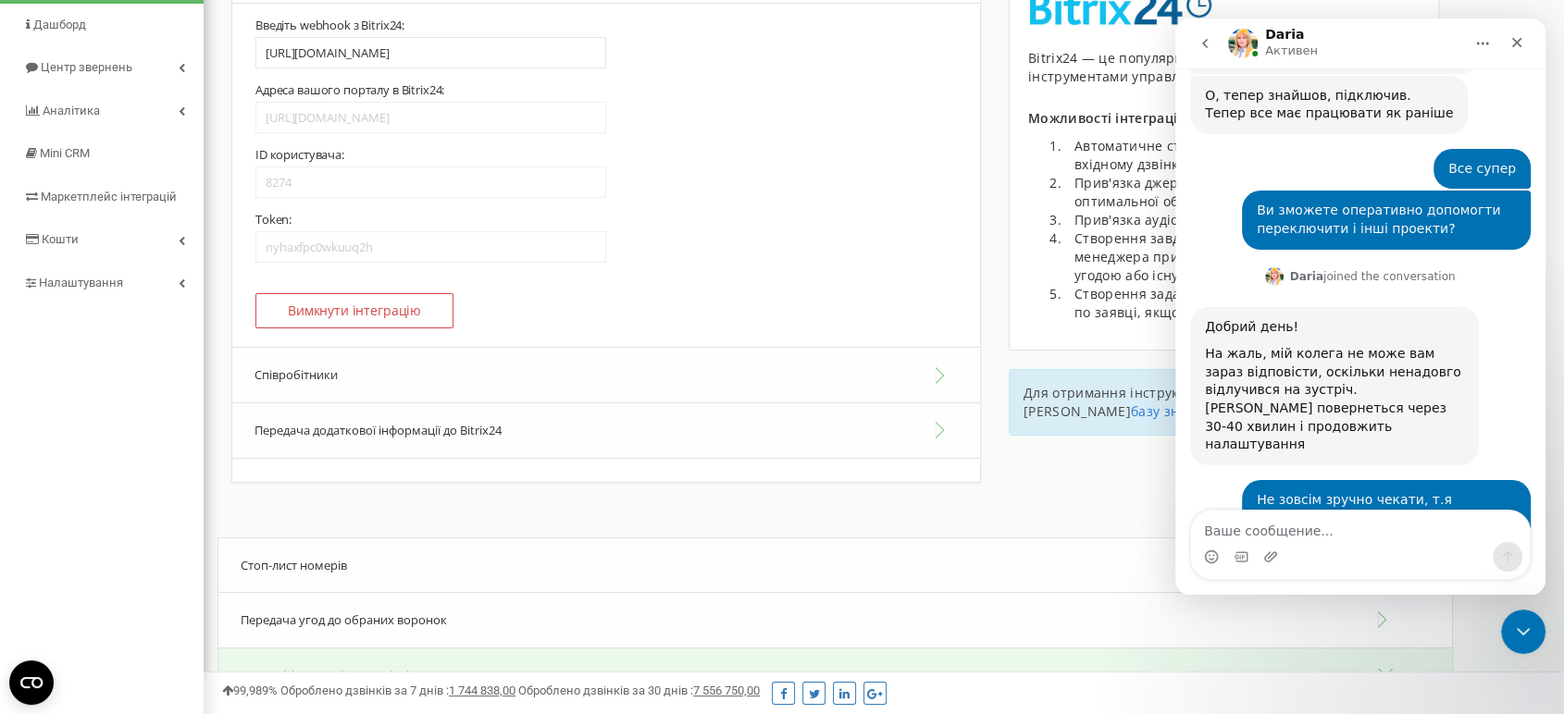
scroll to position [259, 0]
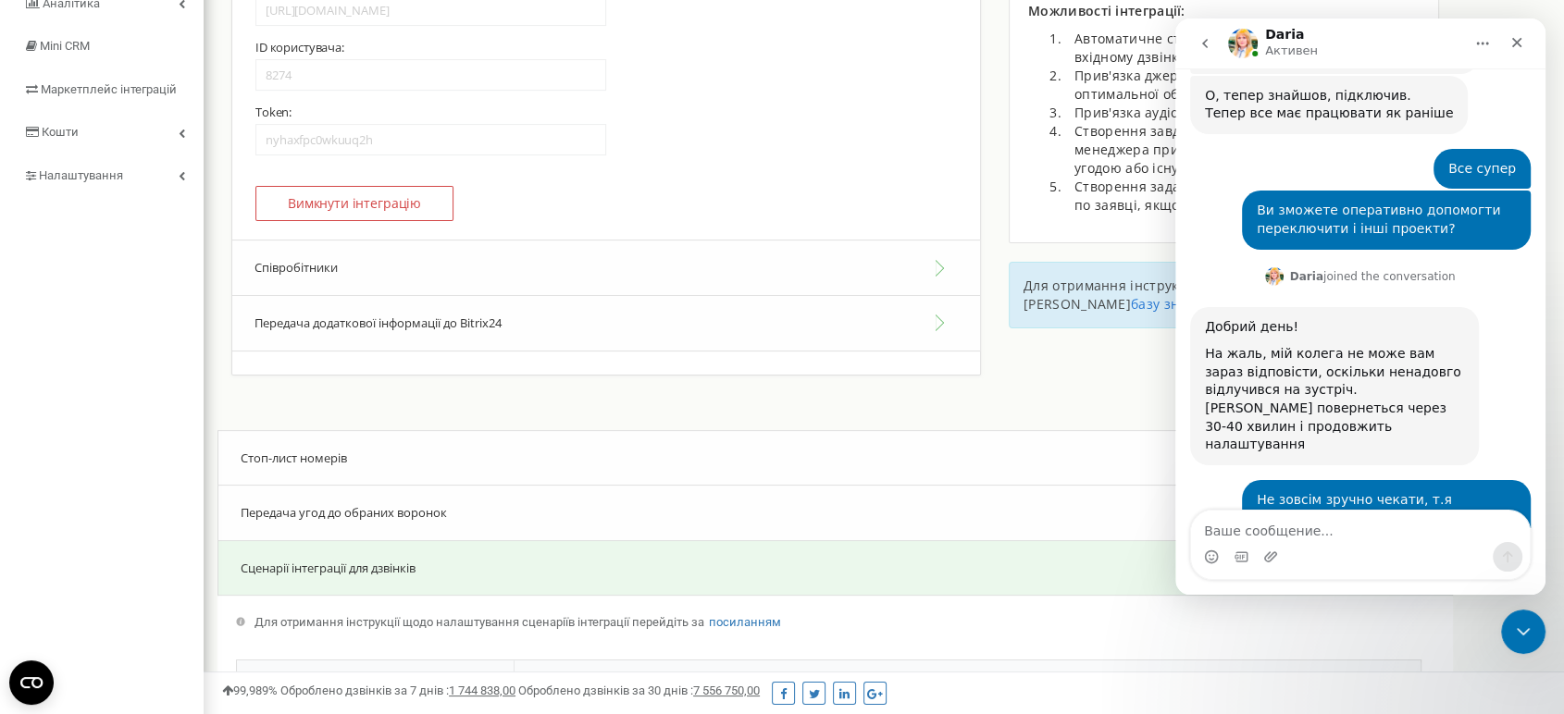
click at [311, 280] on button "Співробітники" at bounding box center [606, 268] width 748 height 56
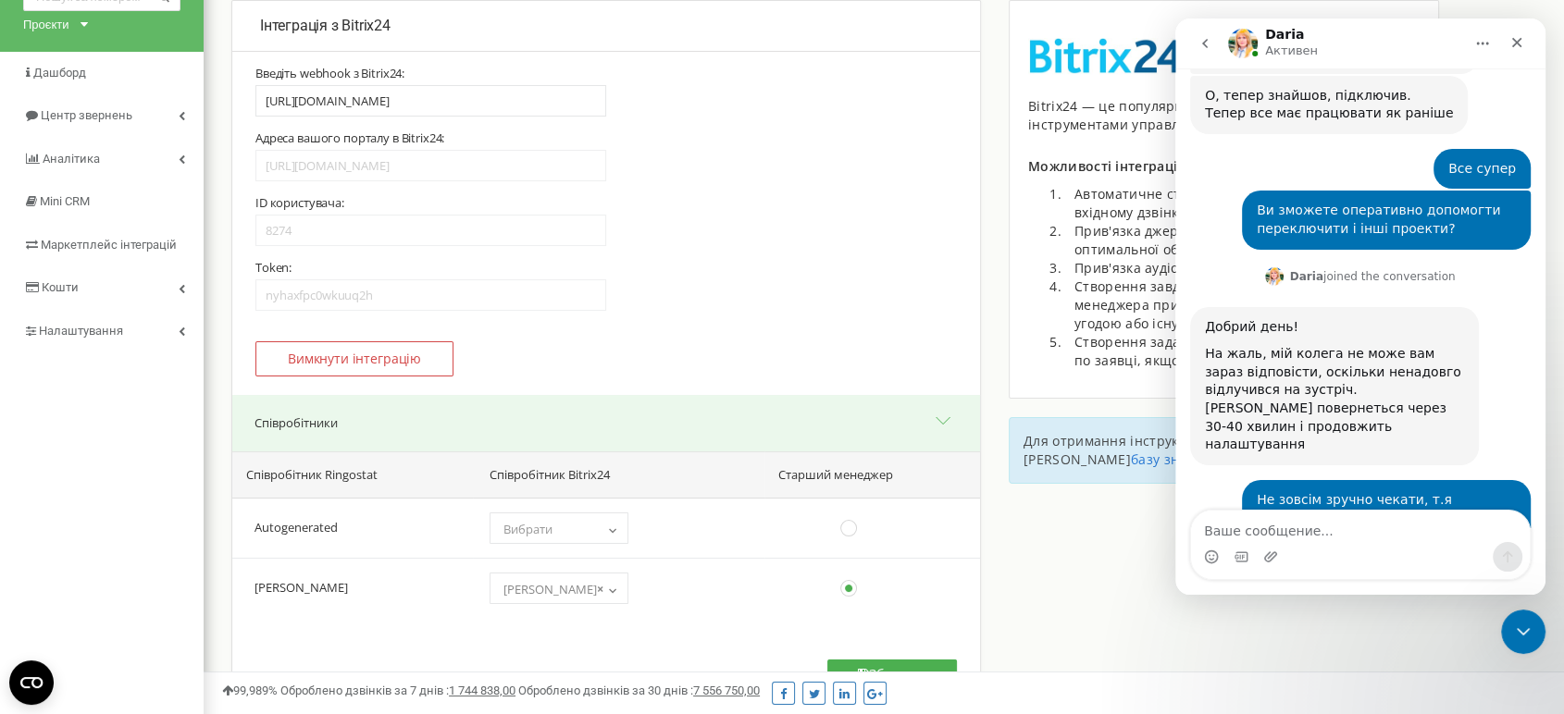
scroll to position [0, 0]
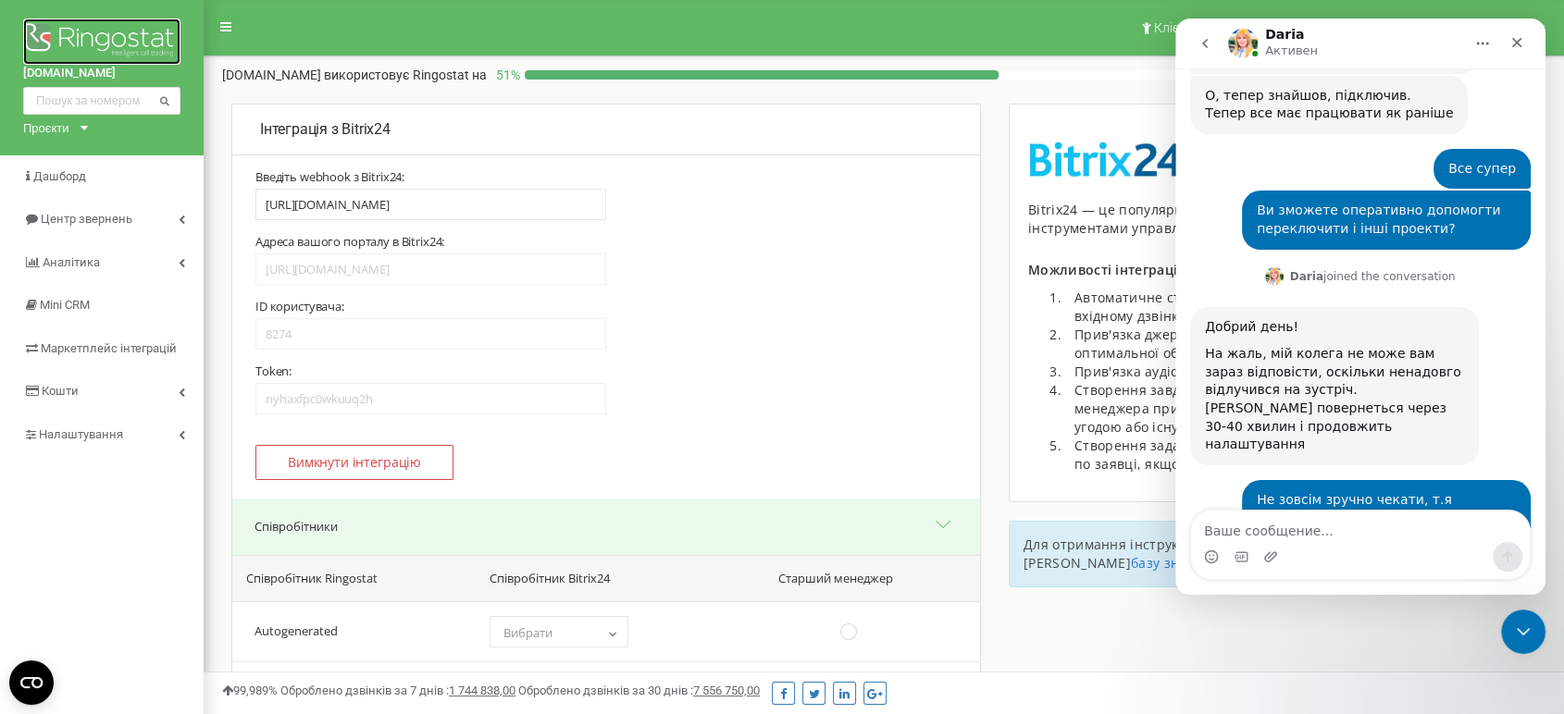
click at [60, 35] on img at bounding box center [101, 42] width 157 height 46
drag, startPoint x: 1508, startPoint y: 628, endPoint x: 2831, endPoint y: 1141, distance: 1418.9
click at [1506, 628] on div "Закрыть службу сообщений Intercom" at bounding box center [1520, 629] width 44 height 44
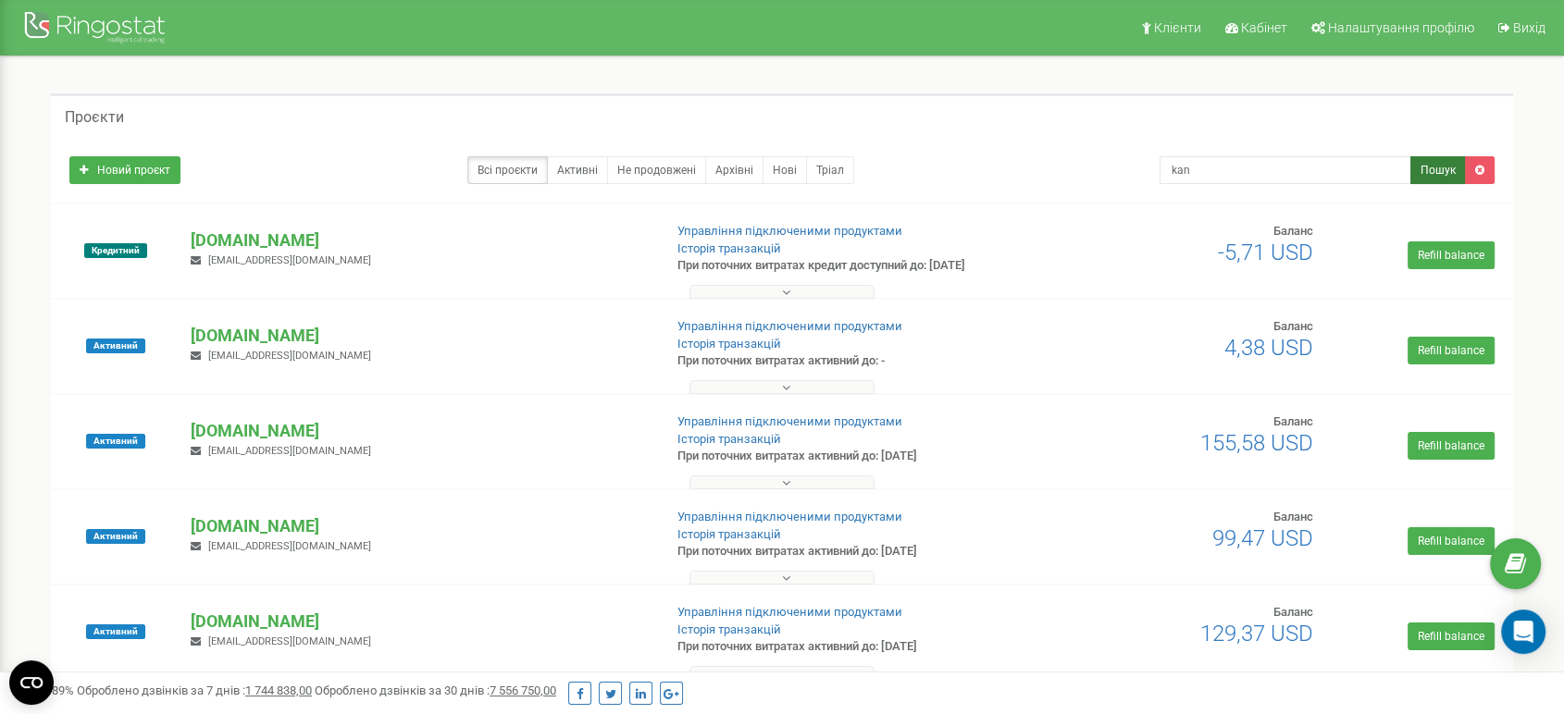
type input "kan"
click at [1414, 163] on button "Пошук" at bounding box center [1438, 170] width 56 height 28
